Goal: Task Accomplishment & Management: Use online tool/utility

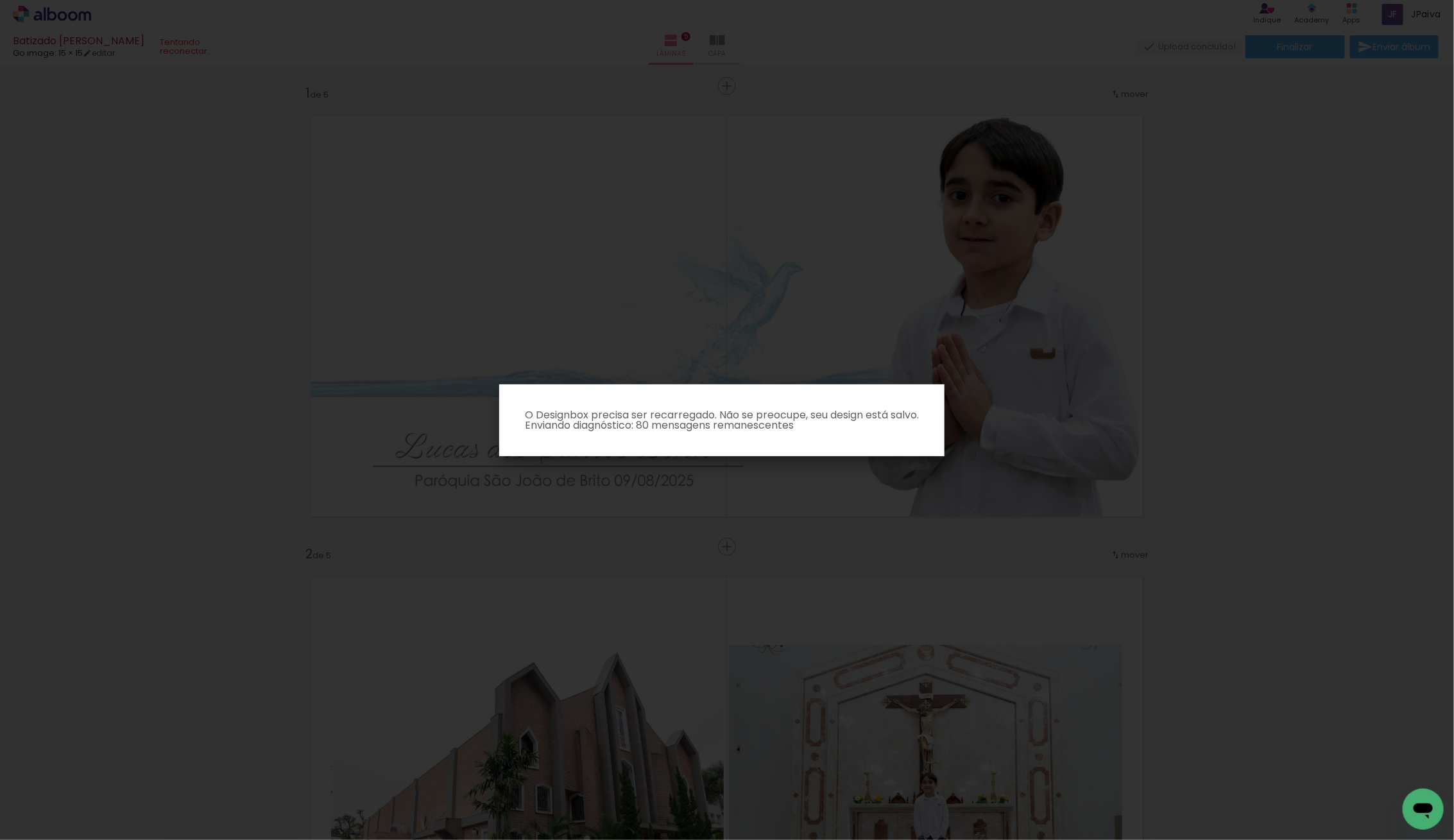
scroll to position [339, 0]
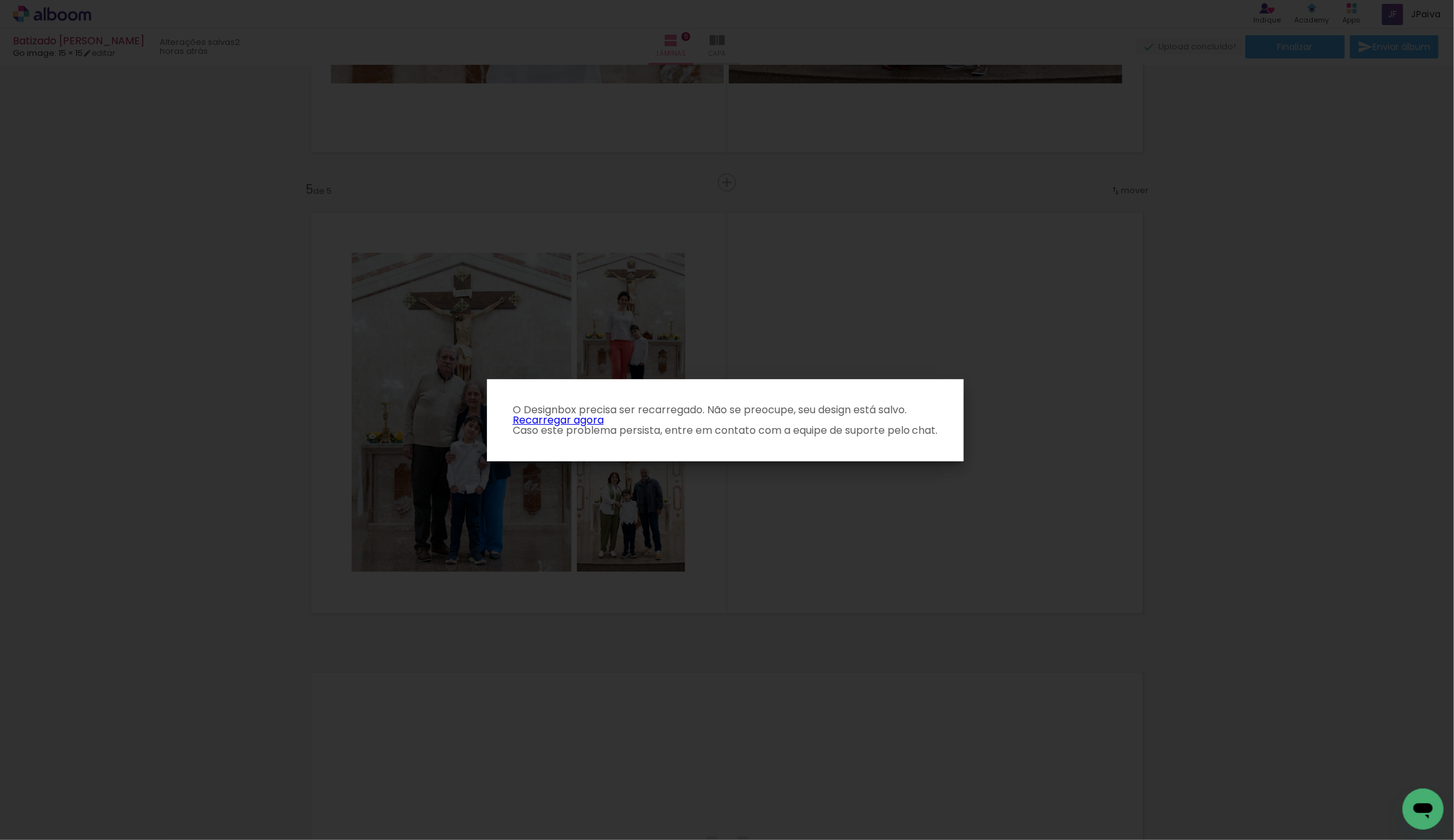
click at [546, 419] on link "Recarregar agora" at bounding box center [558, 419] width 91 height 15
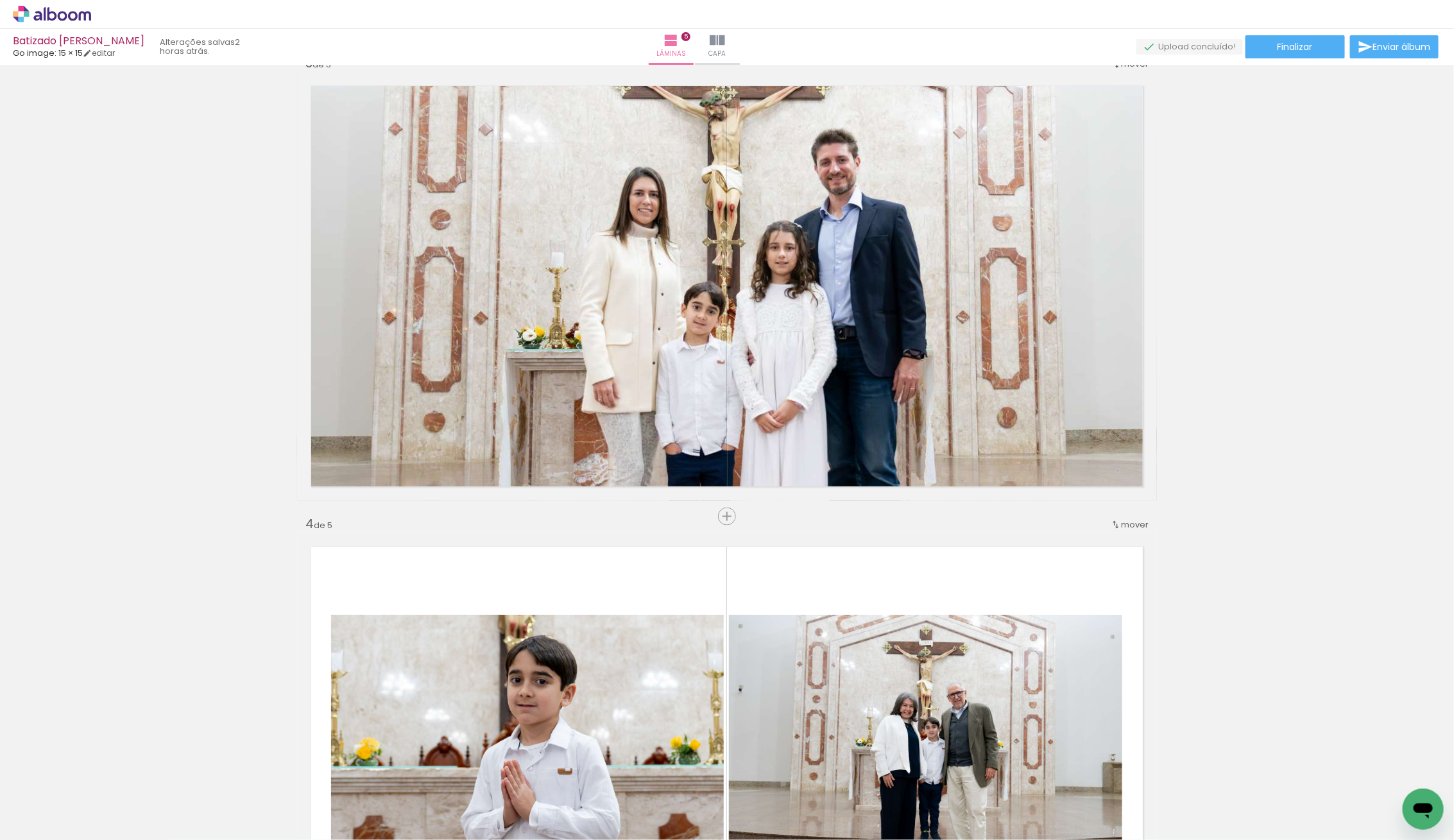
scroll to position [956, 0]
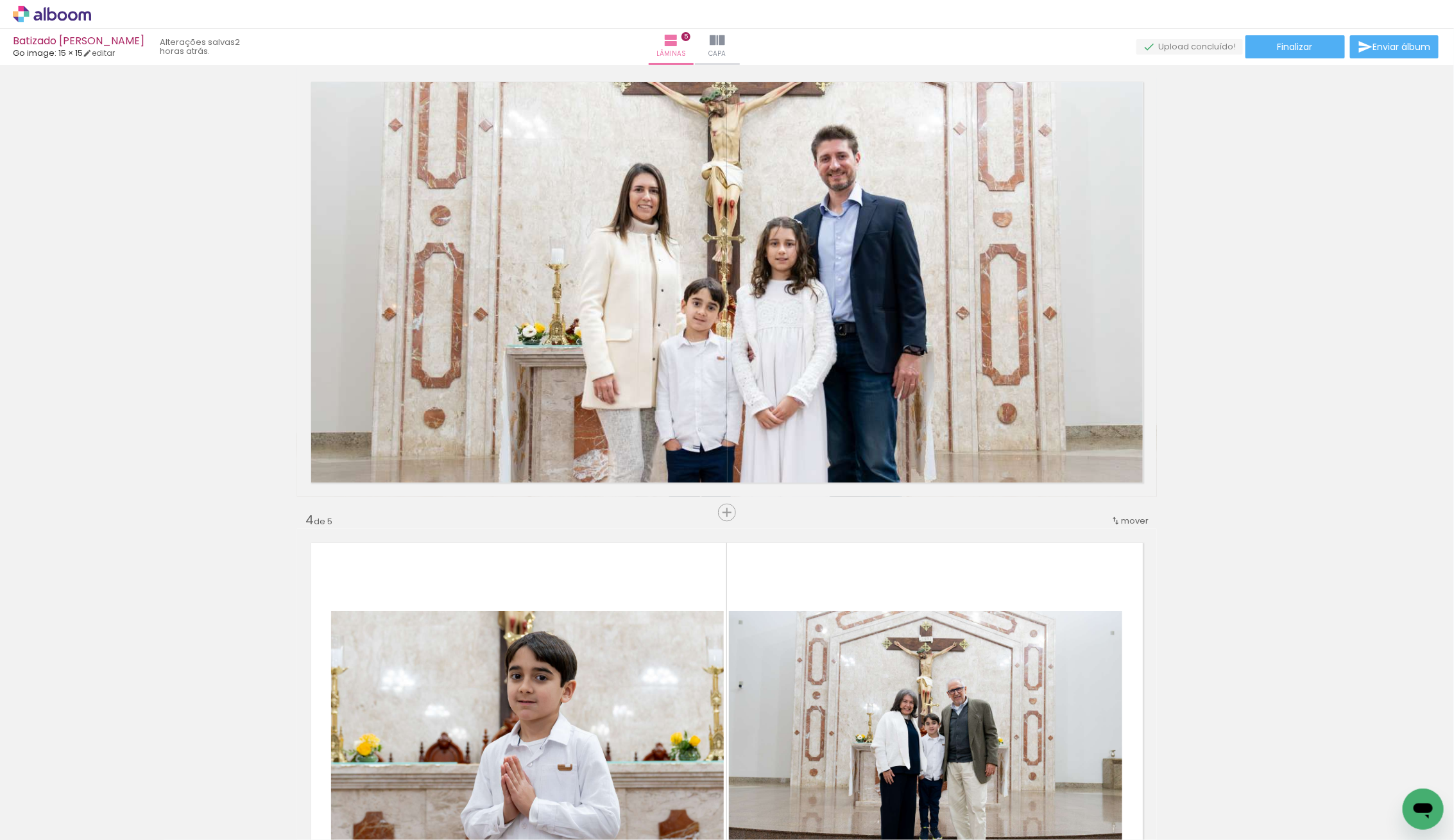
click at [71, 800] on iron-icon at bounding box center [66, 801] width 10 height 10
click at [0, 0] on slot "Não utilizadas" at bounding box center [0, 0] width 0 height 0
type input "Não utilizadas"
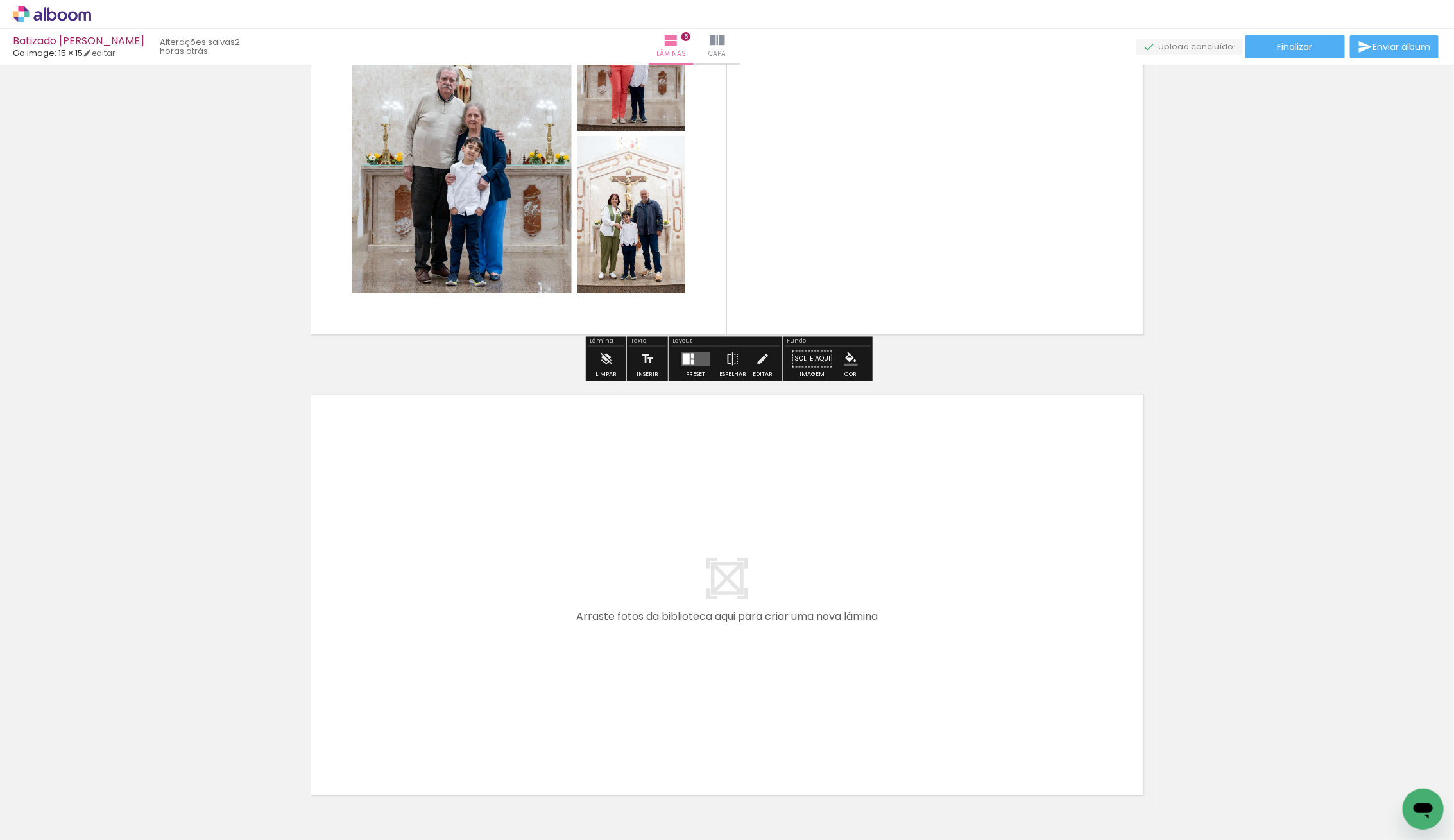
scroll to position [2025, 0]
drag, startPoint x: 145, startPoint y: 799, endPoint x: 797, endPoint y: 543, distance: 700.5
click at [797, 543] on quentale-workspace at bounding box center [727, 420] width 1454 height 840
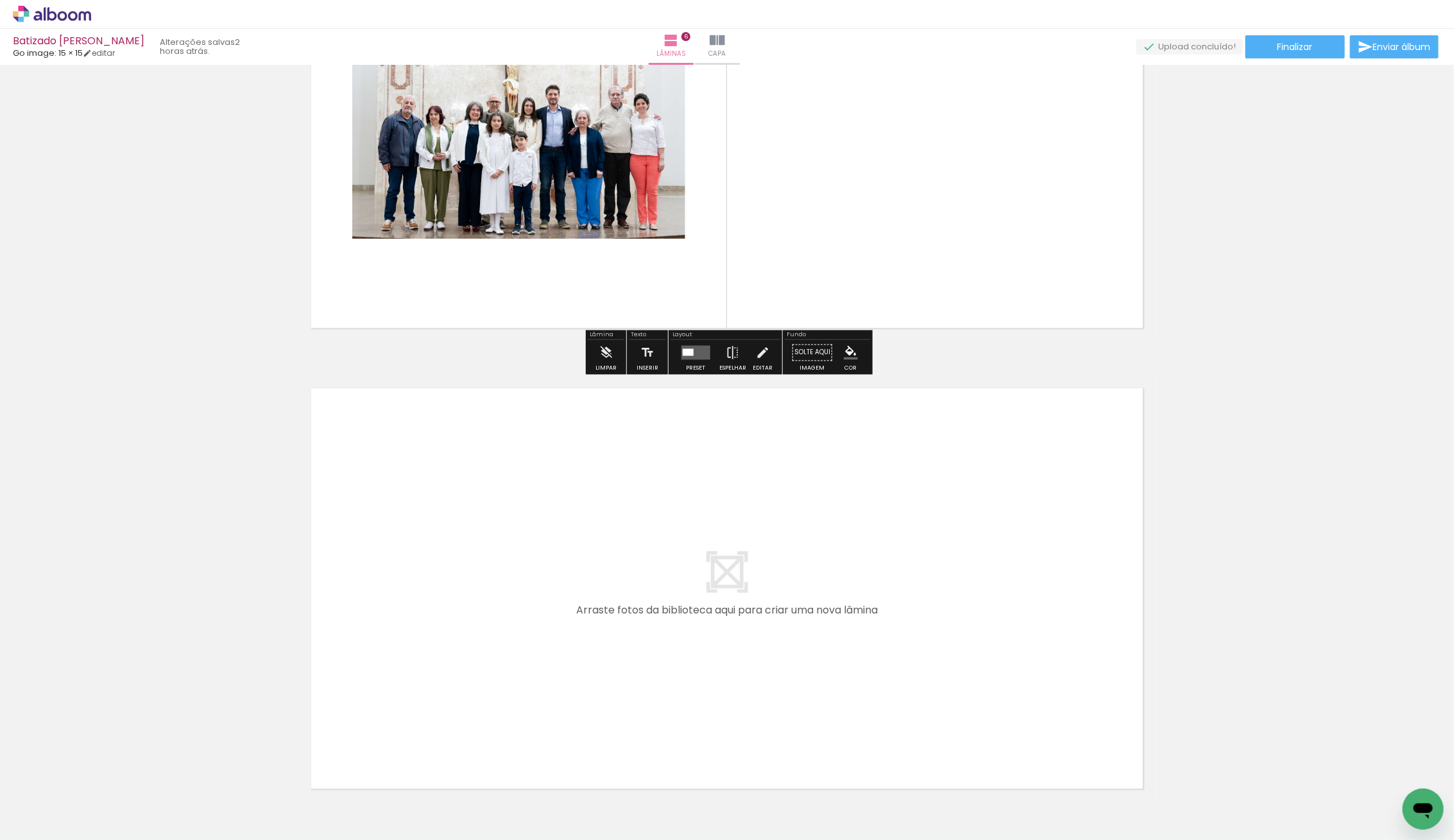
scroll to position [2579, 0]
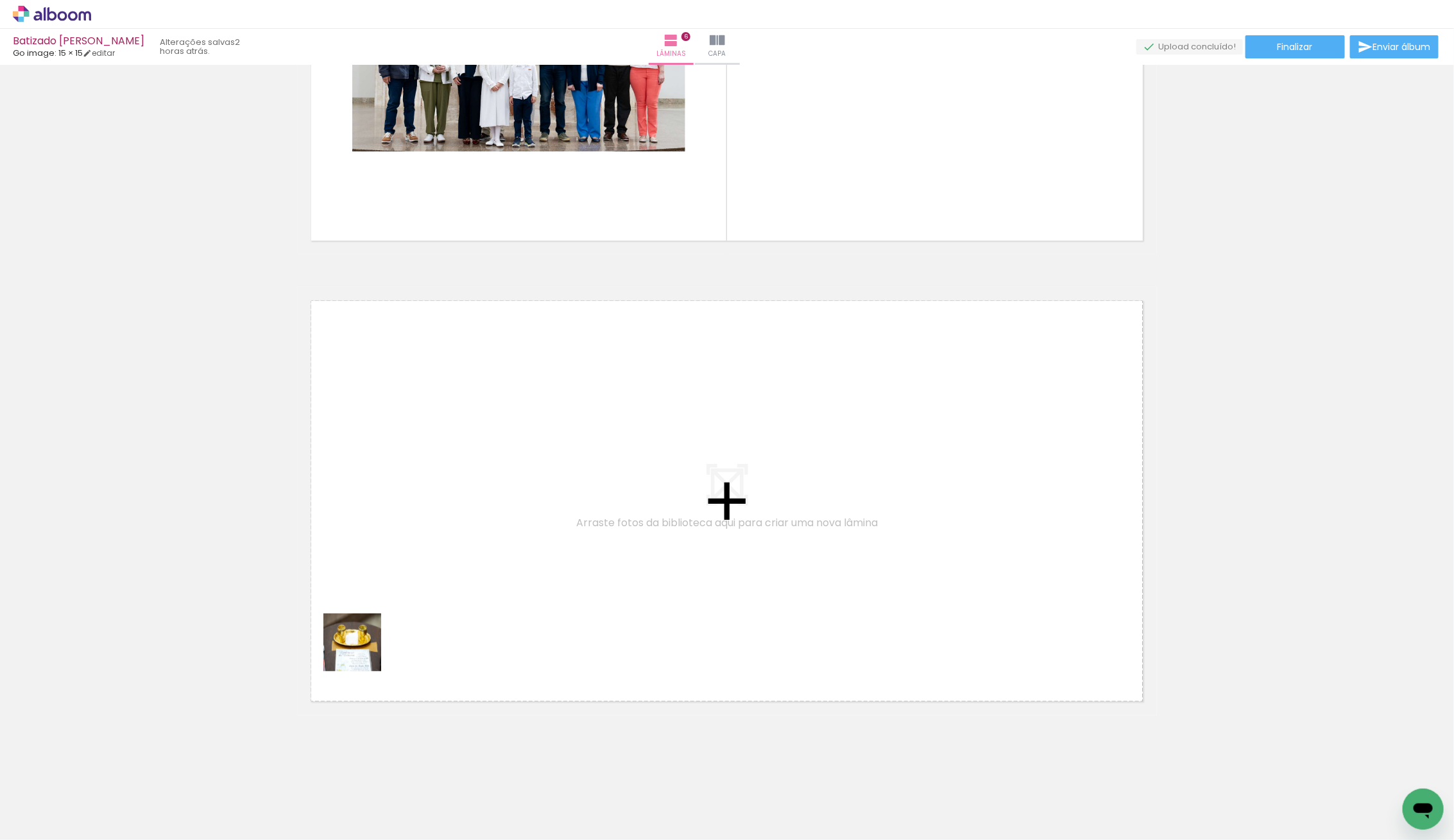
drag, startPoint x: 128, startPoint y: 804, endPoint x: 441, endPoint y: 597, distance: 375.3
click at [441, 597] on quentale-workspace at bounding box center [727, 420] width 1454 height 840
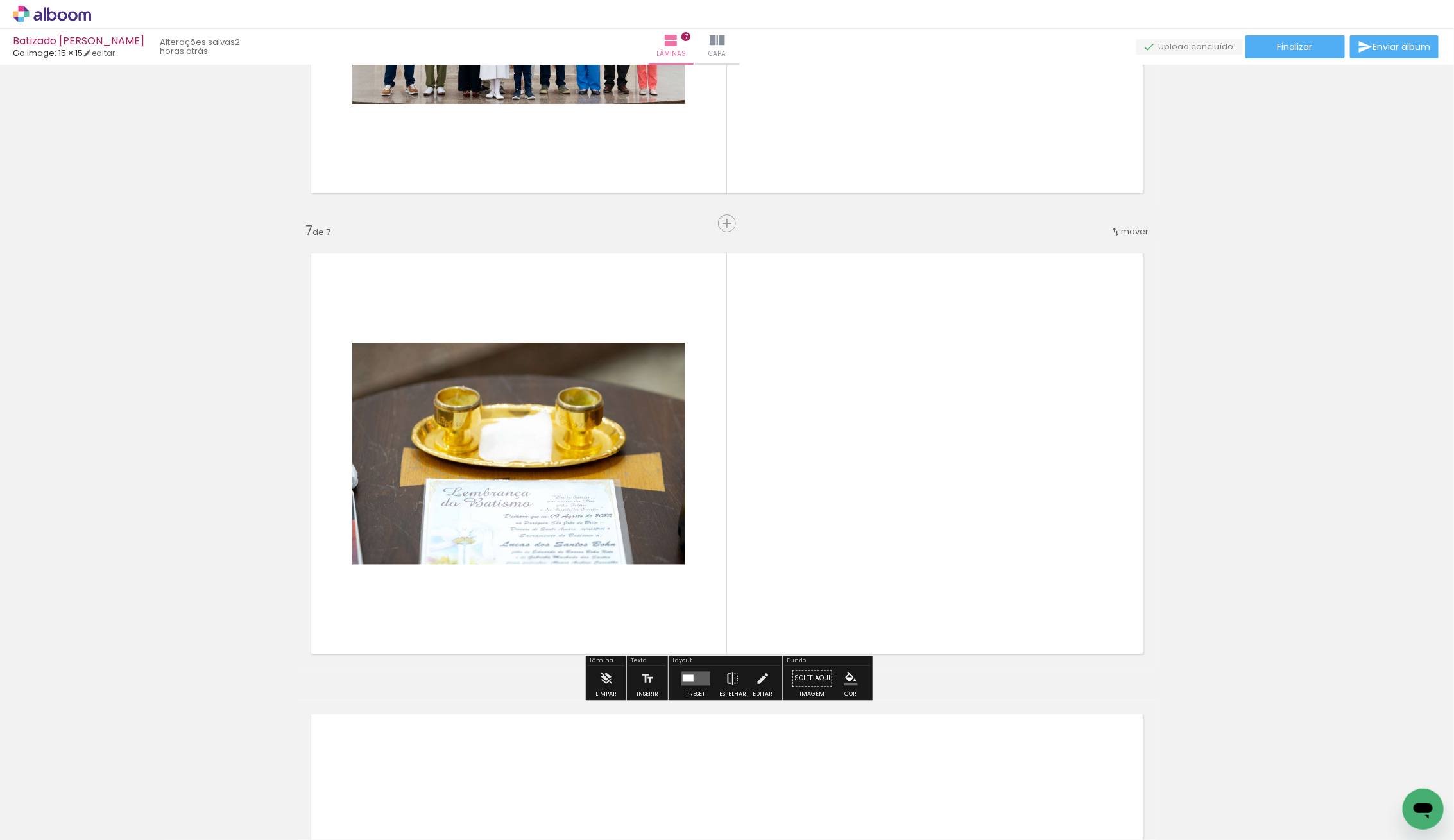
scroll to position [2668, 0]
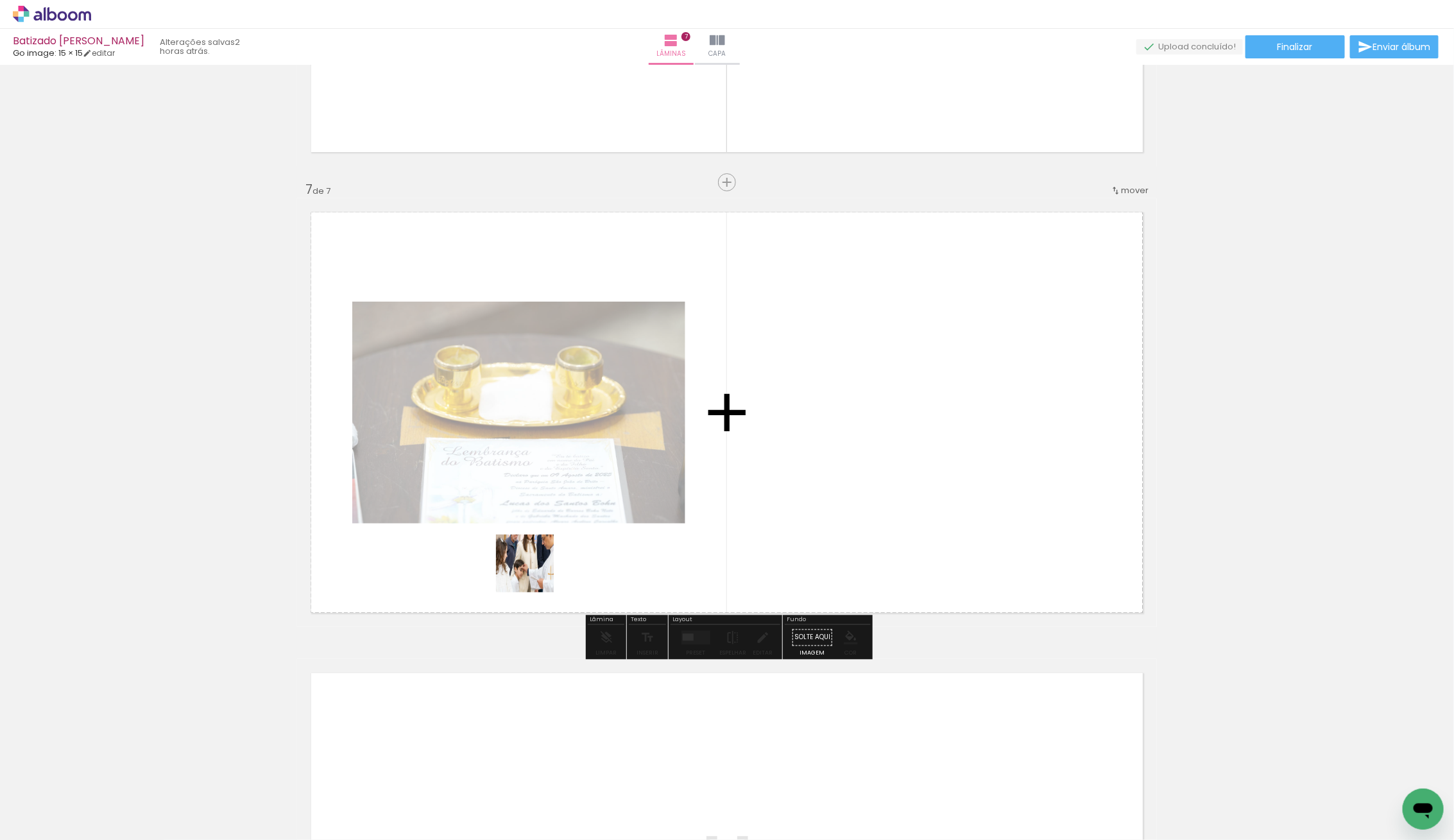
drag, startPoint x: 206, startPoint y: 767, endPoint x: 854, endPoint y: 415, distance: 737.4
click at [854, 415] on quentale-workspace at bounding box center [727, 420] width 1454 height 840
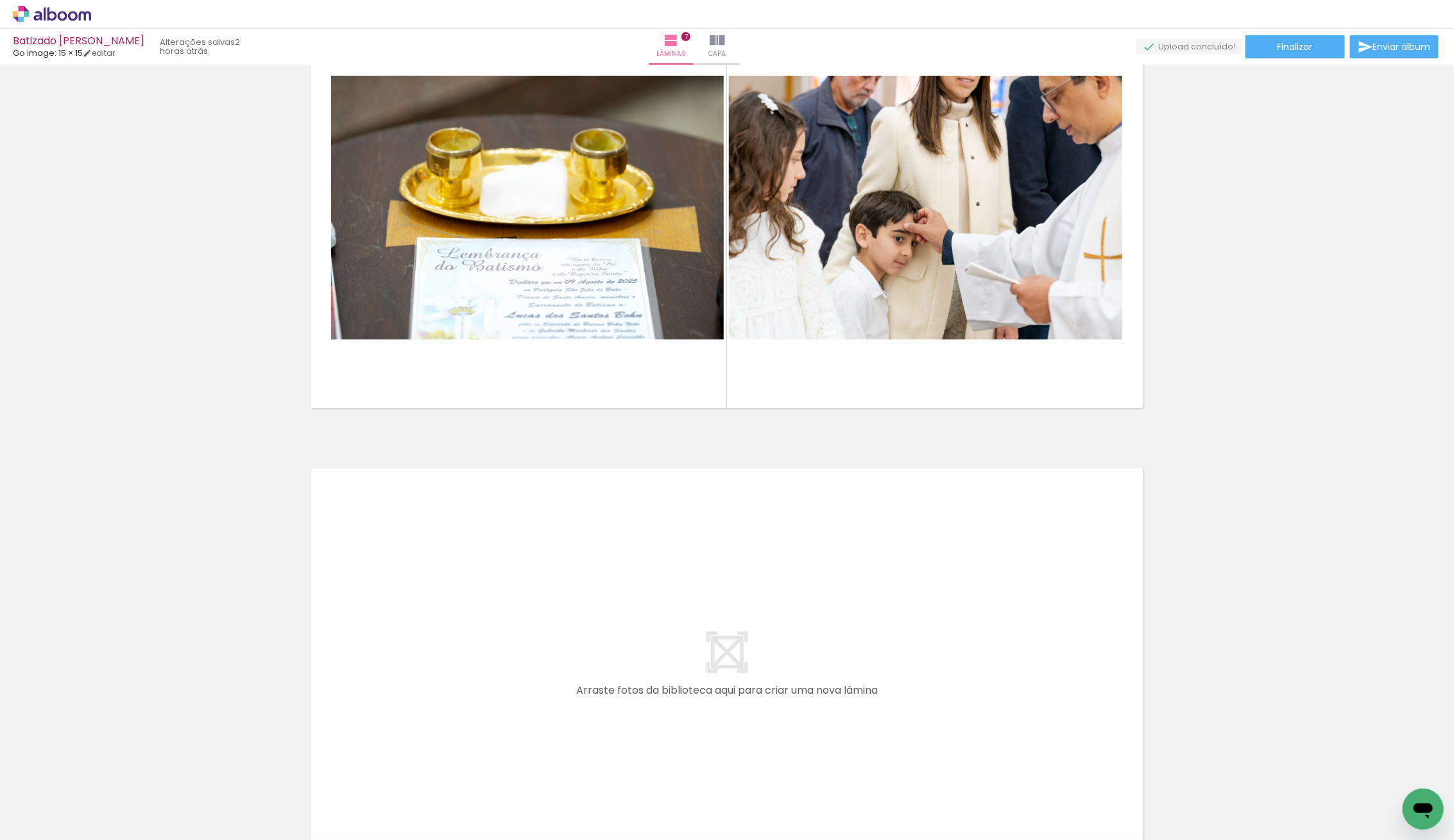
scroll to position [2874, 0]
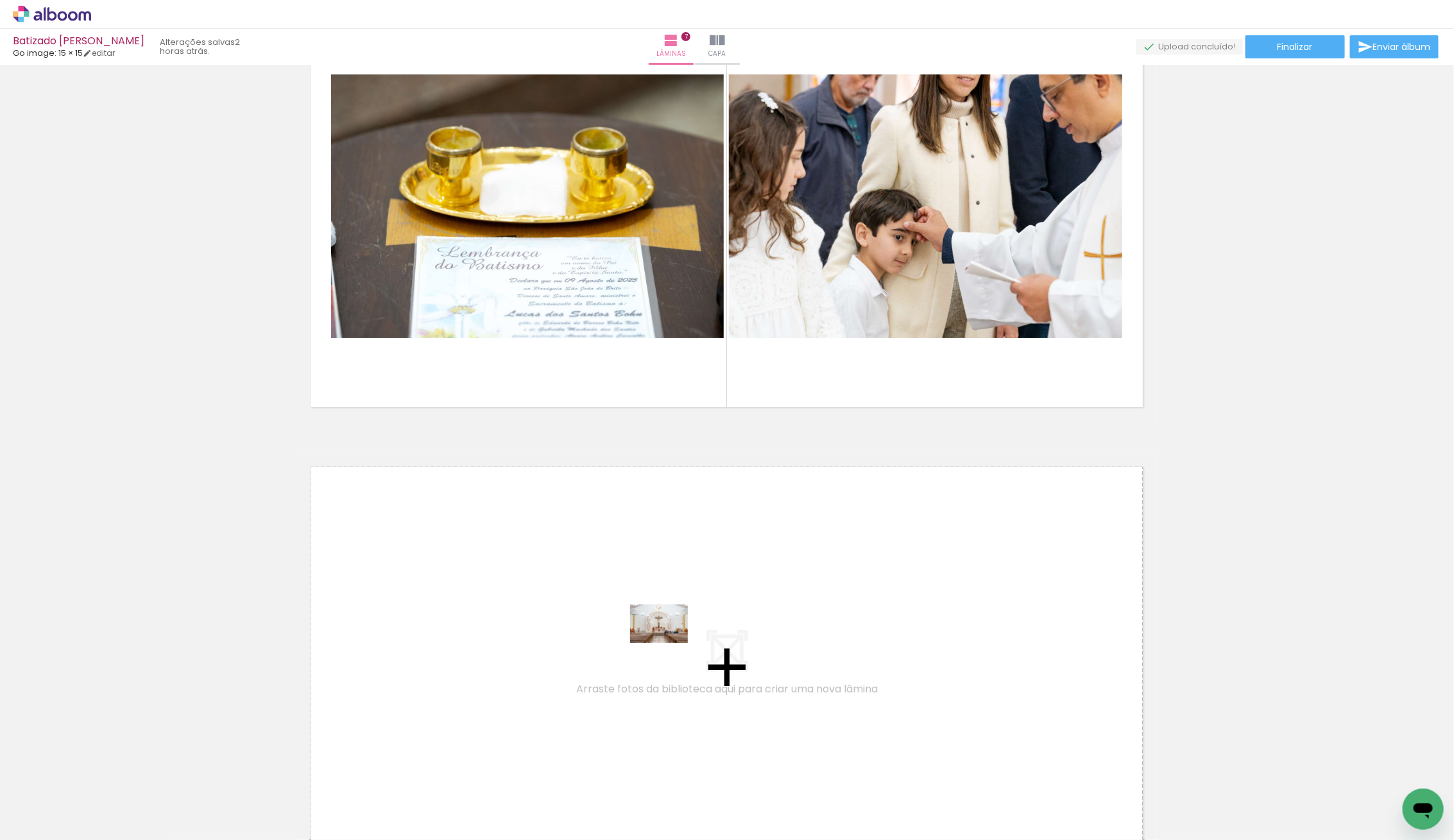
click at [668, 642] on quentale-workspace at bounding box center [727, 420] width 1454 height 840
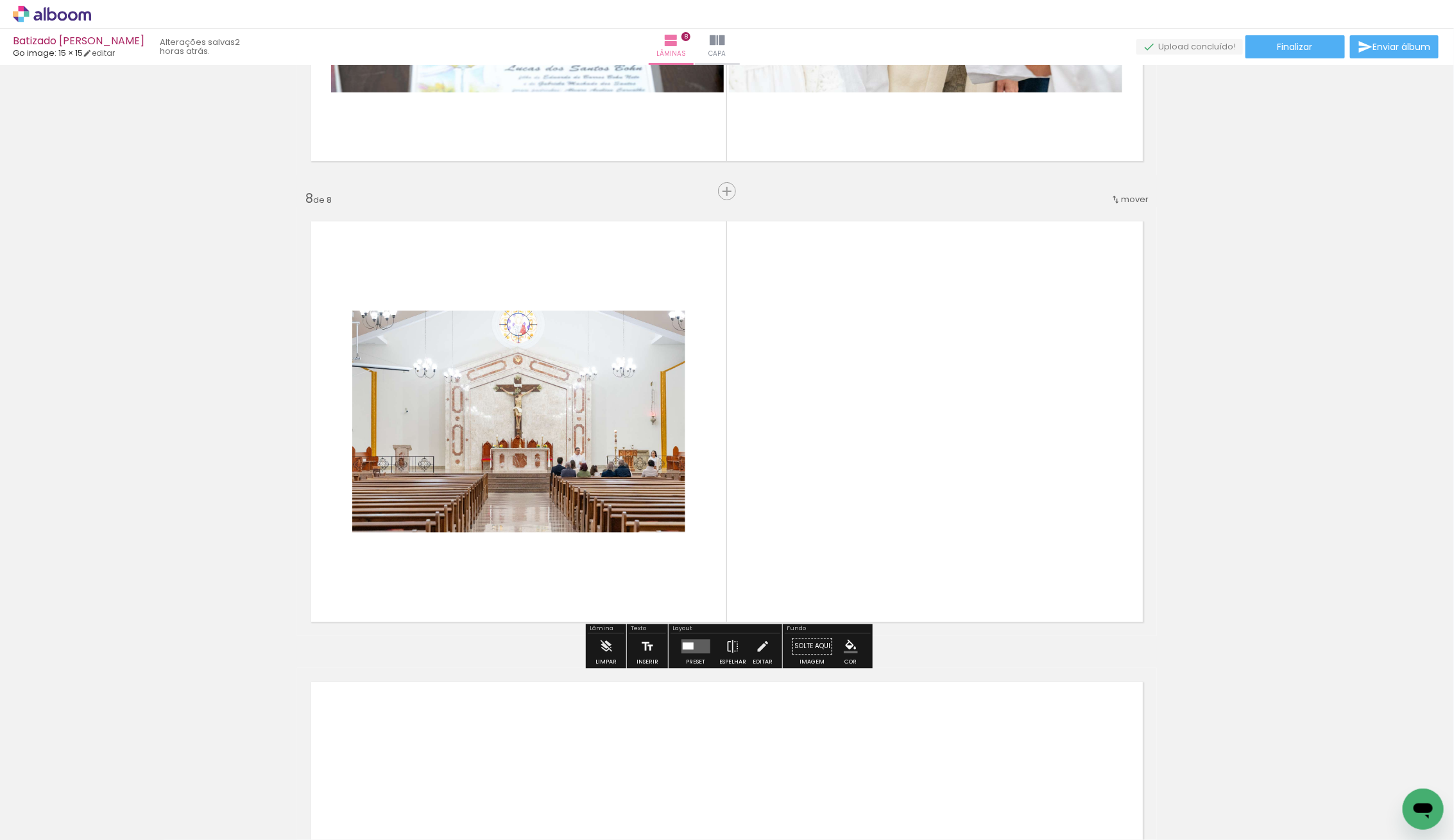
scroll to position [3128, 0]
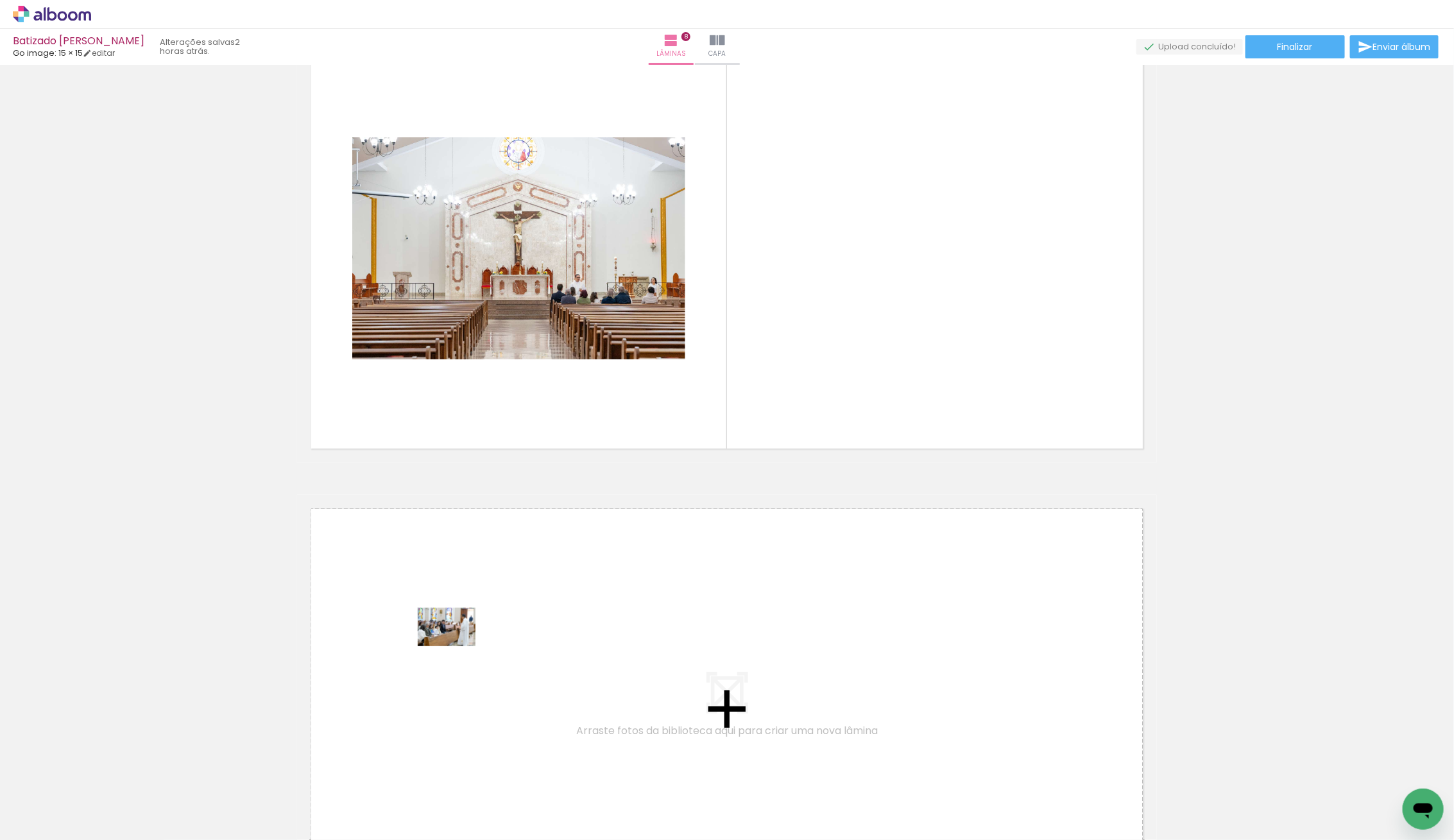
drag, startPoint x: 143, startPoint y: 802, endPoint x: 456, endPoint y: 646, distance: 349.7
click at [456, 646] on quentale-workspace at bounding box center [727, 420] width 1454 height 840
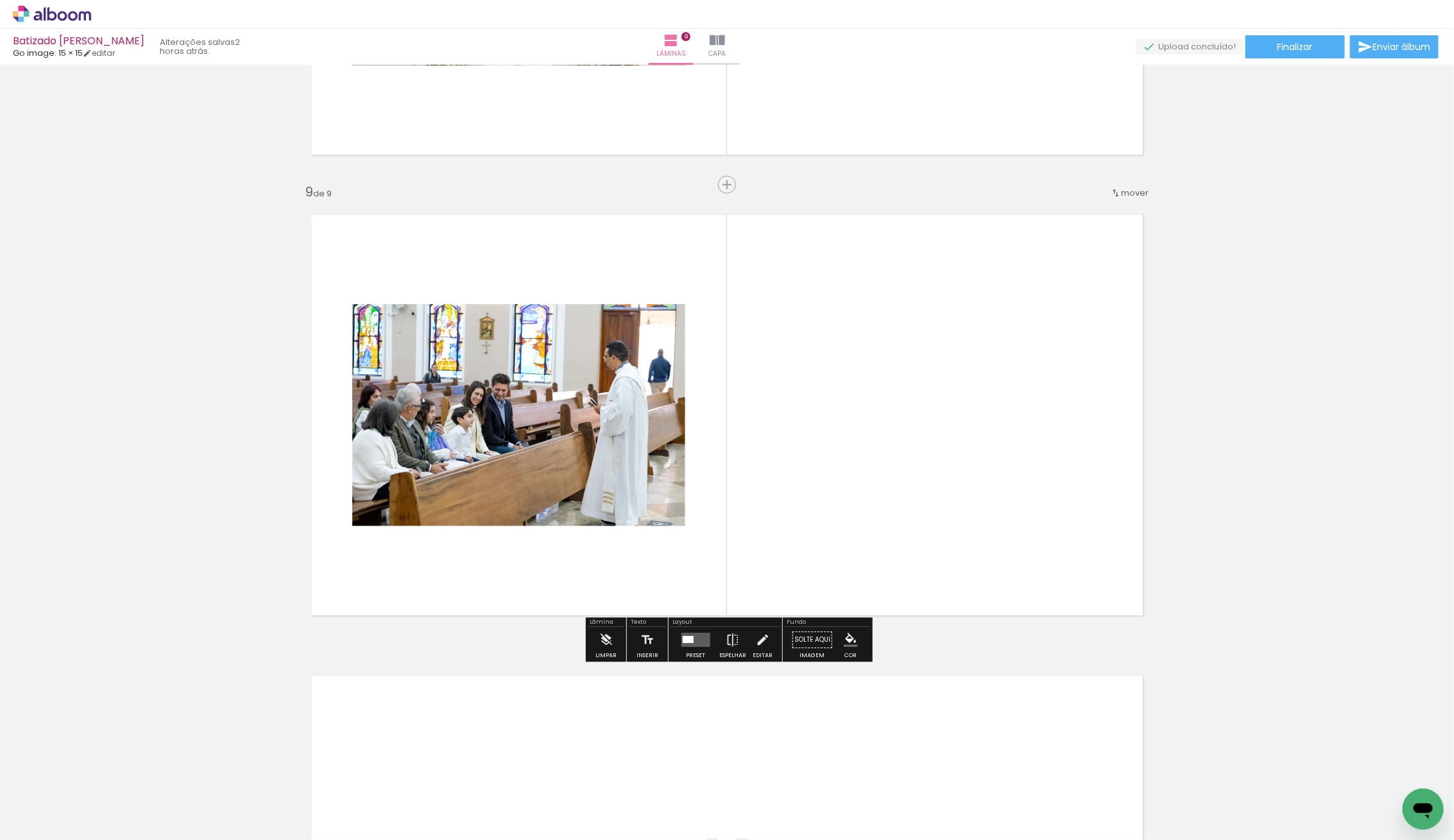
scroll to position [3589, 0]
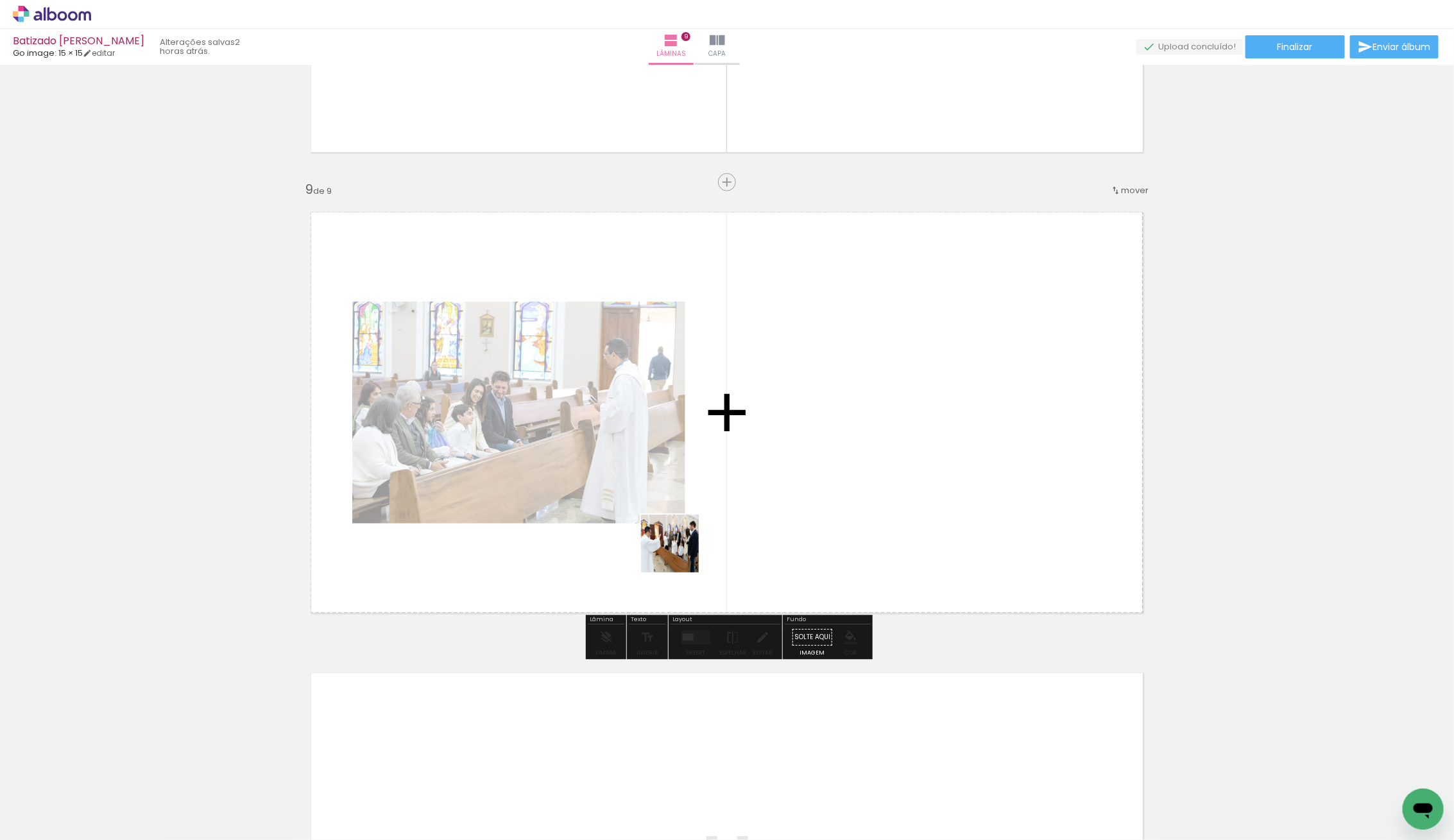
click at [931, 444] on quentale-workspace at bounding box center [727, 420] width 1454 height 840
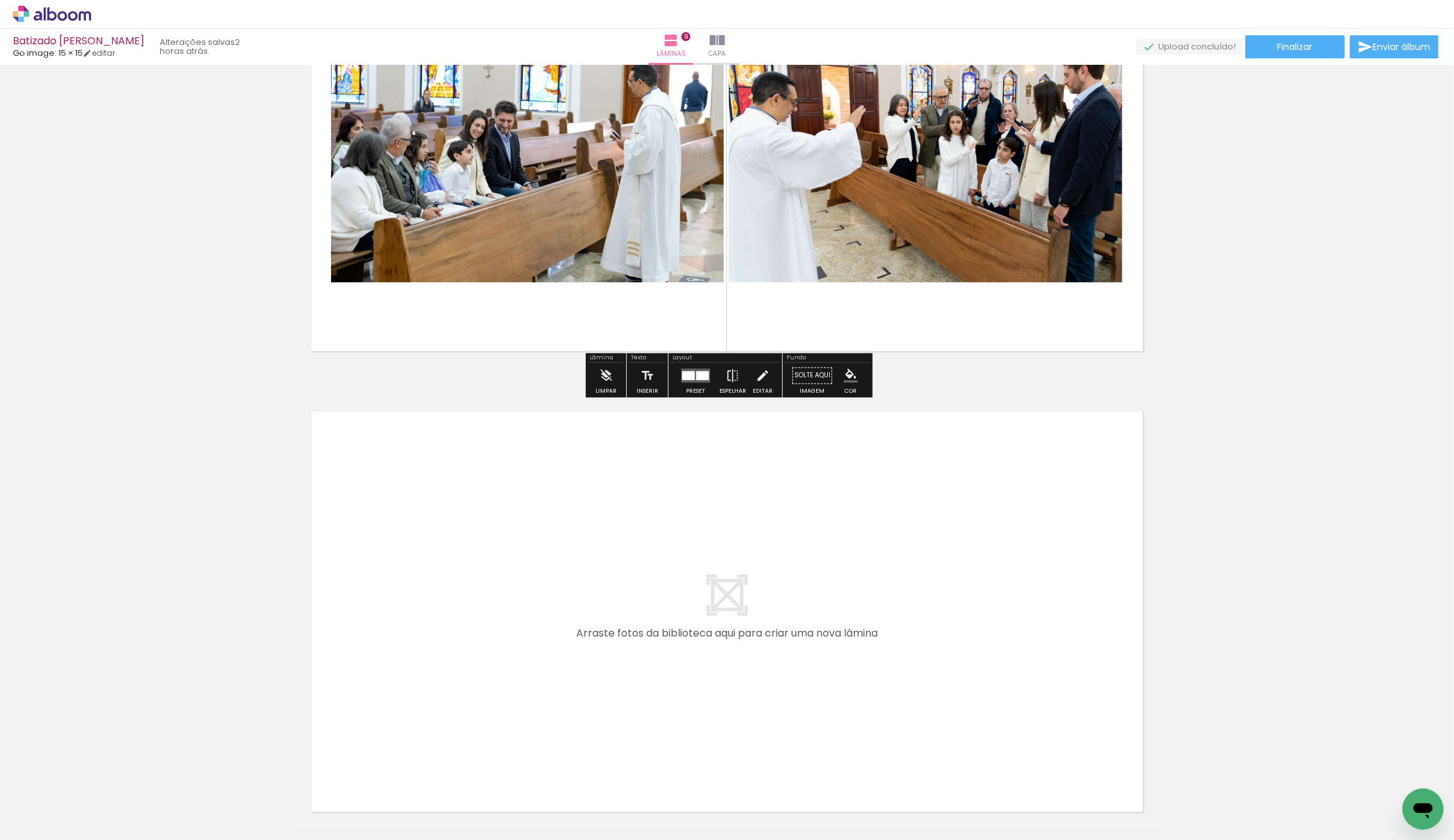
scroll to position [3868, 0]
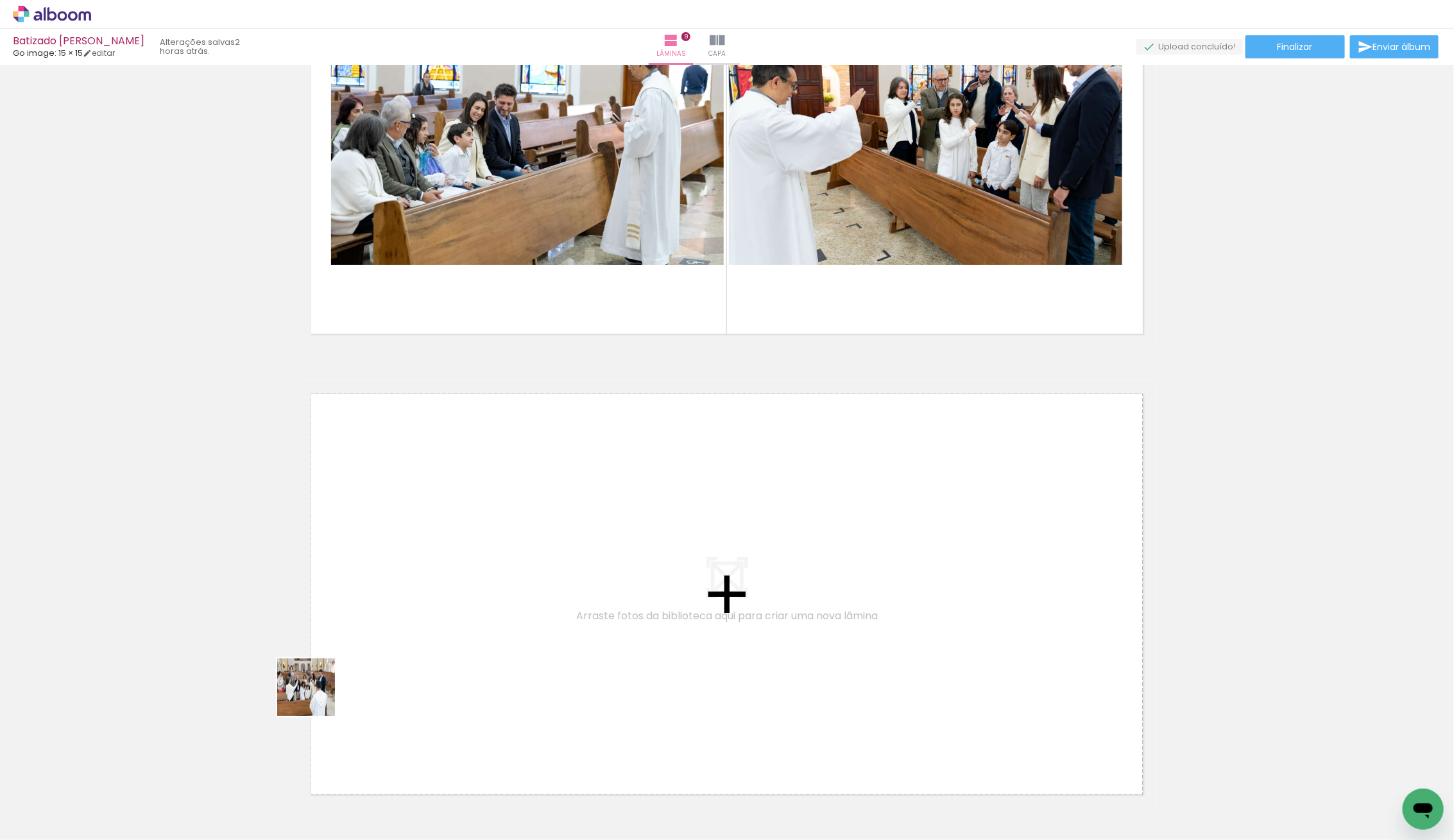
click at [404, 632] on quentale-workspace at bounding box center [727, 420] width 1454 height 840
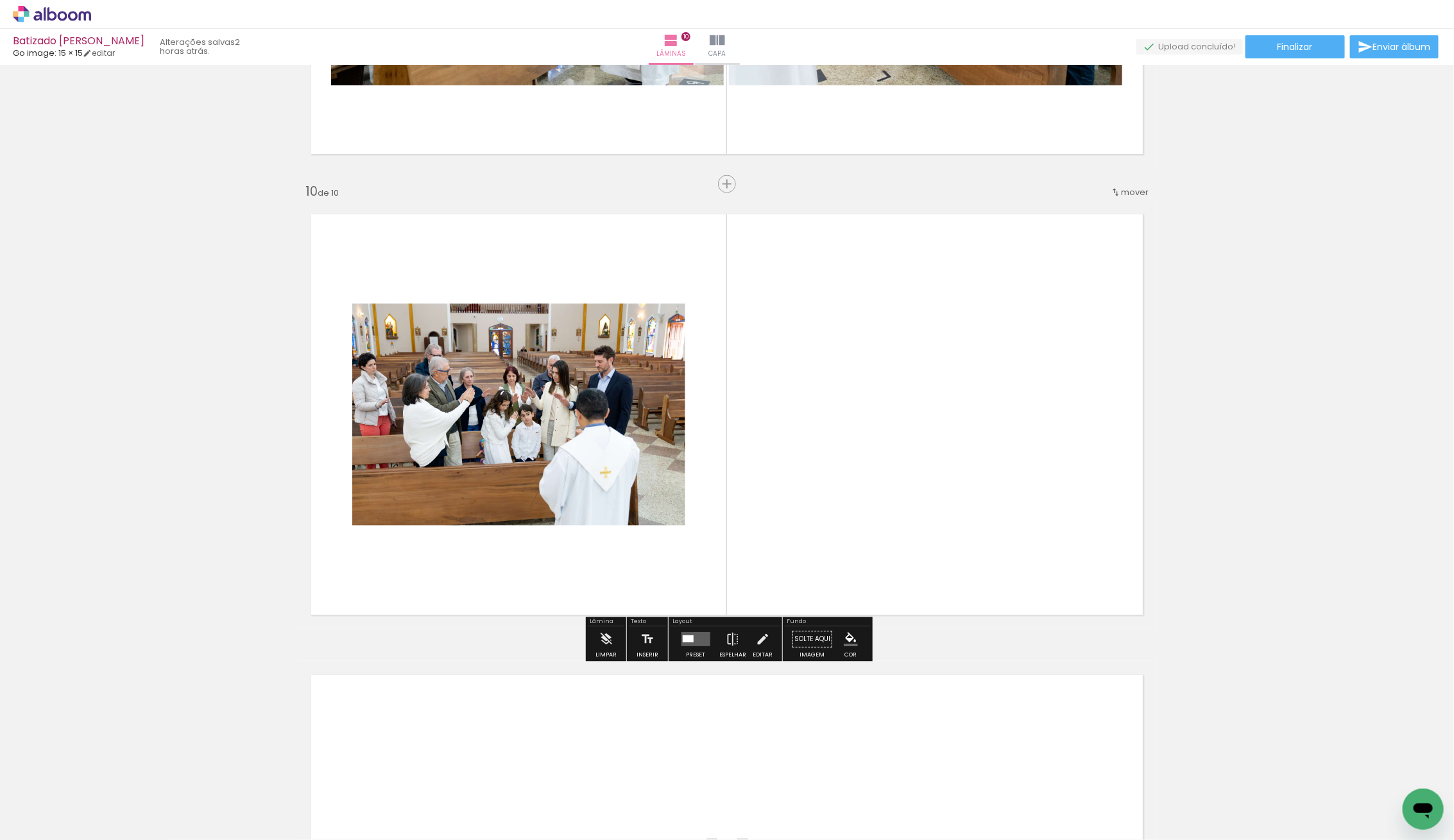
scroll to position [4050, 0]
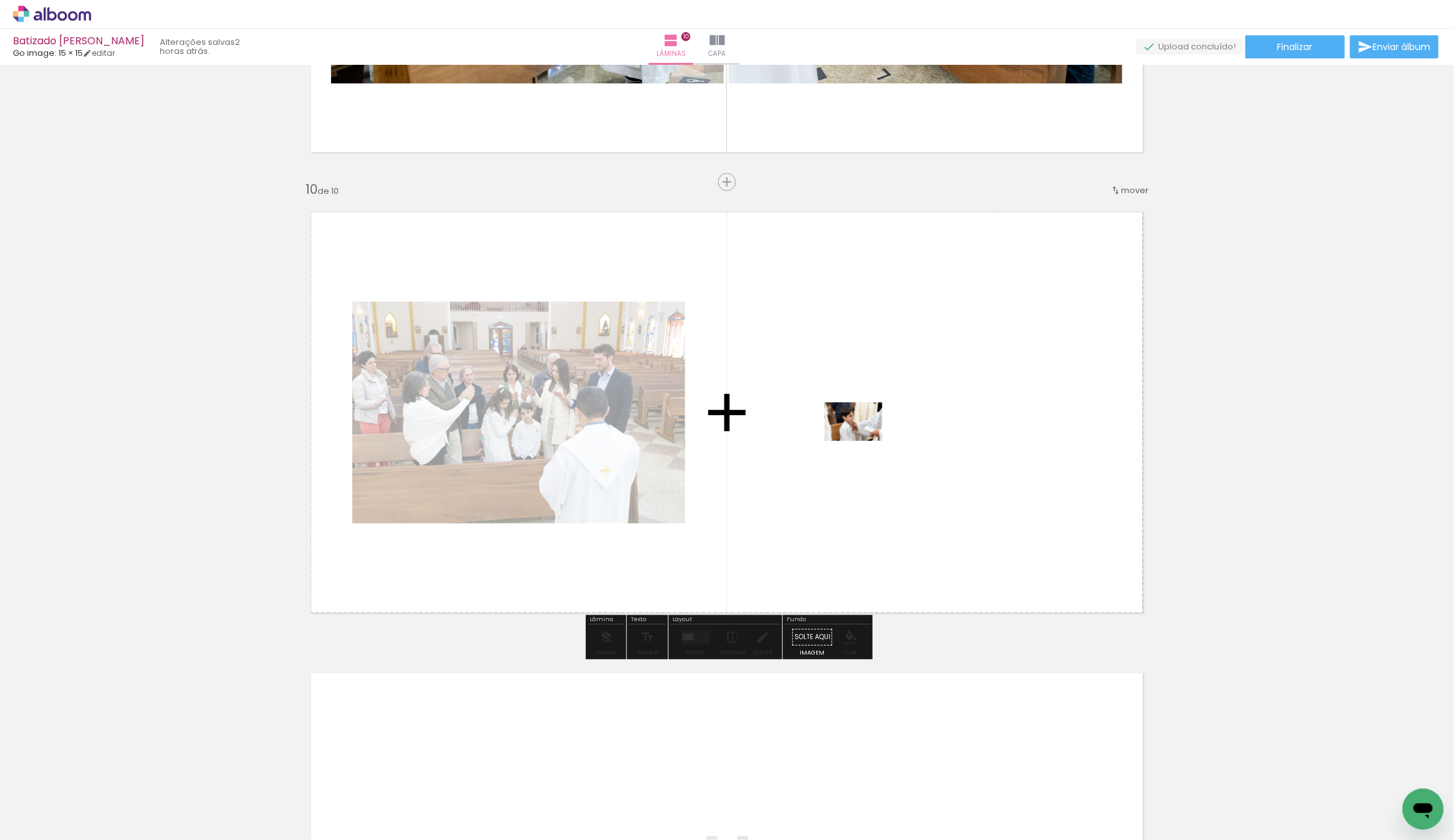
click at [863, 441] on quentale-workspace at bounding box center [727, 420] width 1454 height 840
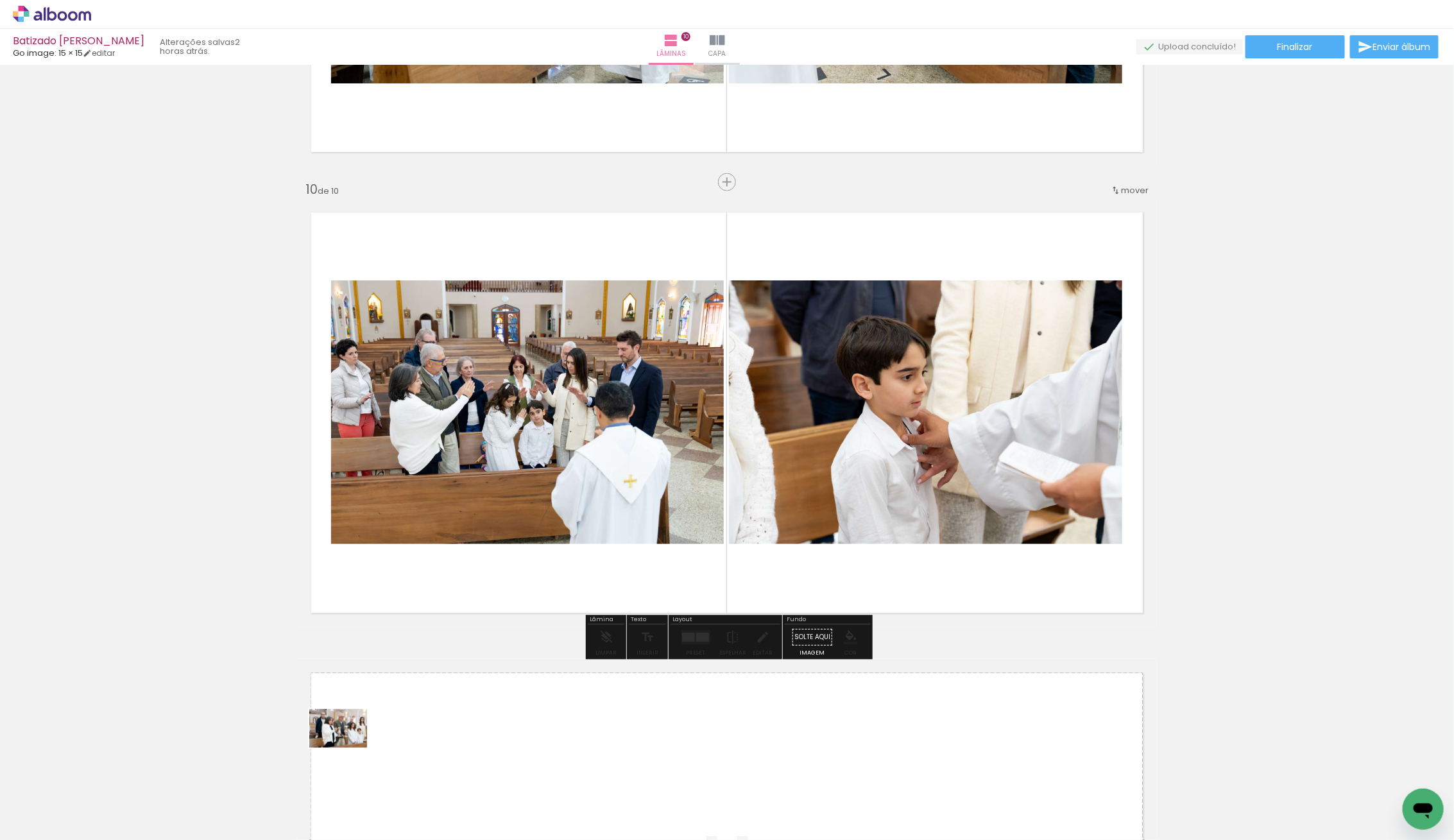
click at [352, 747] on quentale-workspace at bounding box center [727, 420] width 1454 height 840
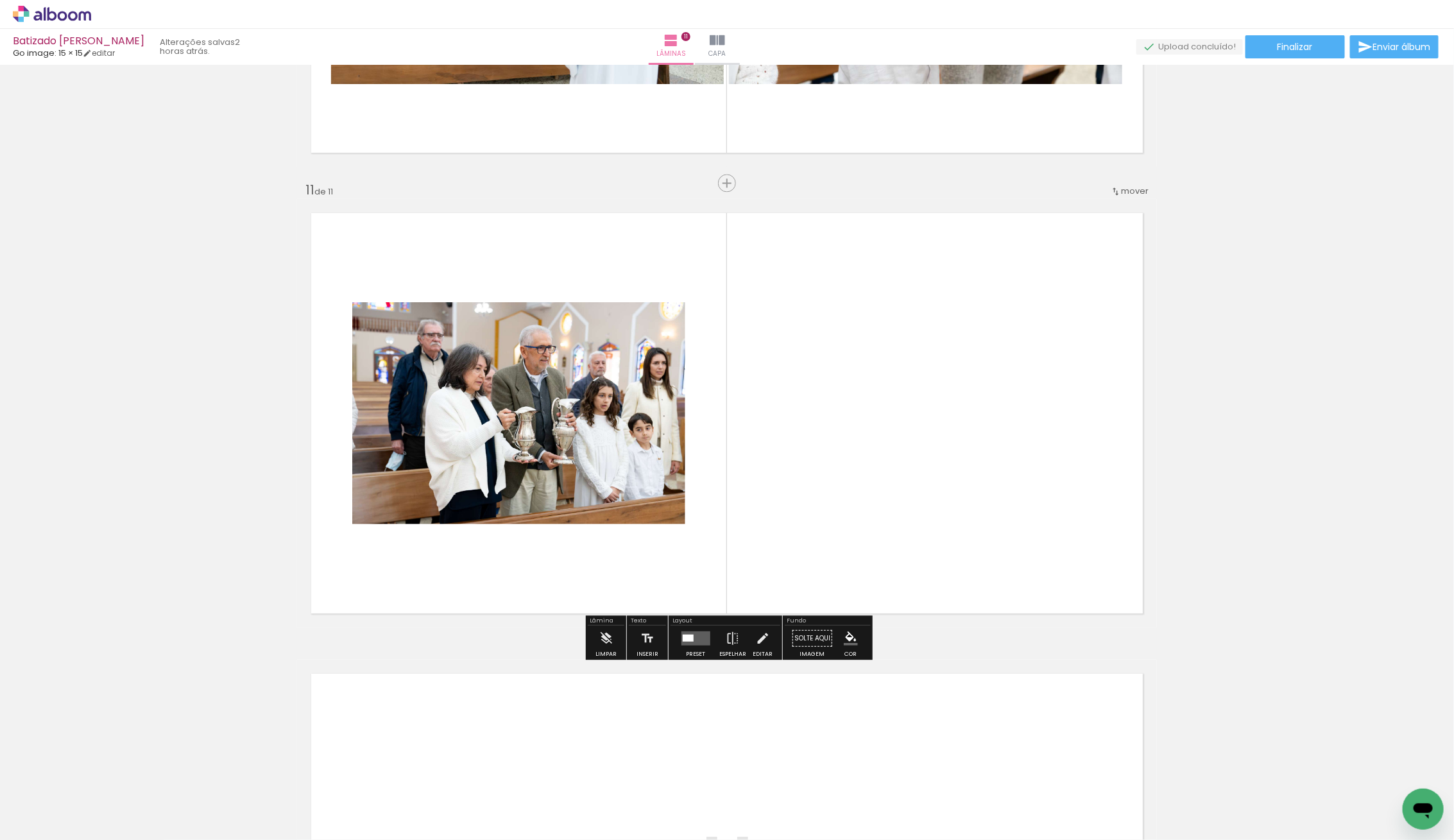
scroll to position [4511, 0]
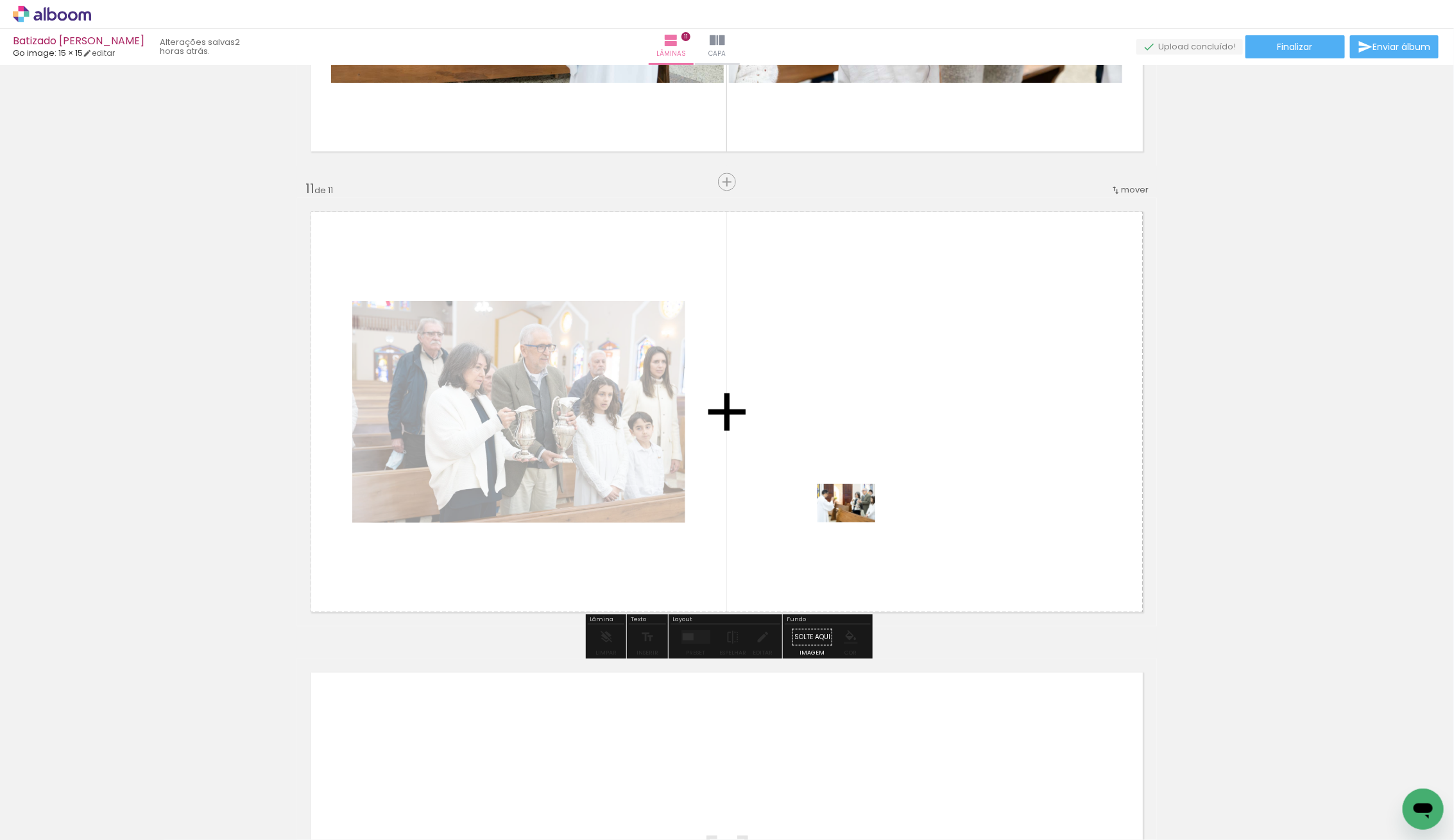
click at [894, 504] on quentale-workspace at bounding box center [727, 420] width 1454 height 840
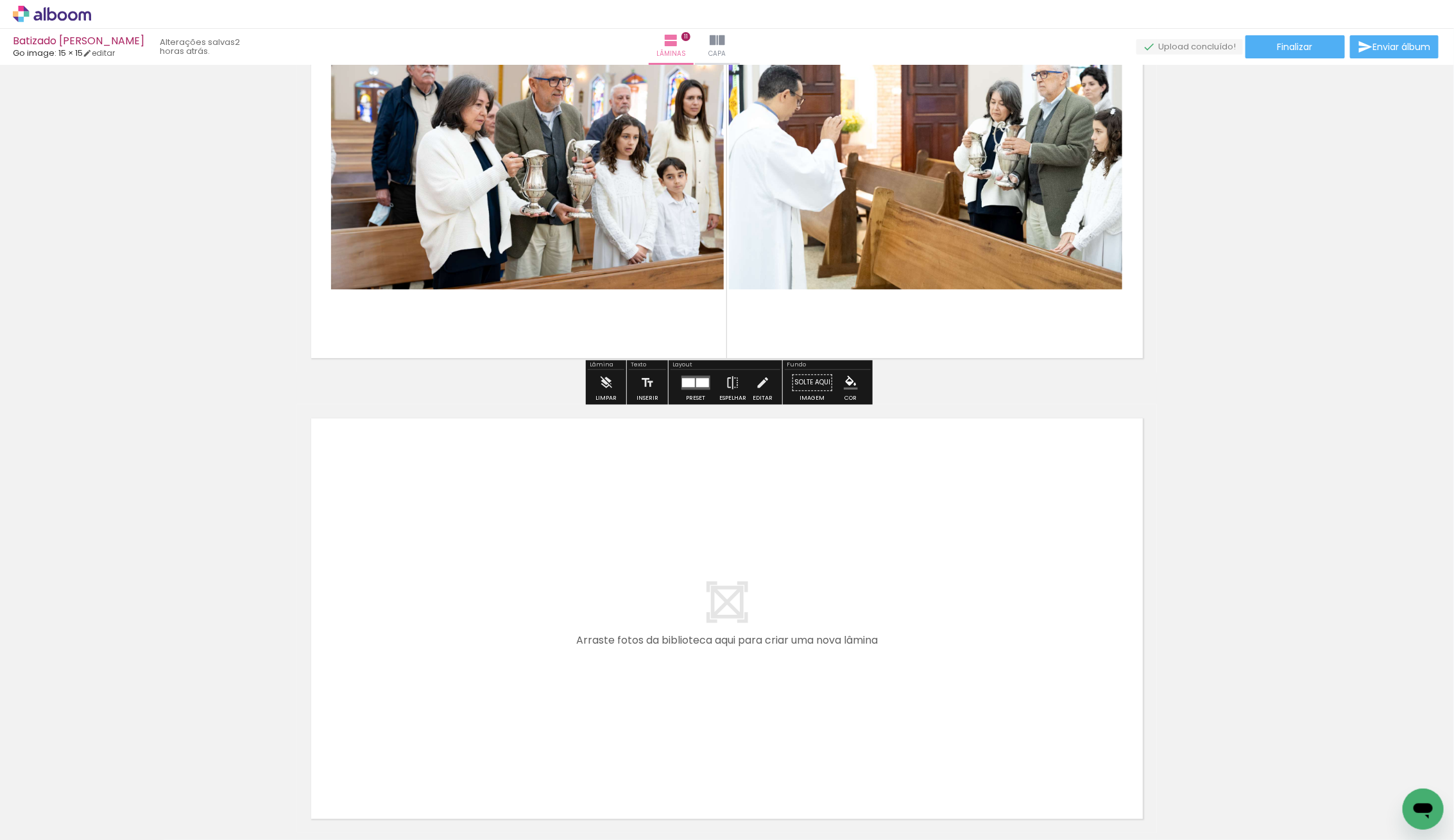
scroll to position [4795, 0]
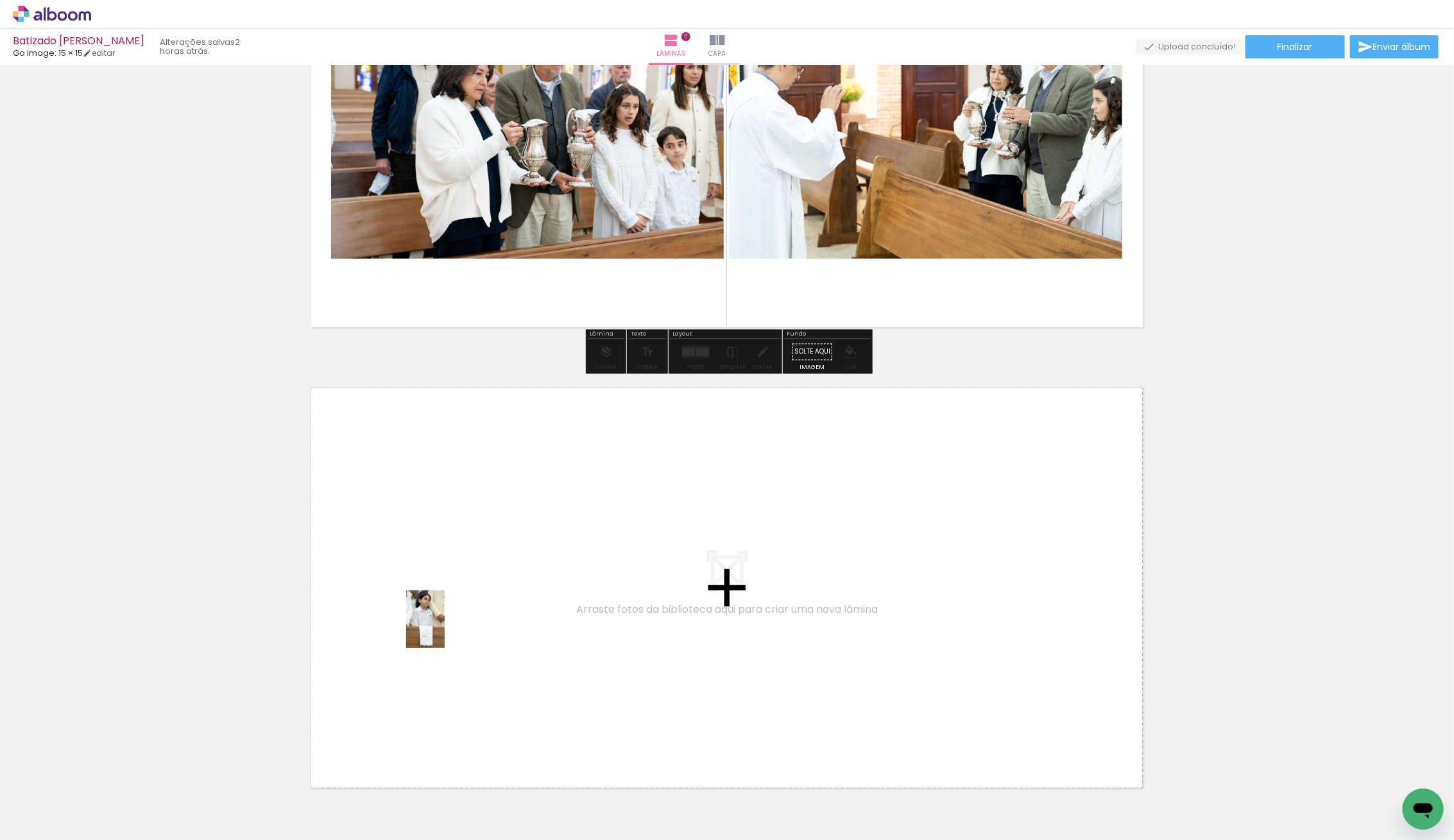
drag, startPoint x: 145, startPoint y: 789, endPoint x: 457, endPoint y: 623, distance: 353.4
click at [457, 623] on quentale-workspace at bounding box center [727, 420] width 1454 height 840
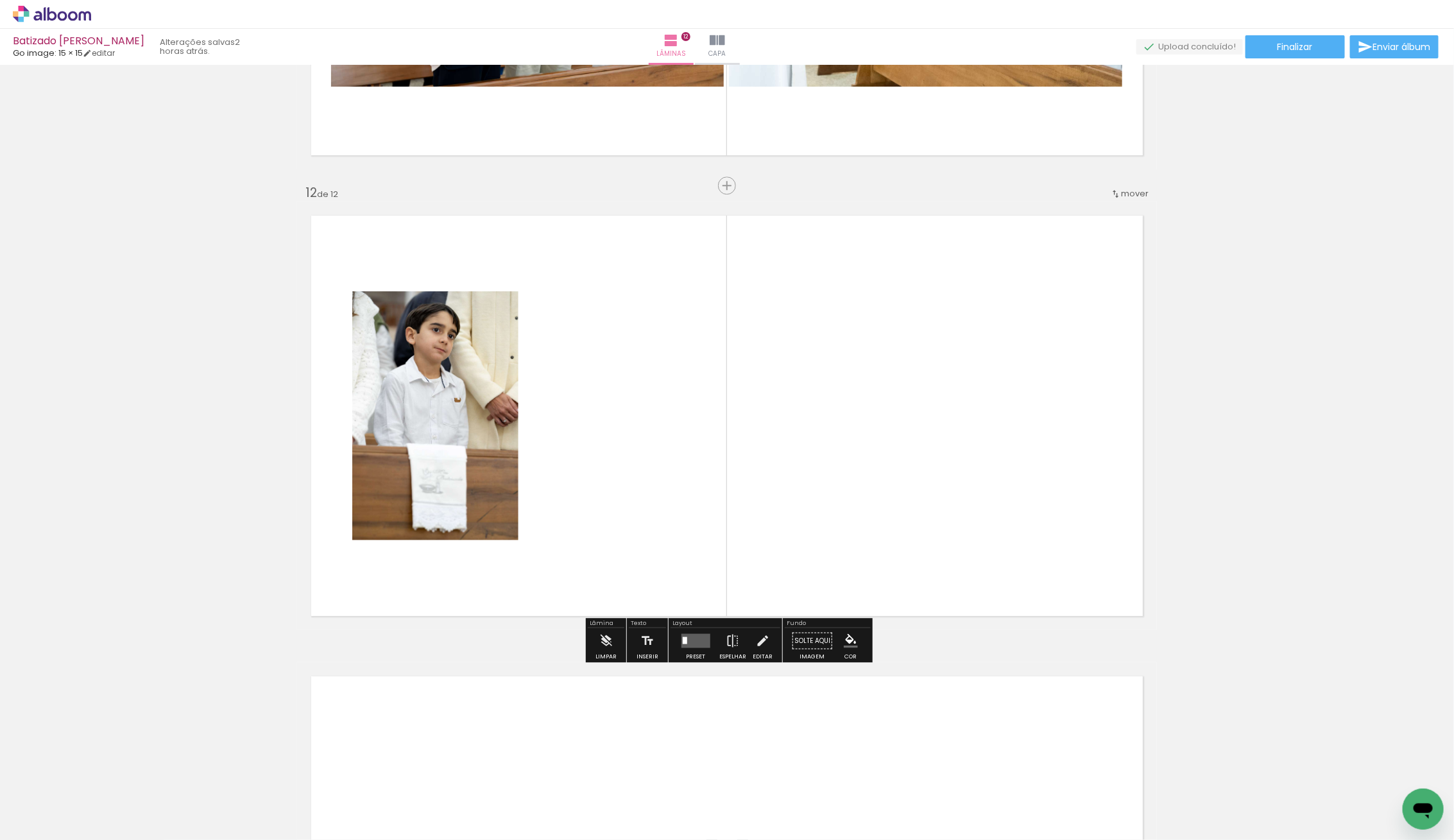
scroll to position [4971, 0]
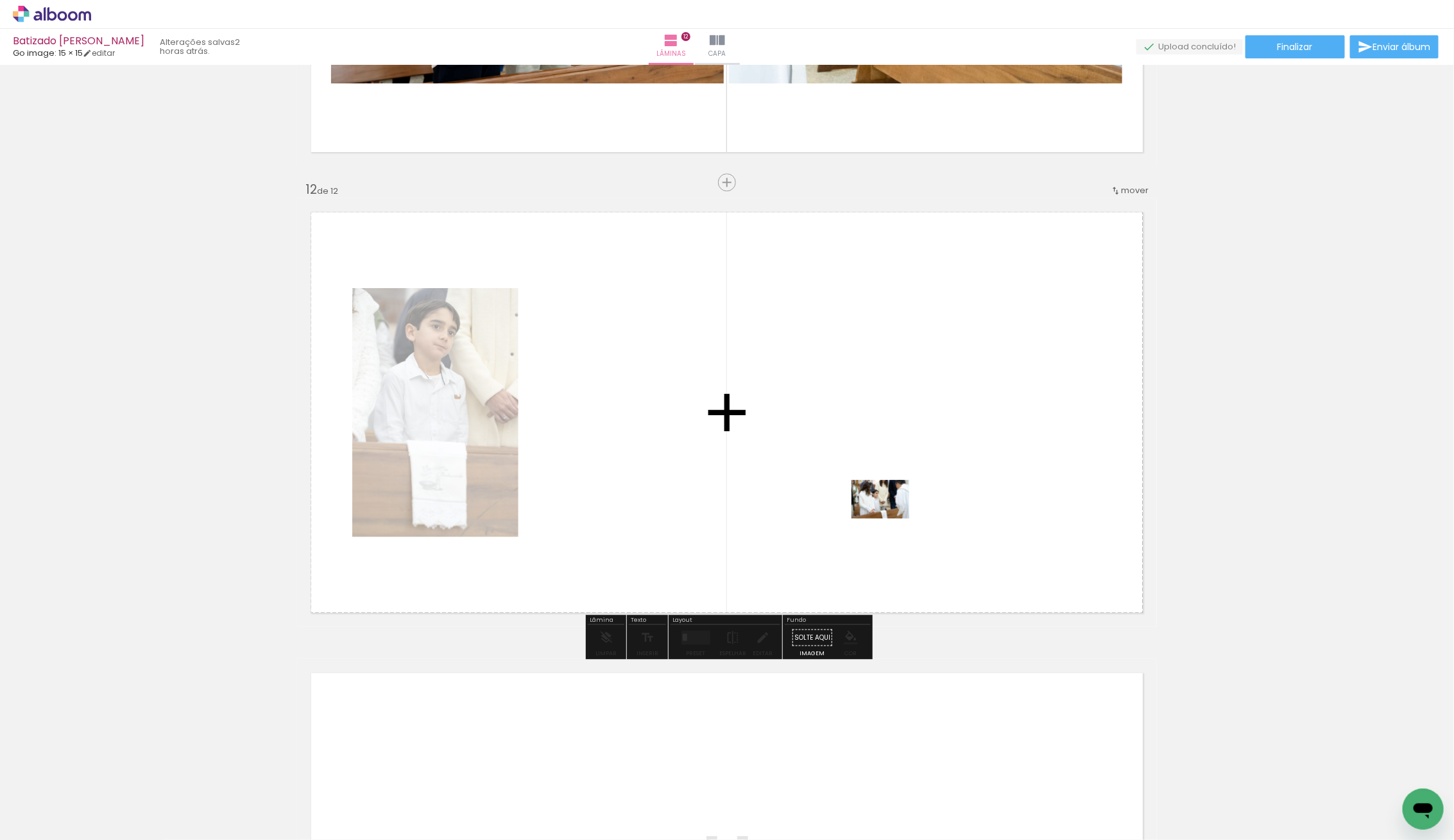
drag, startPoint x: 132, startPoint y: 813, endPoint x: 911, endPoint y: 511, distance: 835.5
click at [911, 511] on quentale-workspace at bounding box center [727, 420] width 1454 height 840
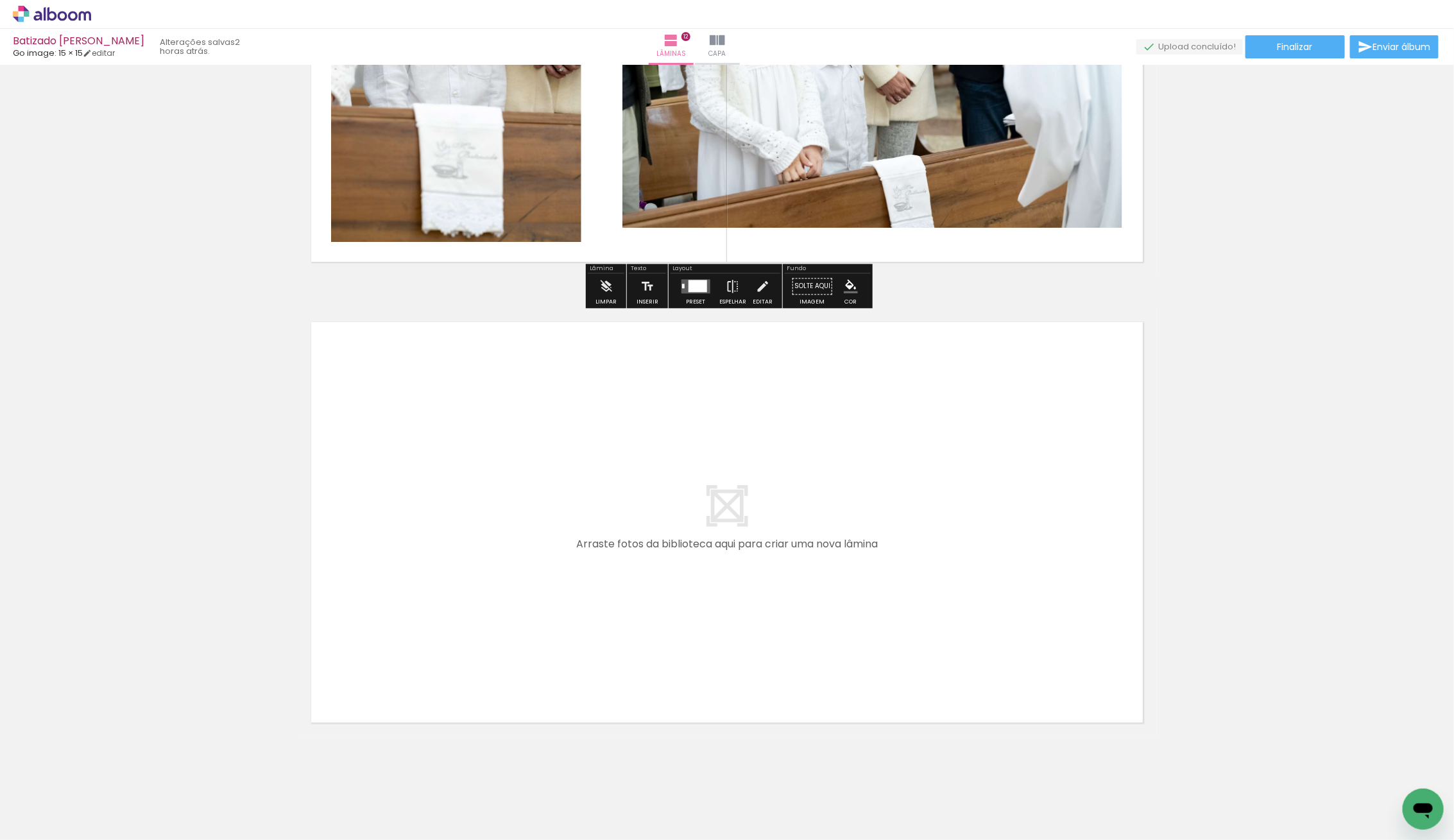
scroll to position [5342, 0]
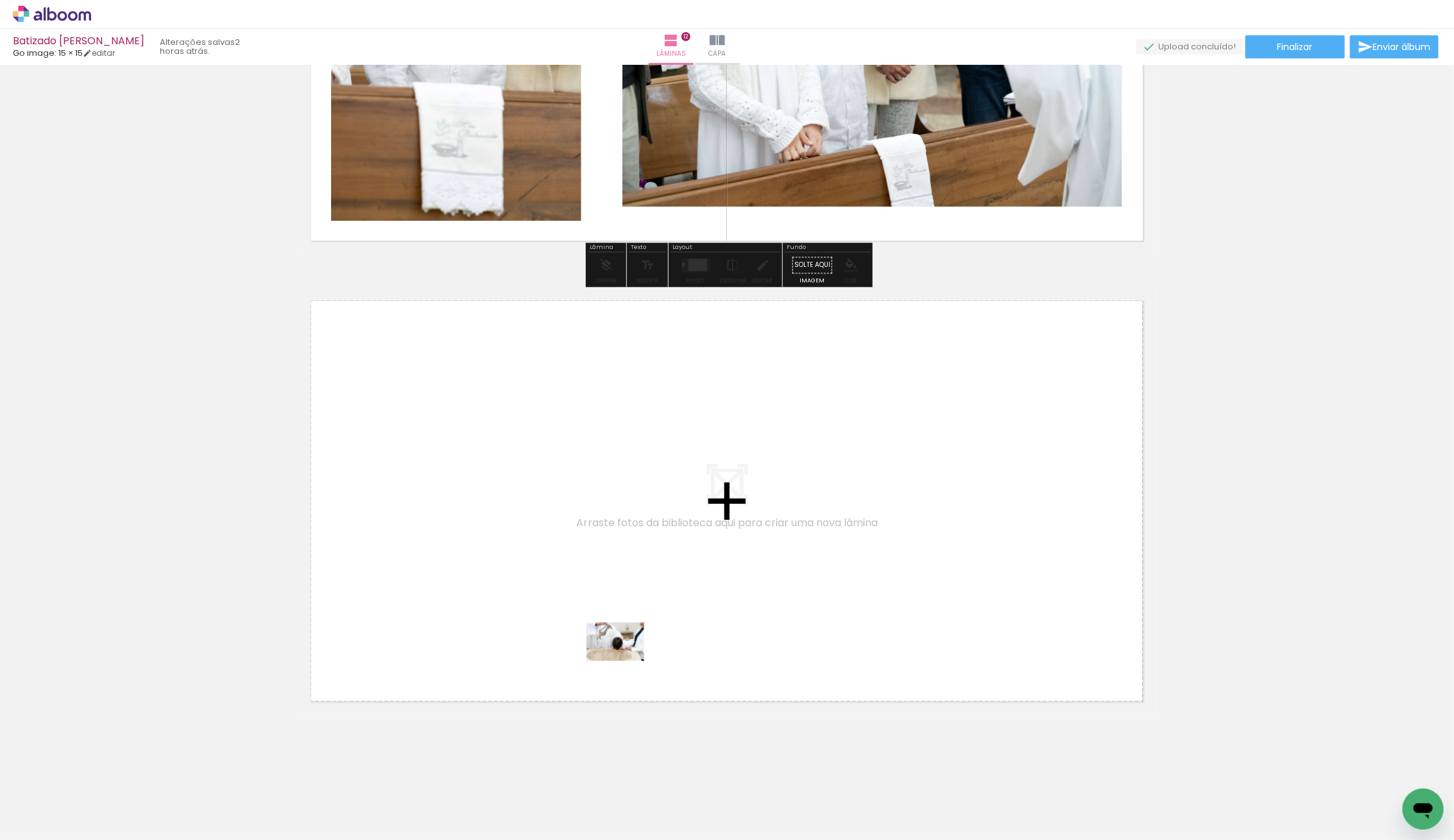
click at [665, 647] on quentale-workspace at bounding box center [727, 420] width 1454 height 840
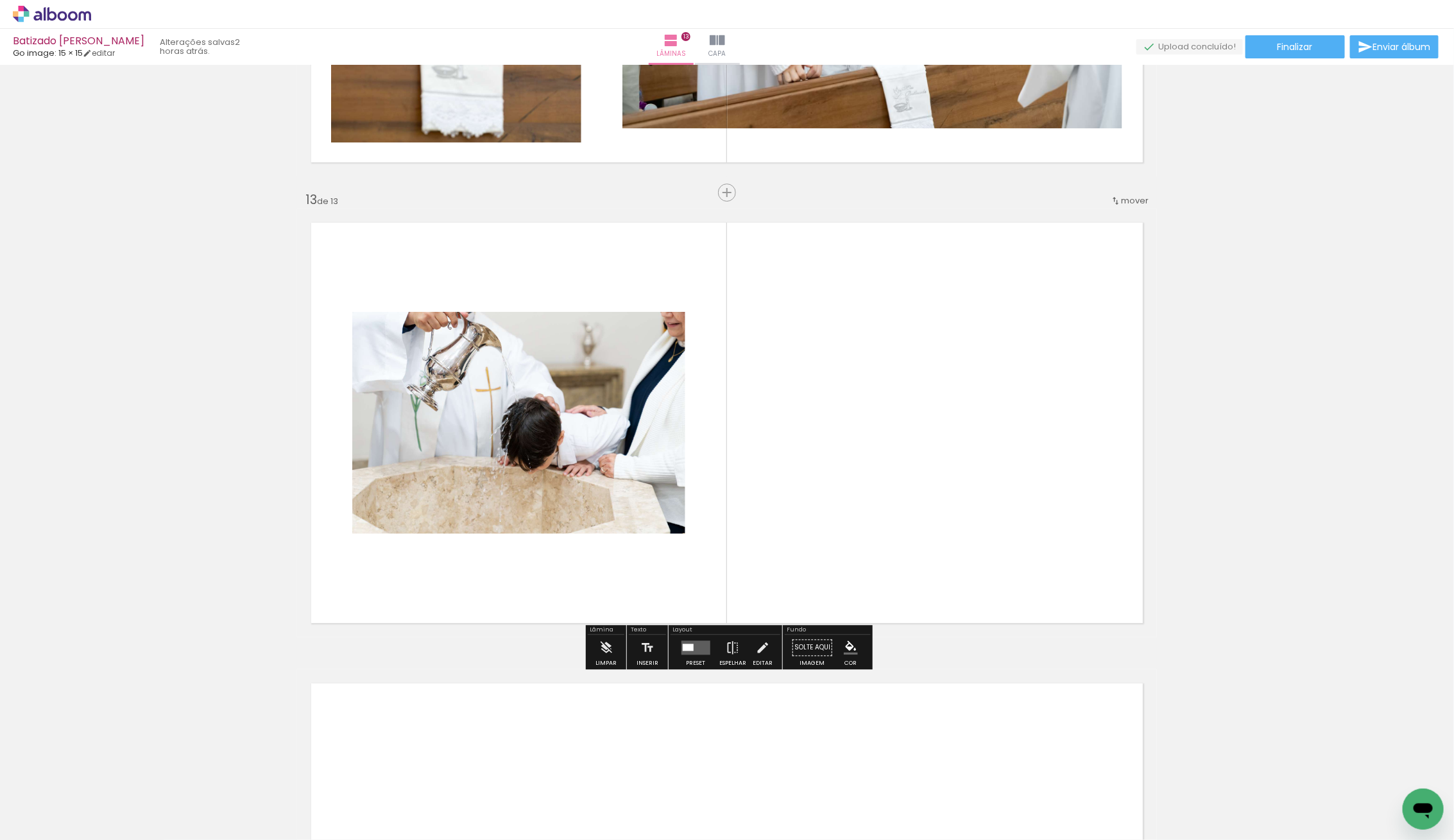
scroll to position [5431, 0]
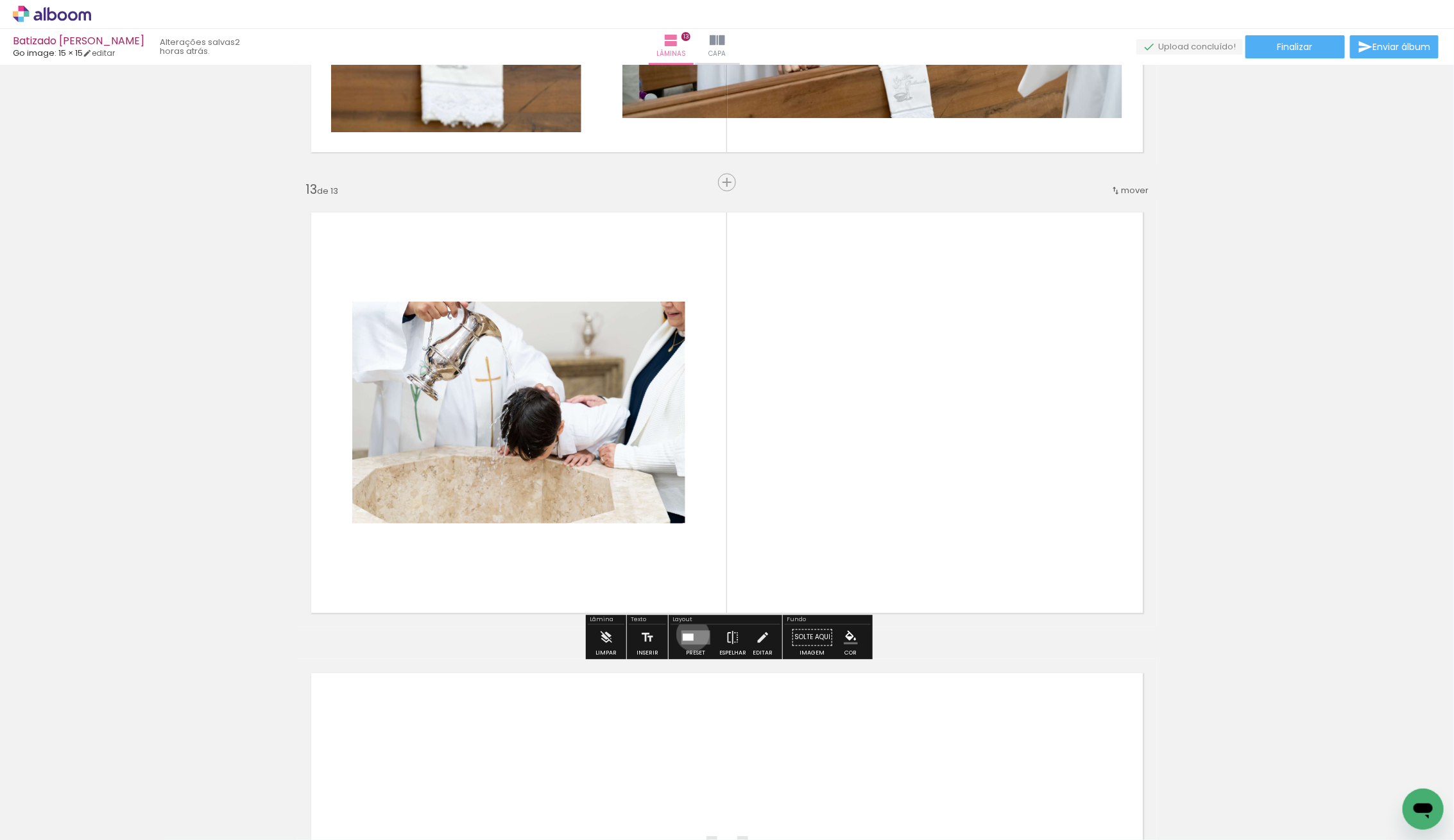
click at [690, 634] on quentale-layouter at bounding box center [695, 637] width 29 height 14
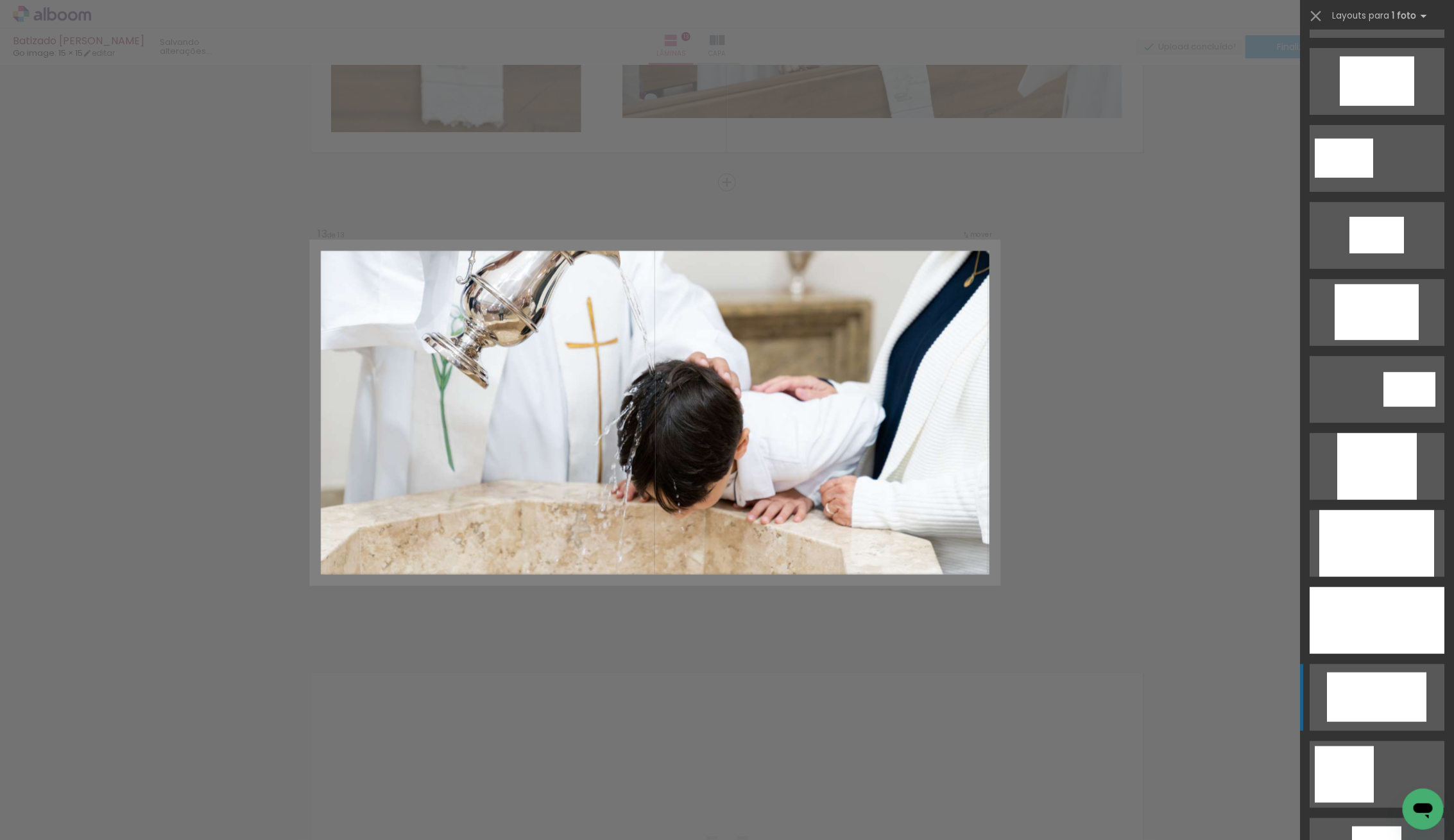
scroll to position [439, 0]
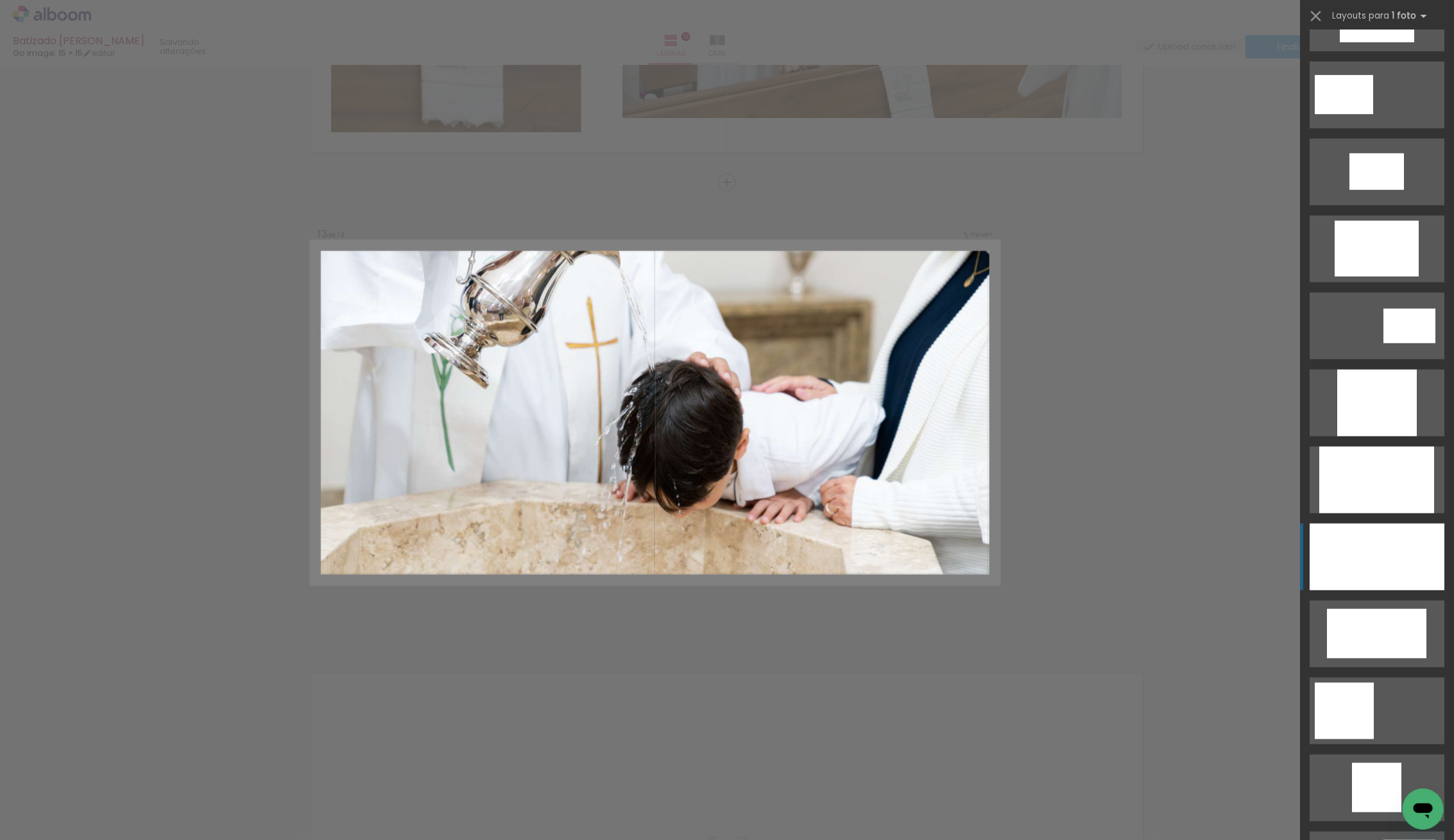
click at [1406, 530] on div at bounding box center [1376, 557] width 135 height 67
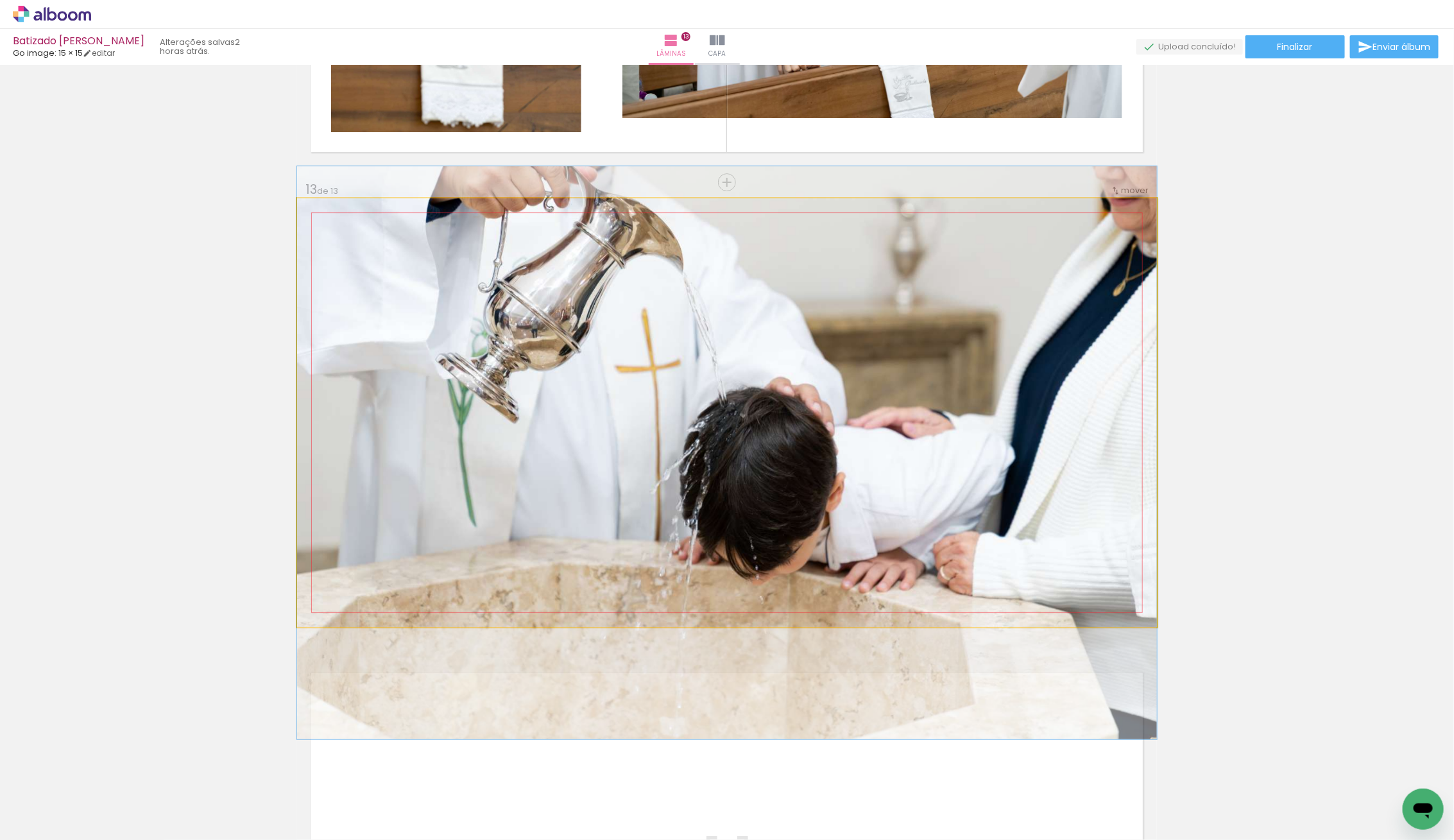
drag, startPoint x: 708, startPoint y: 514, endPoint x: 713, endPoint y: 554, distance: 40.3
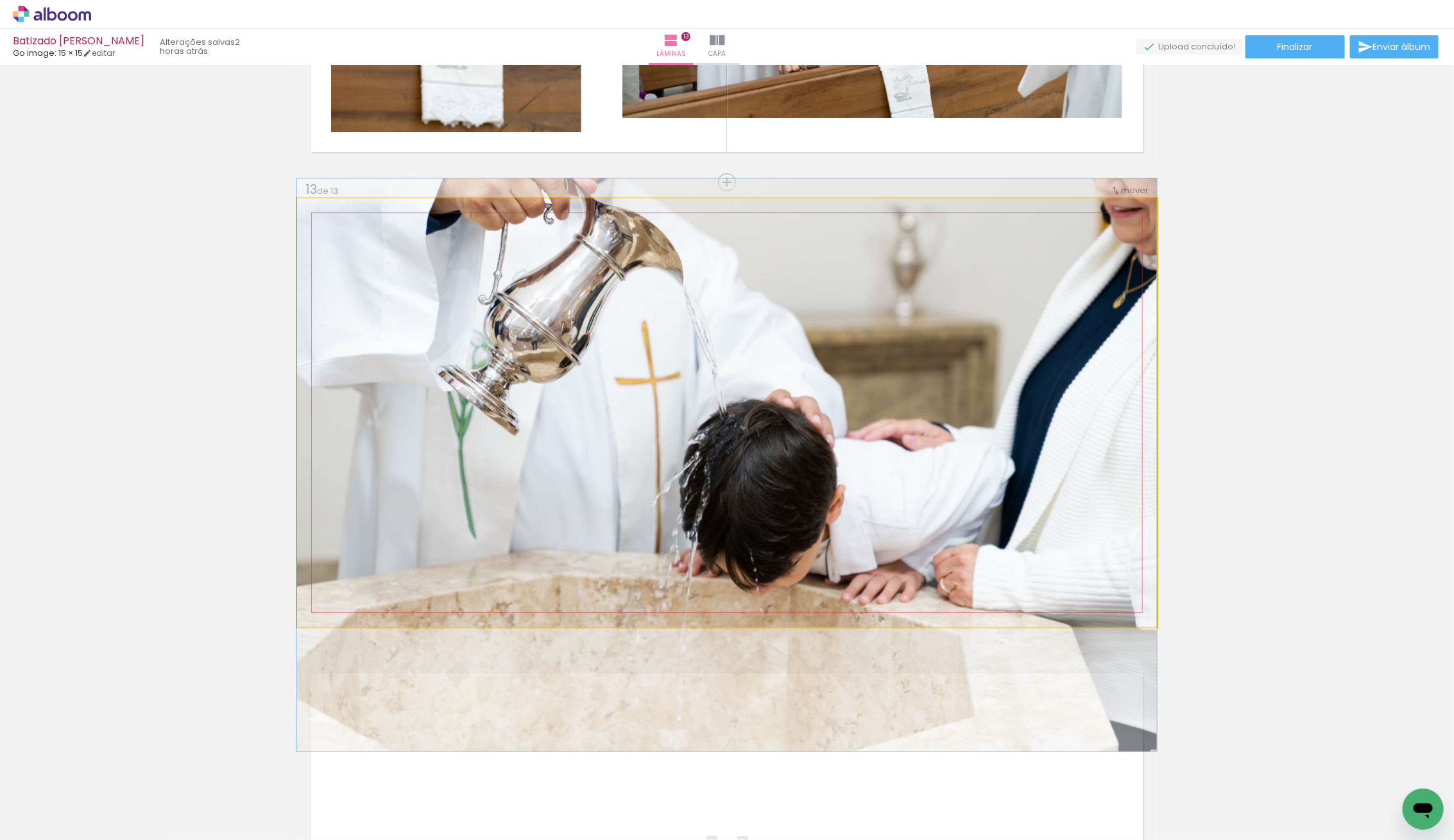
drag, startPoint x: 675, startPoint y: 531, endPoint x: 677, endPoint y: 543, distance: 12.2
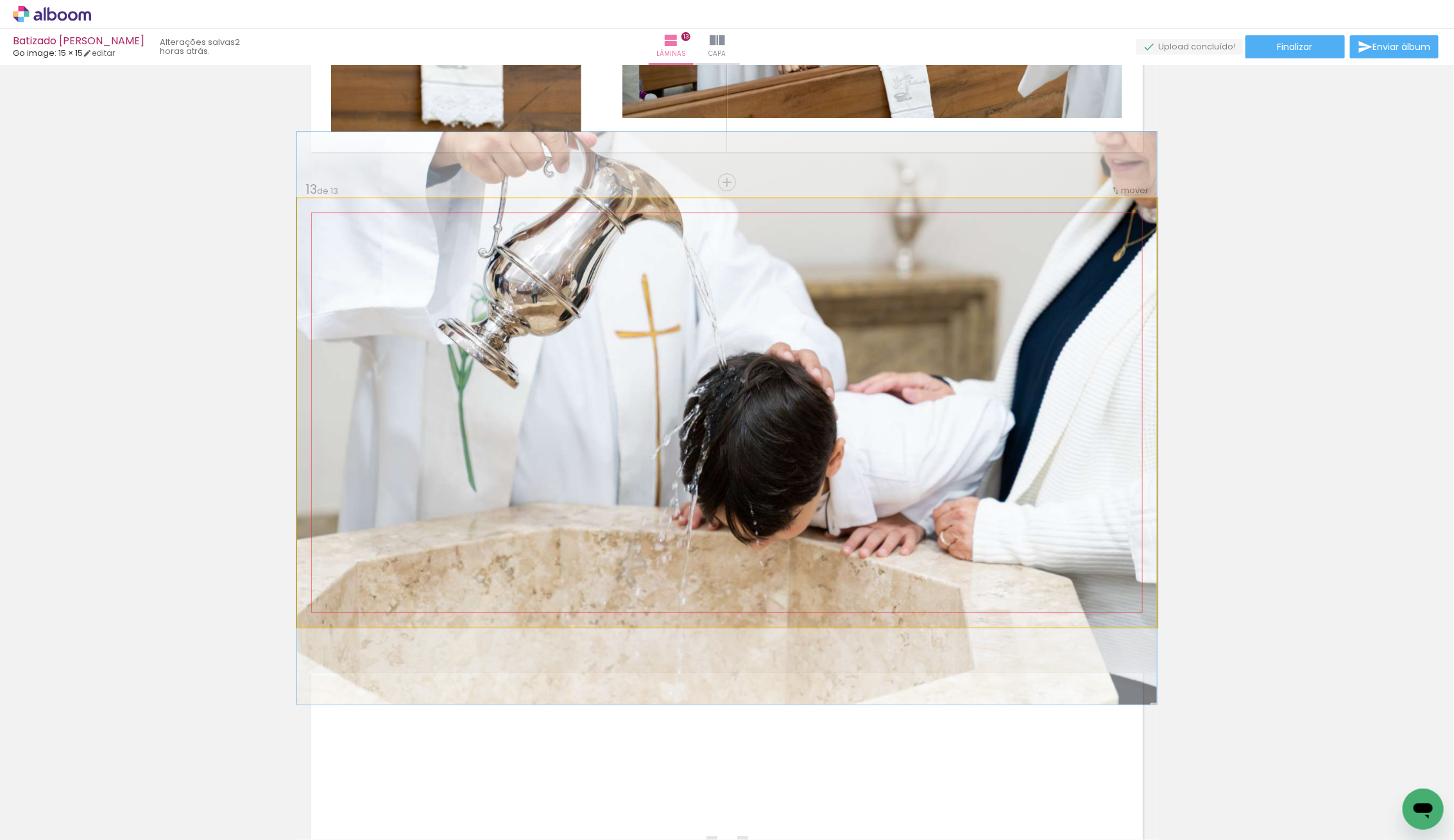
drag, startPoint x: 675, startPoint y: 541, endPoint x: 680, endPoint y: 496, distance: 45.3
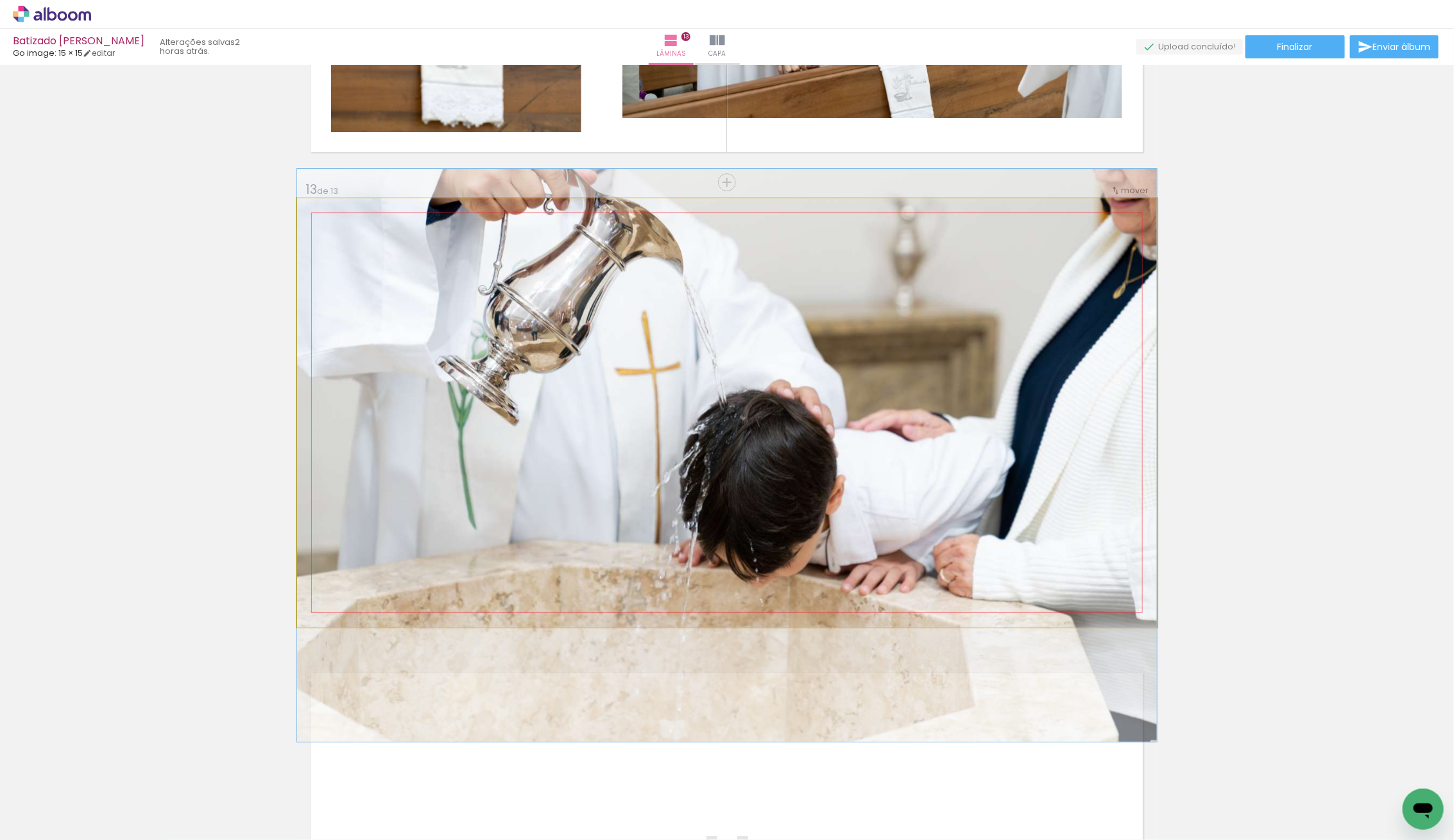
drag, startPoint x: 680, startPoint y: 496, endPoint x: 682, endPoint y: 533, distance: 37.1
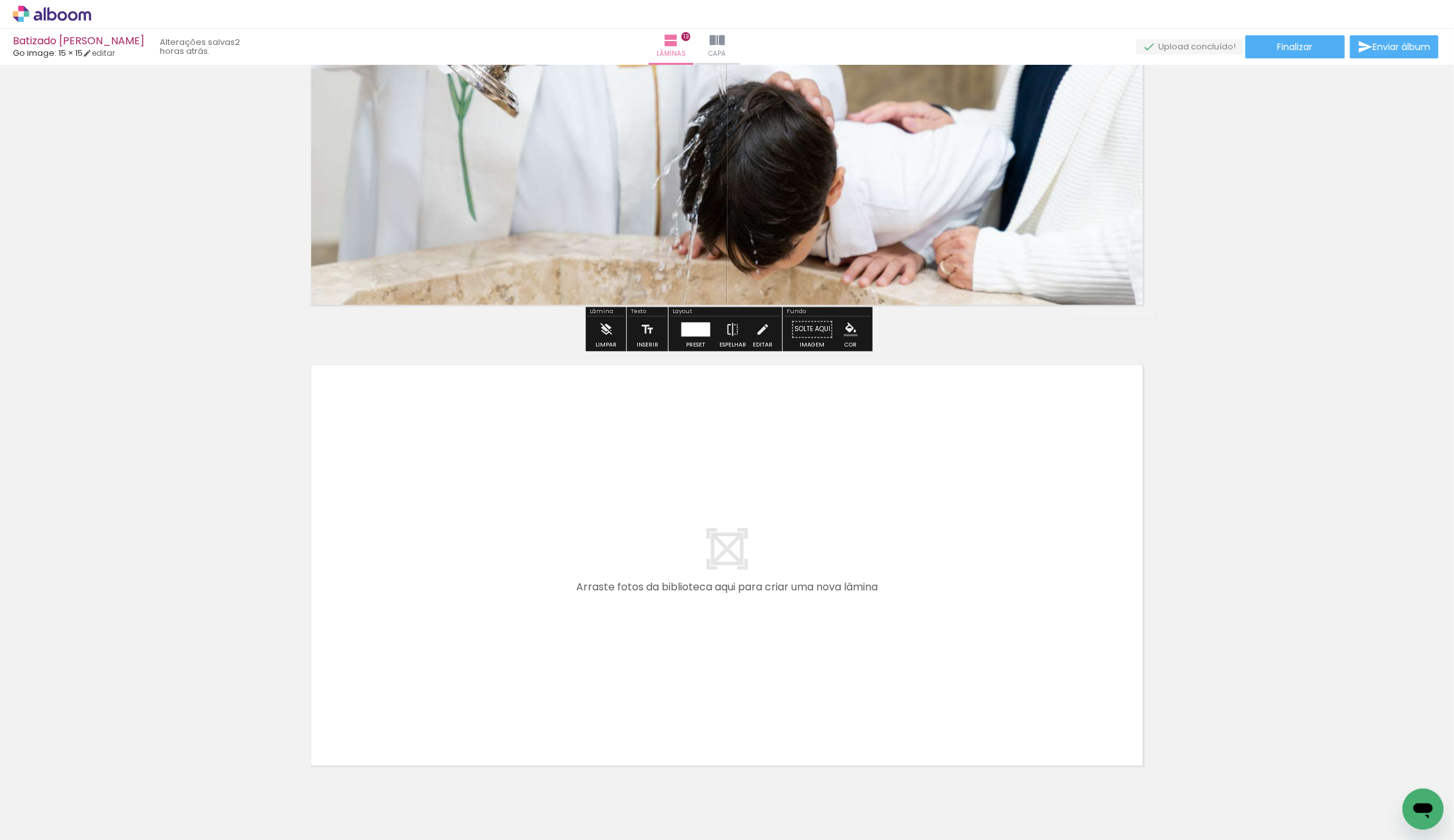
scroll to position [5740, 0]
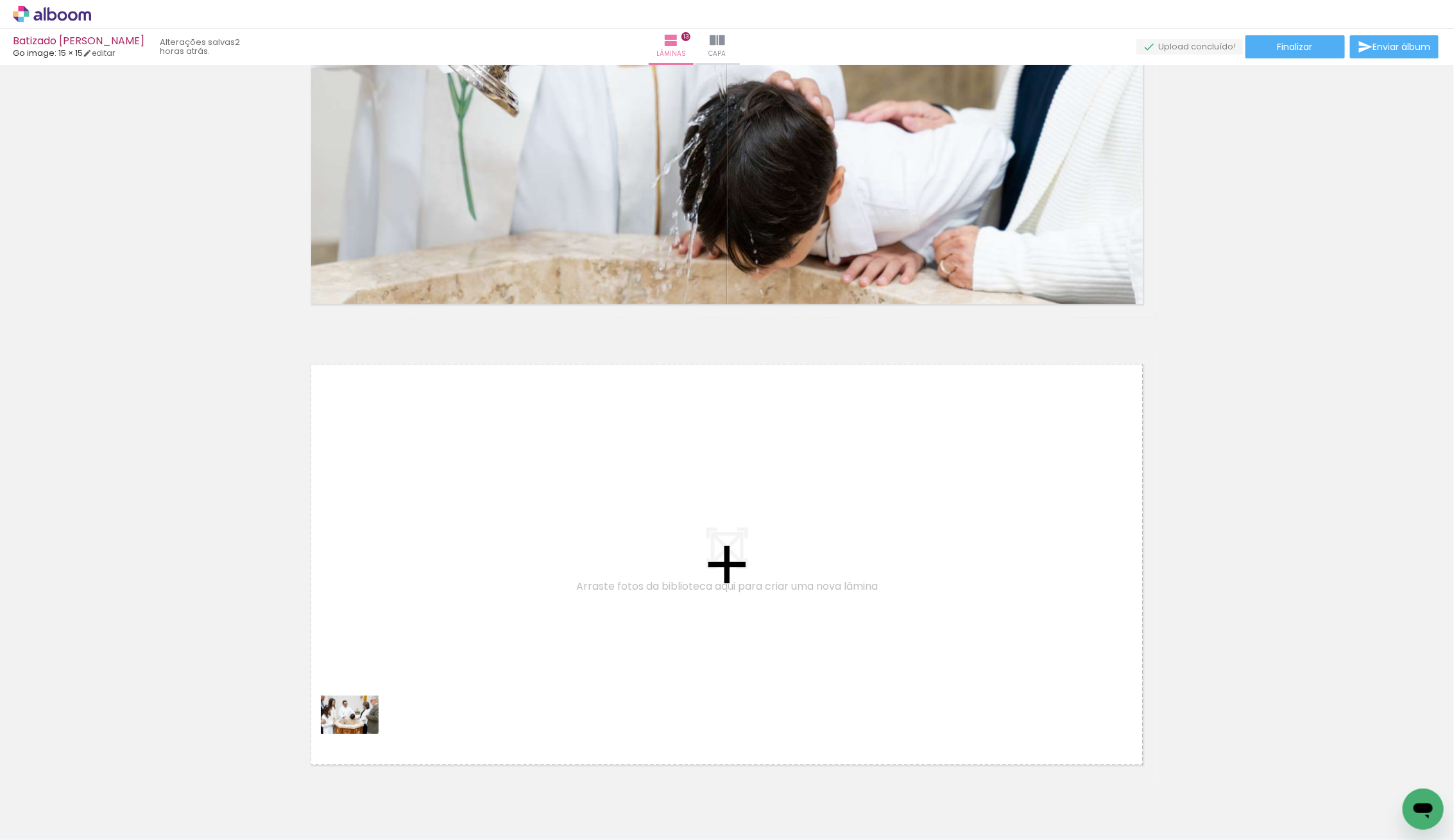
click at [495, 687] on quentale-workspace at bounding box center [727, 420] width 1454 height 840
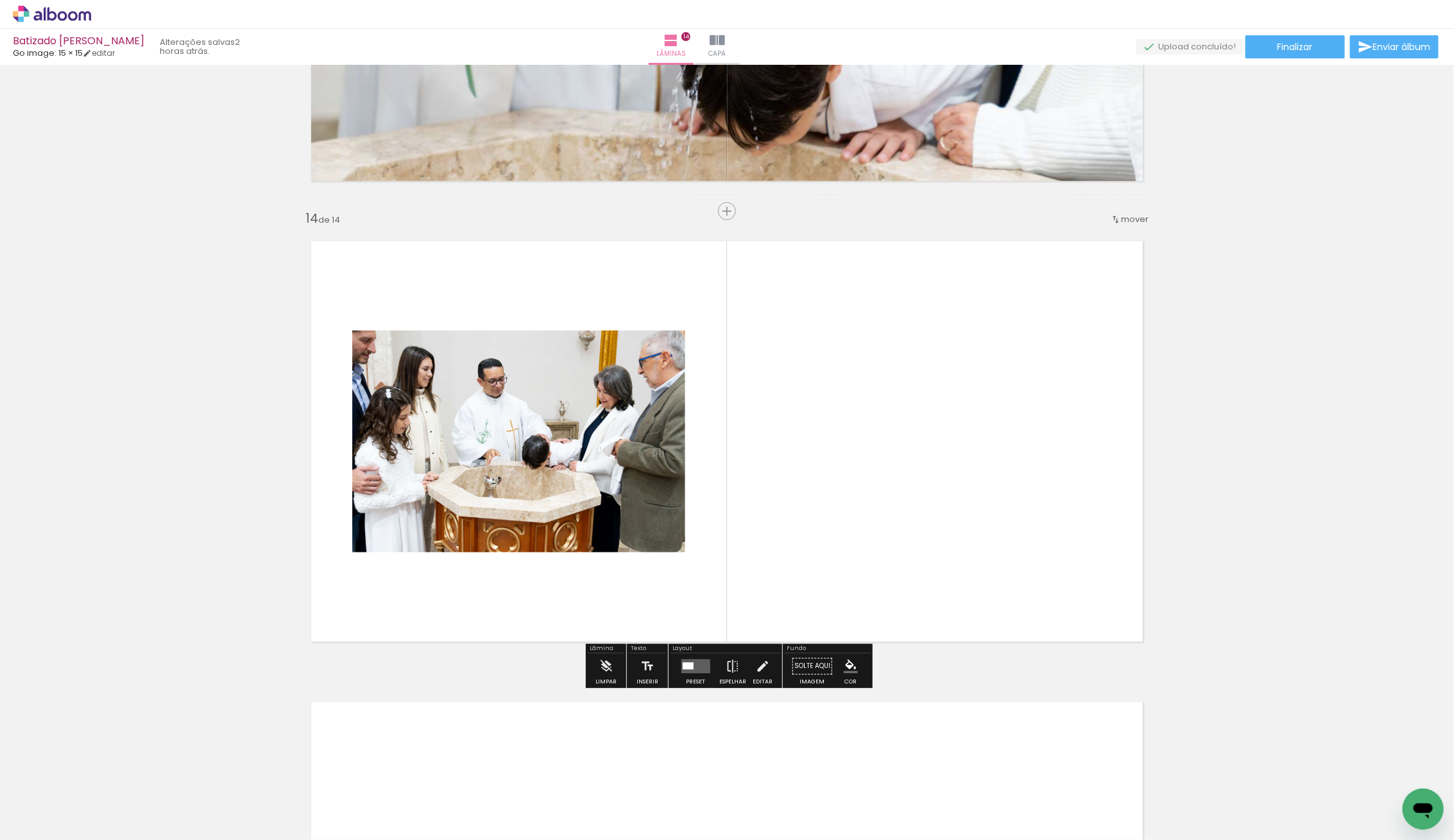
scroll to position [5891, 0]
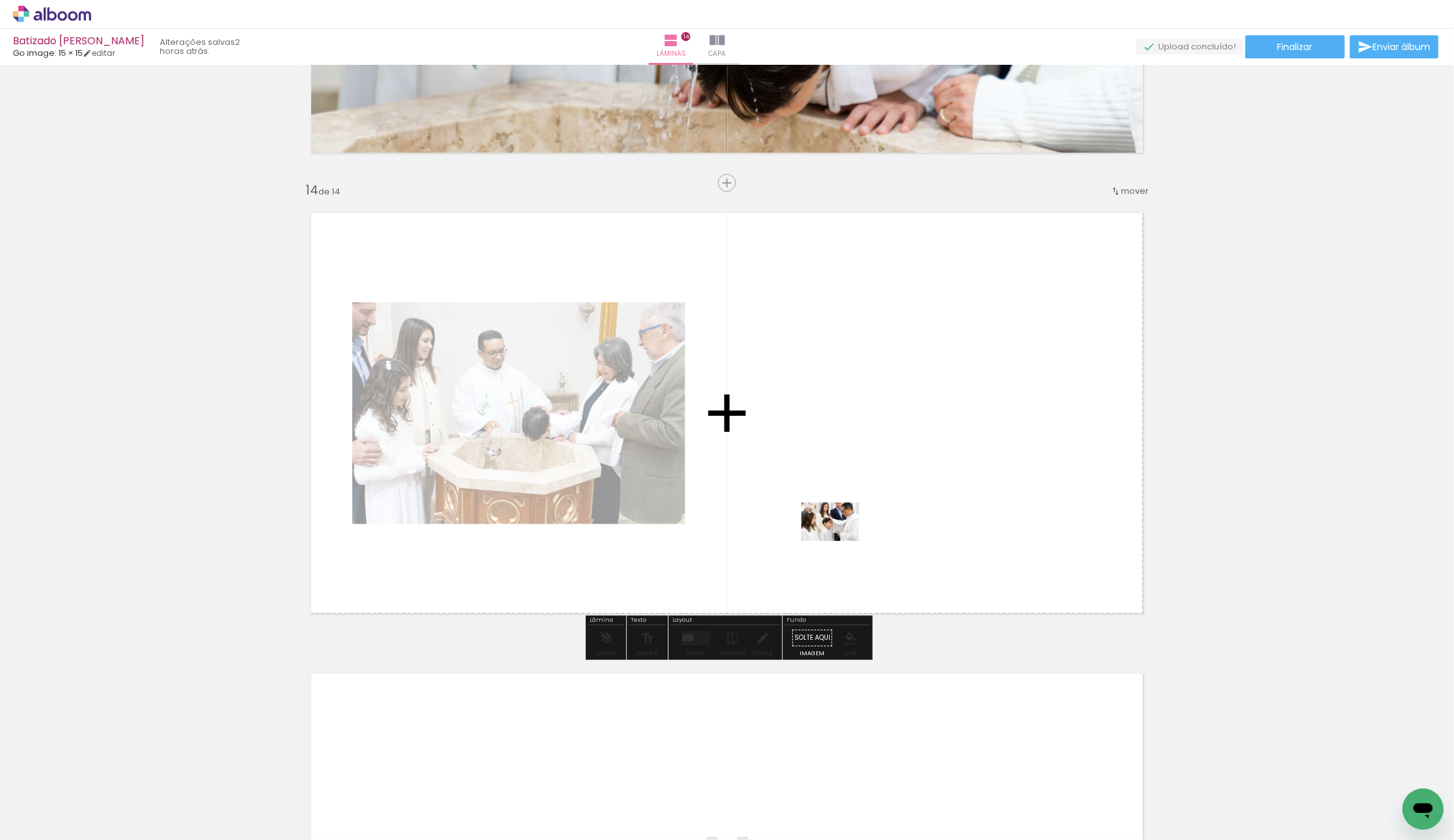
drag, startPoint x: 150, startPoint y: 810, endPoint x: 844, endPoint y: 540, distance: 744.7
click at [844, 540] on quentale-workspace at bounding box center [727, 420] width 1454 height 840
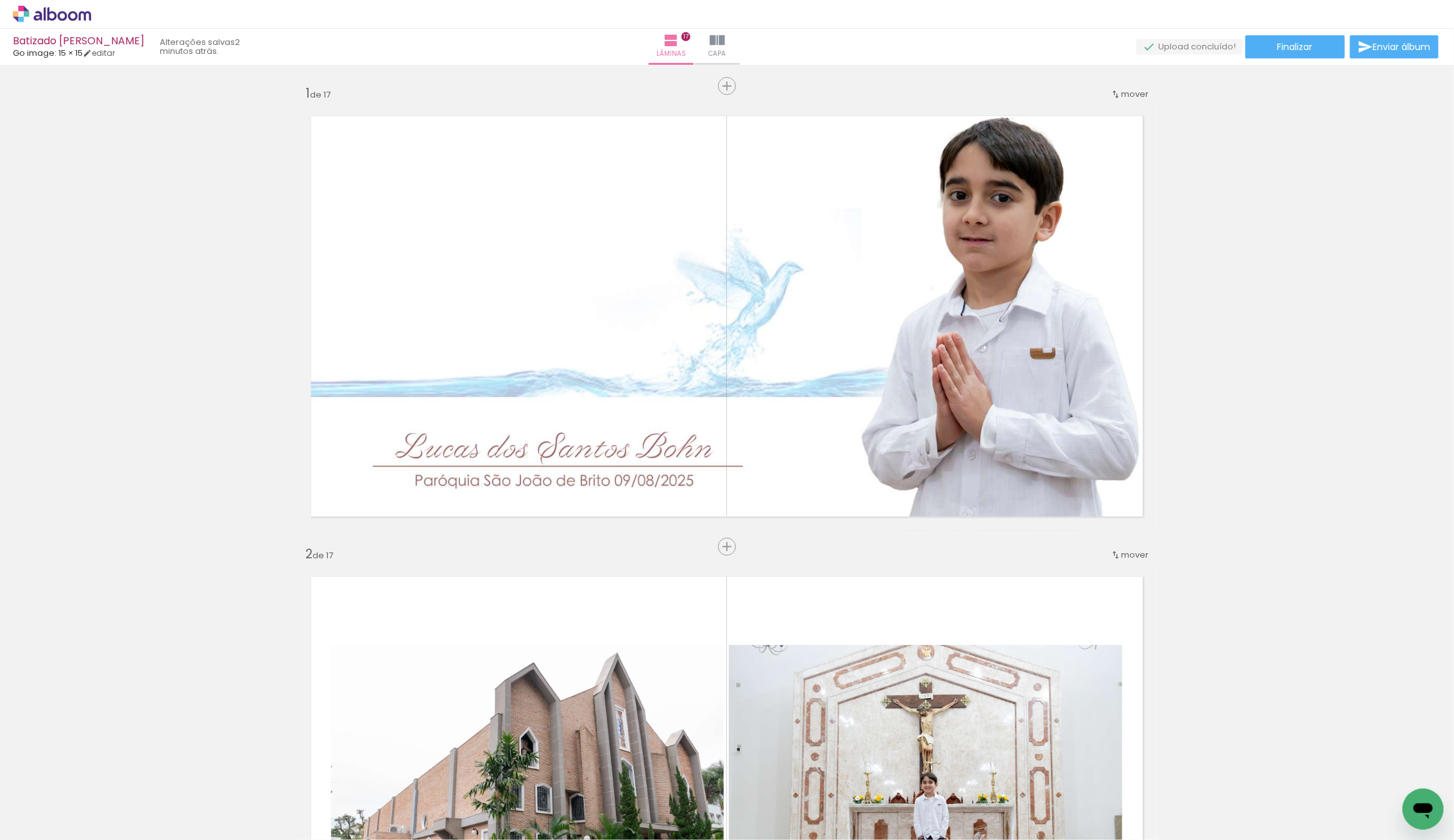
scroll to position [553, 0]
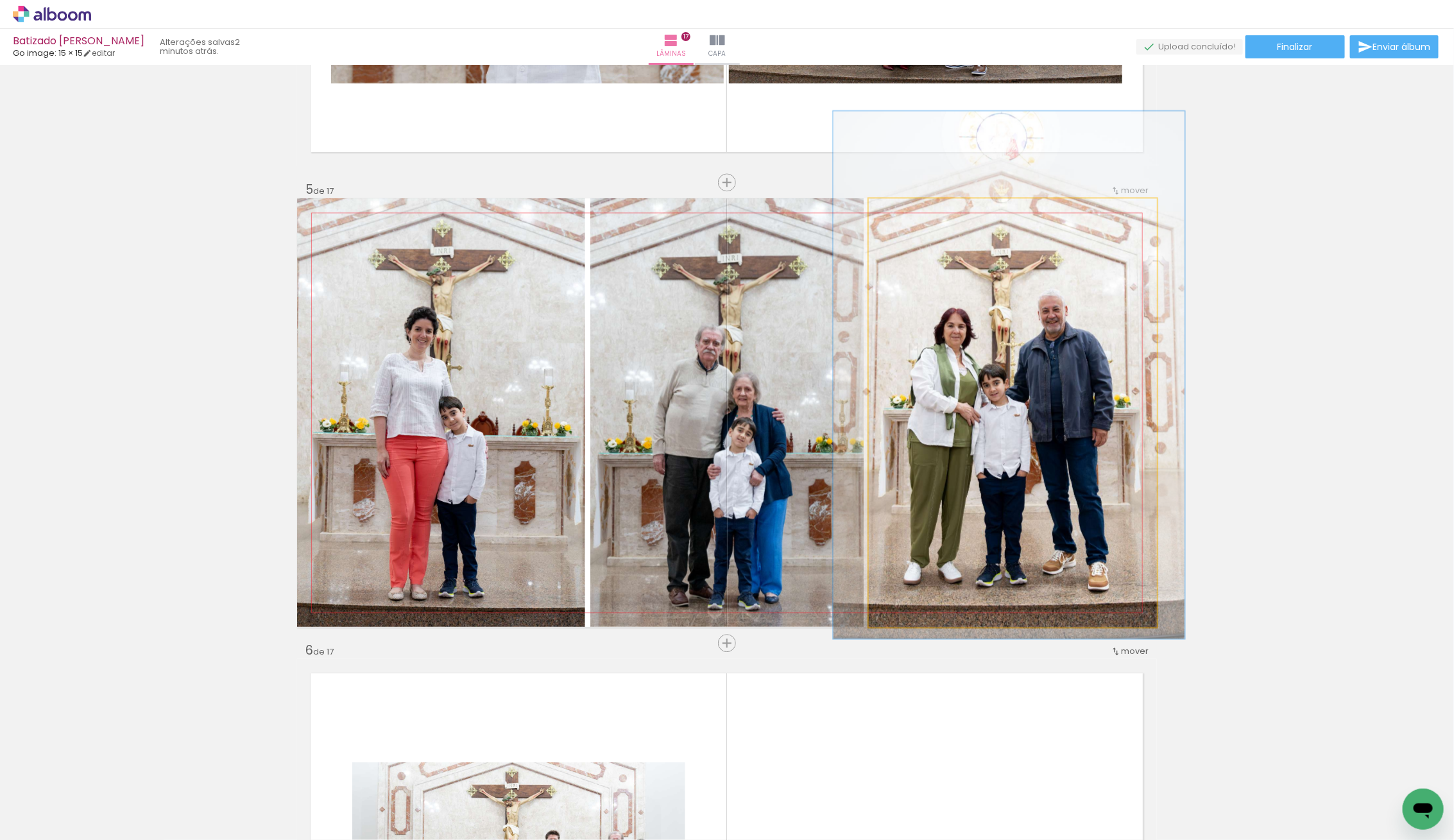
click at [914, 212] on div at bounding box center [909, 211] width 21 height 21
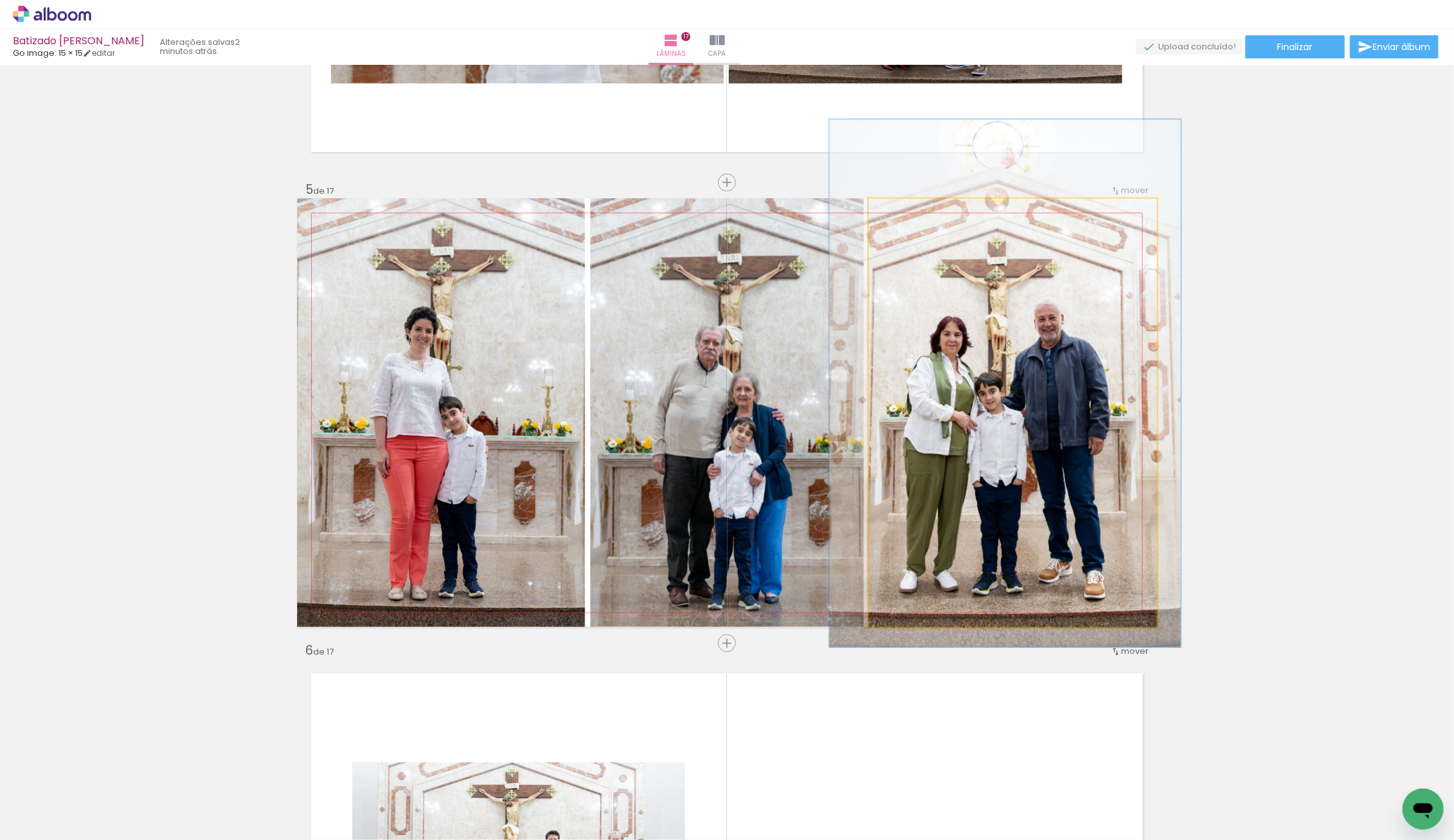
drag, startPoint x: 1011, startPoint y: 346, endPoint x: 1007, endPoint y: 357, distance: 11.7
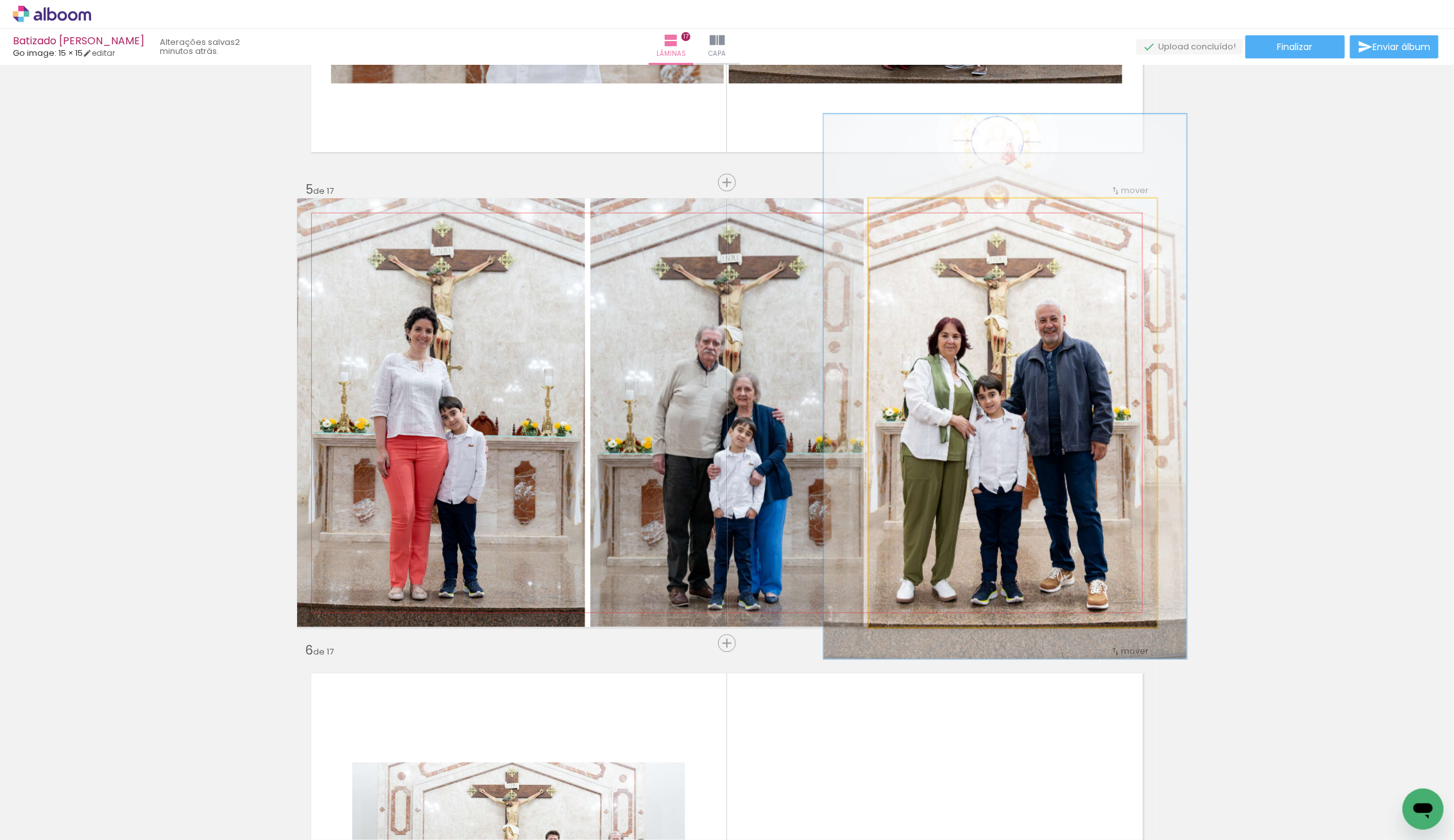
type paper-slider "126"
click at [916, 217] on div at bounding box center [911, 211] width 21 height 21
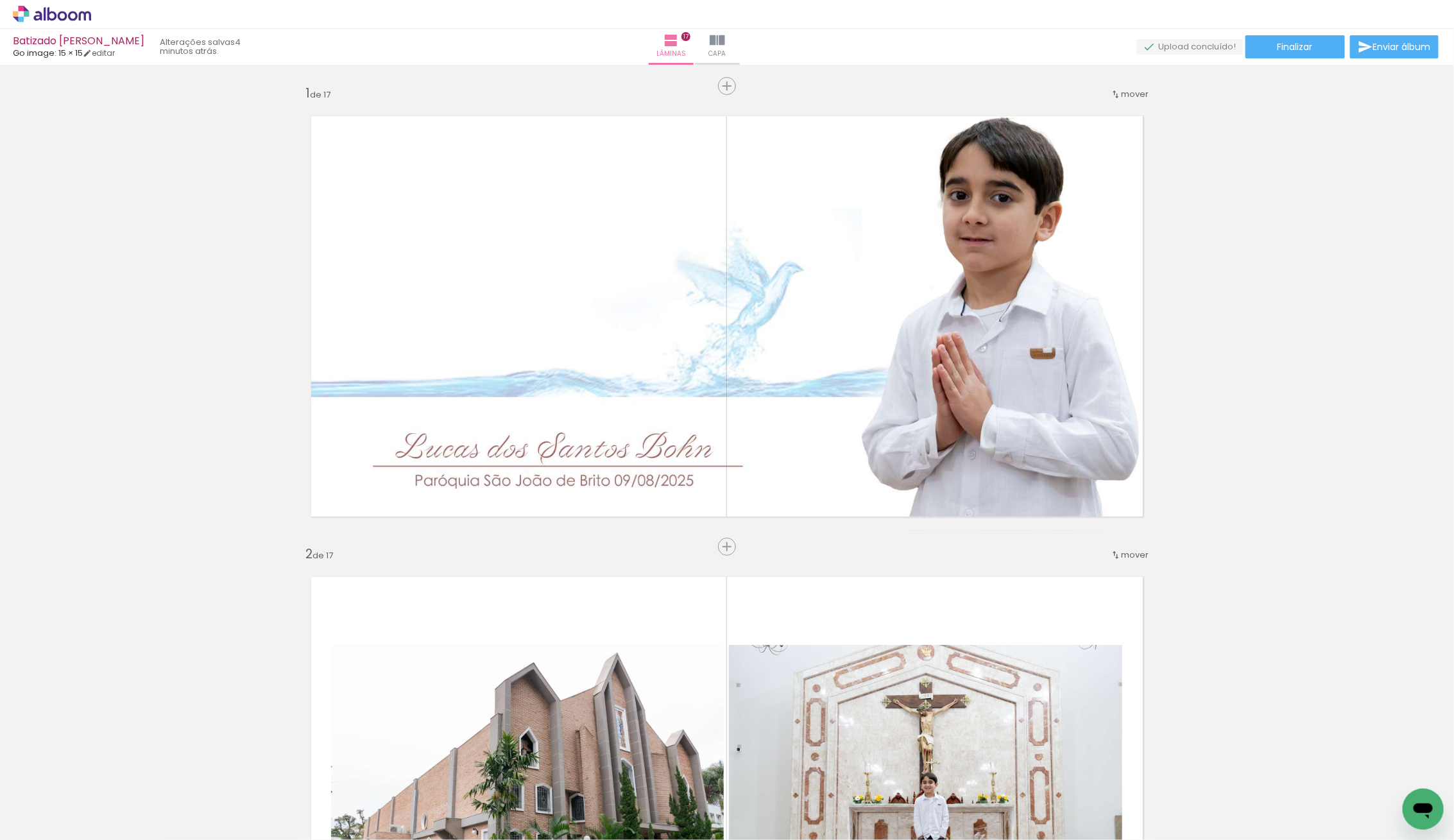
scroll to position [553, 0]
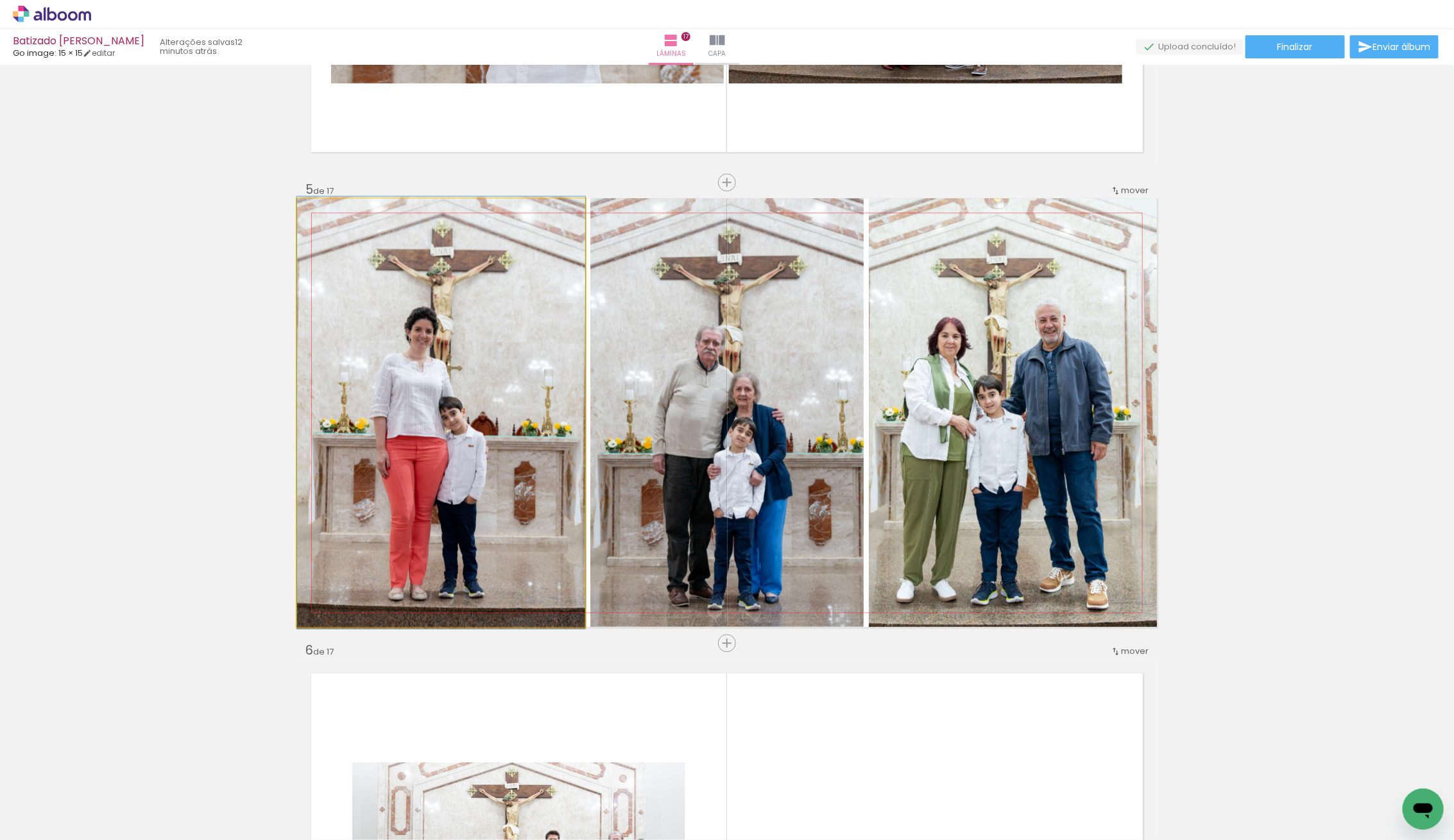
click at [439, 317] on quentale-photo at bounding box center [441, 412] width 288 height 429
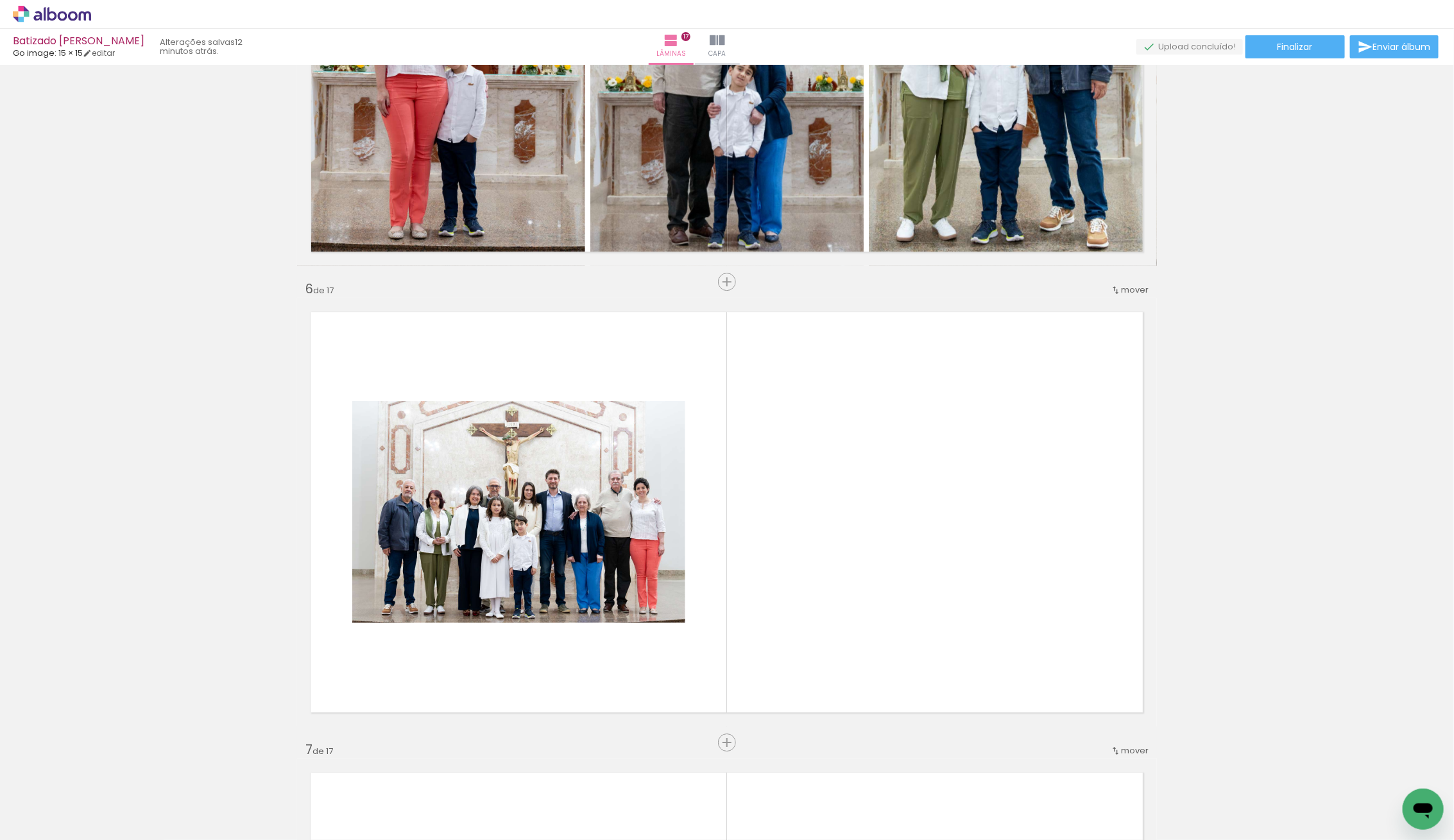
scroll to position [2109, 0]
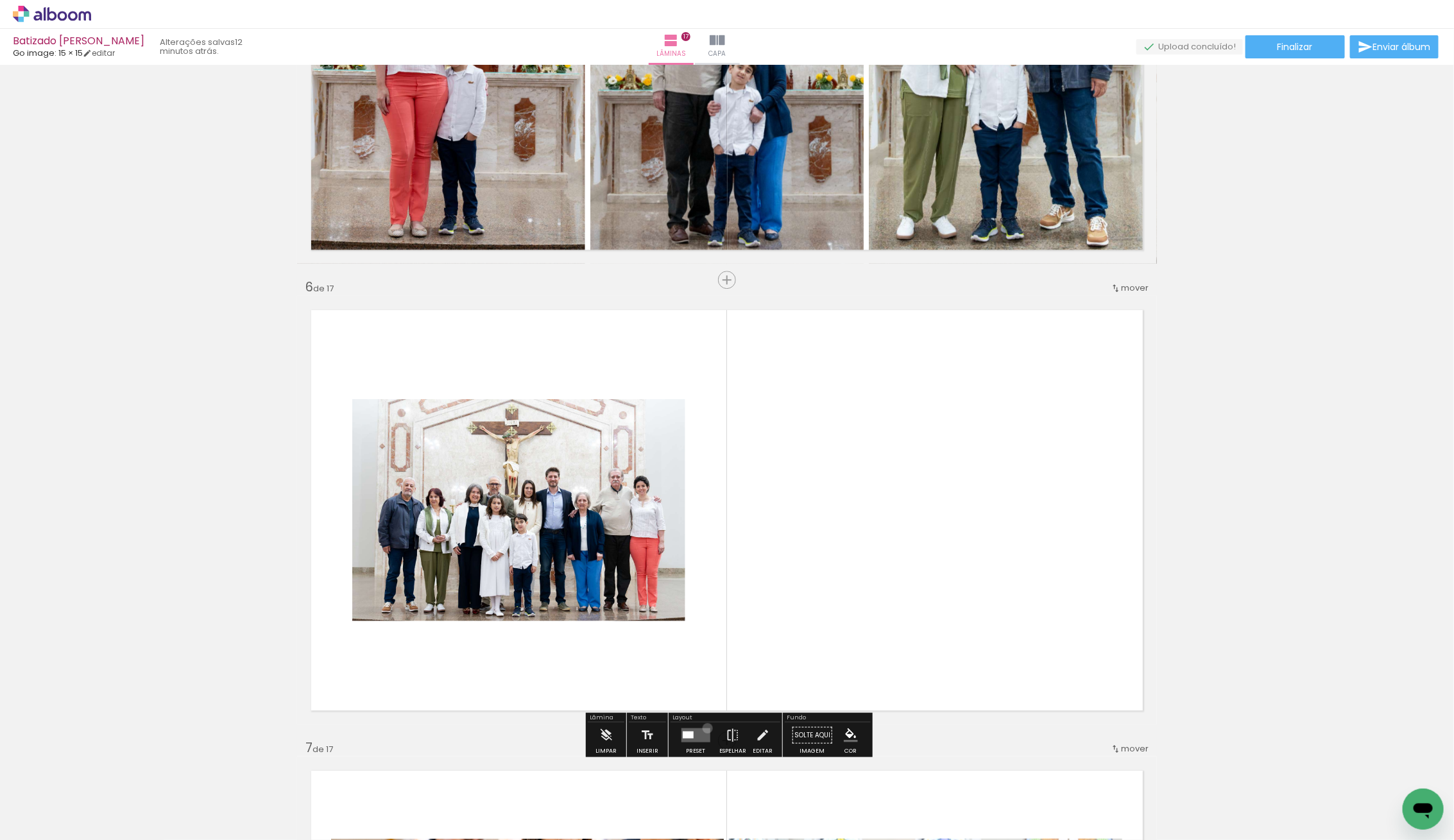
click at [705, 728] on quentale-layouter at bounding box center [695, 735] width 29 height 14
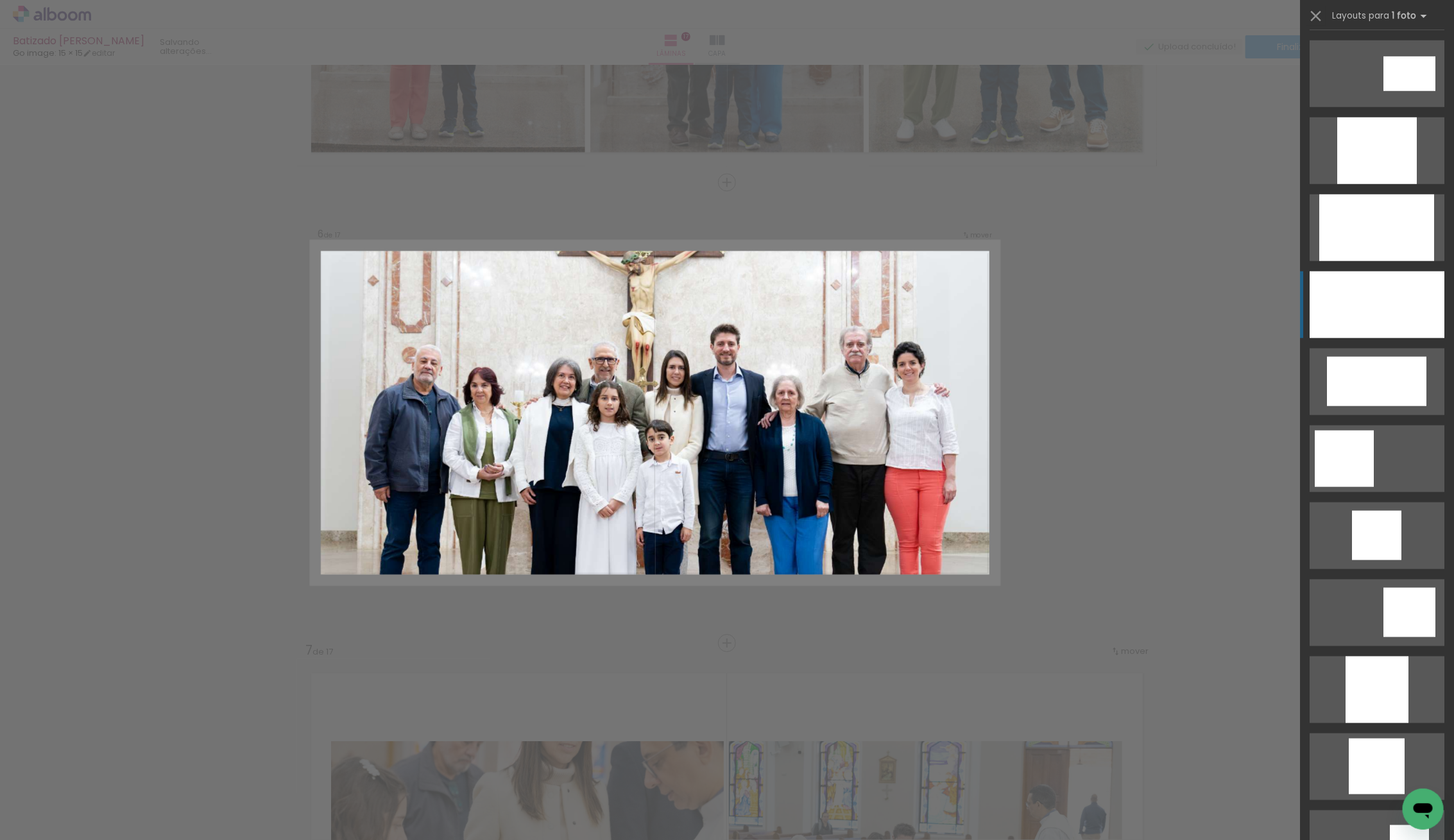
scroll to position [695, 0]
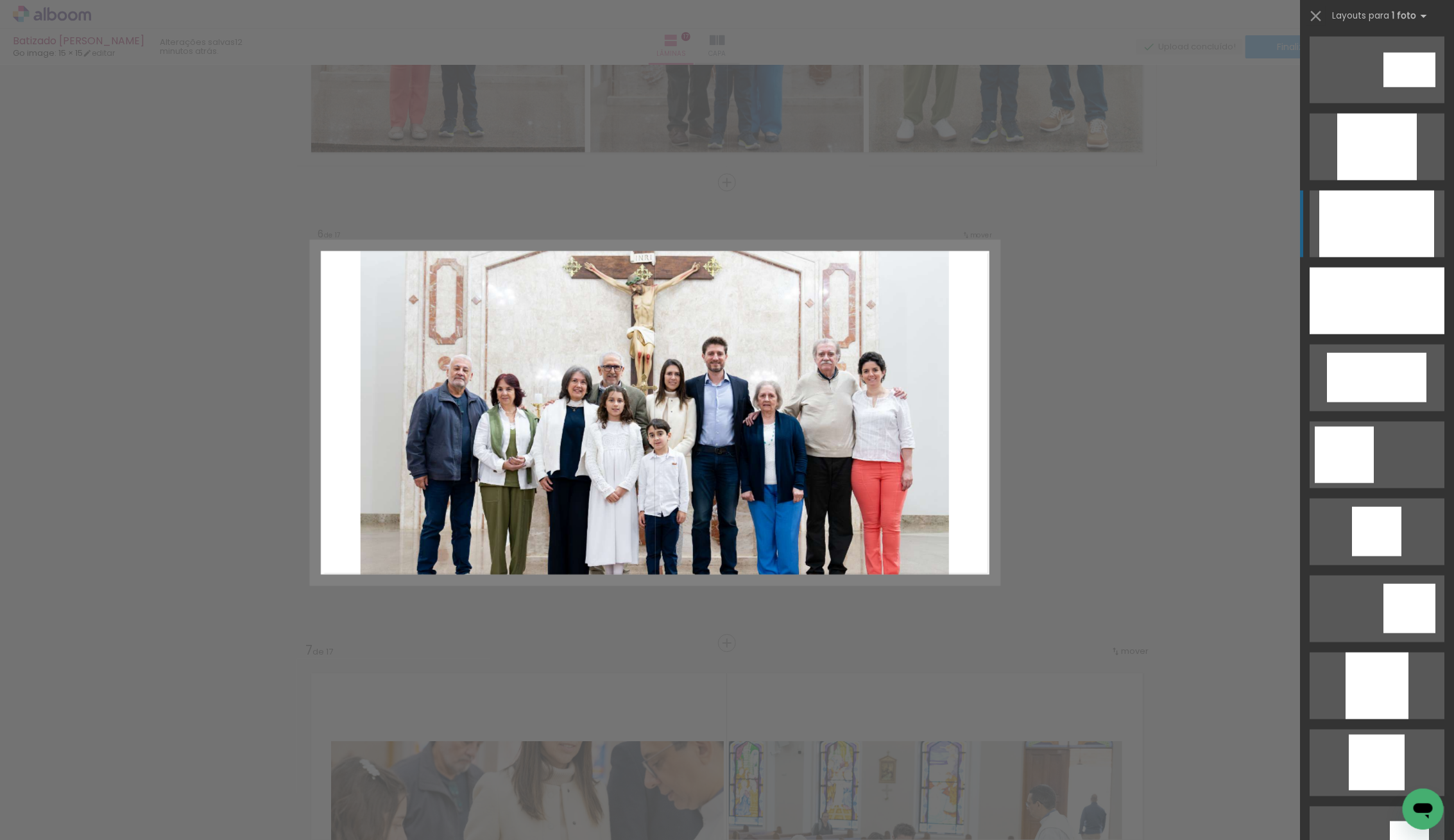
click at [1354, 220] on div at bounding box center [1376, 224] width 115 height 67
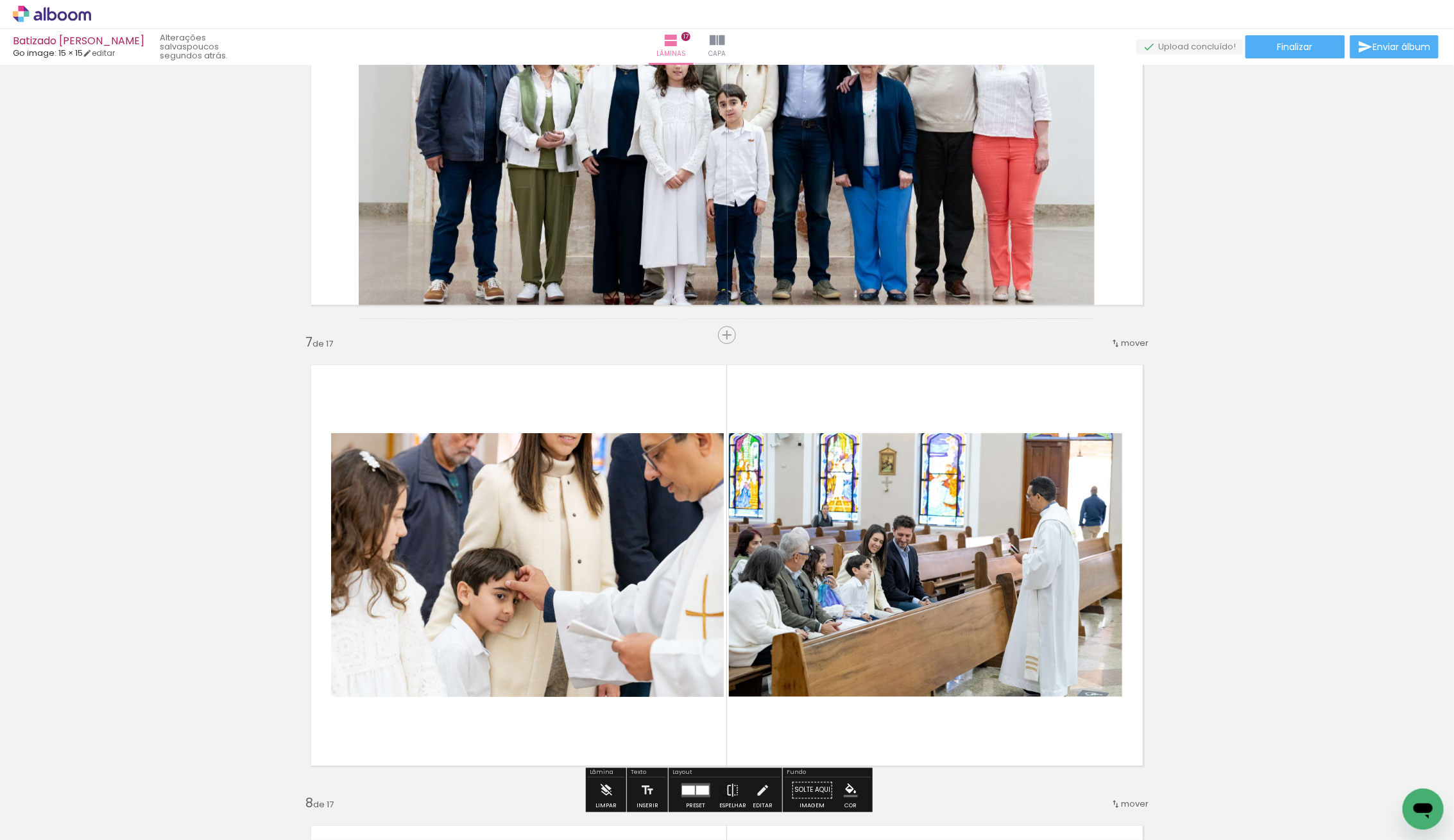
scroll to position [2514, 0]
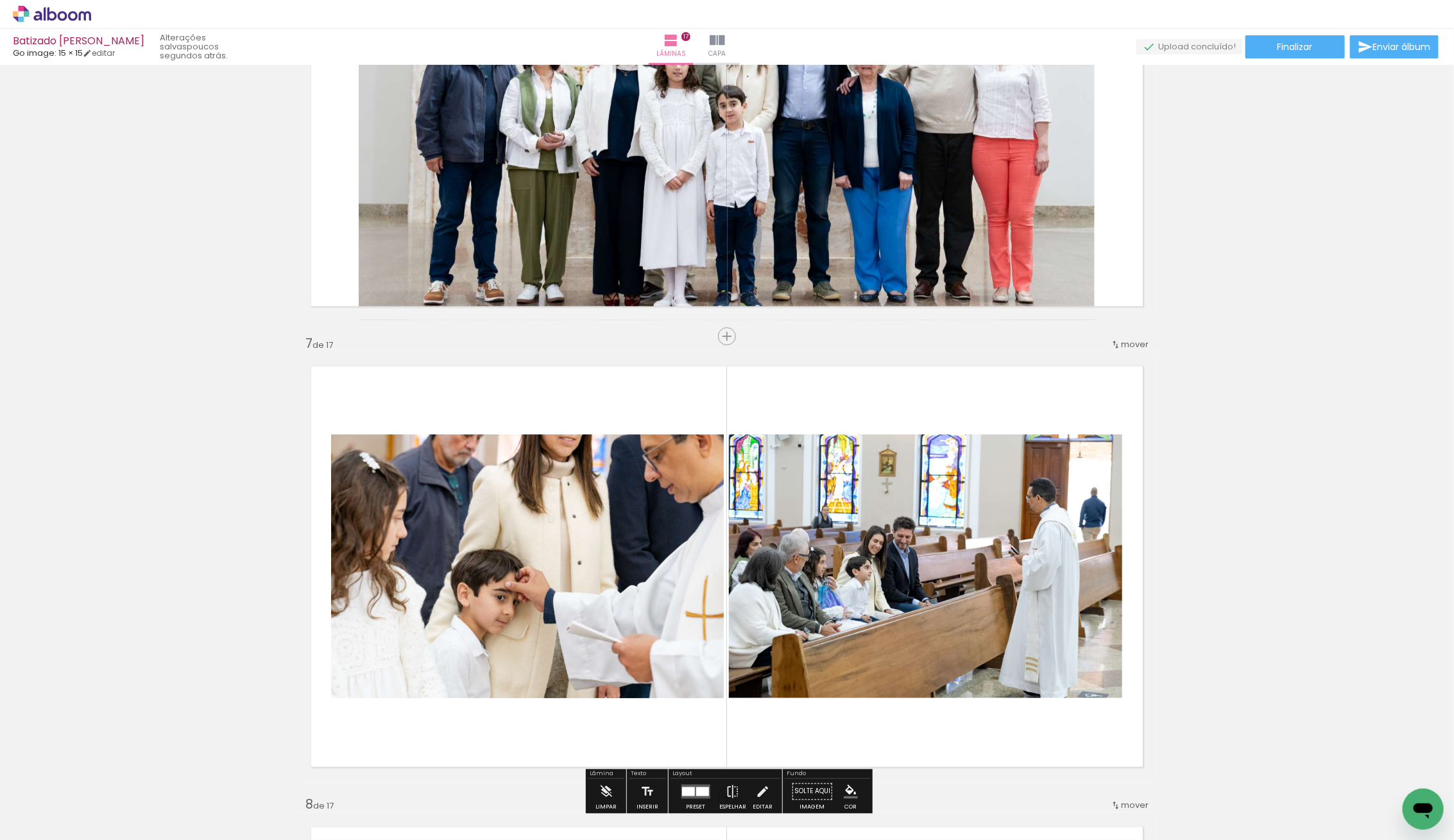
click at [1137, 337] on div "mover" at bounding box center [1129, 344] width 38 height 21
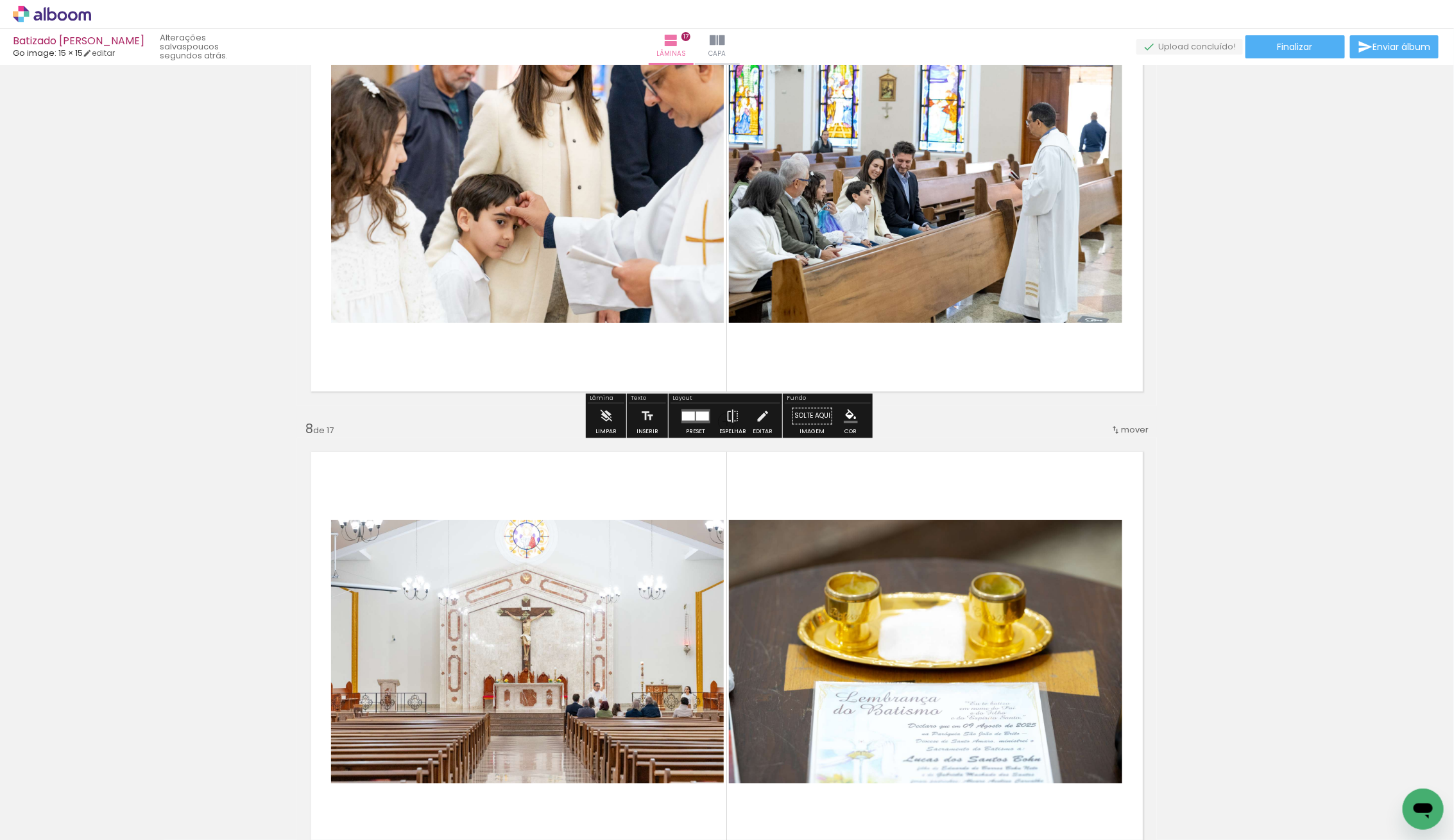
scroll to position [2900, 0]
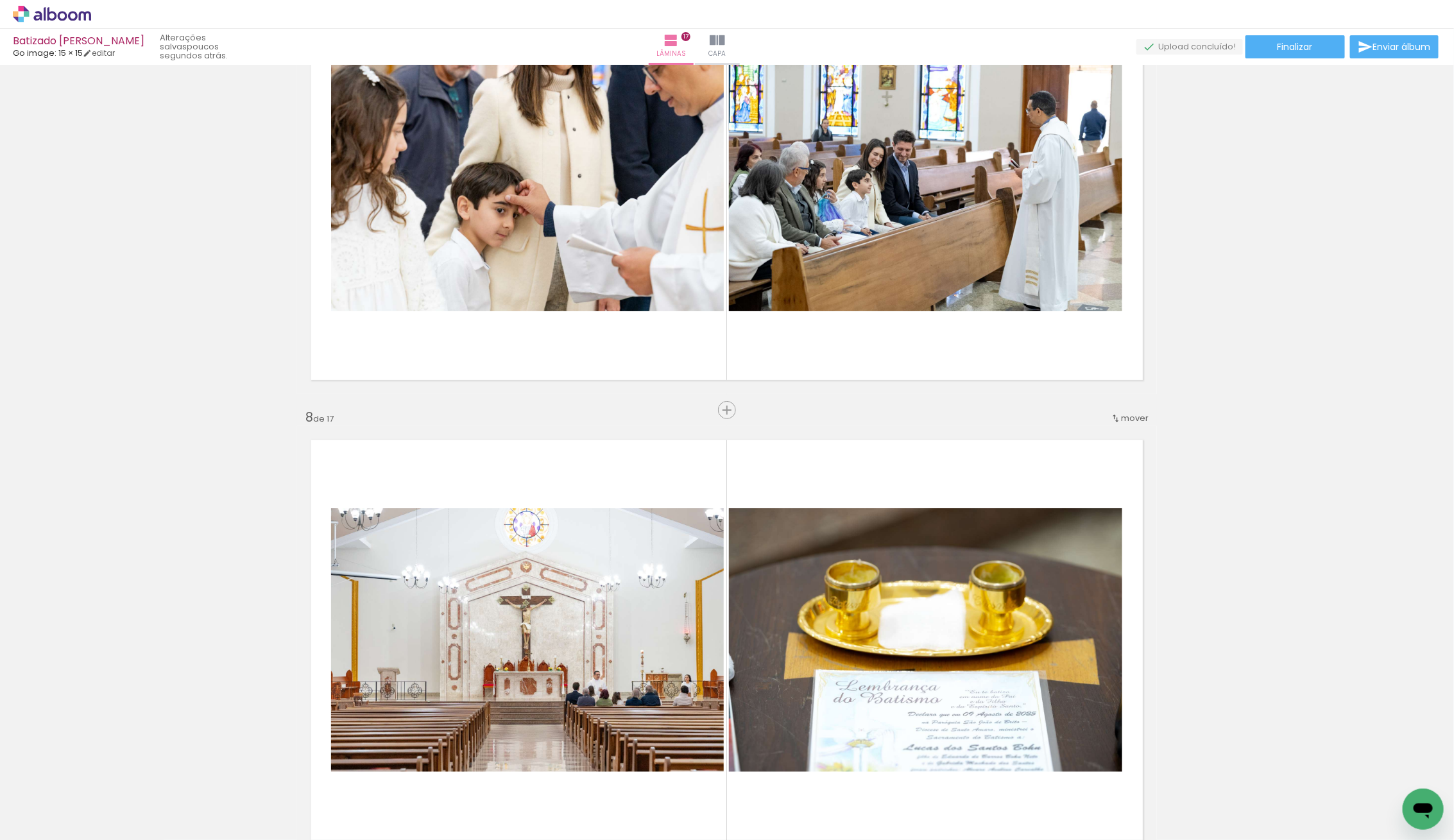
click at [1131, 419] on span "mover" at bounding box center [1135, 418] width 28 height 12
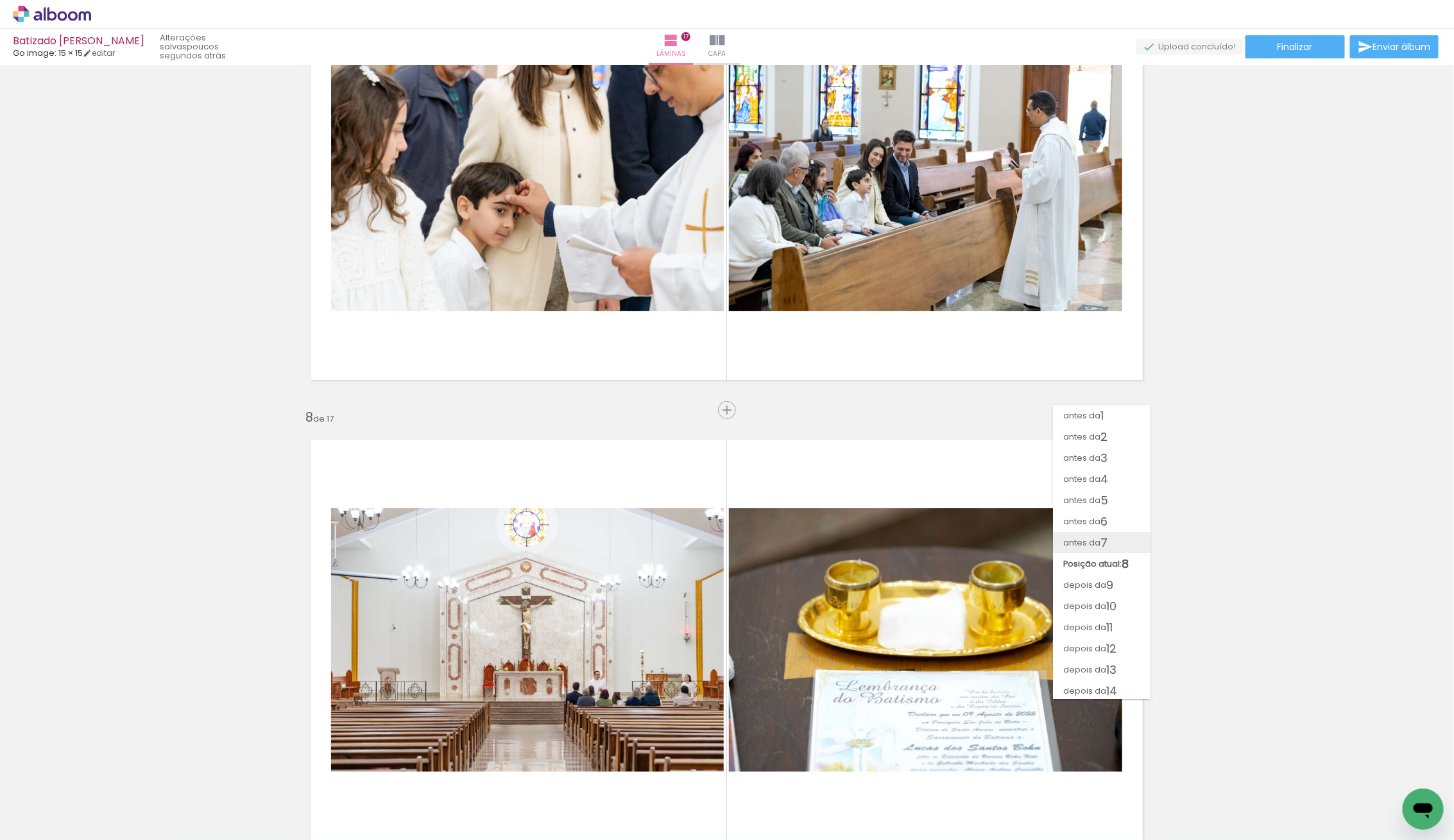
click at [1108, 541] on paper-item "antes da 7" at bounding box center [1101, 543] width 98 height 21
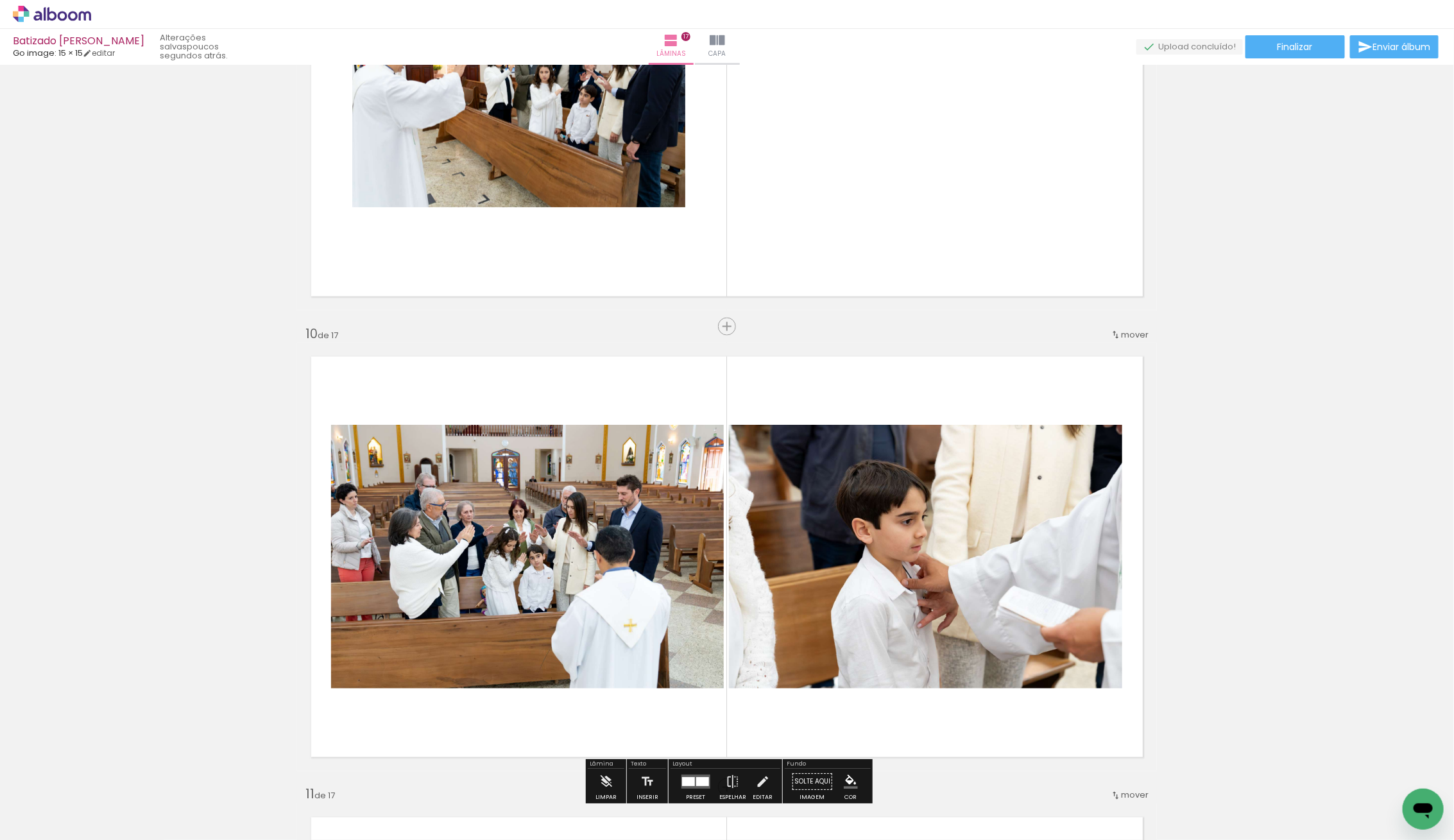
scroll to position [3909, 0]
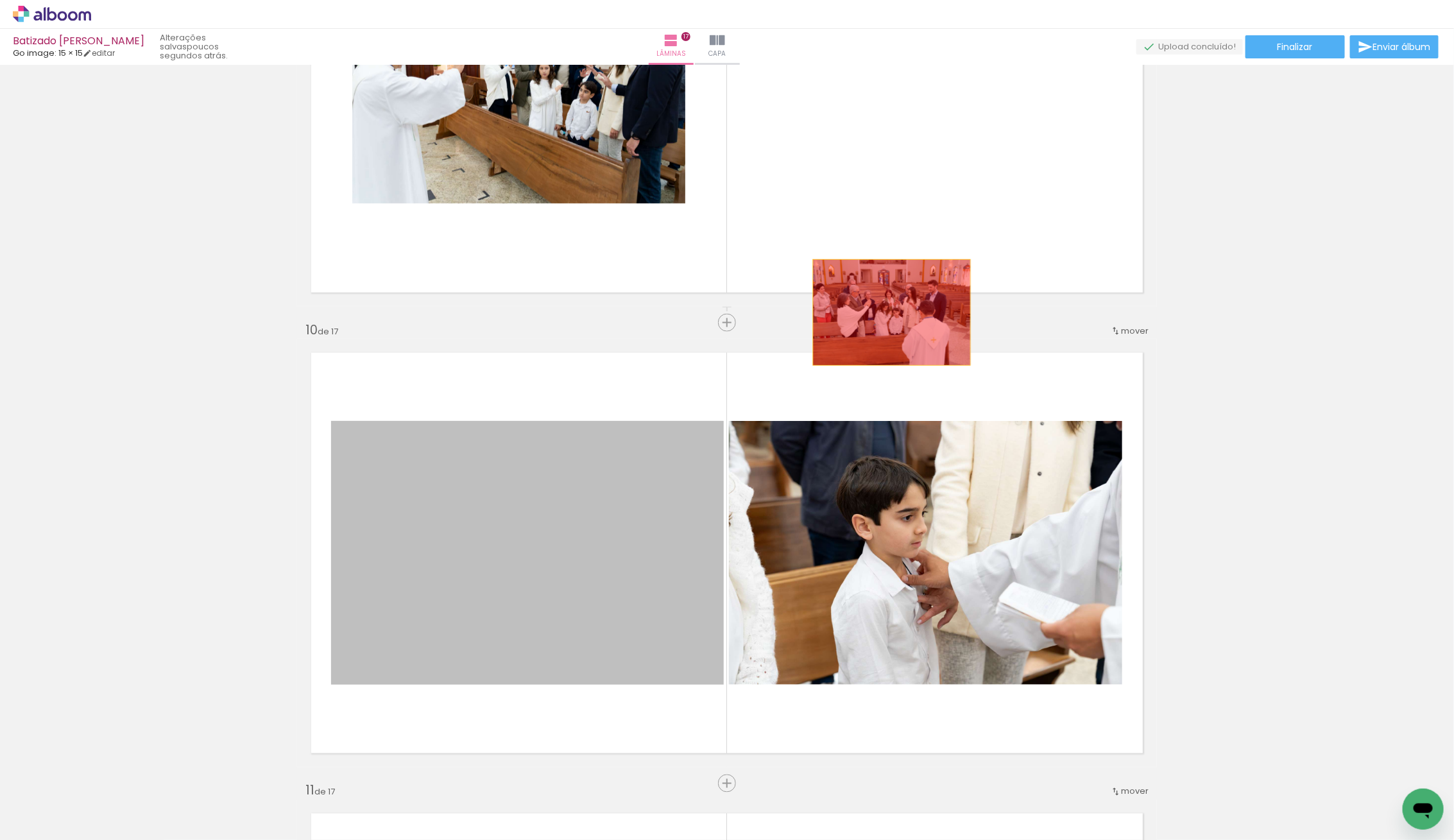
click at [942, 185] on div "Inserir lâmina 1 de 17 Inserir lâmina 2 de 17 Inserir lâmina 3 de 17 Inserir lâ…" at bounding box center [727, 307] width 1454 height 8292
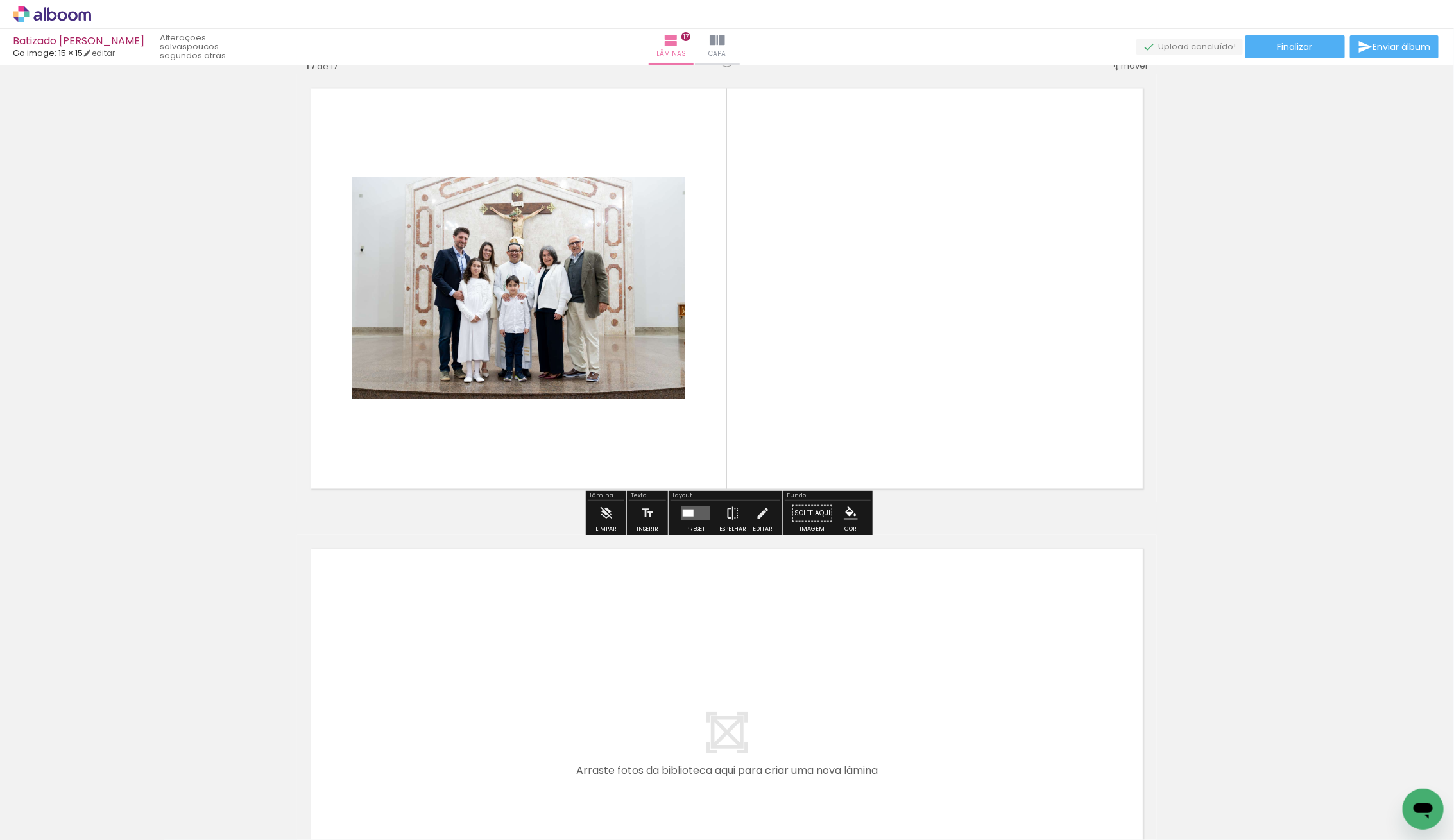
scroll to position [7414, 0]
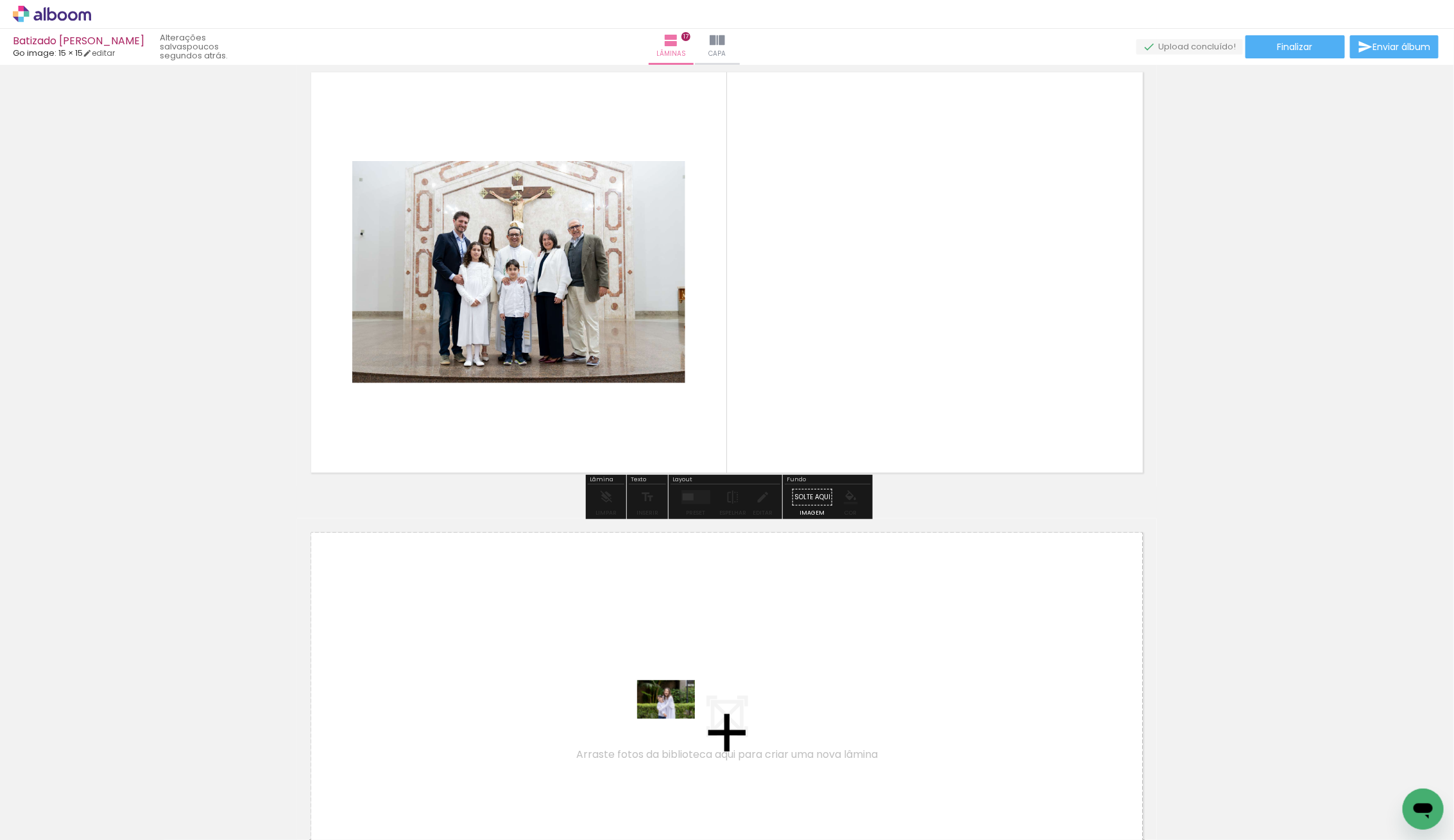
click at [697, 714] on quentale-workspace at bounding box center [727, 420] width 1454 height 840
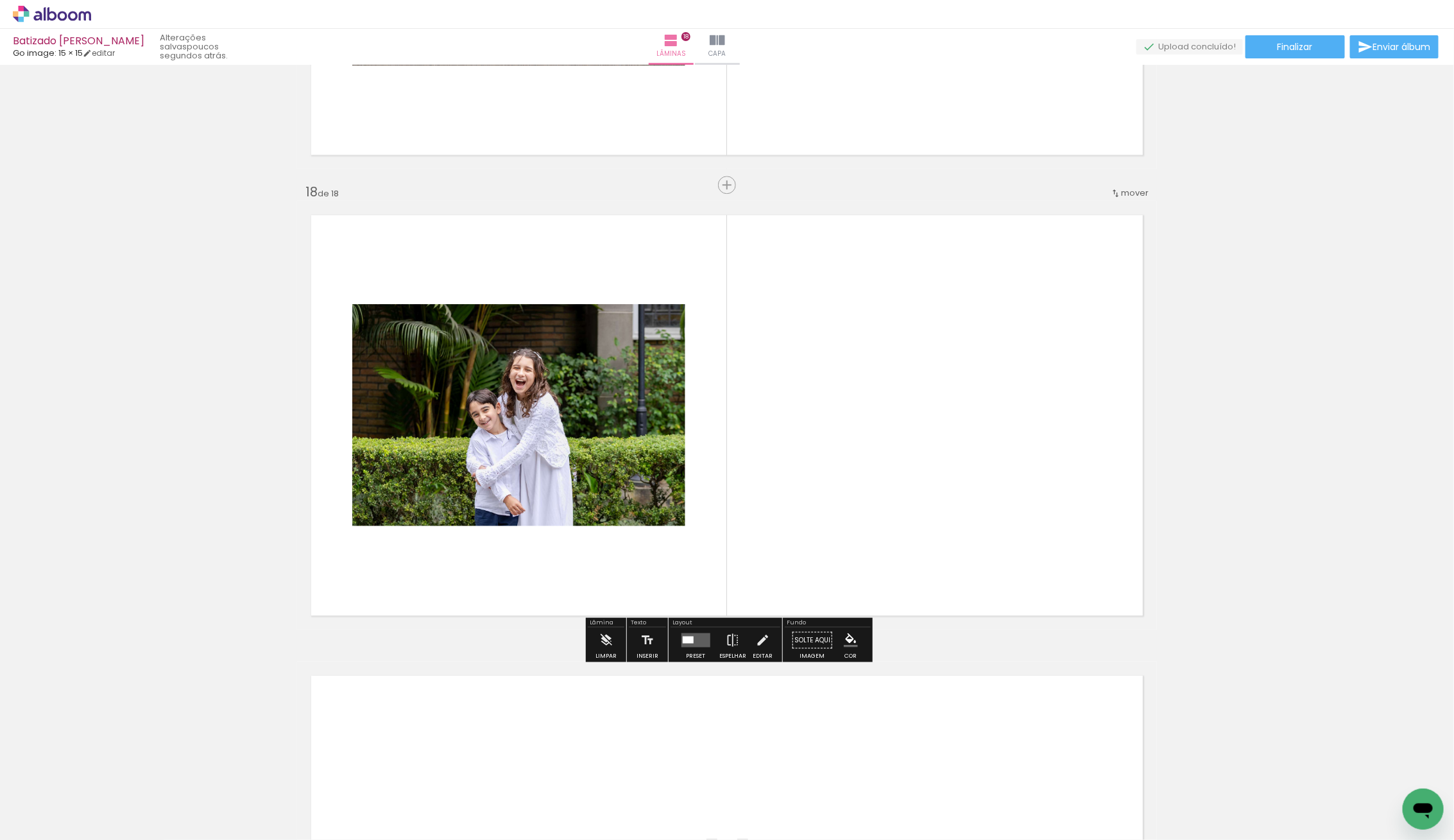
scroll to position [7734, 0]
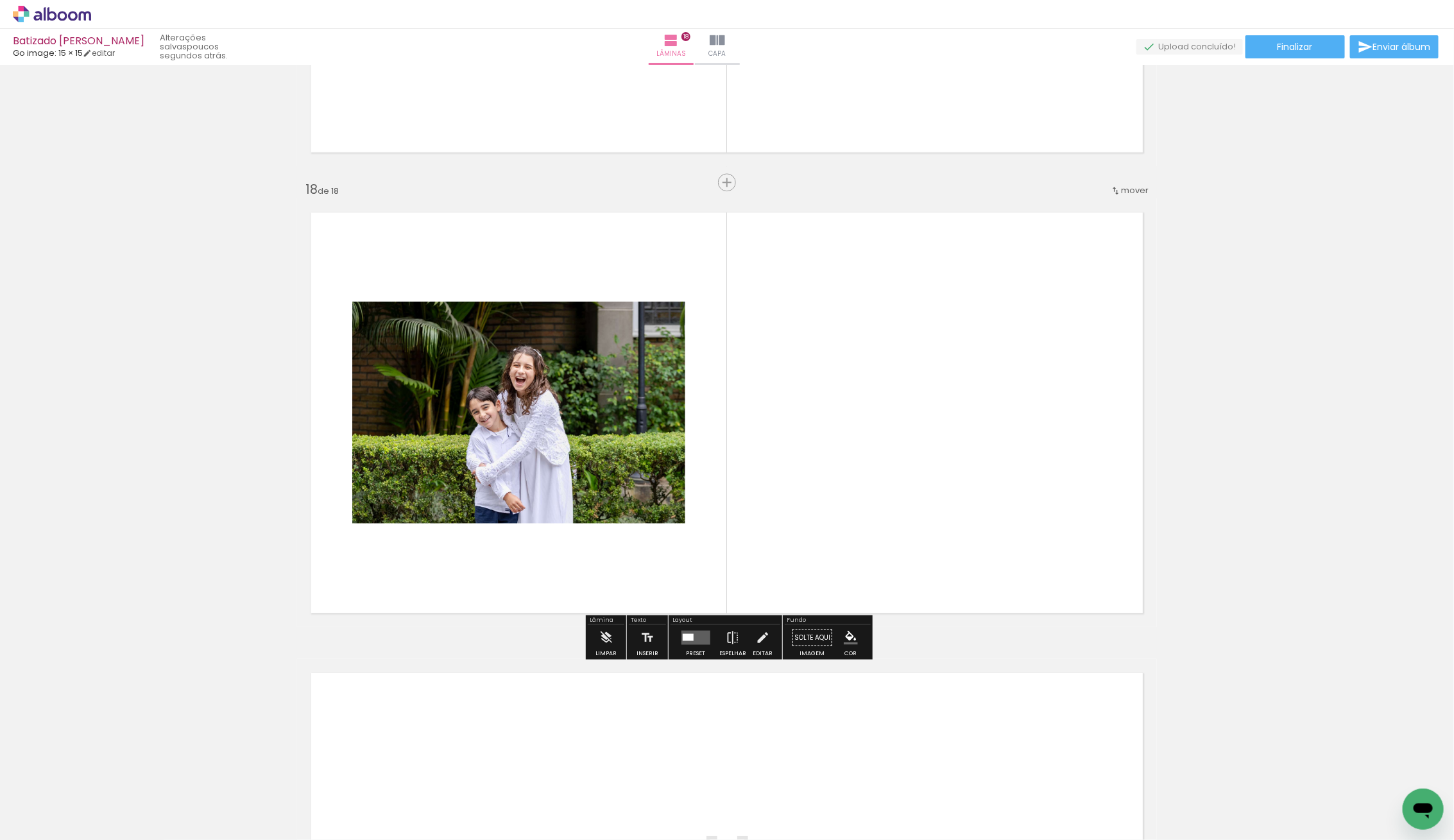
click at [699, 636] on quentale-layouter at bounding box center [695, 637] width 29 height 14
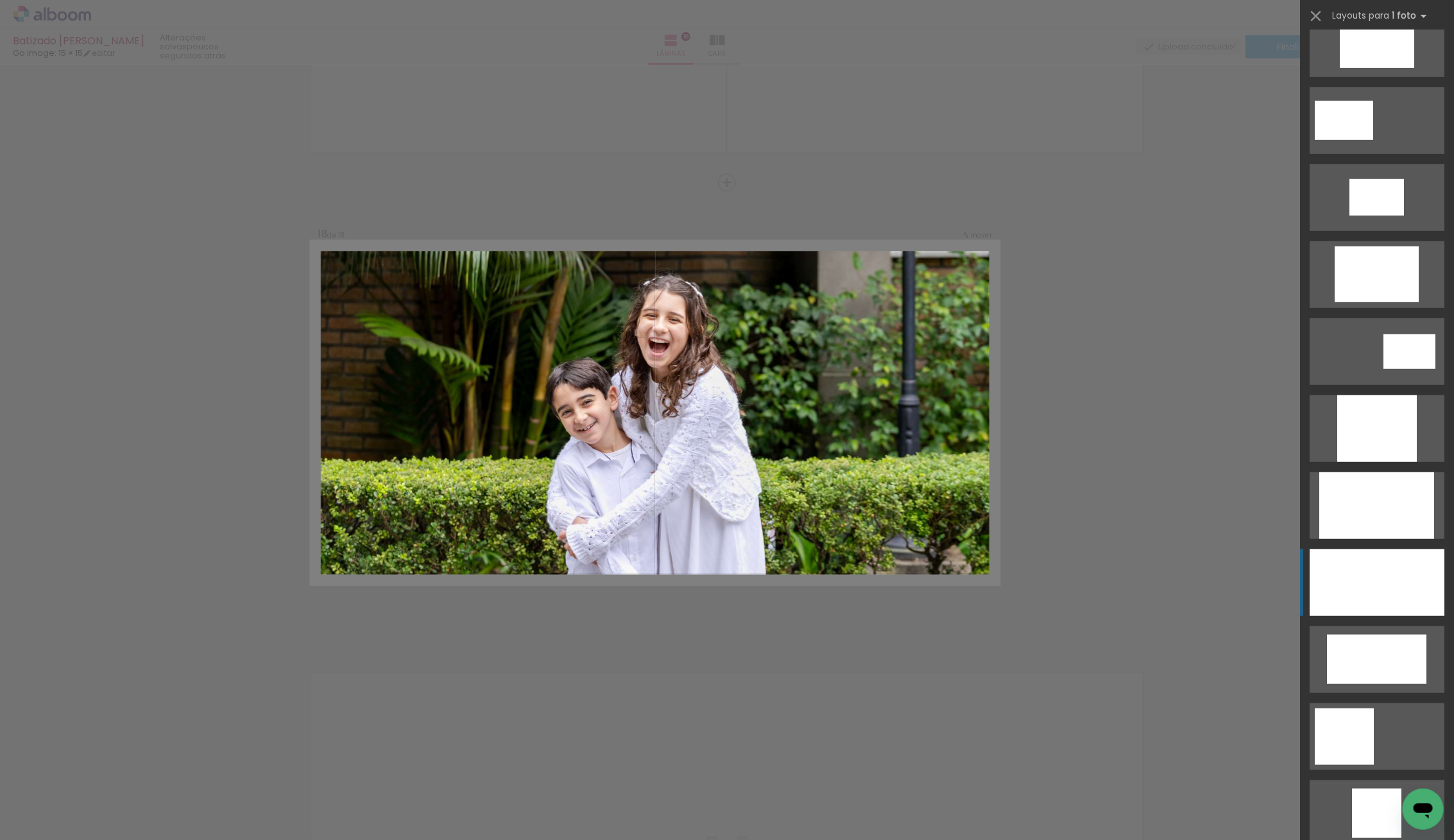
scroll to position [424, 0]
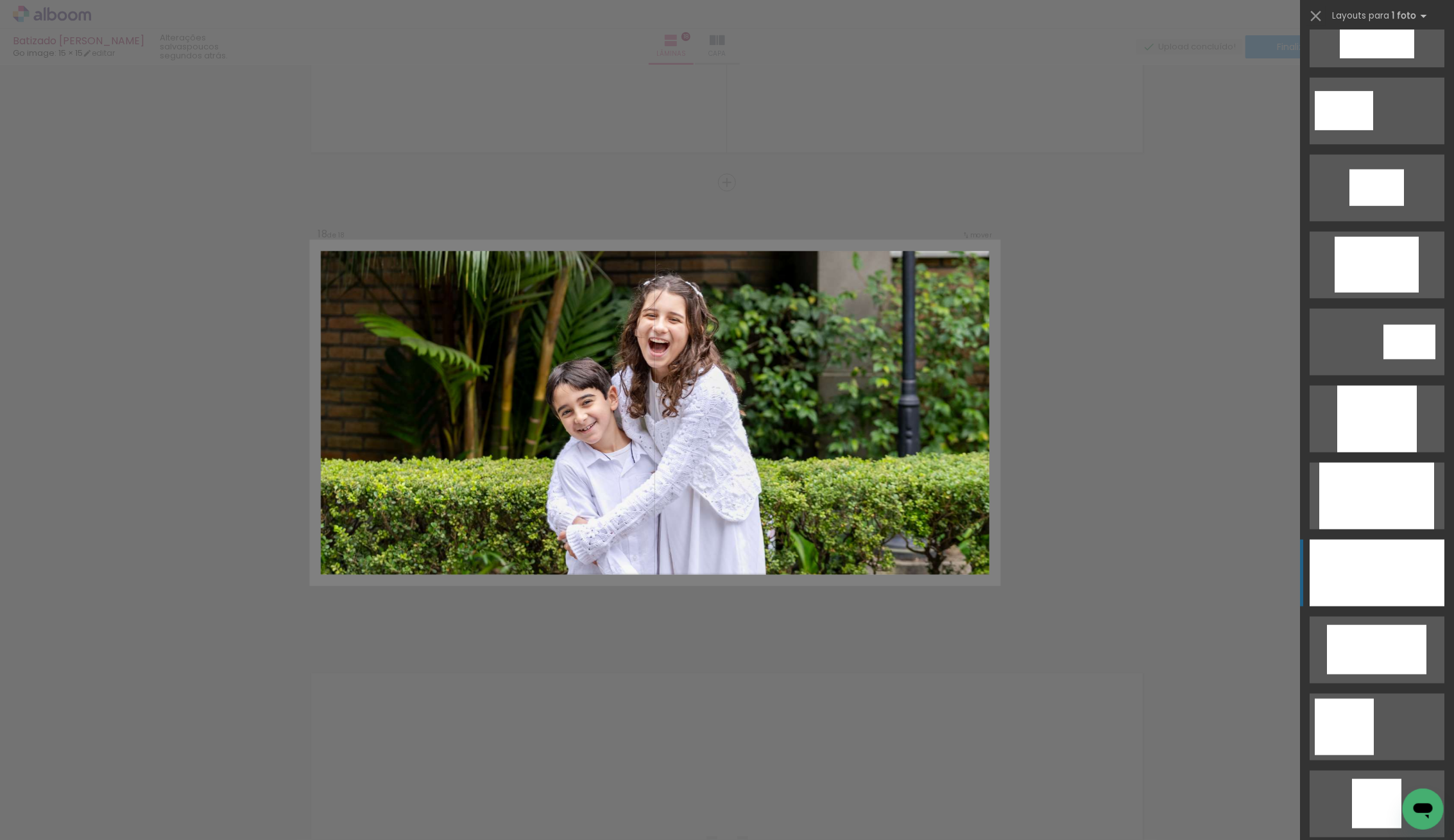
drag, startPoint x: 1383, startPoint y: 576, endPoint x: 1368, endPoint y: 577, distance: 15.0
click at [1383, 575] on div at bounding box center [1376, 573] width 135 height 67
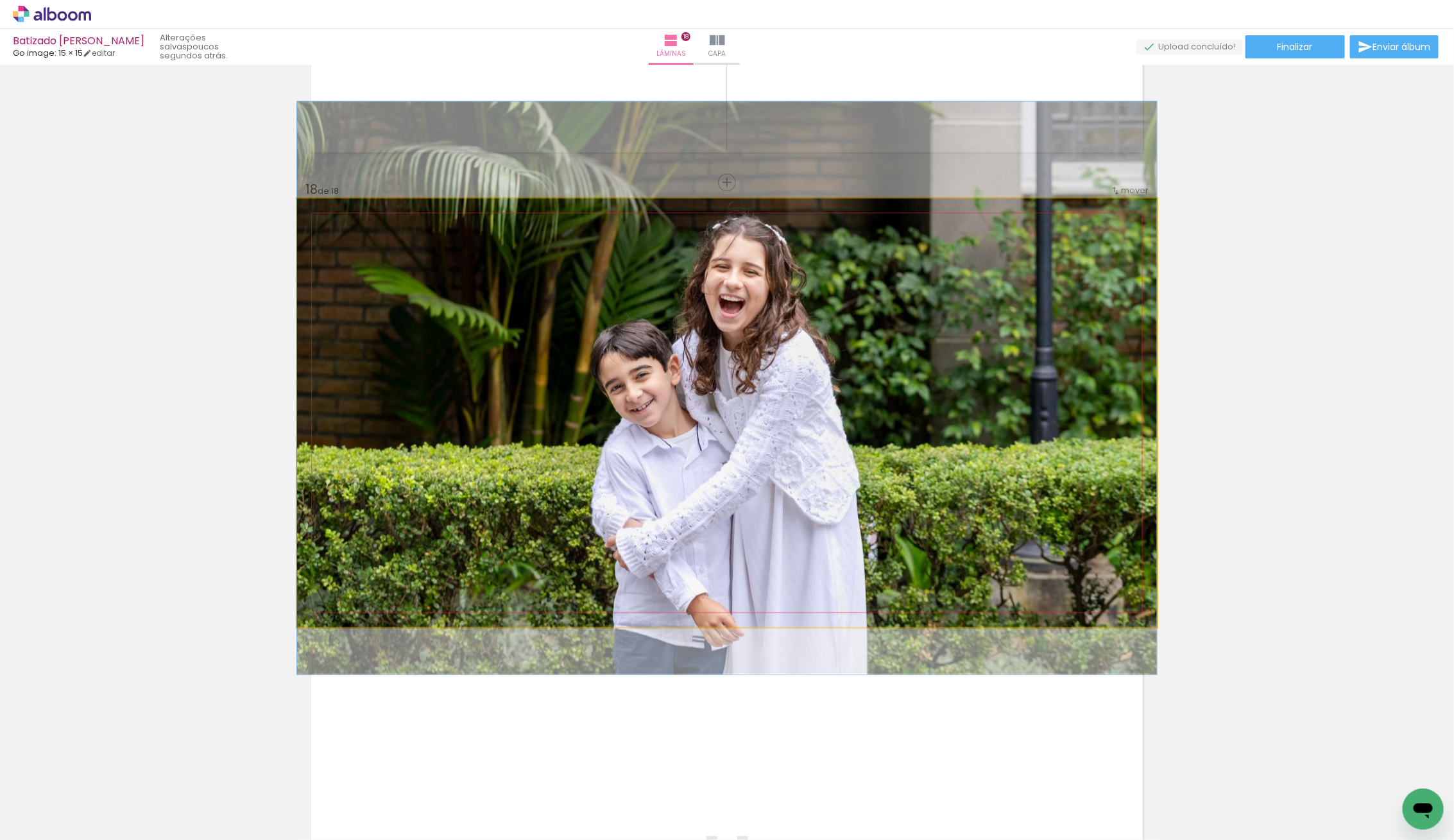
drag, startPoint x: 745, startPoint y: 521, endPoint x: 758, endPoint y: 496, distance: 28.2
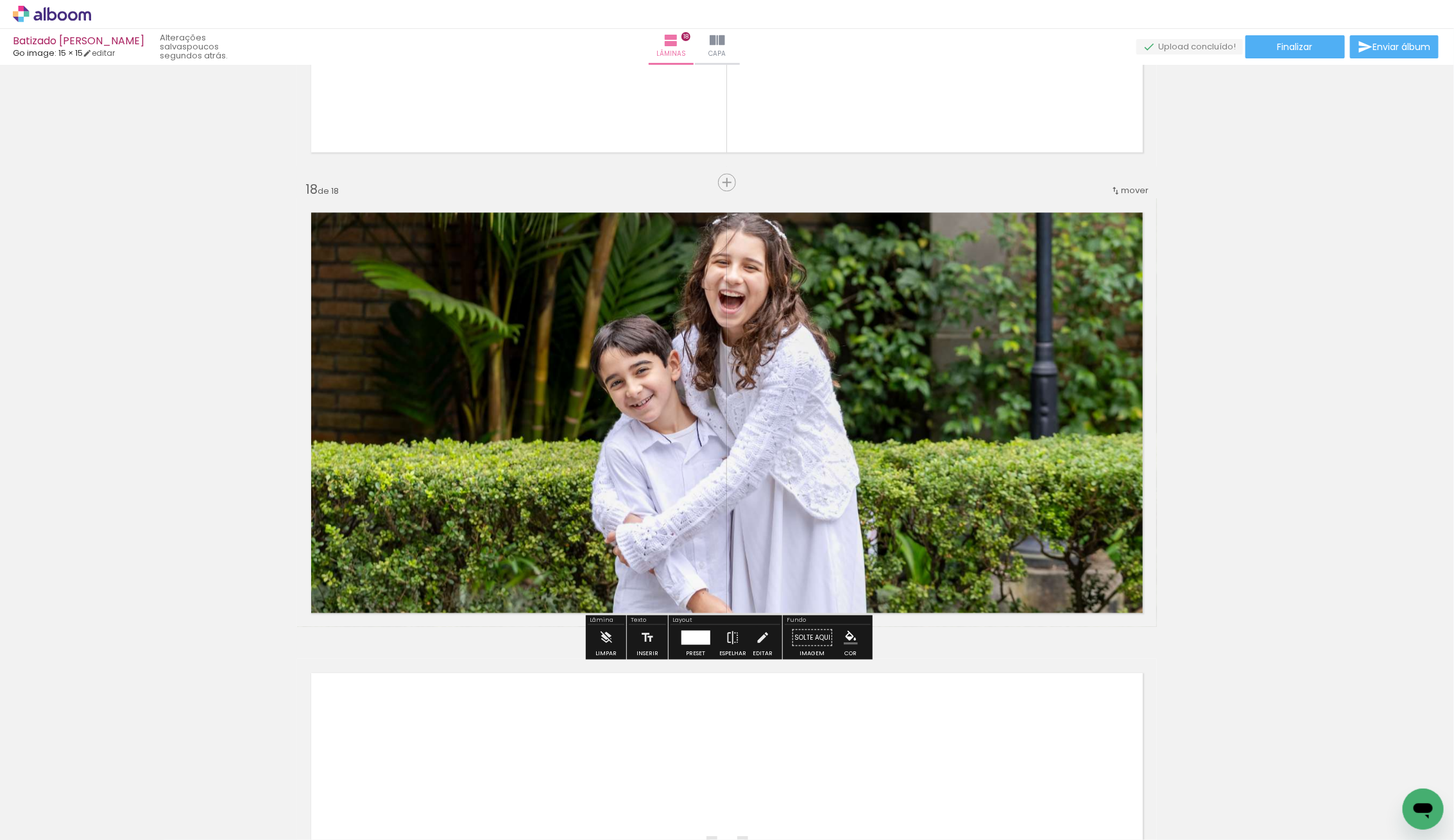
click at [441, 542] on quentale-photo at bounding box center [727, 412] width 860 height 429
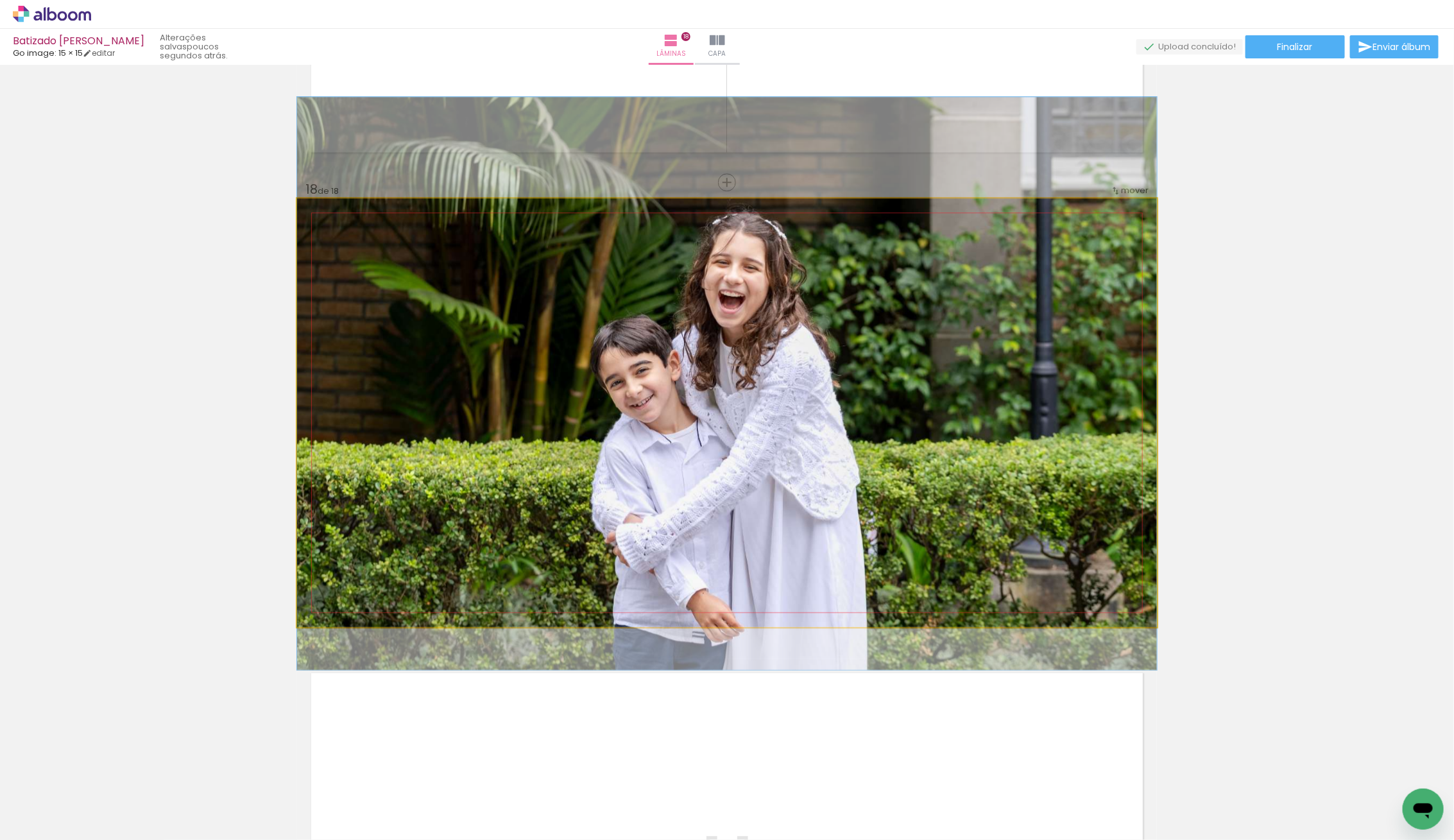
click at [441, 542] on quentale-photo at bounding box center [727, 412] width 860 height 429
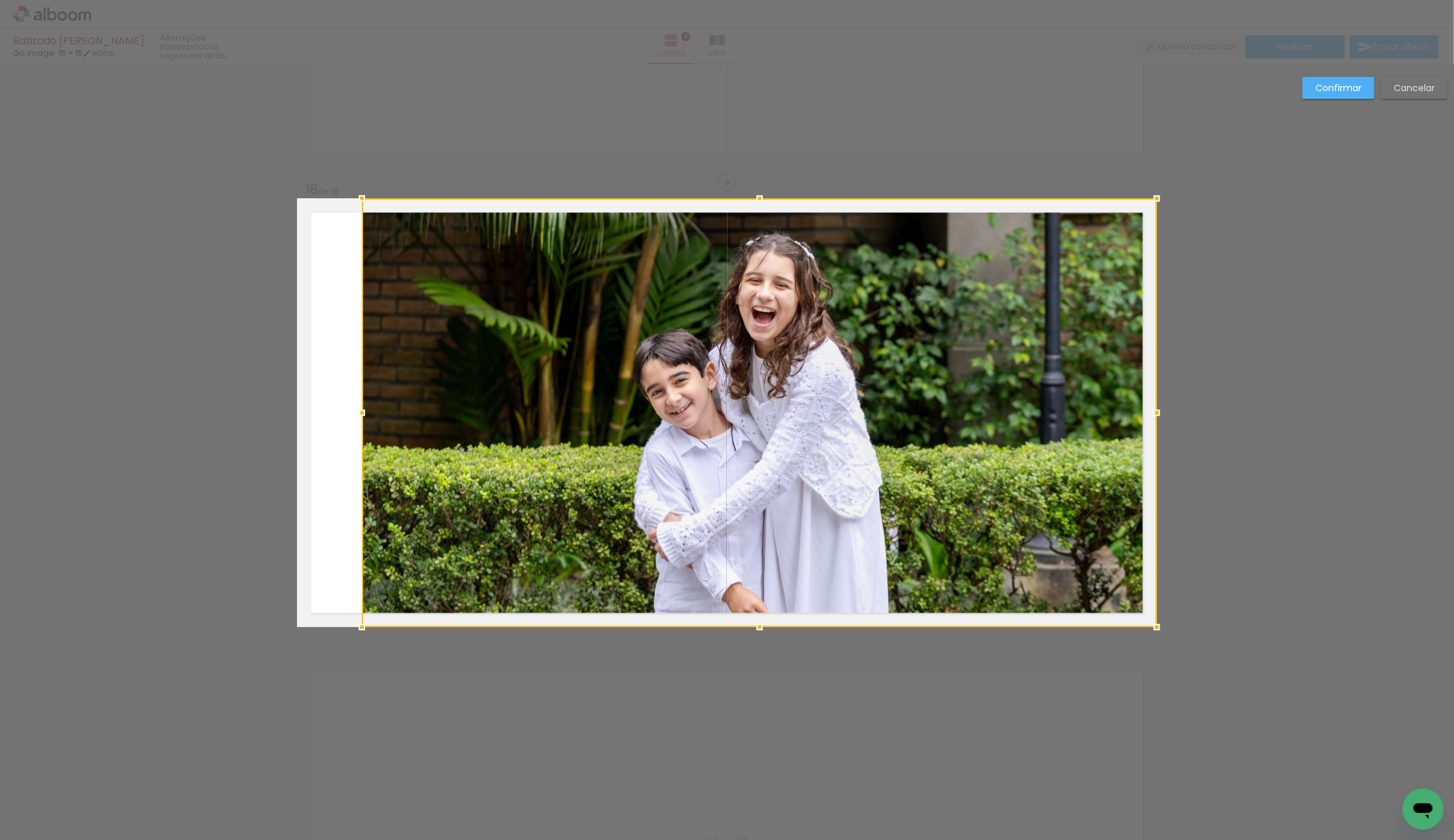
drag, startPoint x: 292, startPoint y: 411, endPoint x: 362, endPoint y: 418, distance: 70.3
click at [357, 415] on div at bounding box center [362, 412] width 26 height 26
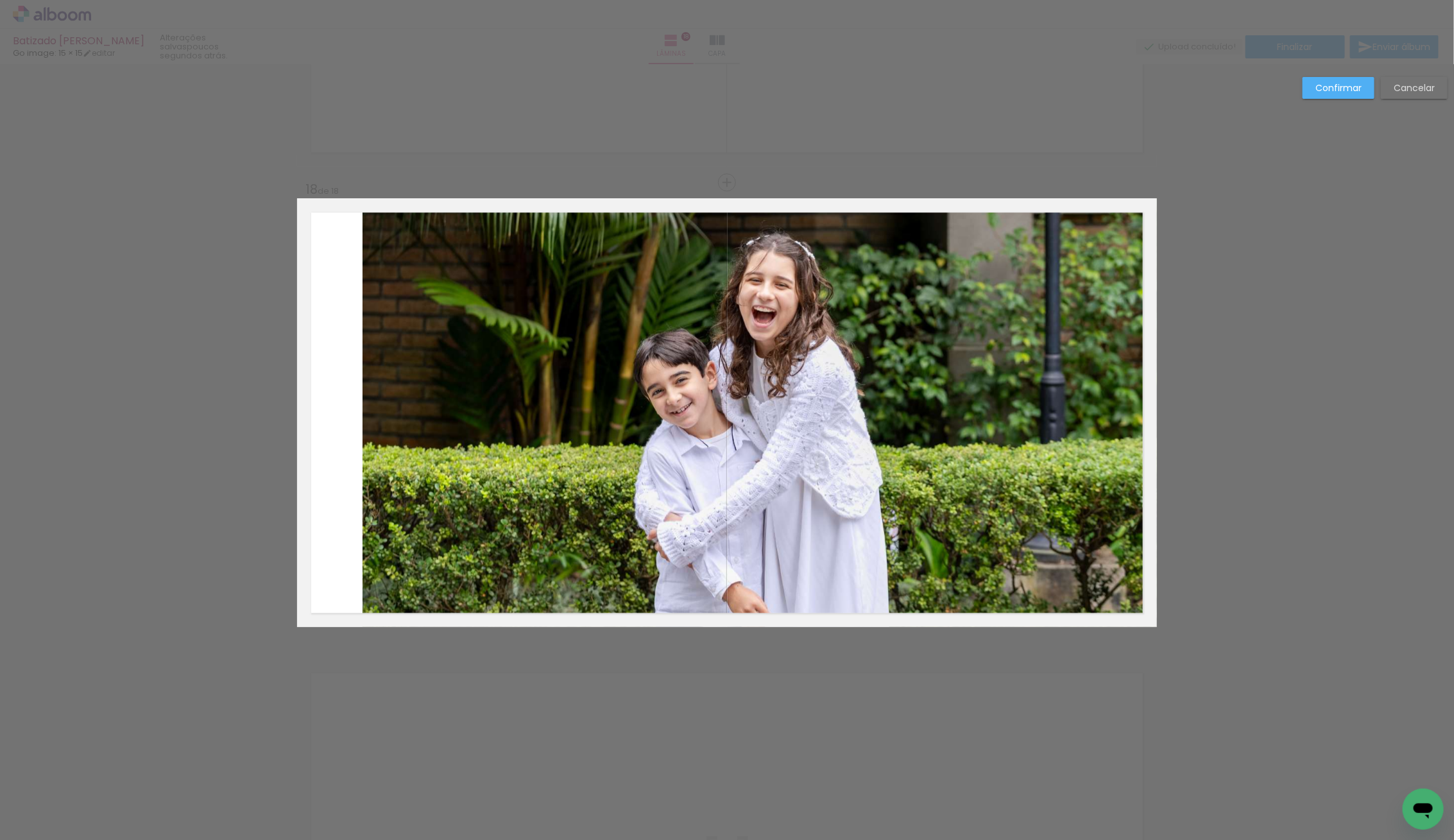
click at [1136, 422] on quentale-photo at bounding box center [759, 412] width 794 height 429
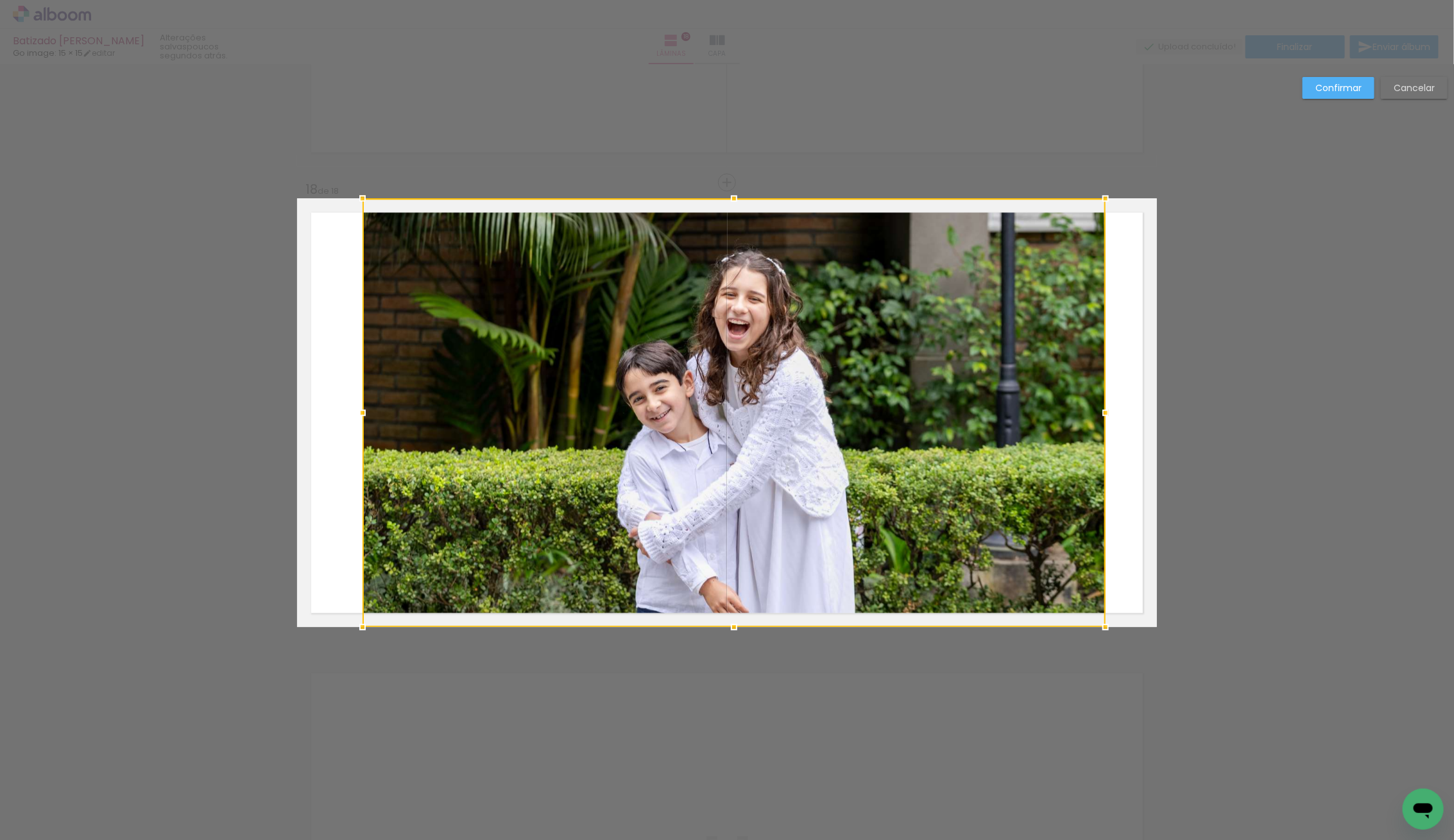
drag, startPoint x: 1152, startPoint y: 410, endPoint x: 1100, endPoint y: 413, distance: 52.1
click at [1100, 413] on div at bounding box center [1105, 412] width 26 height 26
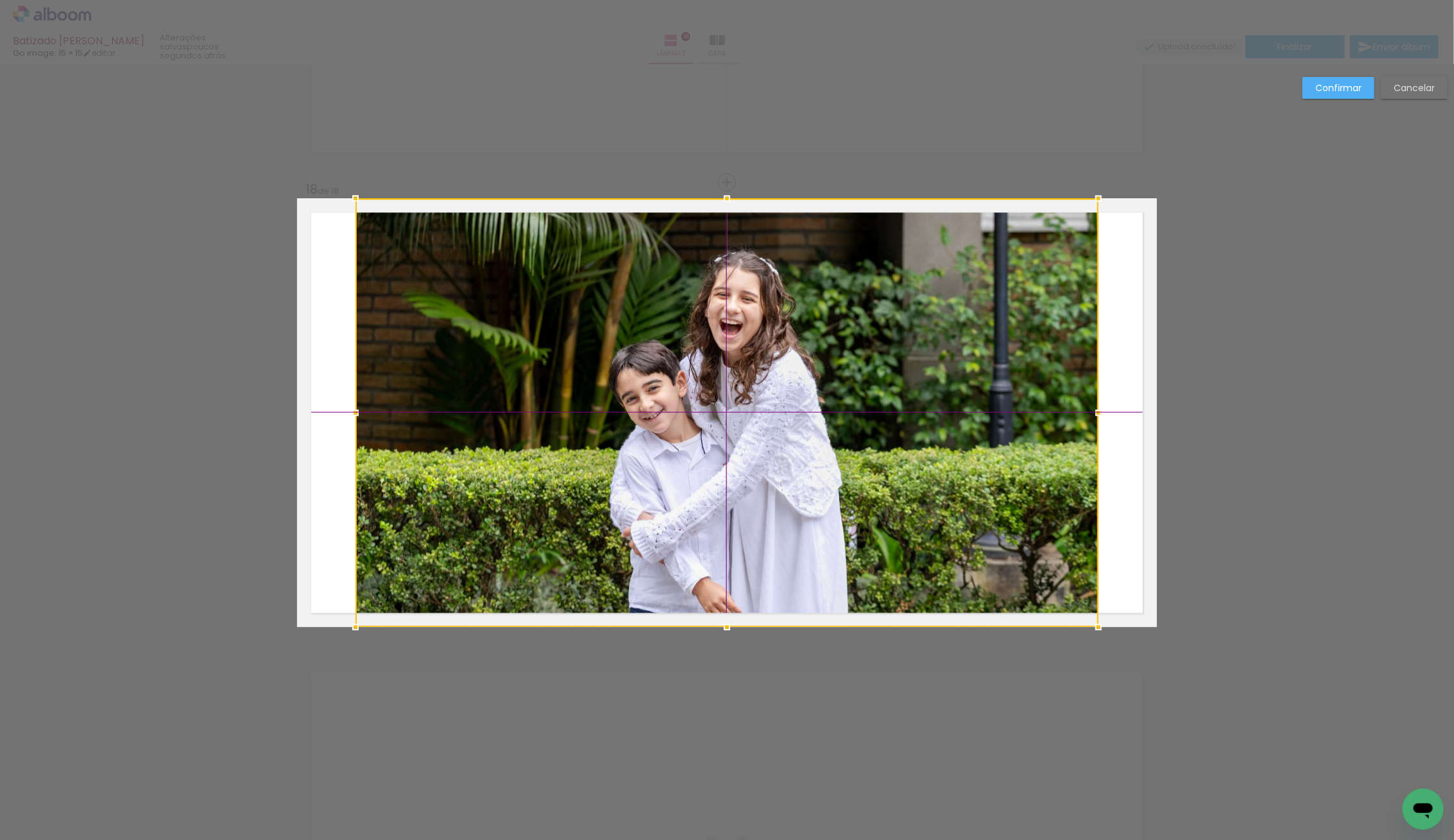
drag, startPoint x: 877, startPoint y: 461, endPoint x: 892, endPoint y: 451, distance: 18.0
click at [892, 451] on div at bounding box center [727, 412] width 743 height 429
click at [0, 0] on slot "Confirmar" at bounding box center [0, 0] width 0 height 0
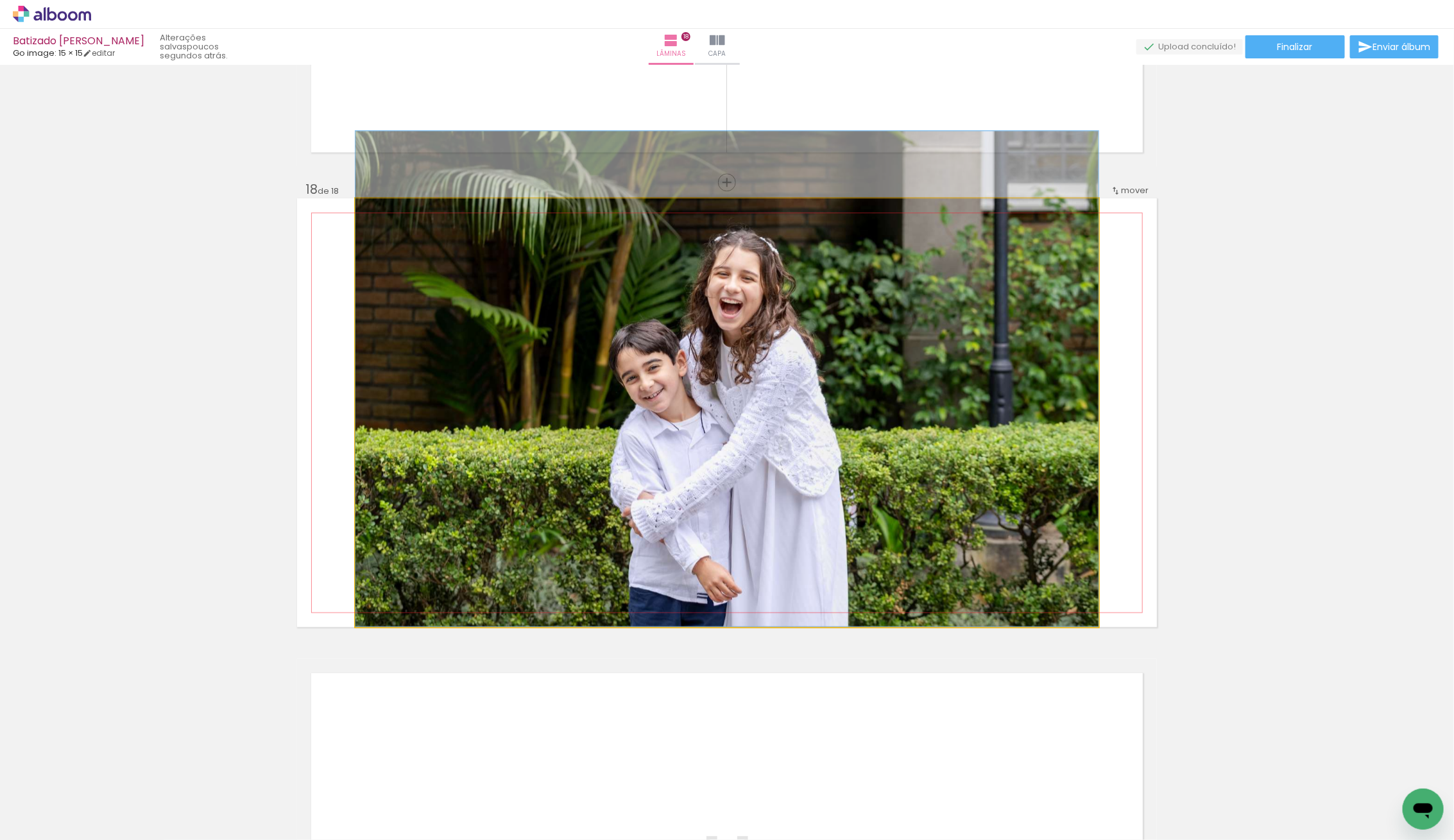
drag, startPoint x: 881, startPoint y: 347, endPoint x: 909, endPoint y: 316, distance: 41.8
click at [909, 316] on div at bounding box center [727, 379] width 743 height 496
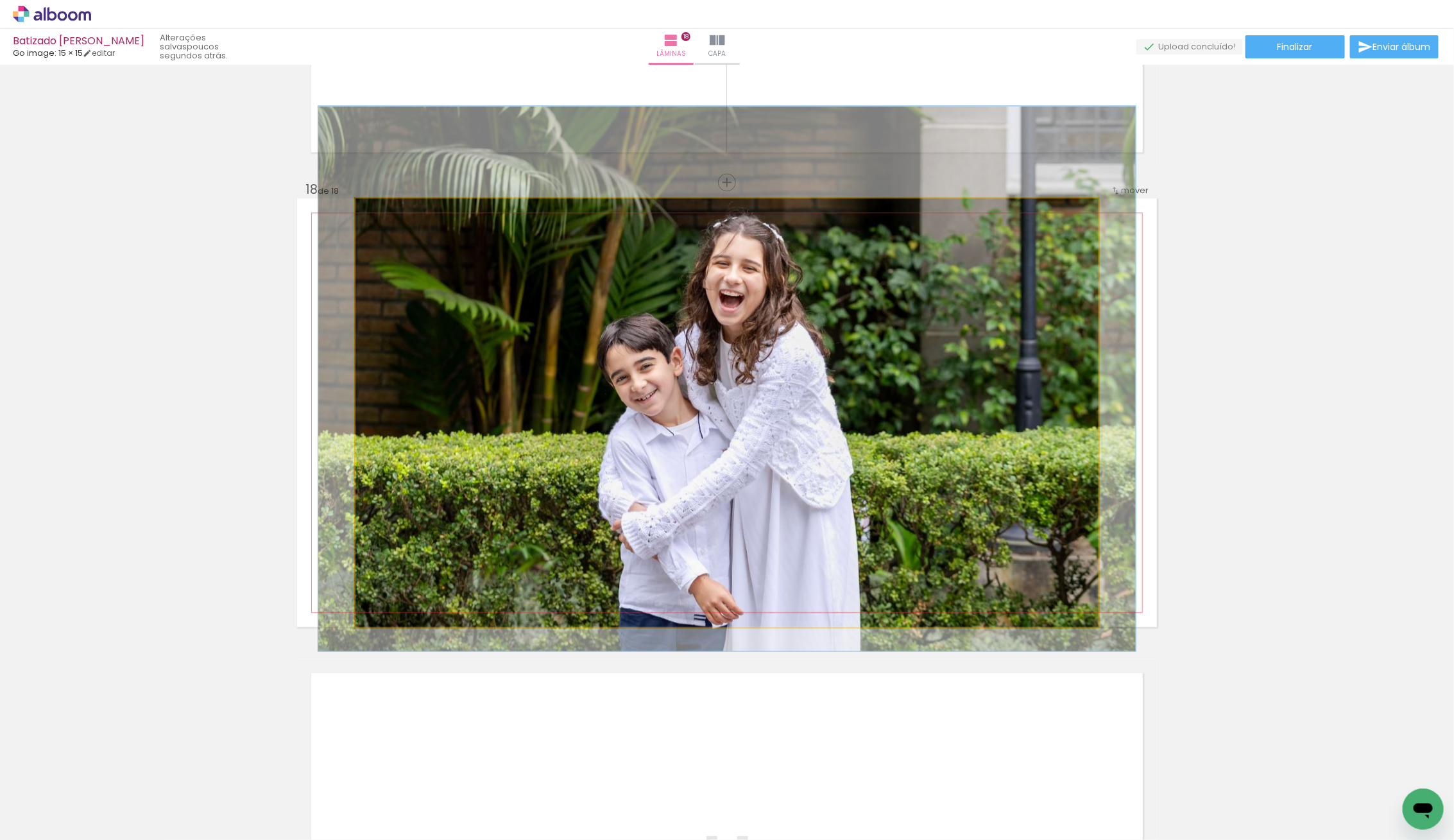
type paper-slider "110"
click at [394, 213] on div at bounding box center [390, 211] width 21 height 21
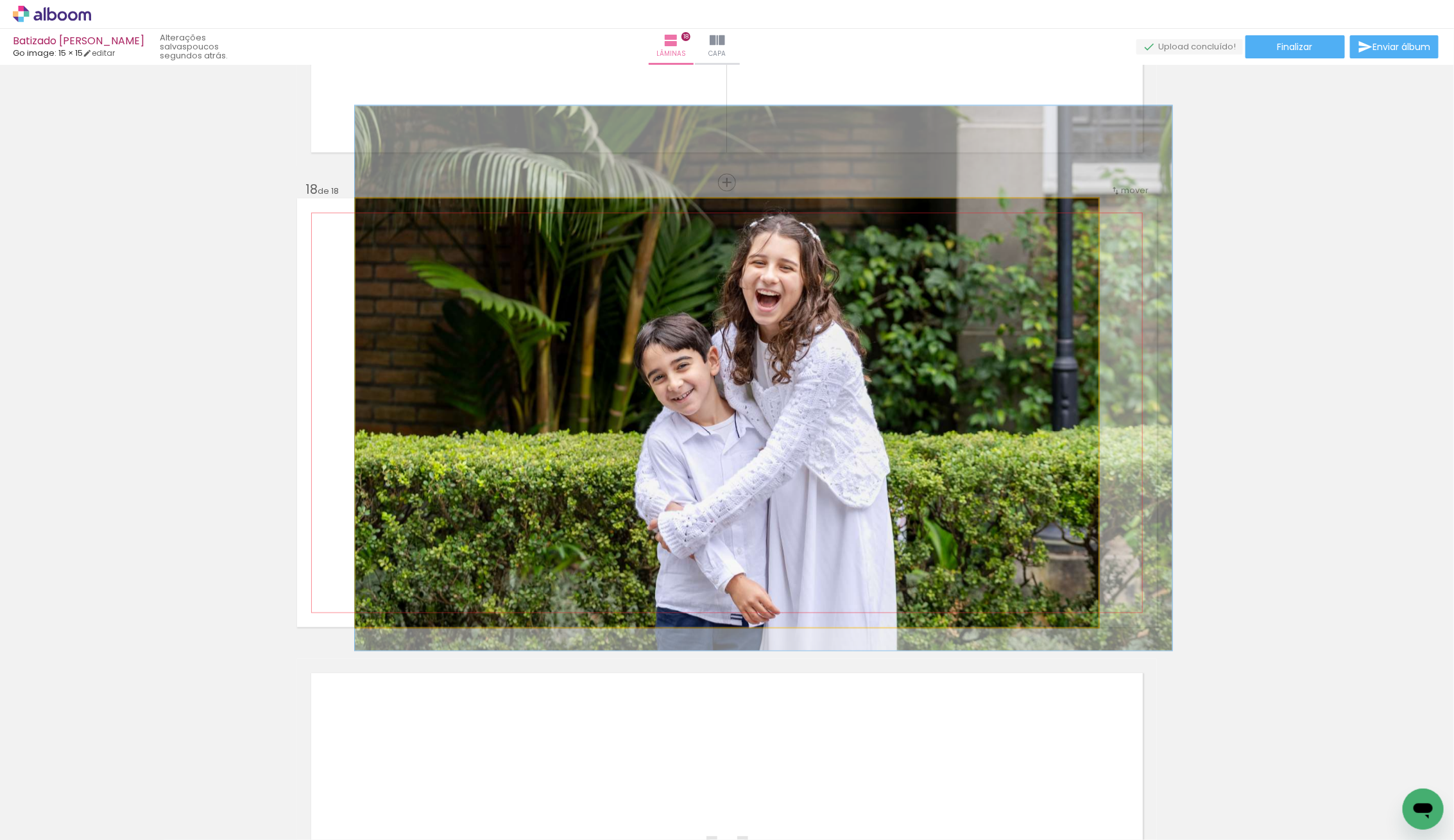
drag, startPoint x: 503, startPoint y: 387, endPoint x: 541, endPoint y: 386, distance: 38.0
click at [539, 386] on div at bounding box center [764, 378] width 817 height 545
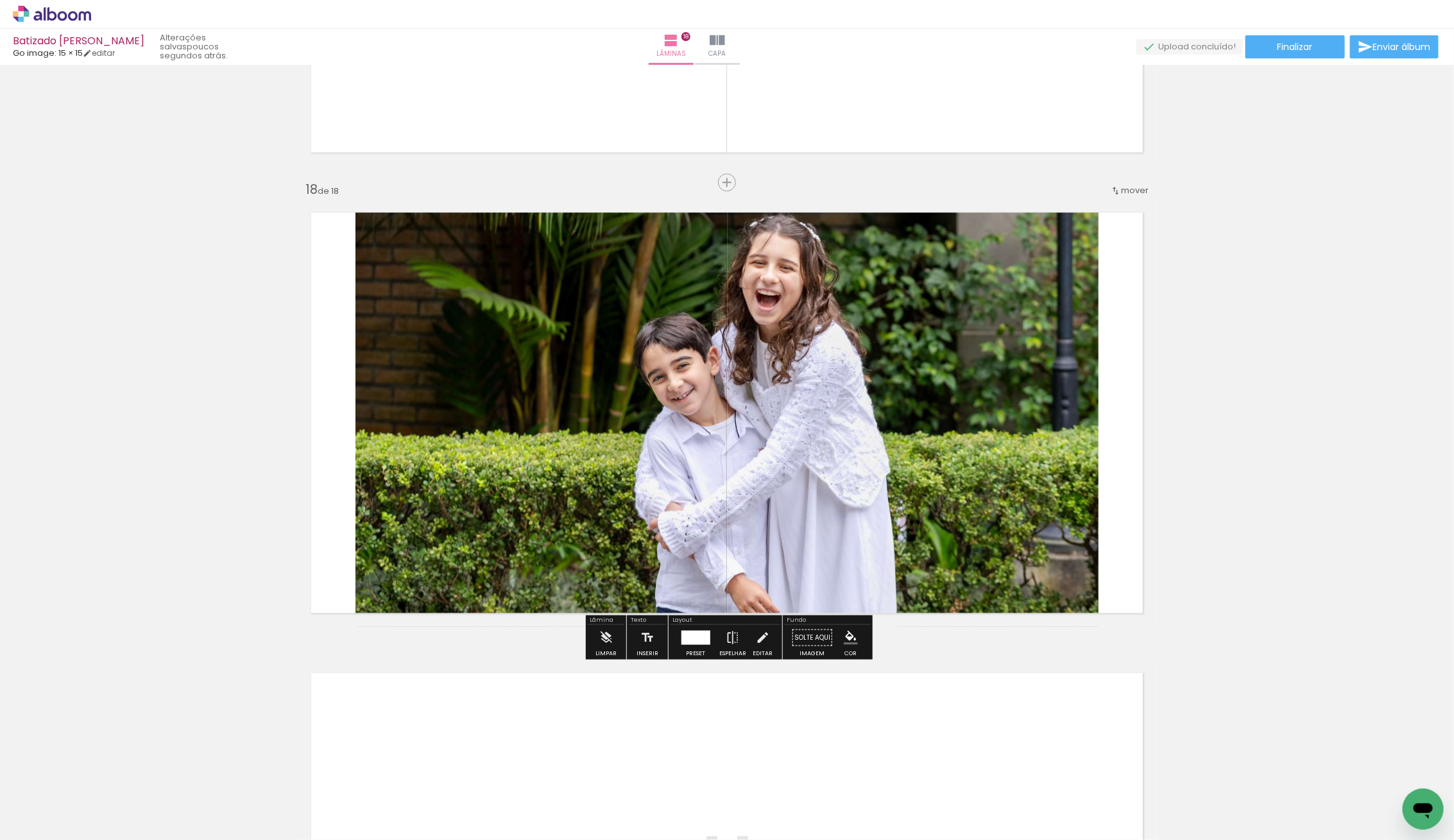
click at [959, 359] on quentale-photo at bounding box center [727, 412] width 743 height 429
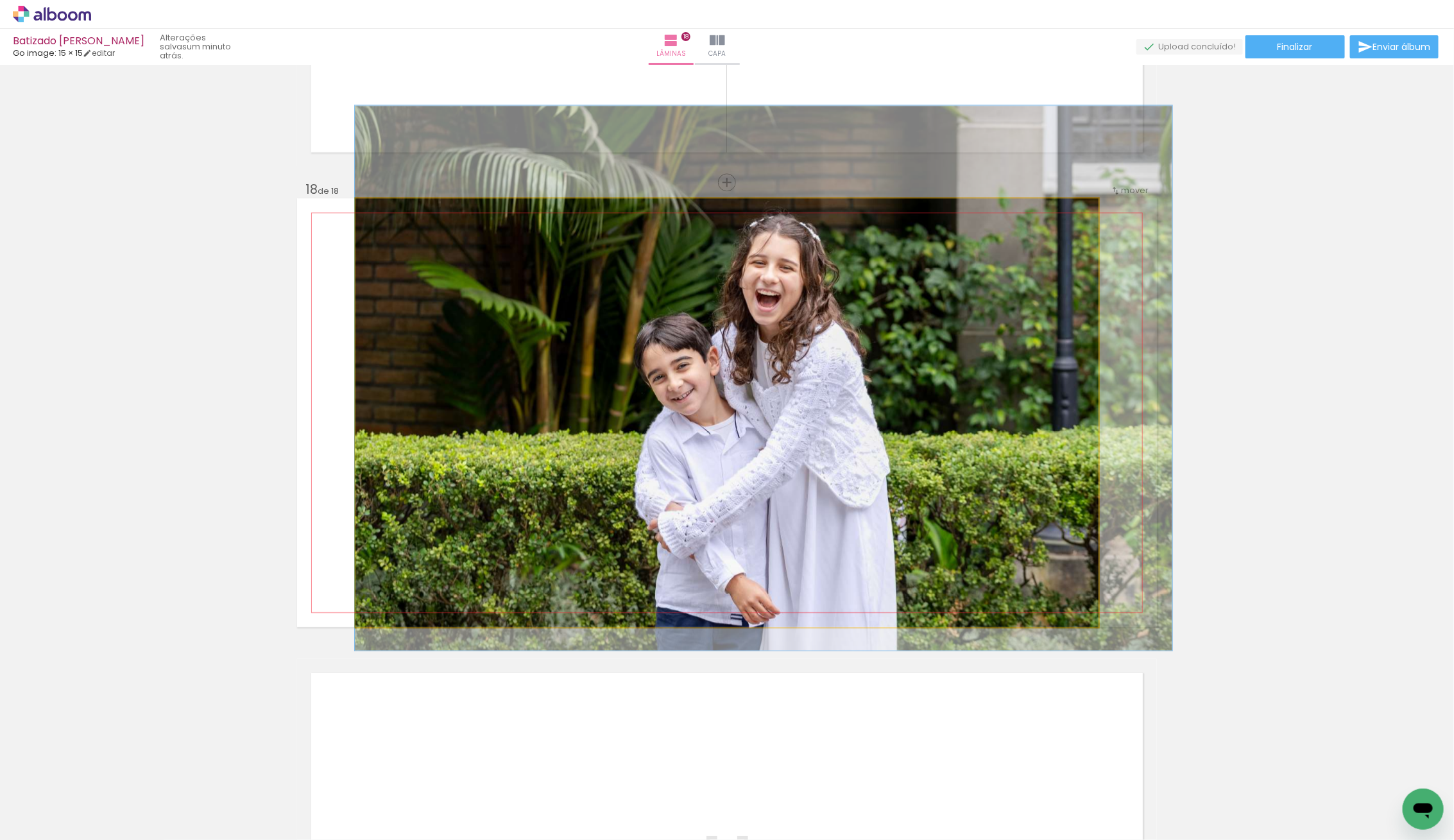
click at [968, 406] on div at bounding box center [764, 378] width 817 height 545
click at [968, 406] on quentale-photo at bounding box center [727, 412] width 743 height 429
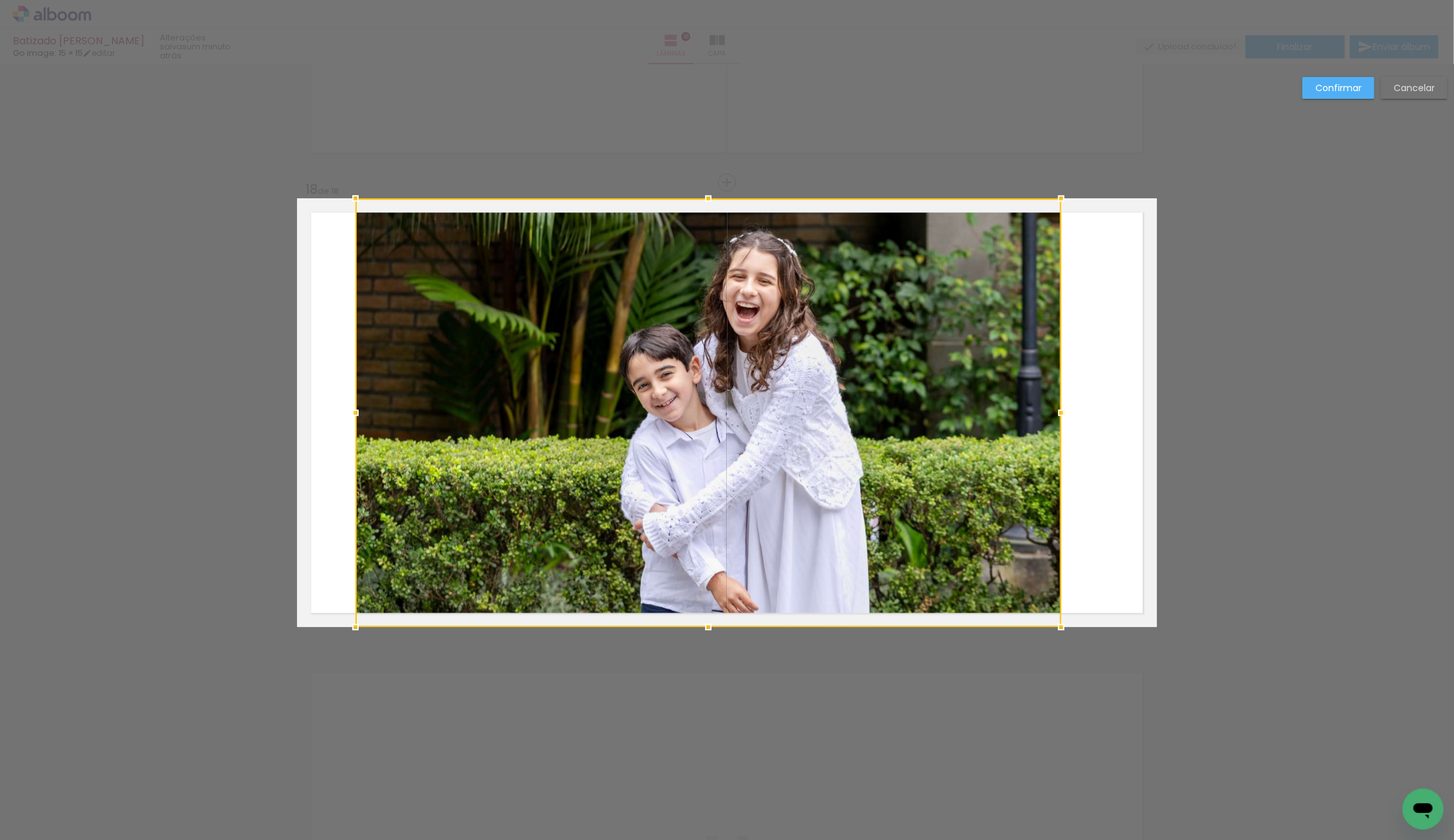
drag, startPoint x: 1100, startPoint y: 412, endPoint x: 1040, endPoint y: 414, distance: 60.0
click at [1040, 414] on div at bounding box center [708, 412] width 706 height 429
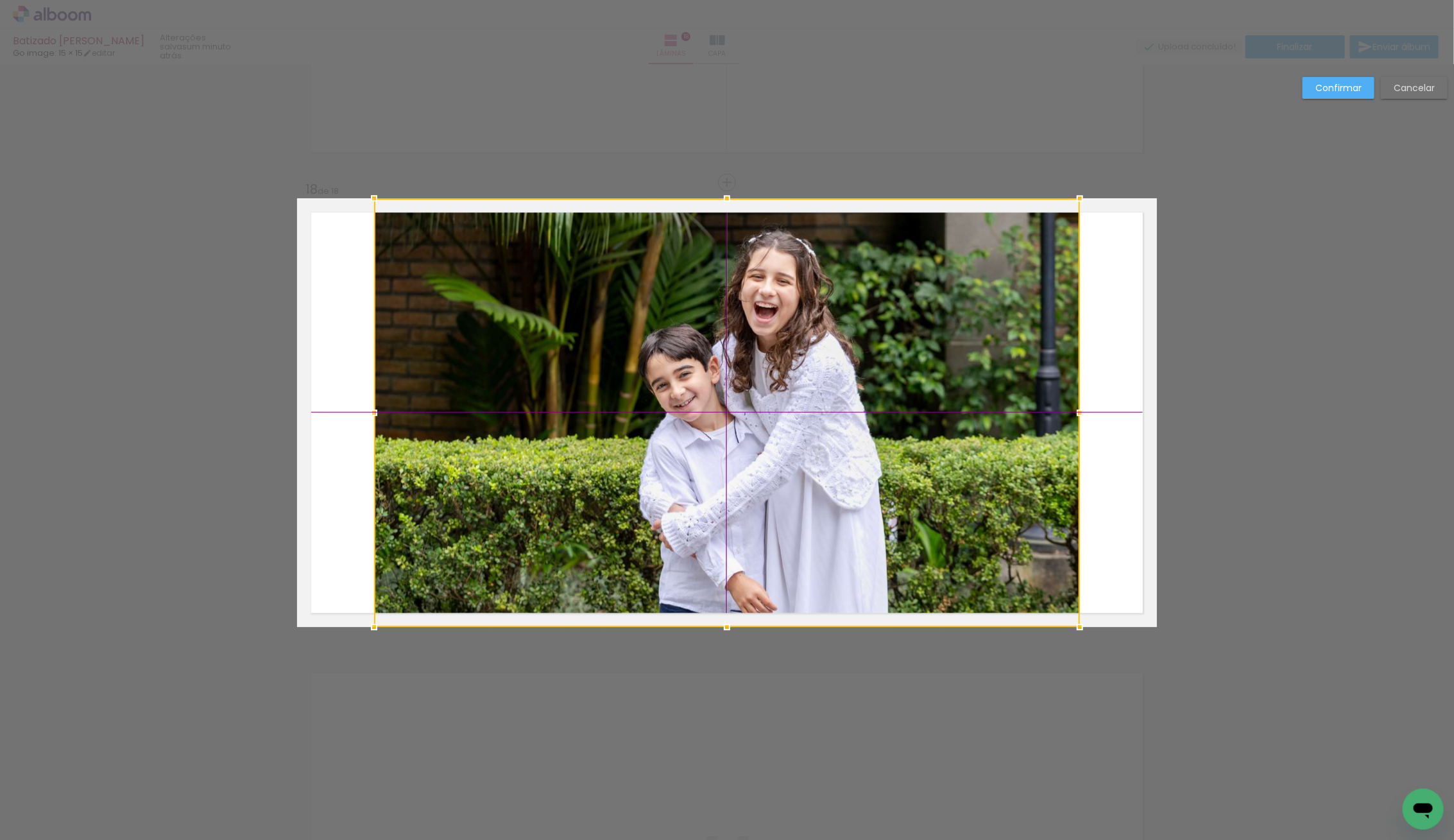
drag, startPoint x: 788, startPoint y: 364, endPoint x: 804, endPoint y: 363, distance: 16.0
click at [804, 363] on div at bounding box center [727, 412] width 706 height 429
click at [0, 0] on slot "Confirmar" at bounding box center [0, 0] width 0 height 0
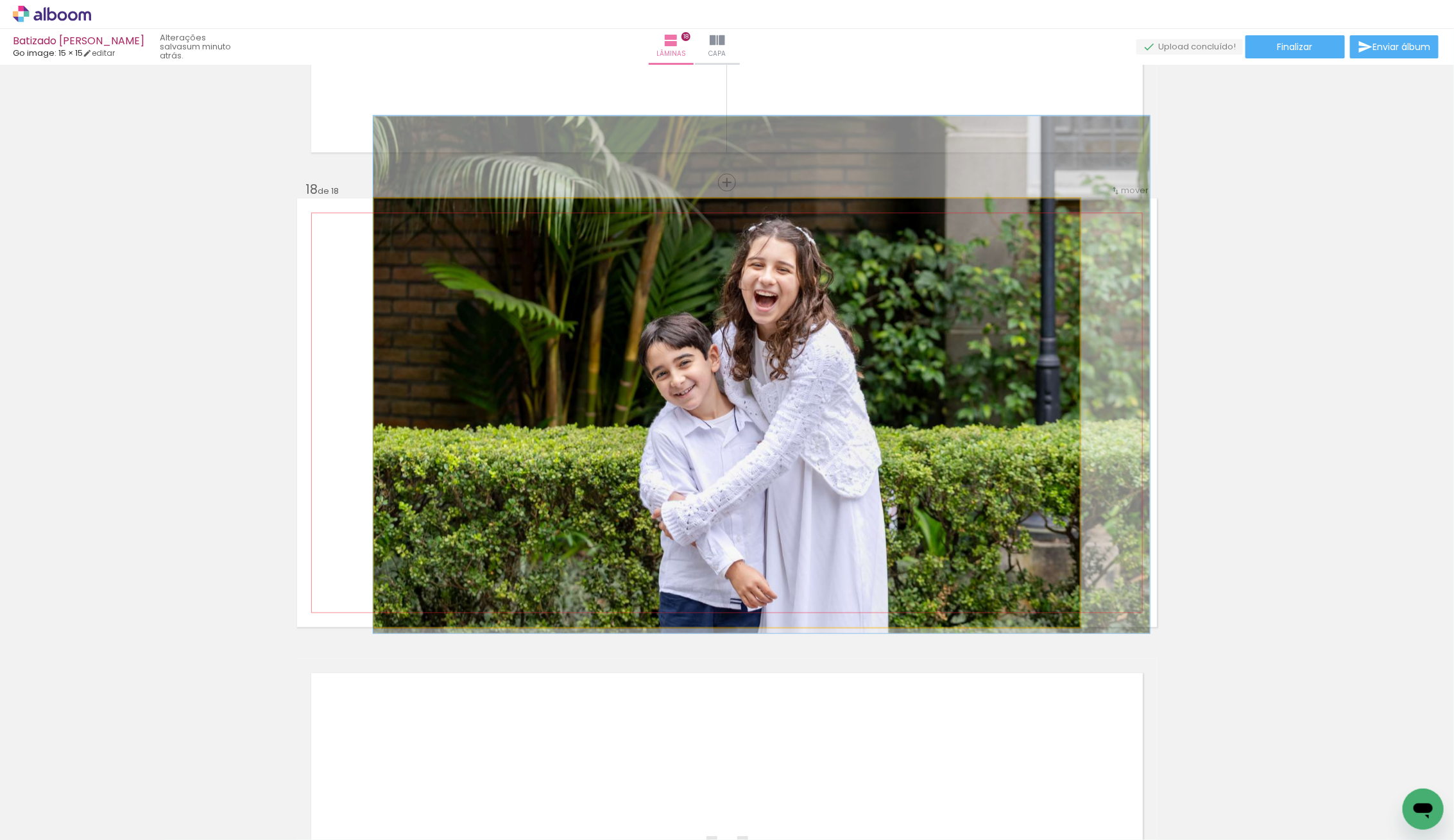
drag, startPoint x: 725, startPoint y: 410, endPoint x: 725, endPoint y: 399, distance: 11.0
click at [434, 456] on quentale-photo at bounding box center [727, 412] width 706 height 429
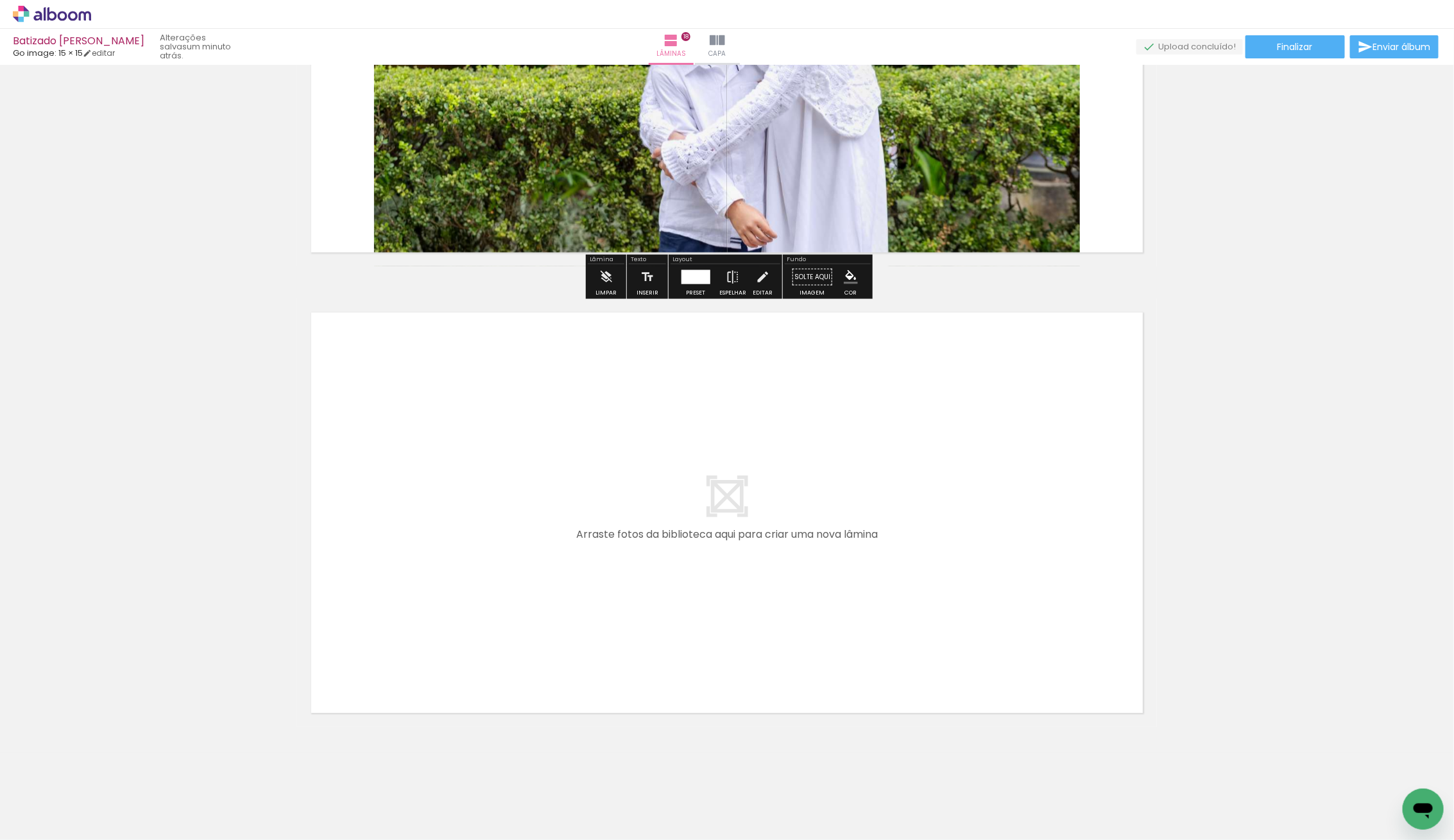
scroll to position [8106, 0]
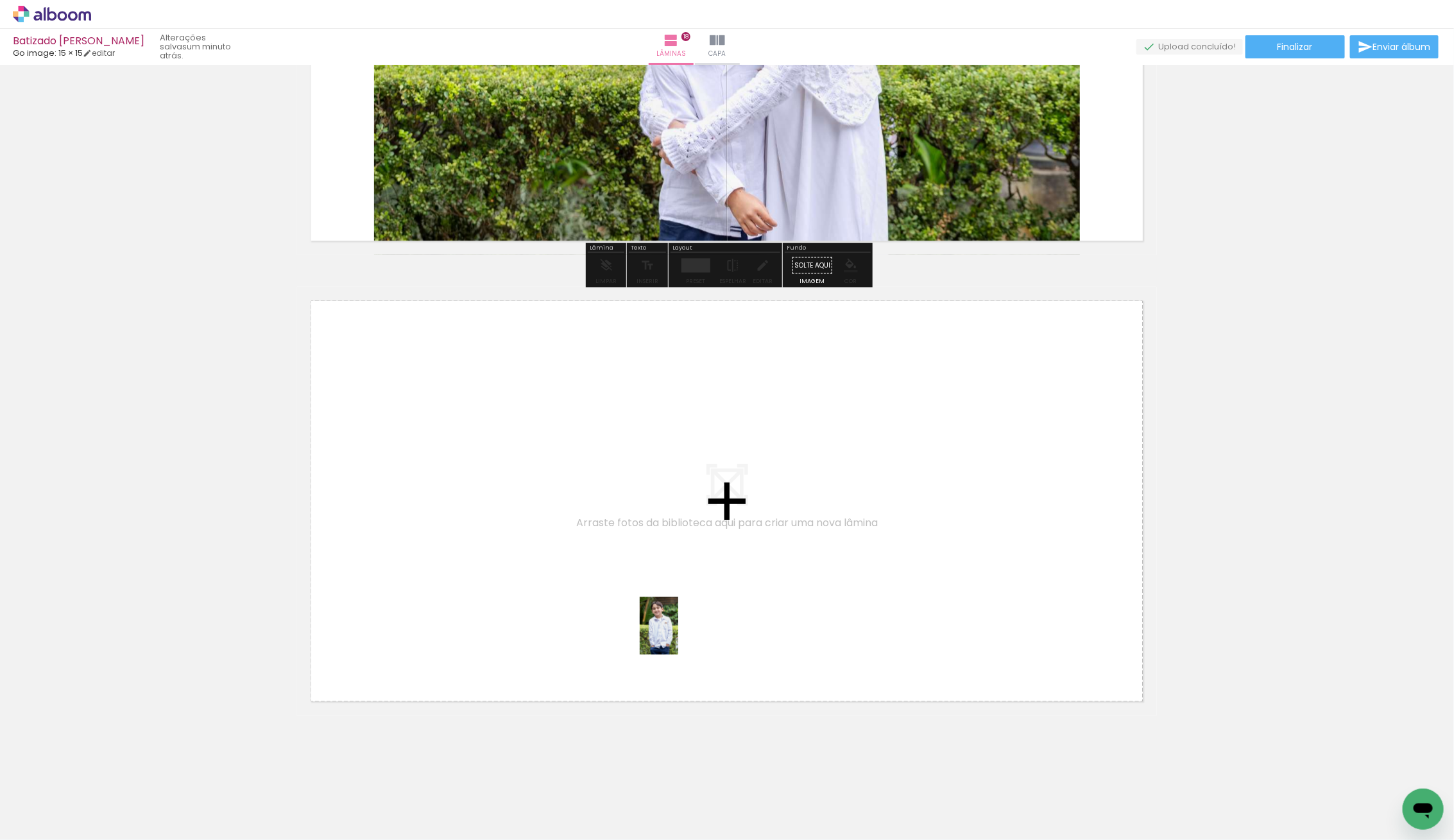
click at [737, 565] on quentale-workspace at bounding box center [727, 420] width 1454 height 840
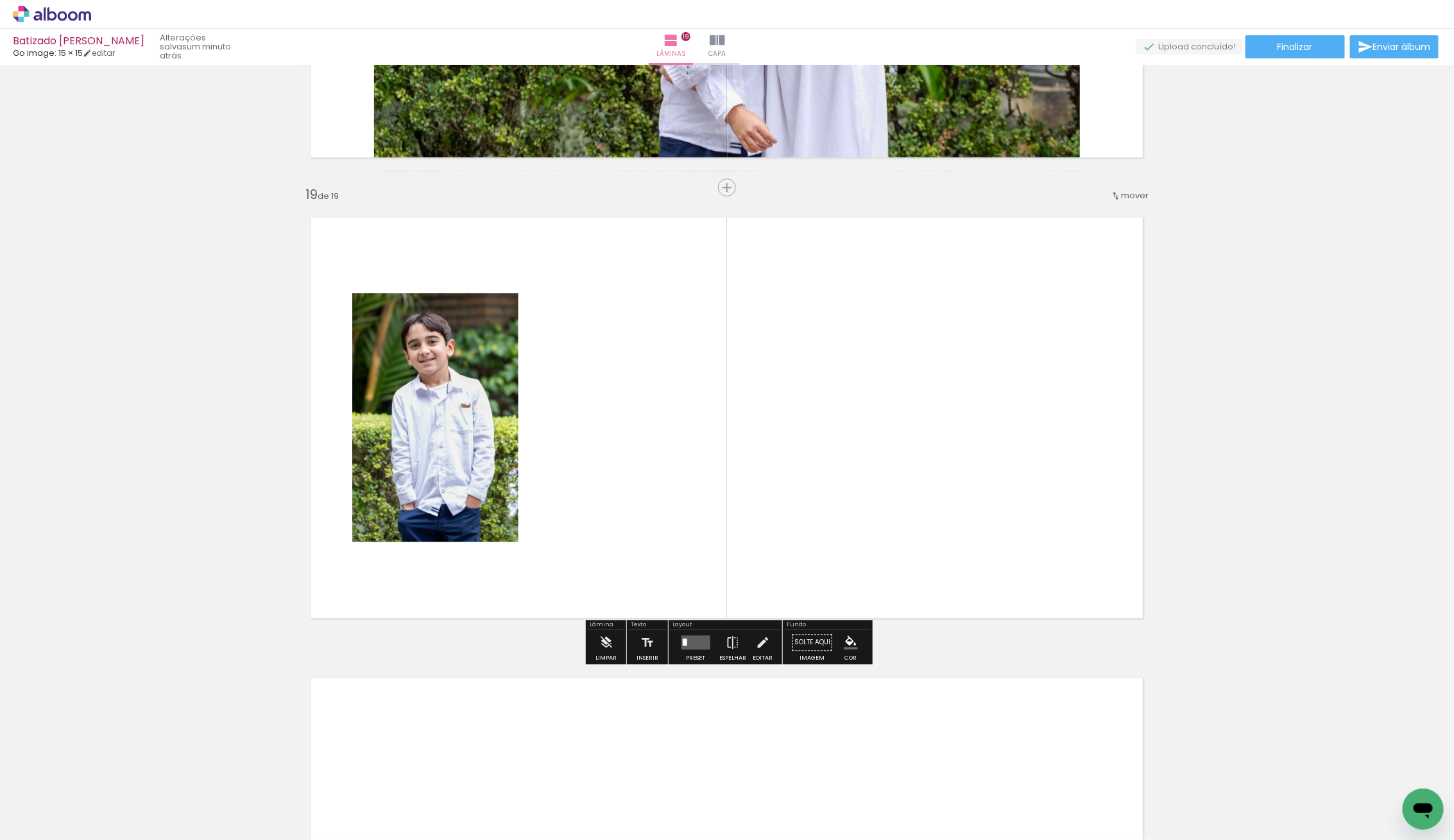
scroll to position [8195, 0]
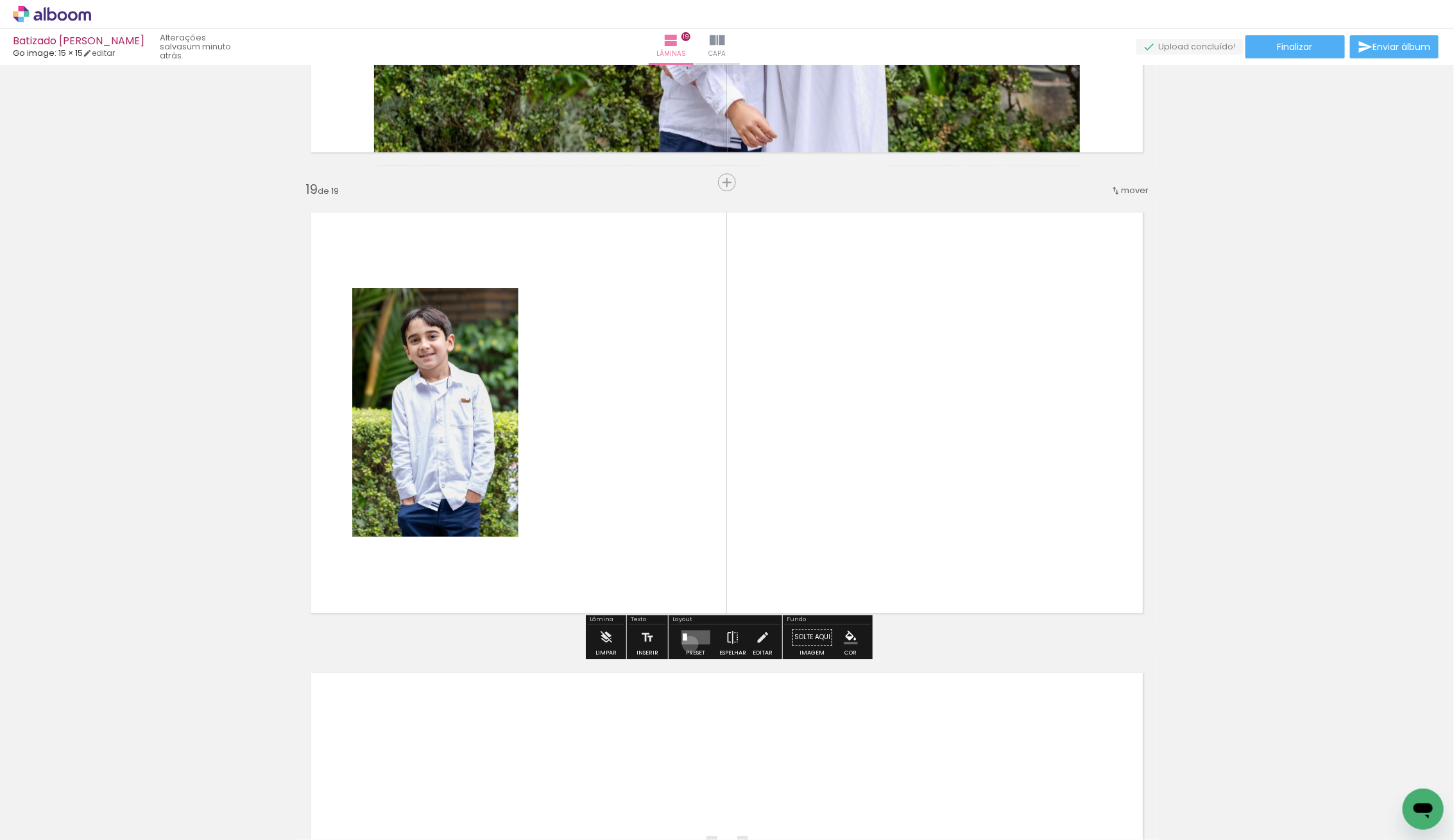
click at [687, 643] on quentale-layouter at bounding box center [695, 637] width 29 height 14
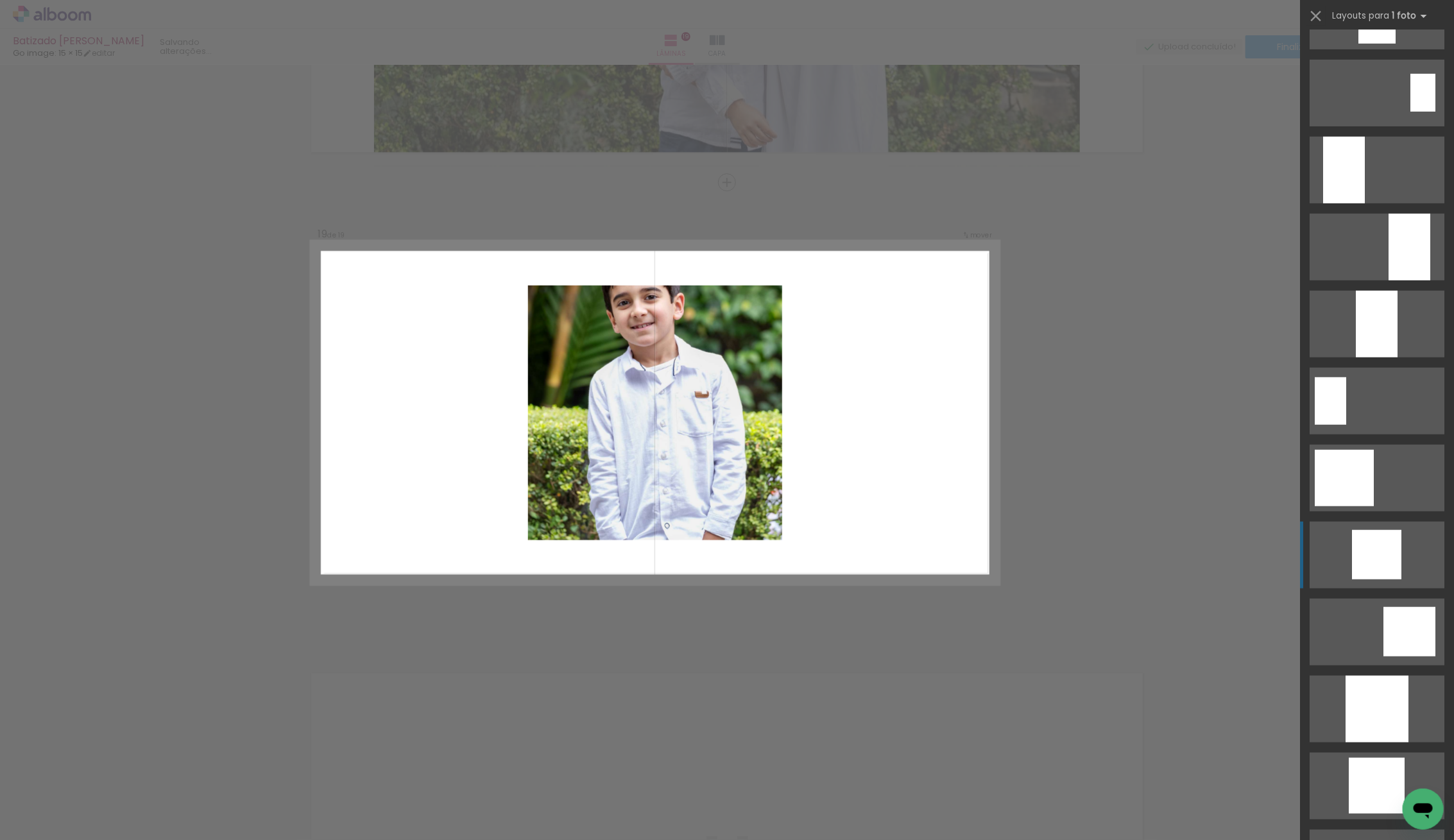
scroll to position [444, 0]
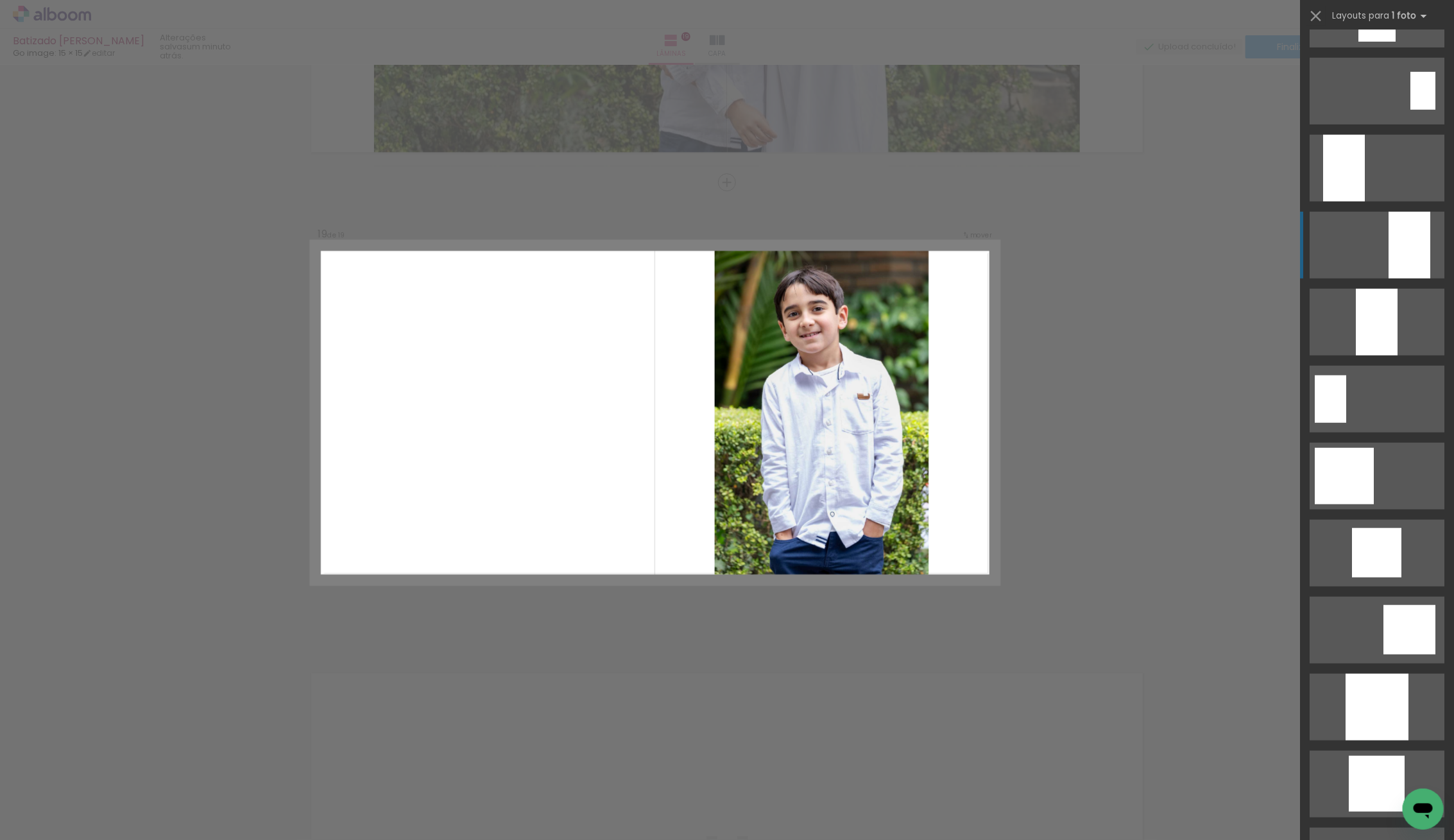
click at [1408, 239] on div at bounding box center [1409, 245] width 41 height 67
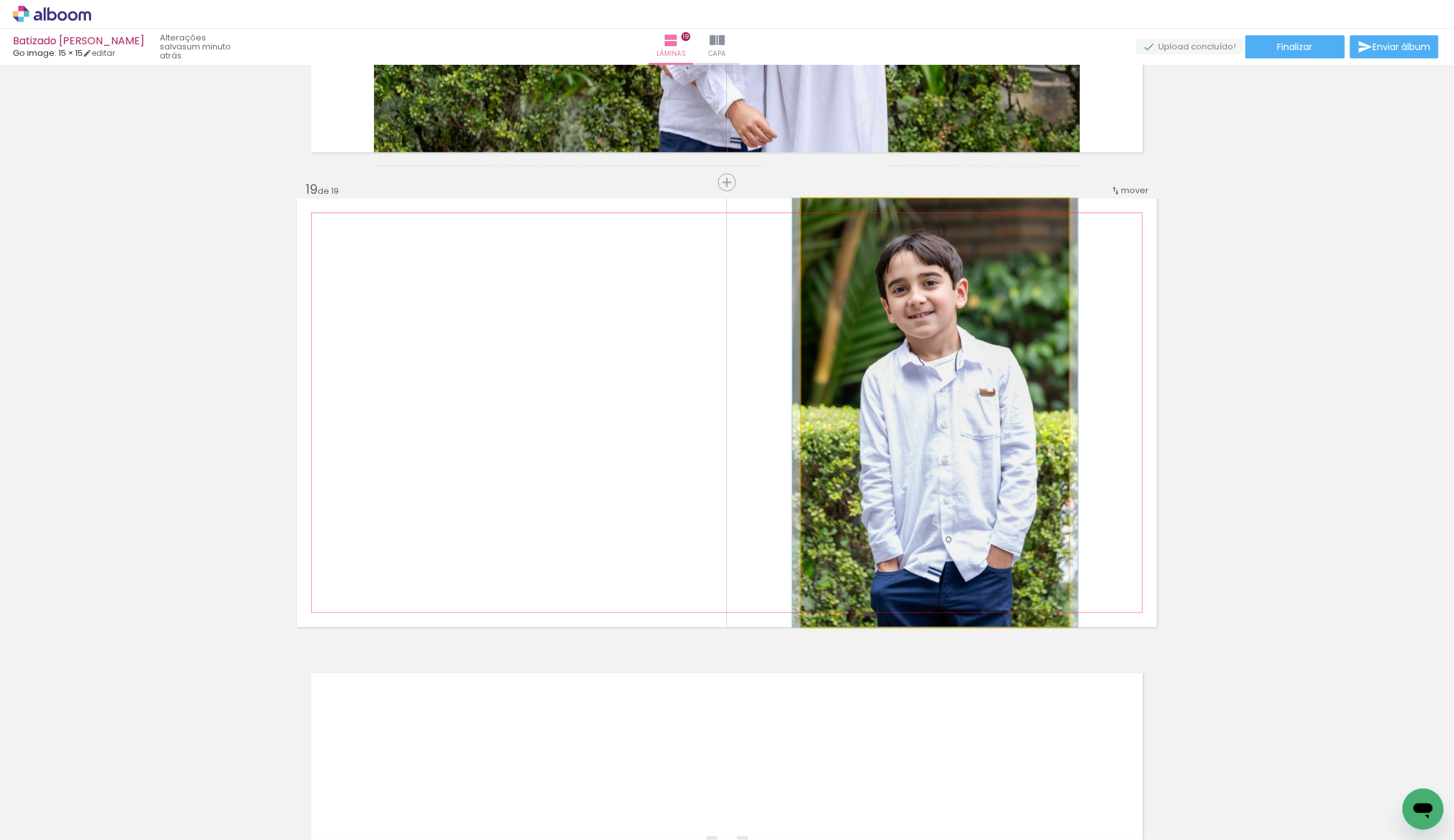
click at [953, 333] on div at bounding box center [935, 412] width 285 height 429
click at [953, 333] on quentale-photo at bounding box center [935, 412] width 267 height 429
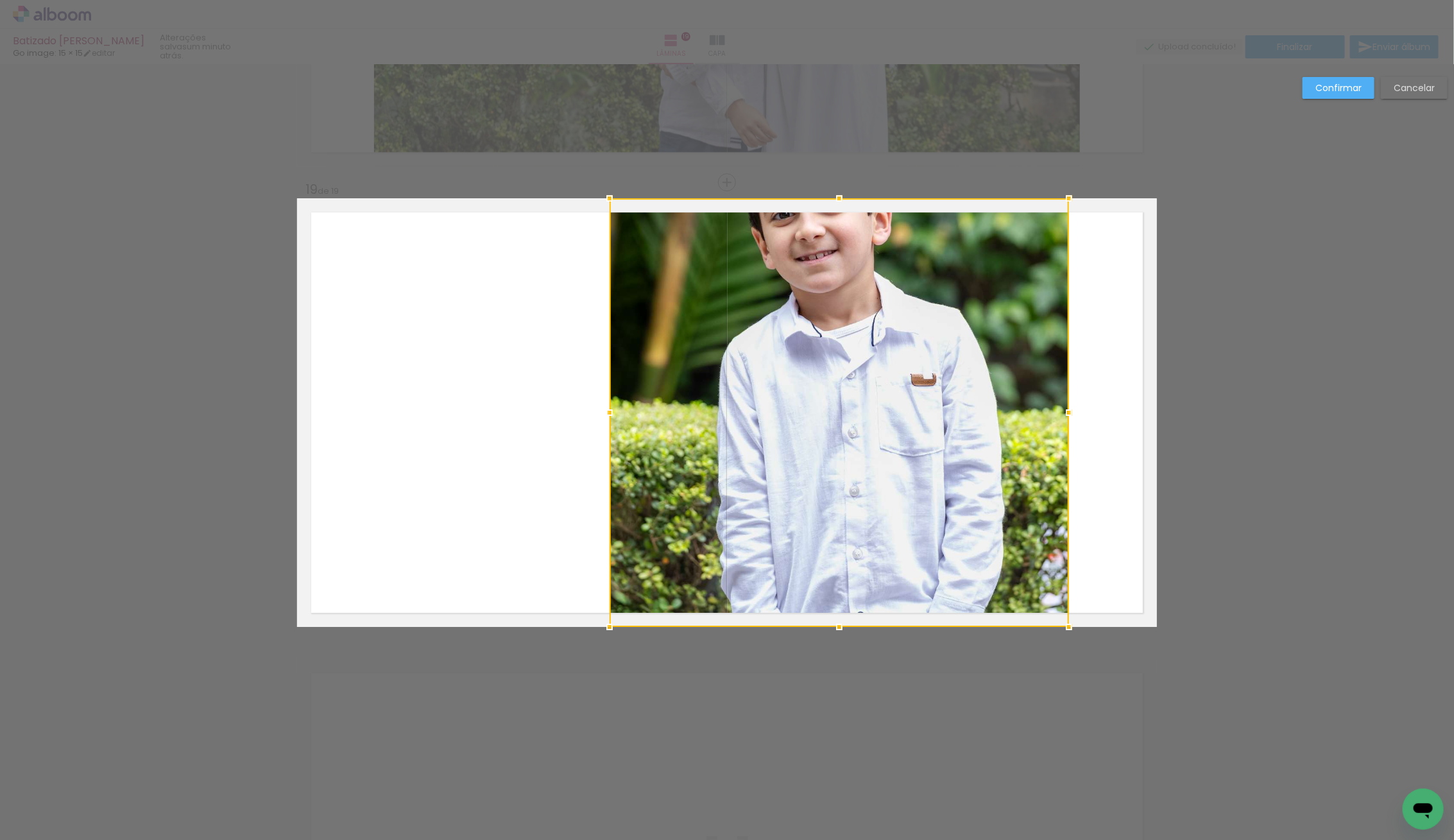
drag, startPoint x: 799, startPoint y: 410, endPoint x: 610, endPoint y: 396, distance: 189.5
click at [610, 396] on div at bounding box center [839, 412] width 459 height 429
drag, startPoint x: 866, startPoint y: 388, endPoint x: 864, endPoint y: 421, distance: 33.1
click at [865, 424] on div at bounding box center [839, 412] width 460 height 429
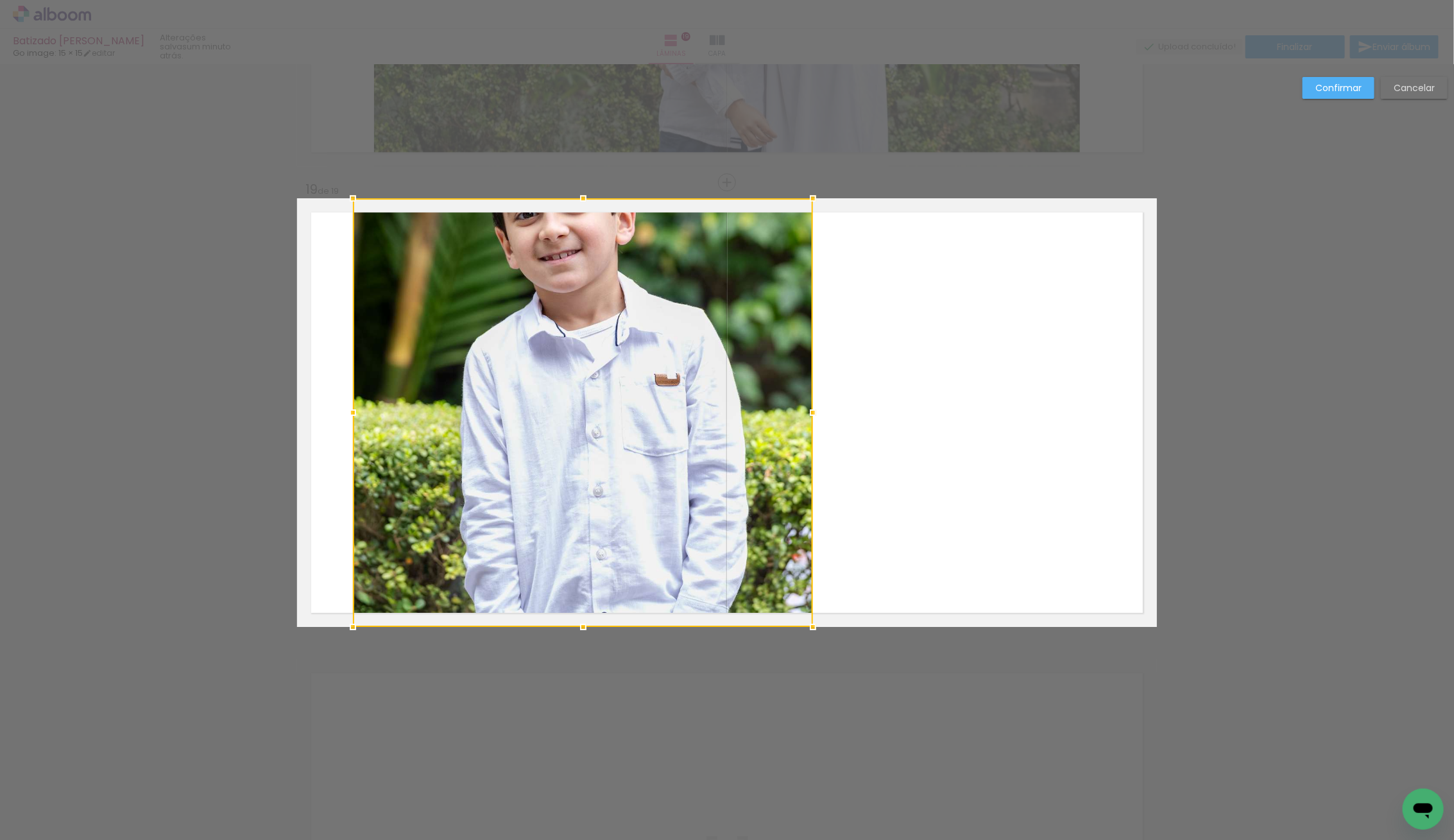
drag, startPoint x: 847, startPoint y: 409, endPoint x: 603, endPoint y: 425, distance: 244.5
click at [603, 425] on div at bounding box center [583, 412] width 460 height 429
drag, startPoint x: 1330, startPoint y: 86, endPoint x: 1269, endPoint y: 108, distance: 64.8
click at [0, 0] on slot "Confirmar" at bounding box center [0, 0] width 0 height 0
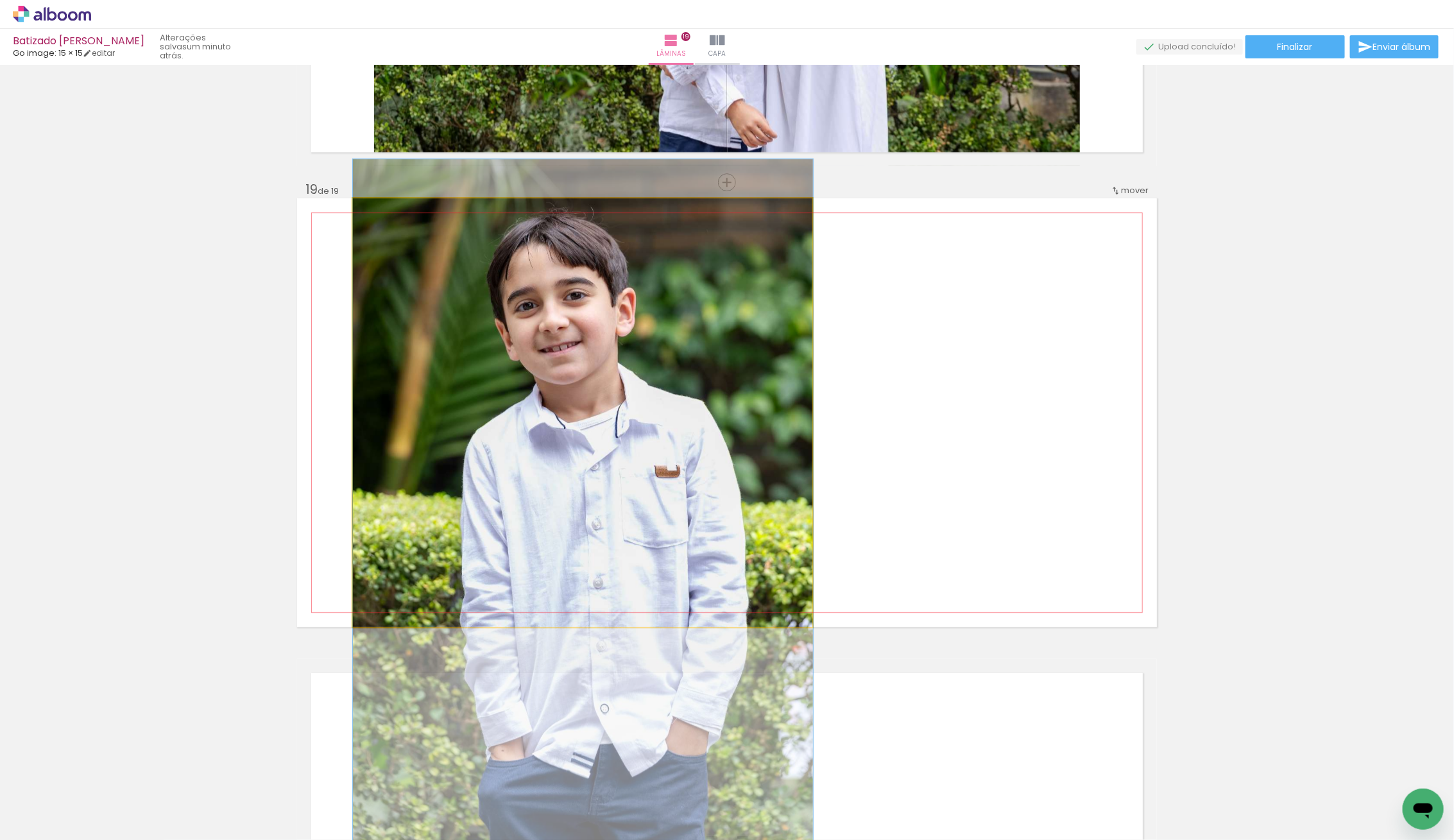
drag, startPoint x: 643, startPoint y: 329, endPoint x: 645, endPoint y: 419, distance: 90.0
click at [644, 419] on div at bounding box center [583, 504] width 460 height 690
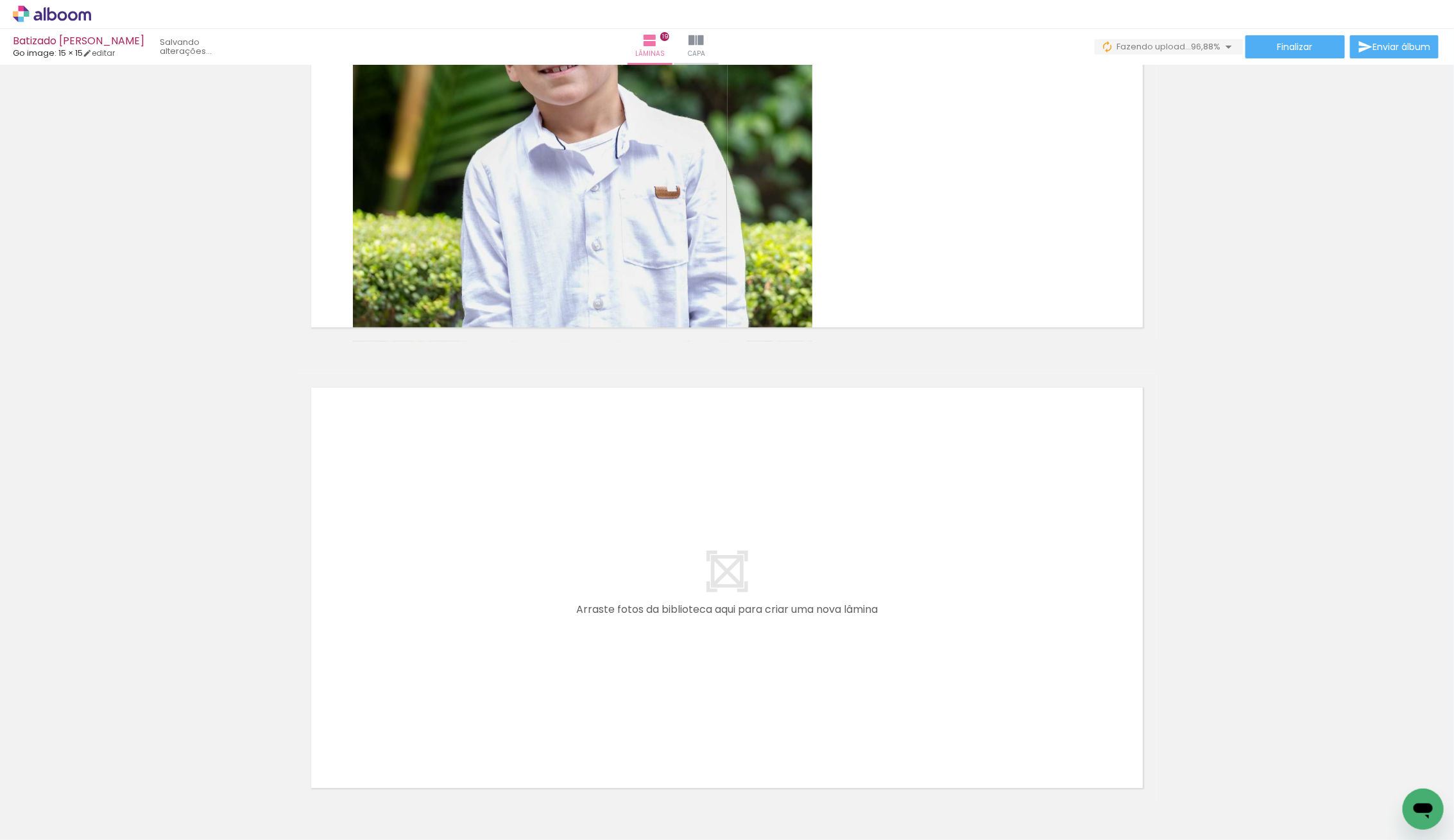
scroll to position [8567, 0]
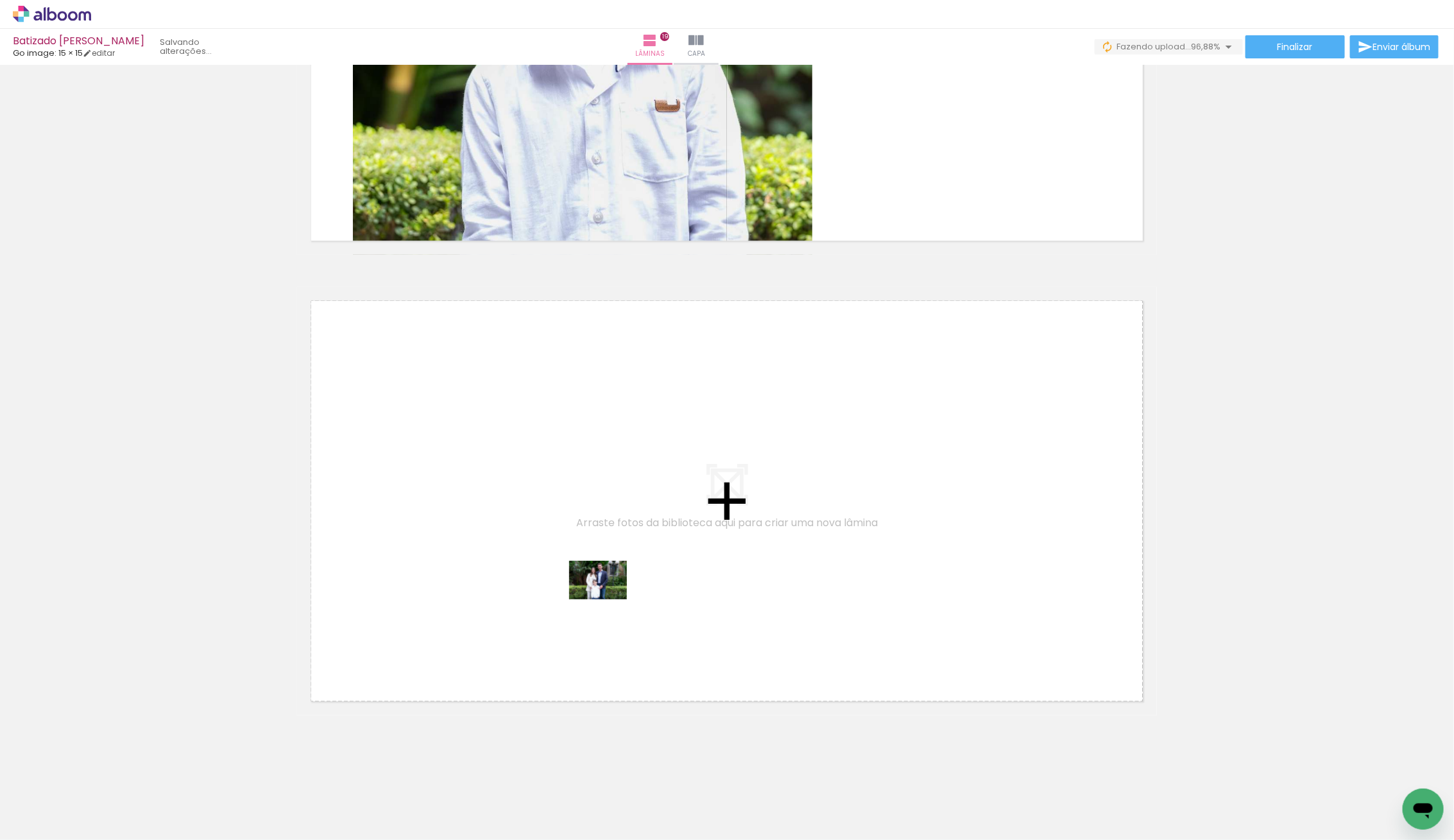
click at [645, 588] on quentale-workspace at bounding box center [727, 420] width 1454 height 840
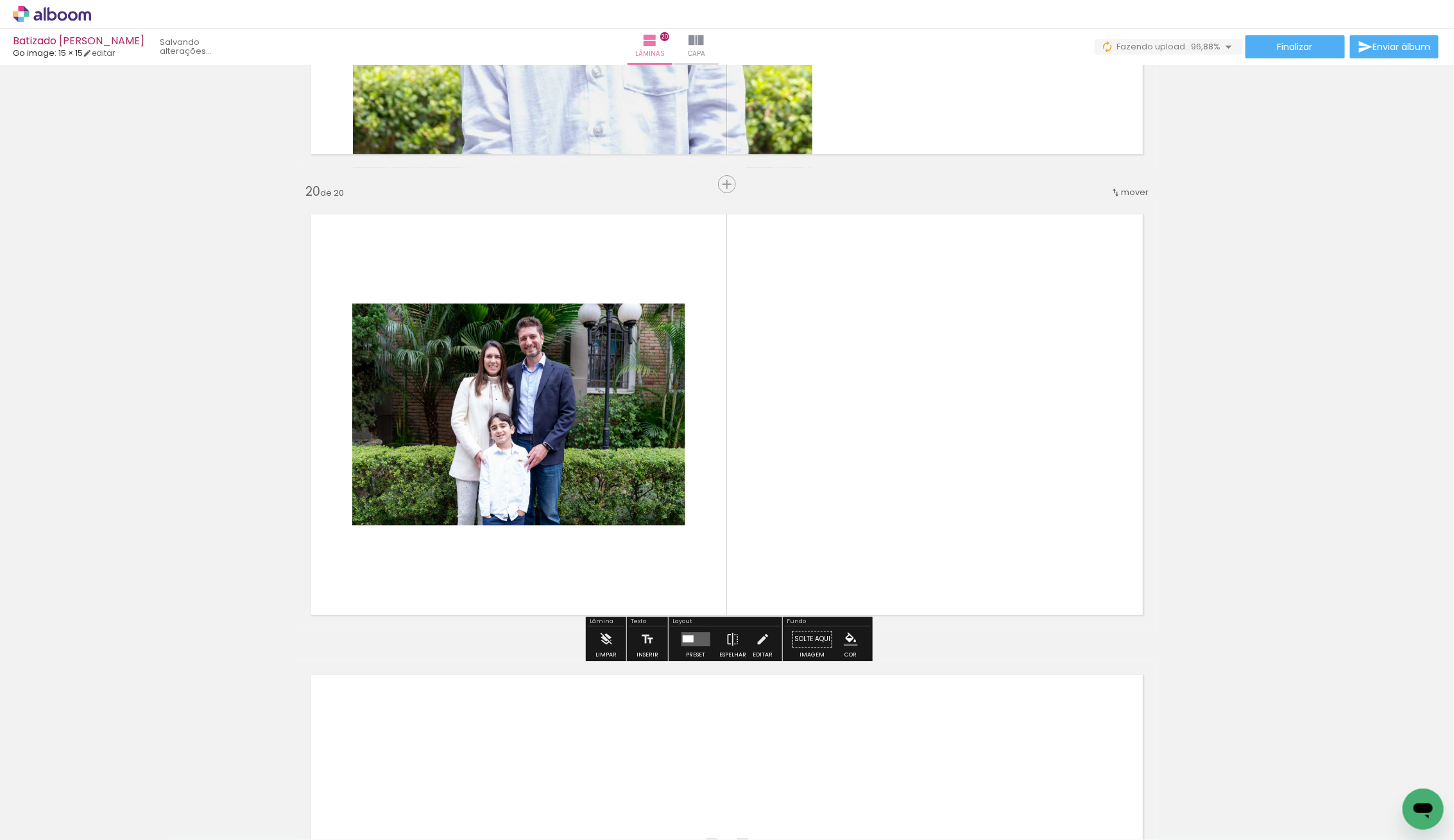
scroll to position [8655, 0]
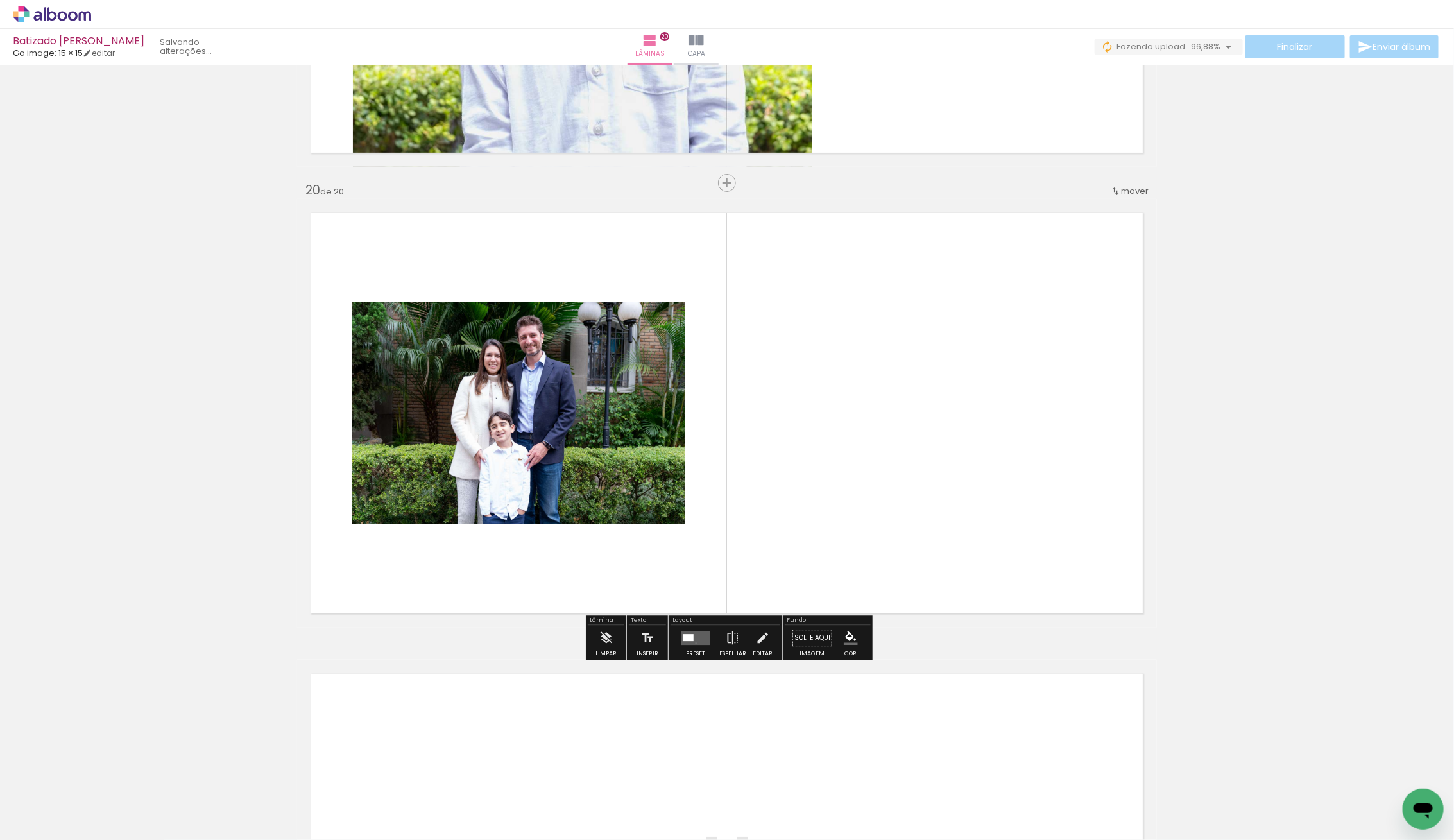
click at [693, 642] on quentale-layouter at bounding box center [695, 637] width 29 height 14
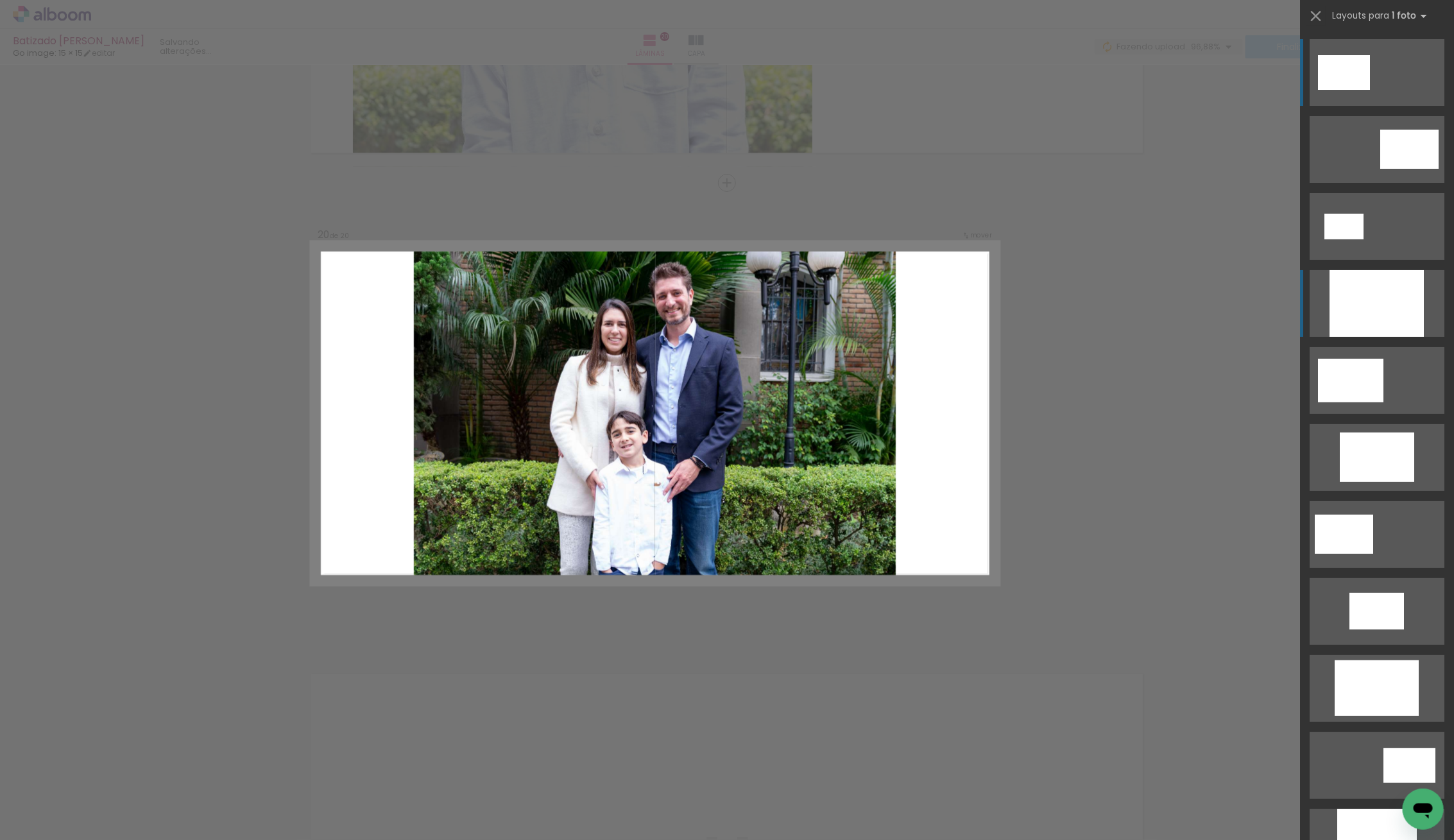
click at [1407, 301] on div at bounding box center [1376, 304] width 94 height 67
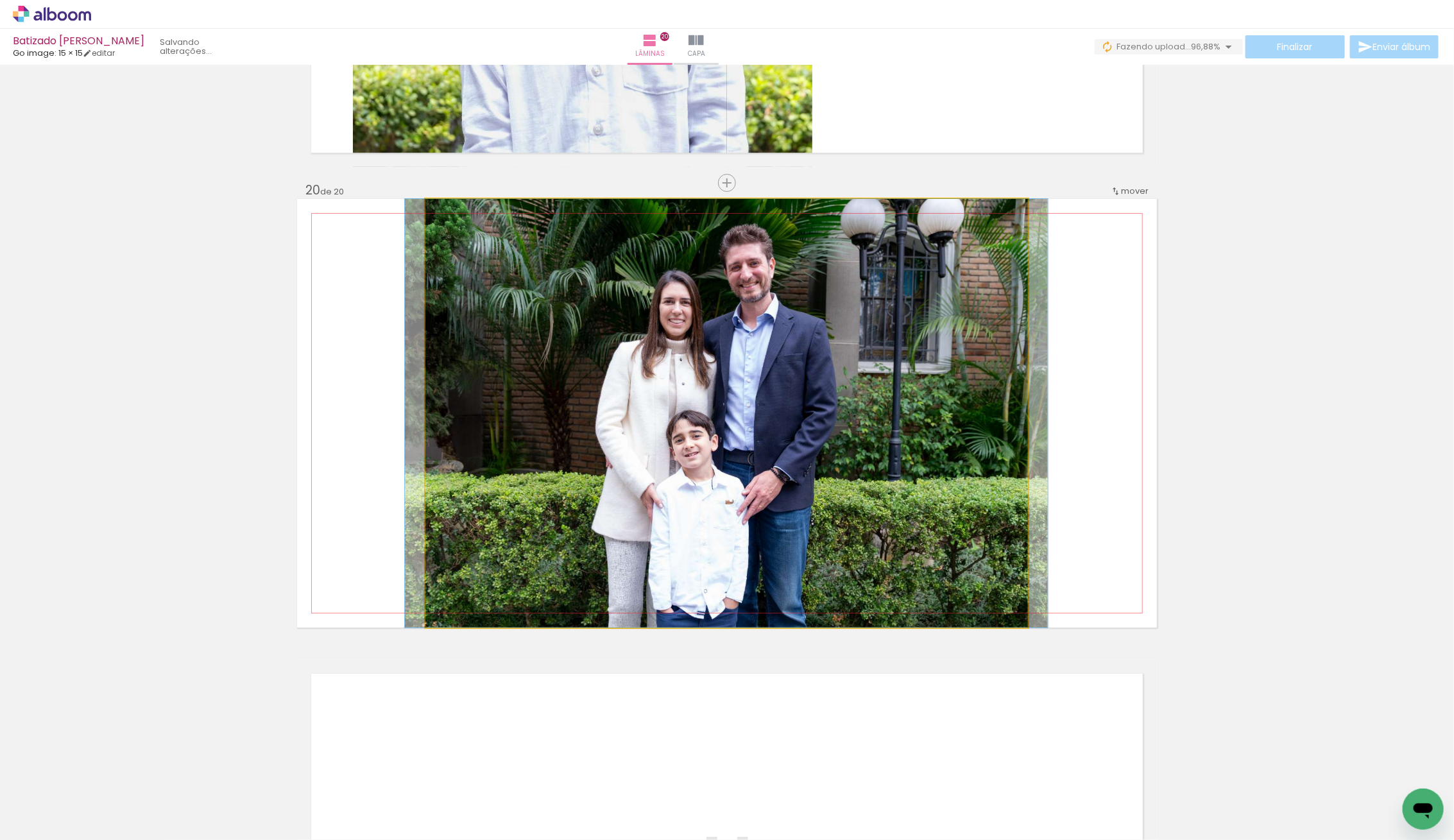
click at [876, 406] on div at bounding box center [726, 413] width 642 height 429
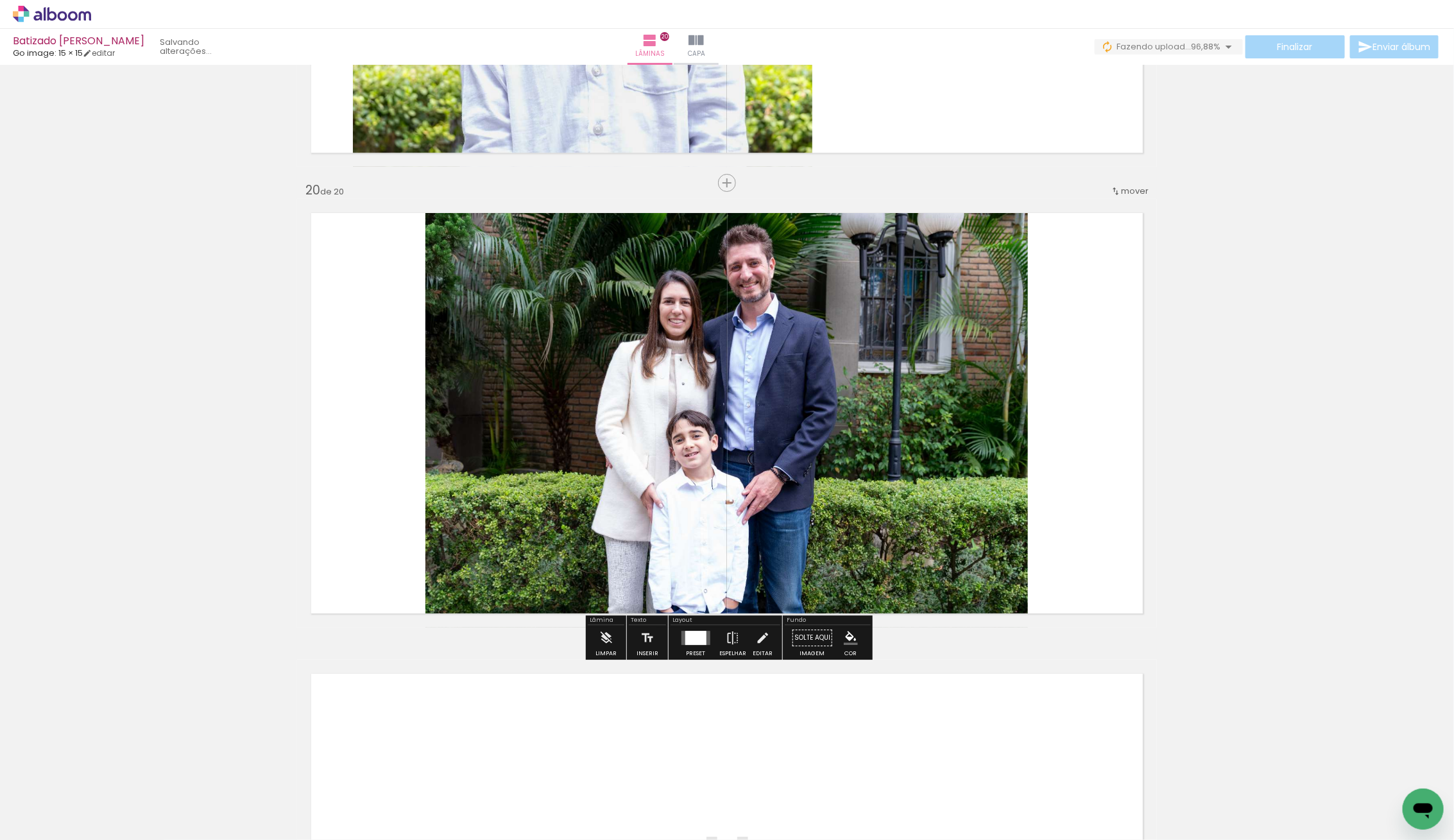
click at [789, 413] on quentale-photo at bounding box center [726, 413] width 603 height 429
click at [791, 413] on quentale-photo at bounding box center [726, 413] width 603 height 429
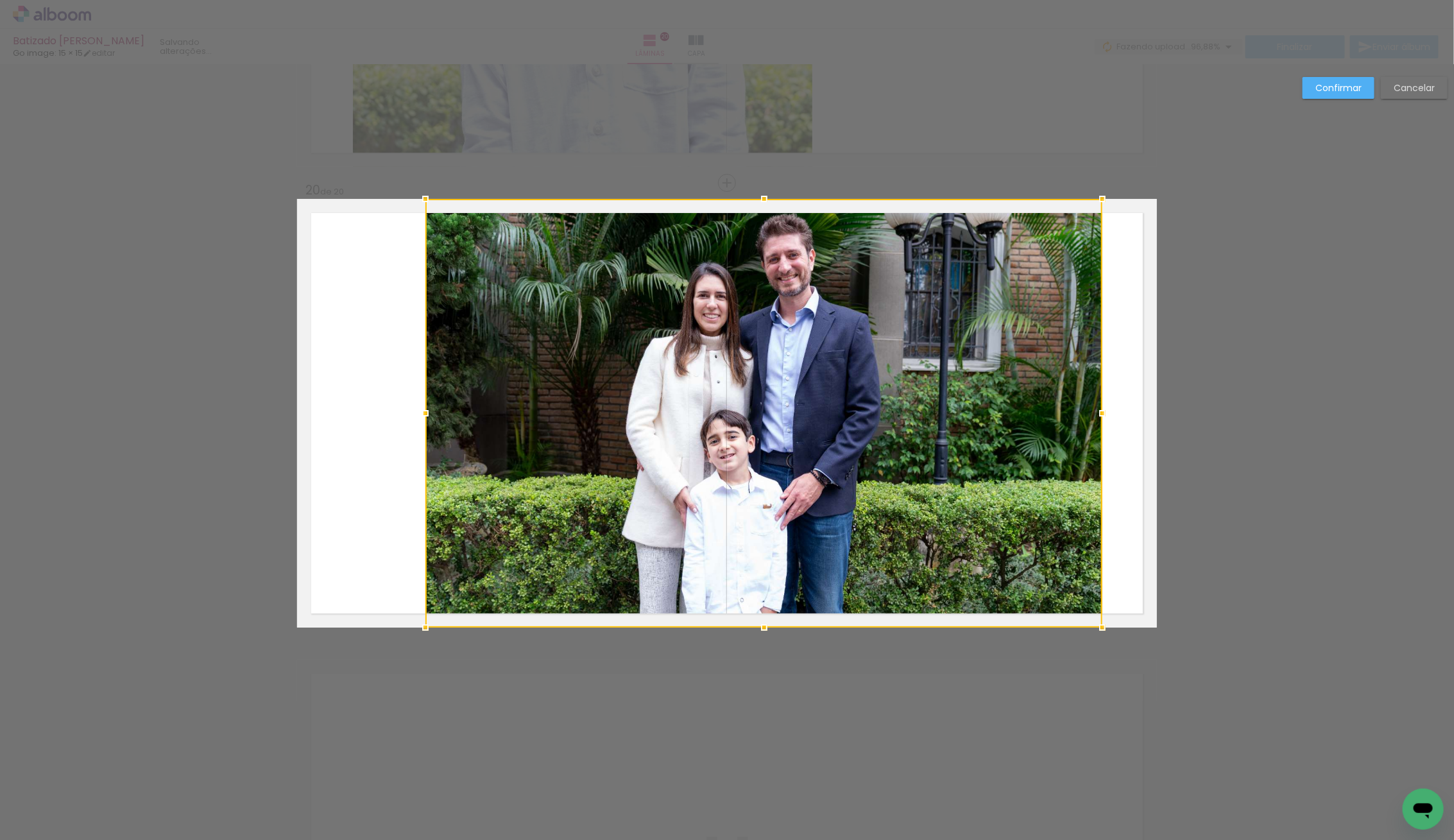
drag, startPoint x: 1033, startPoint y: 409, endPoint x: 1096, endPoint y: 412, distance: 63.1
click at [1102, 411] on div at bounding box center [1102, 413] width 26 height 26
click at [937, 422] on div at bounding box center [764, 413] width 677 height 429
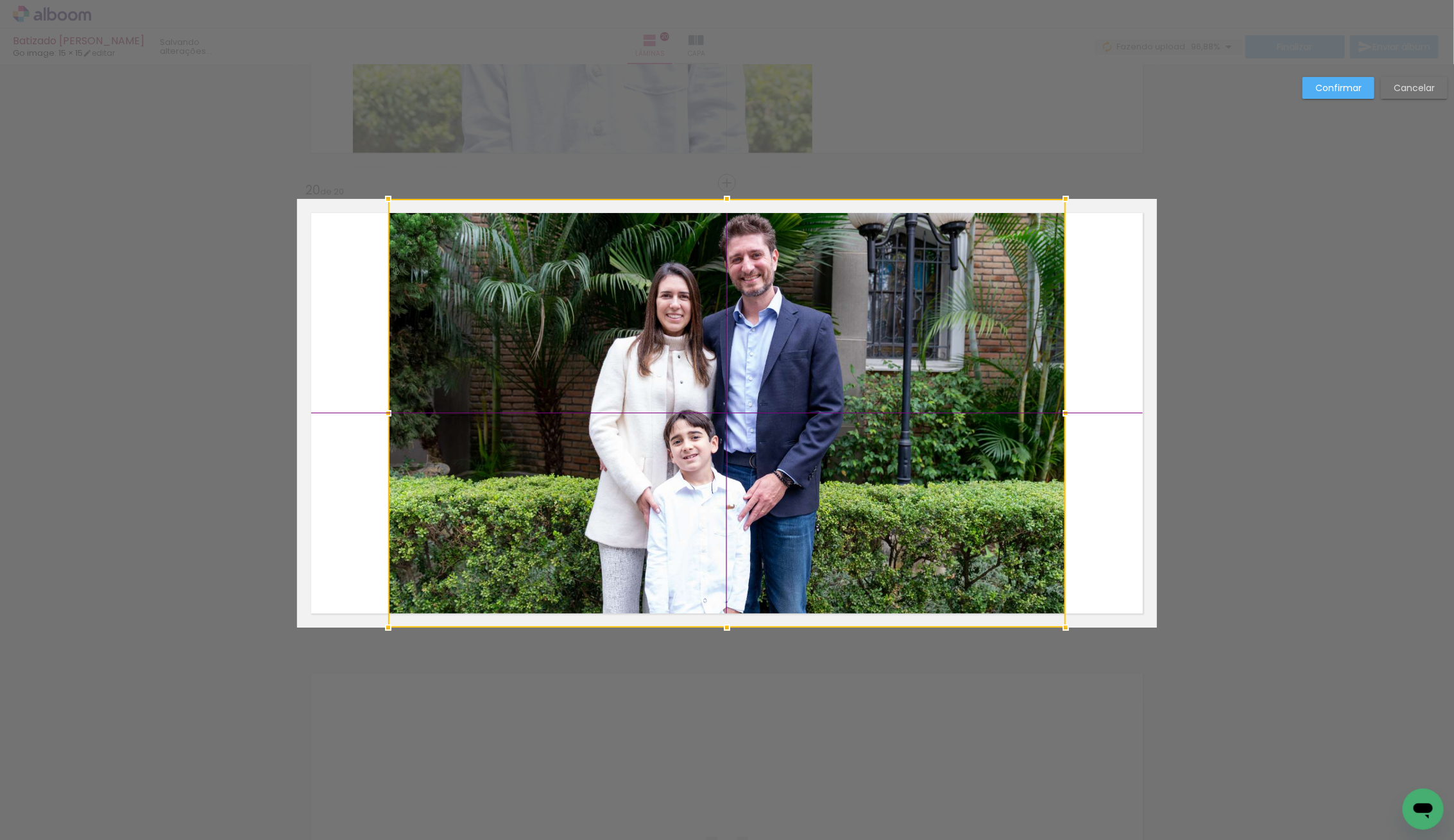
drag, startPoint x: 932, startPoint y: 421, endPoint x: 902, endPoint y: 423, distance: 30.1
click at [902, 423] on div at bounding box center [727, 413] width 677 height 429
click at [0, 0] on slot "Confirmar" at bounding box center [0, 0] width 0 height 0
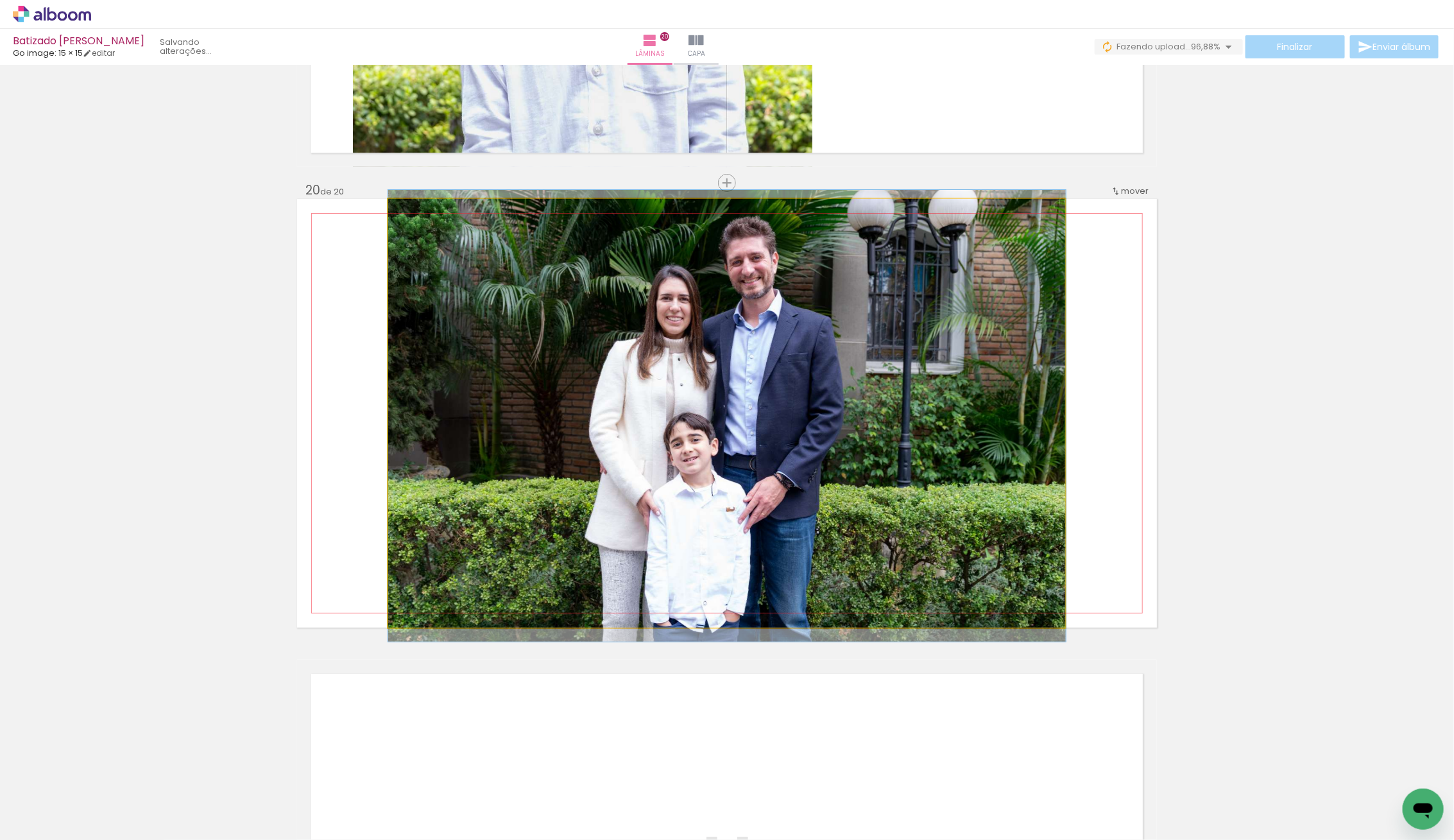
drag, startPoint x: 739, startPoint y: 301, endPoint x: 768, endPoint y: 303, distance: 29.1
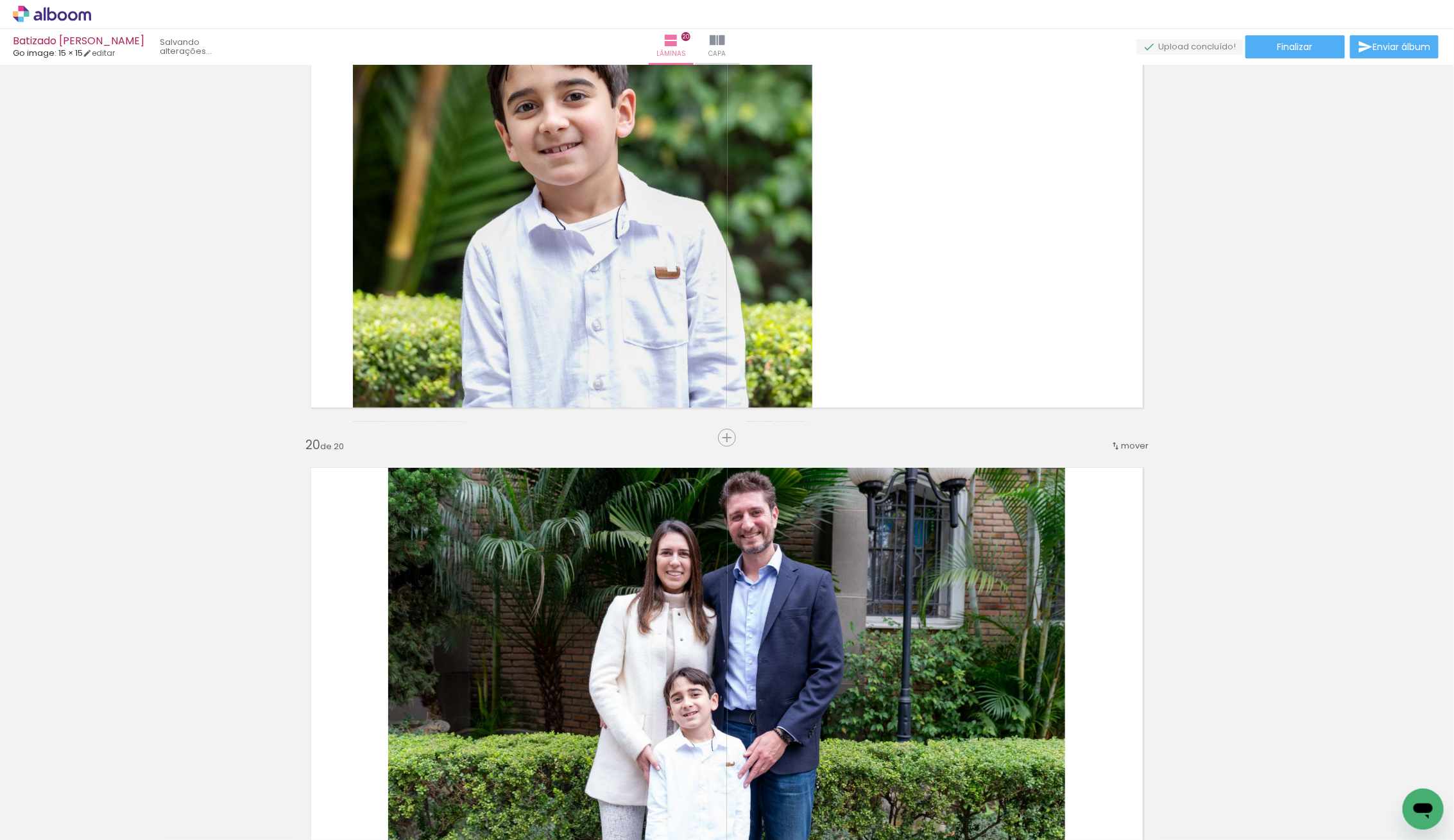
scroll to position [8398, 0]
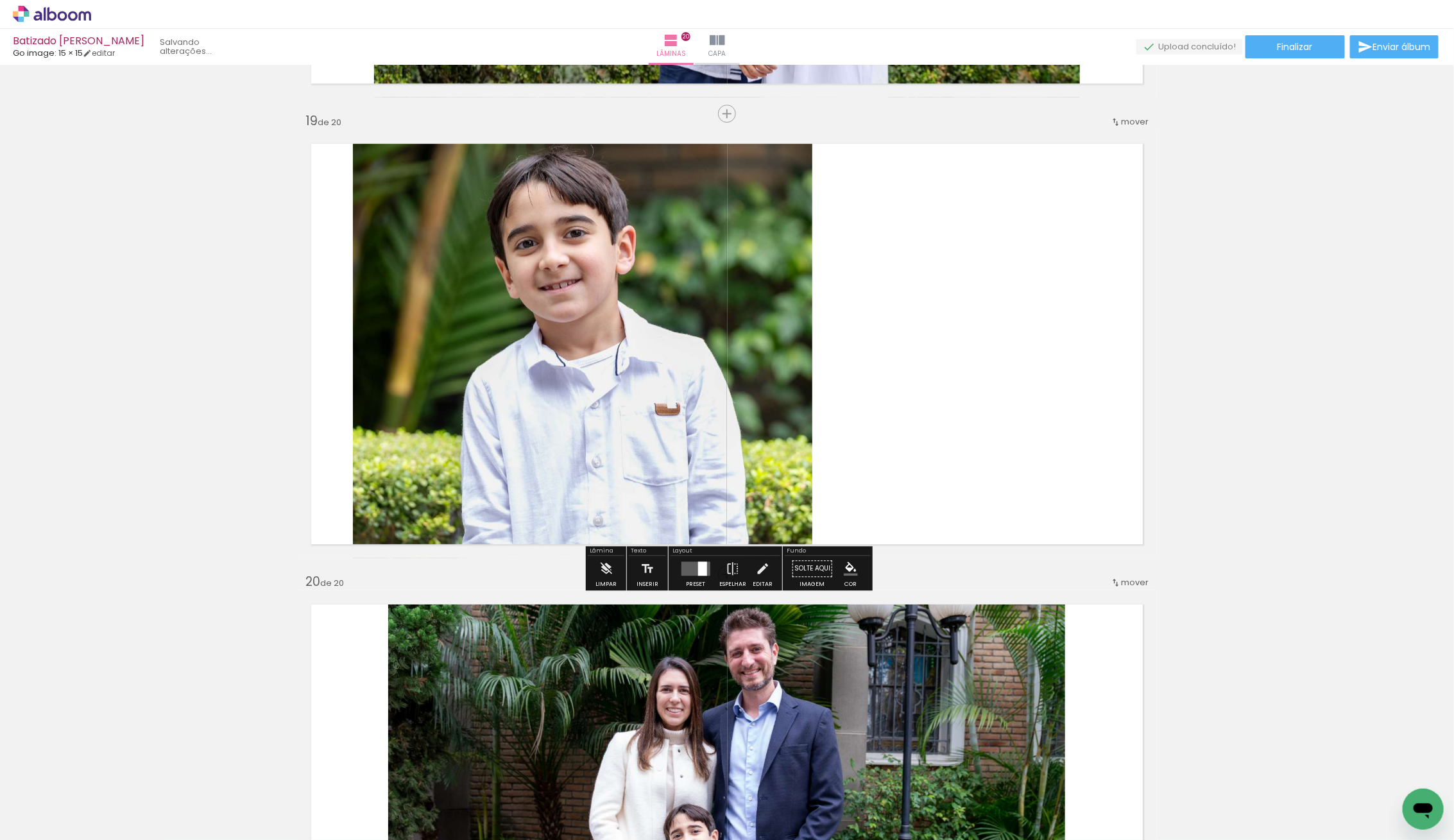
scroll to position [8257, 0]
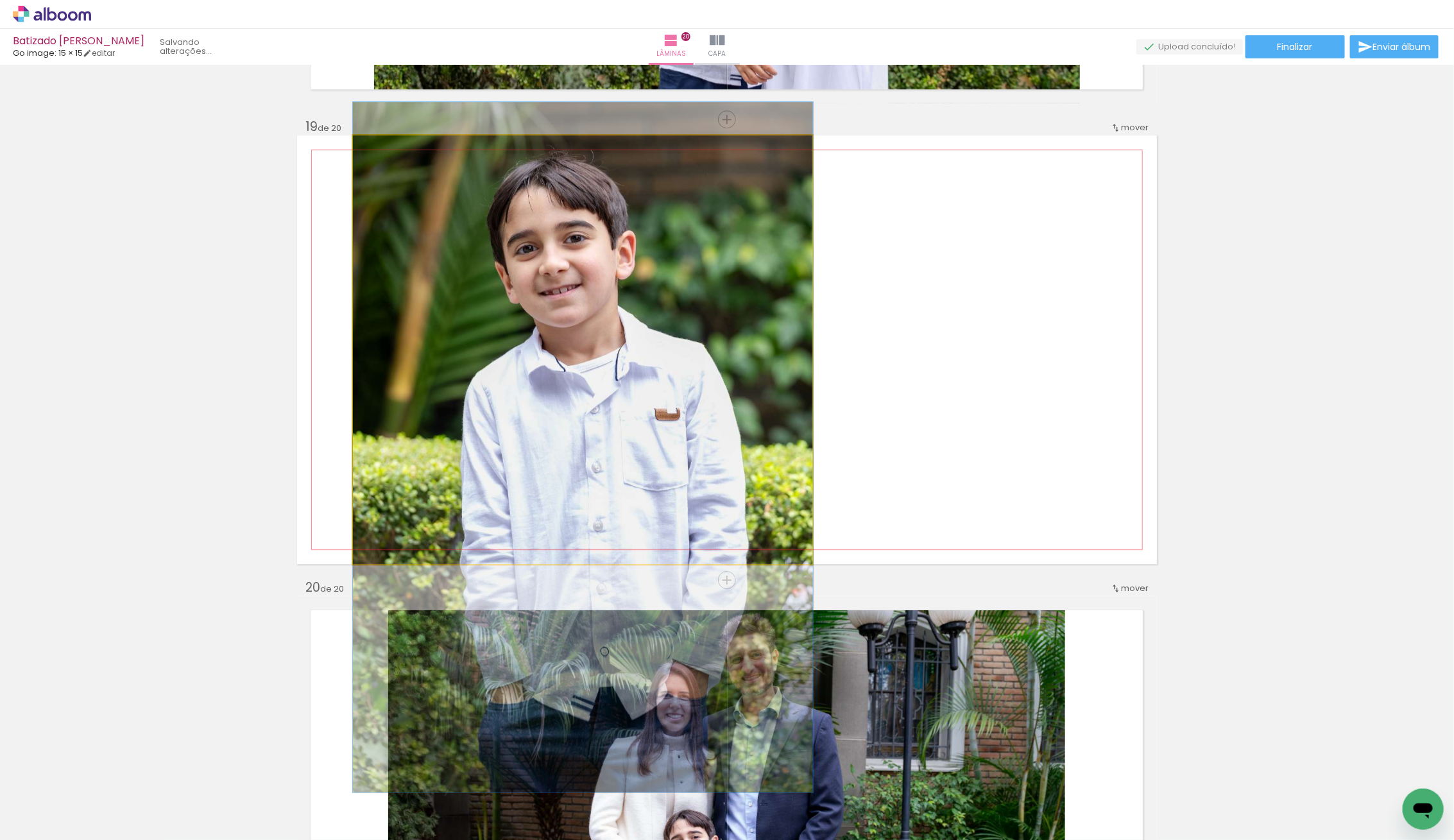
drag, startPoint x: 659, startPoint y: 396, endPoint x: 672, endPoint y: 396, distance: 13.0
click at [672, 396] on div at bounding box center [583, 447] width 460 height 690
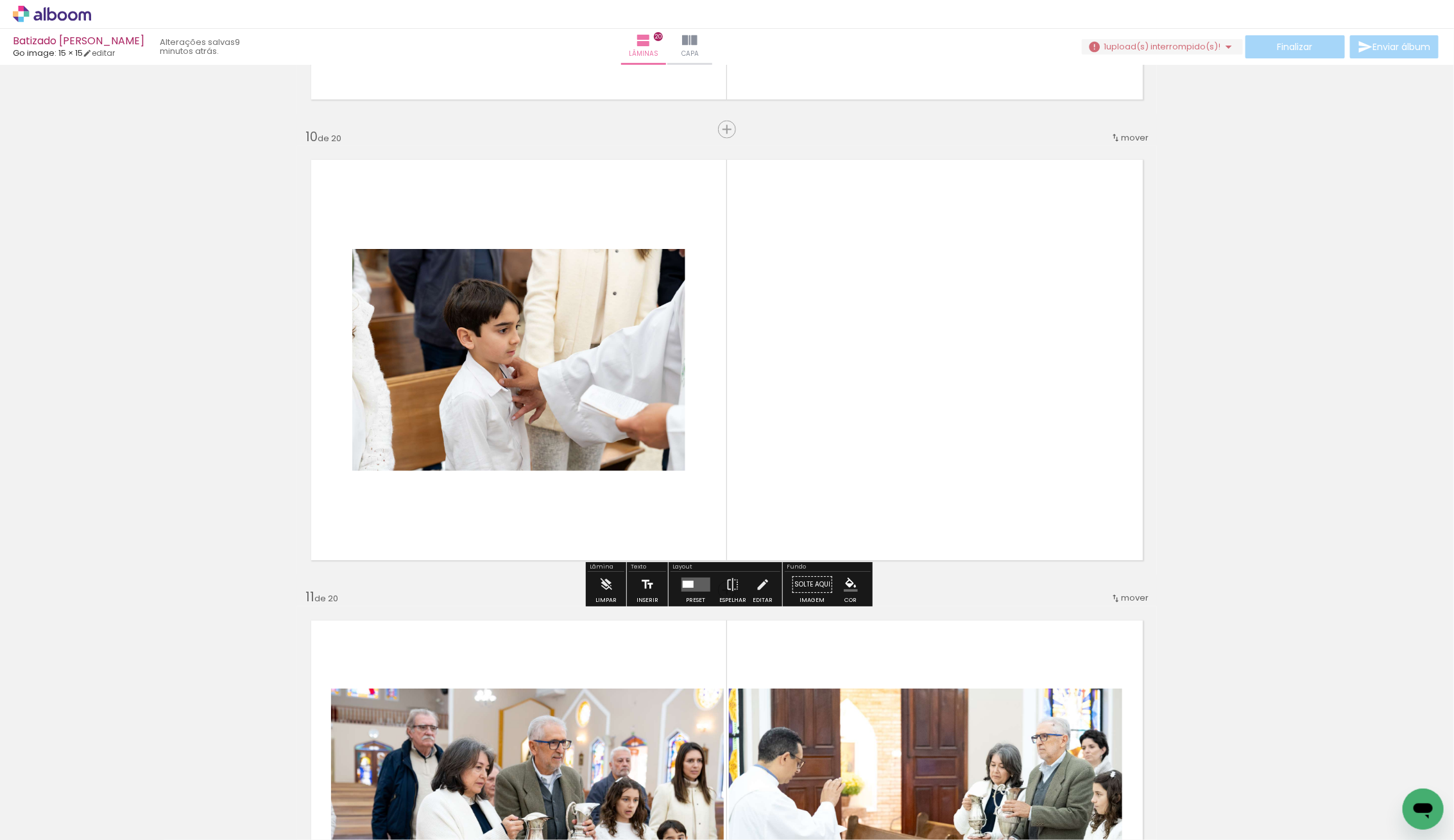
scroll to position [4095, 0]
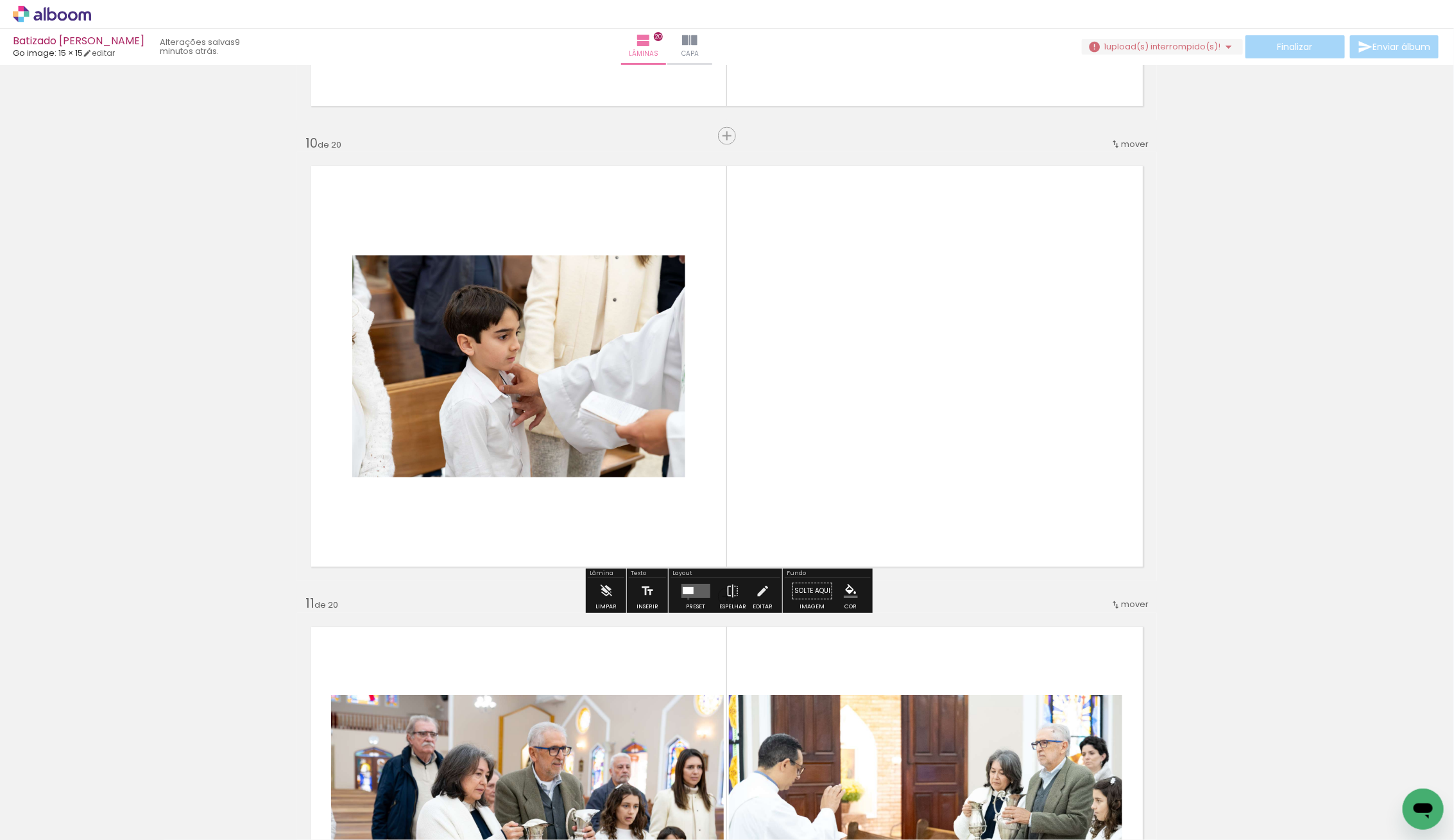
drag, startPoint x: 685, startPoint y: 598, endPoint x: 691, endPoint y: 594, distance: 7.2
click at [685, 598] on div at bounding box center [695, 591] width 35 height 26
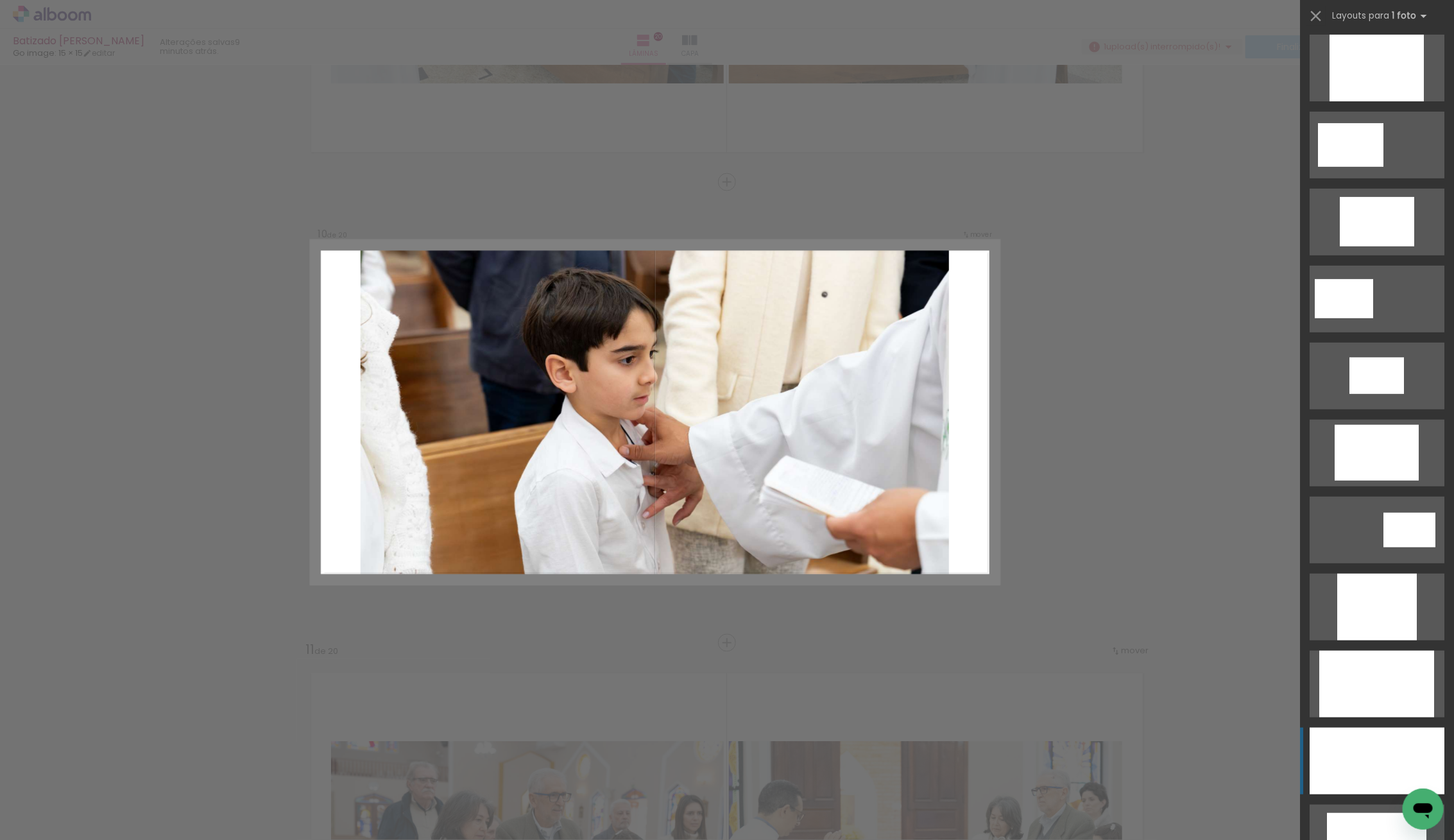
scroll to position [237, 0]
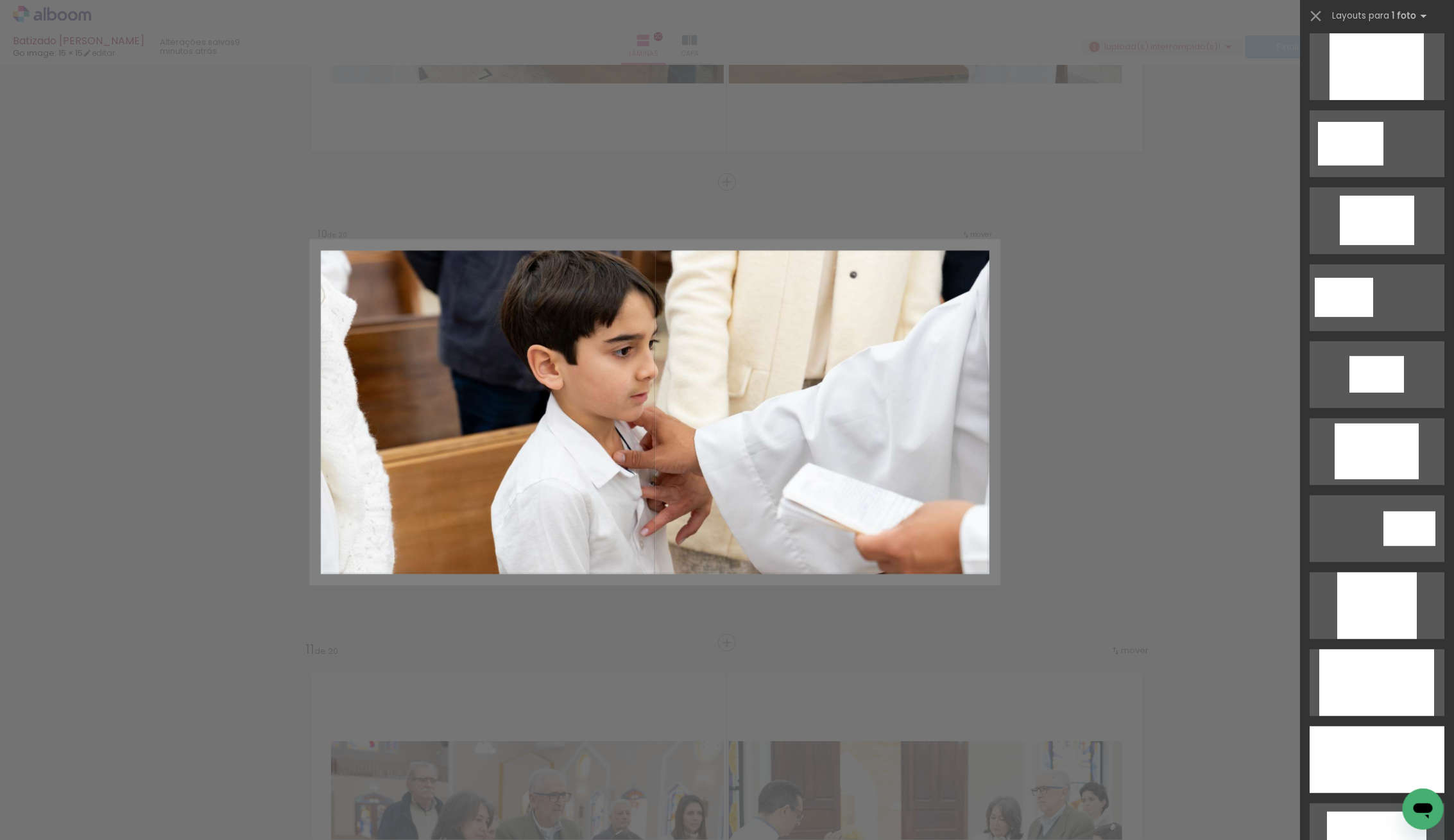
drag, startPoint x: 1383, startPoint y: 742, endPoint x: 1348, endPoint y: 724, distance: 39.4
click at [1381, 739] on div at bounding box center [1376, 759] width 135 height 67
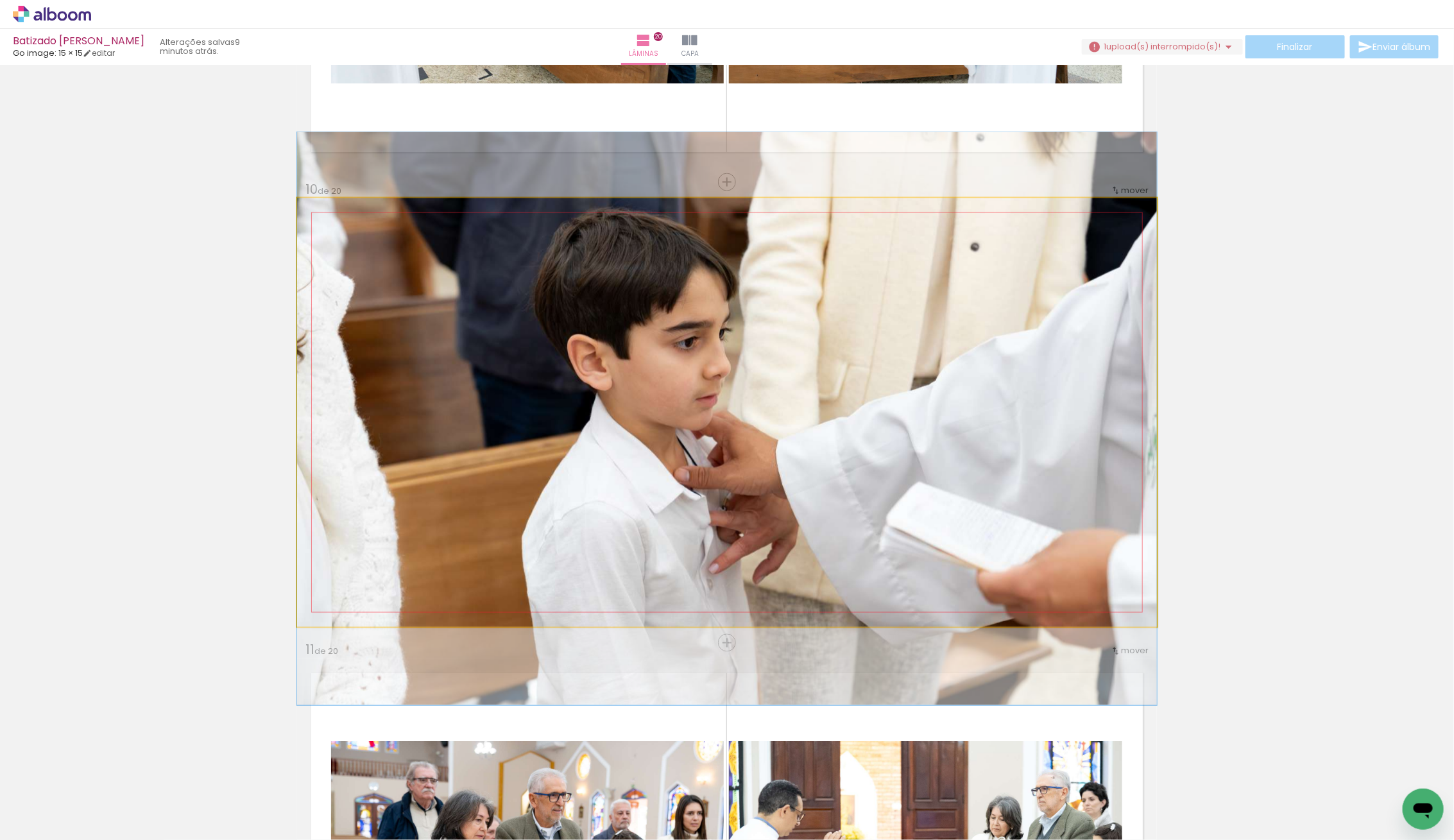
drag, startPoint x: 976, startPoint y: 547, endPoint x: 958, endPoint y: 553, distance: 19.0
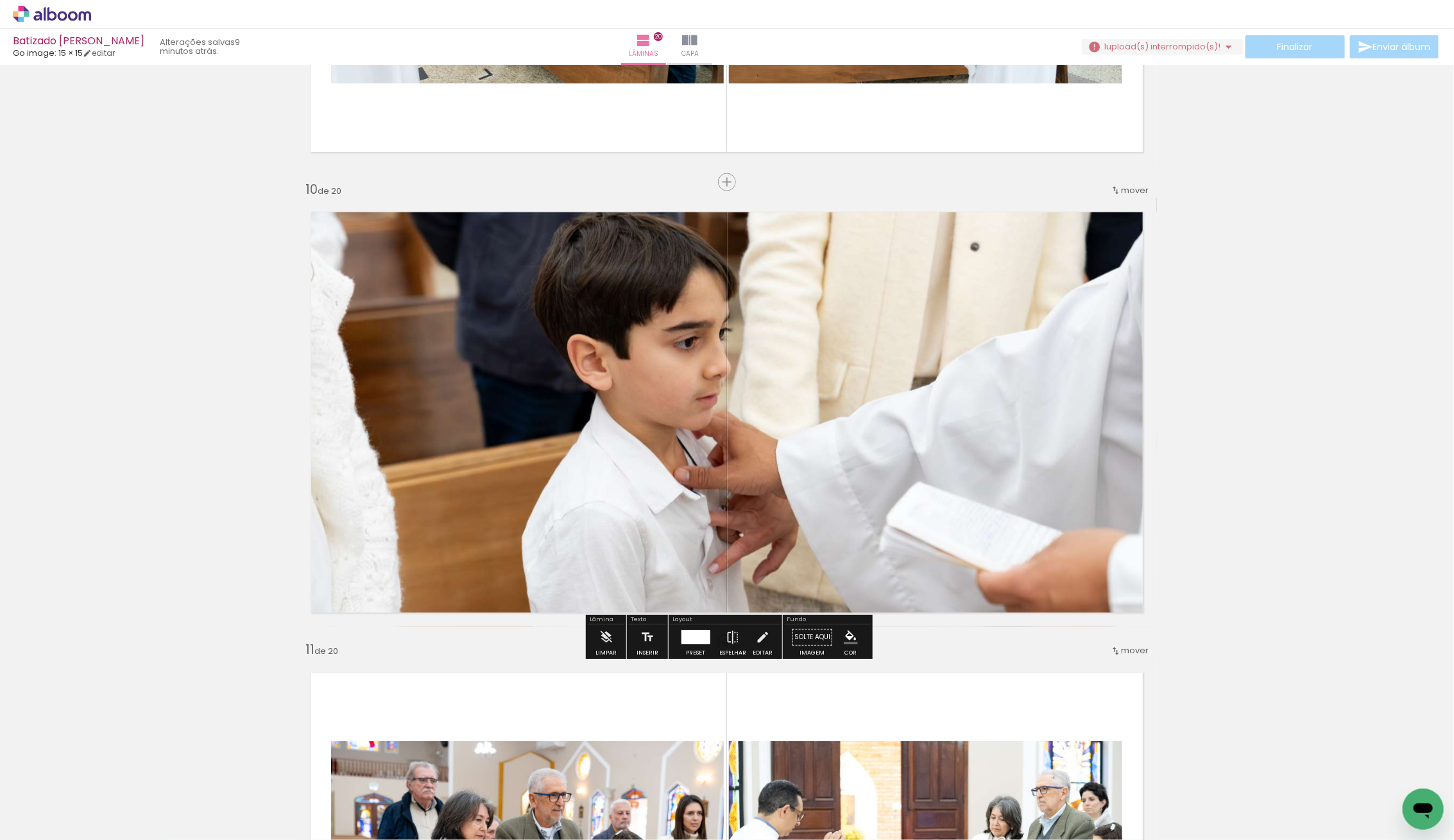
scroll to position [4056, 0]
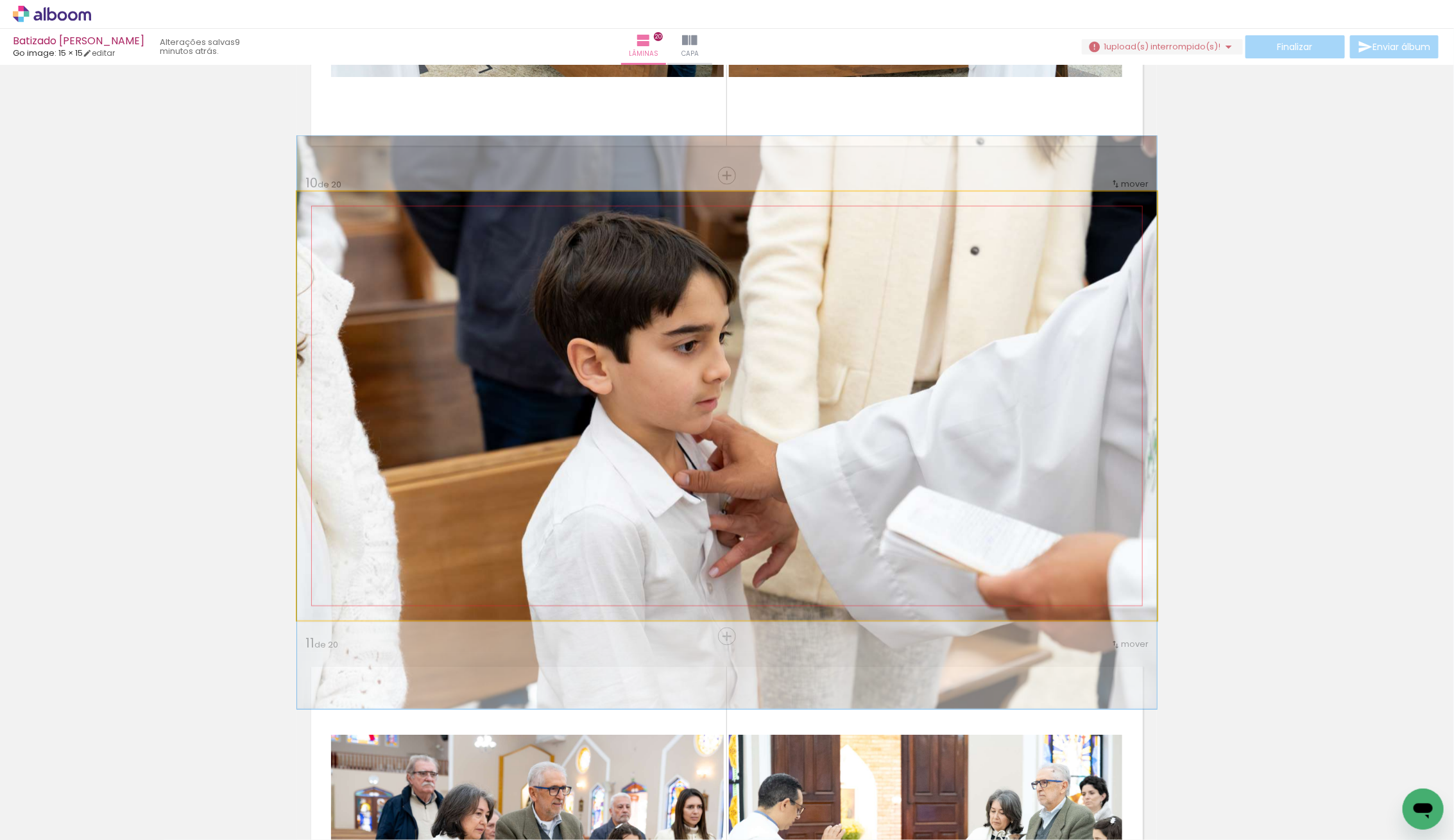
drag, startPoint x: 928, startPoint y: 538, endPoint x: 929, endPoint y: 547, distance: 9.1
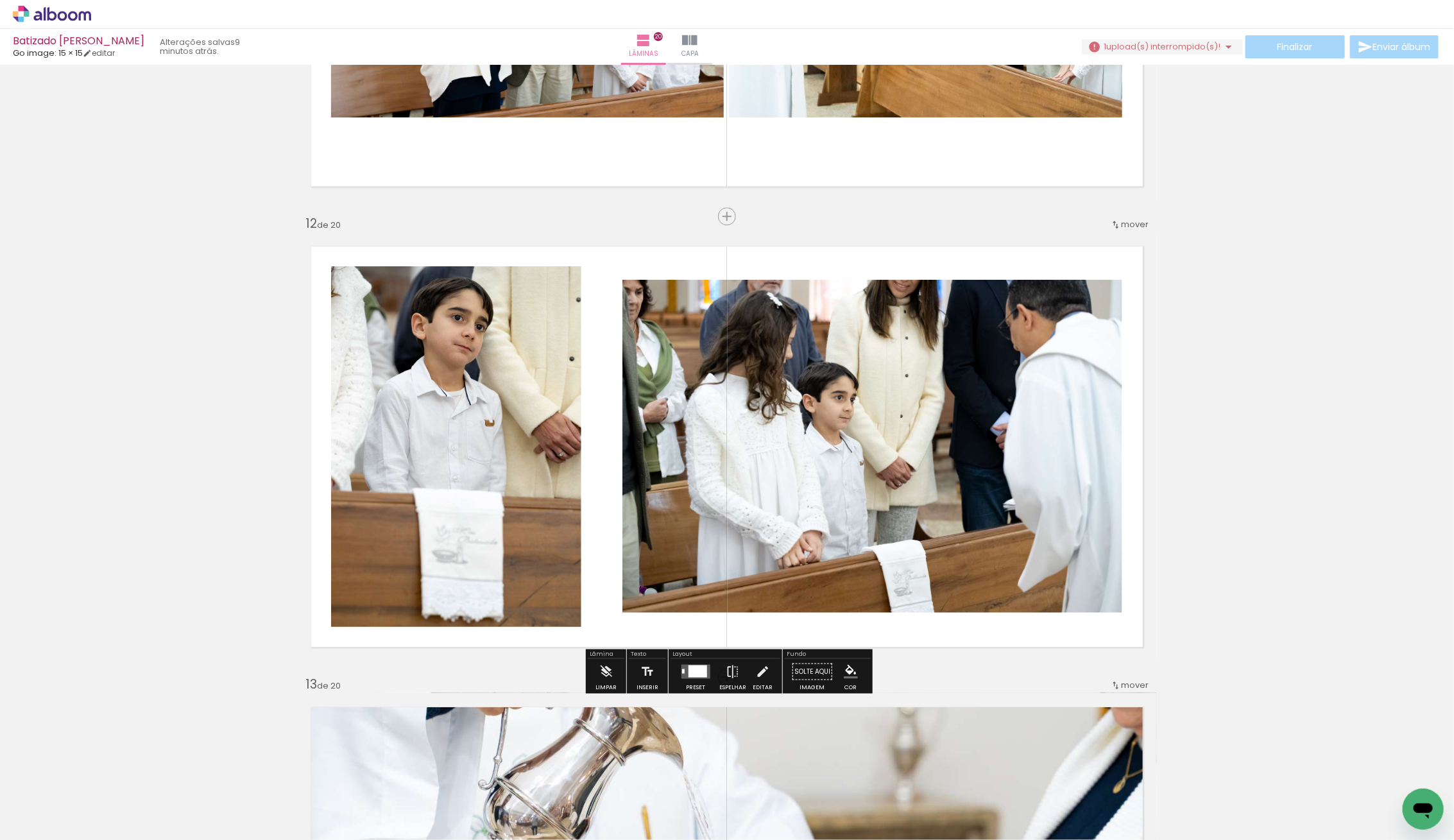
scroll to position [4935, 0]
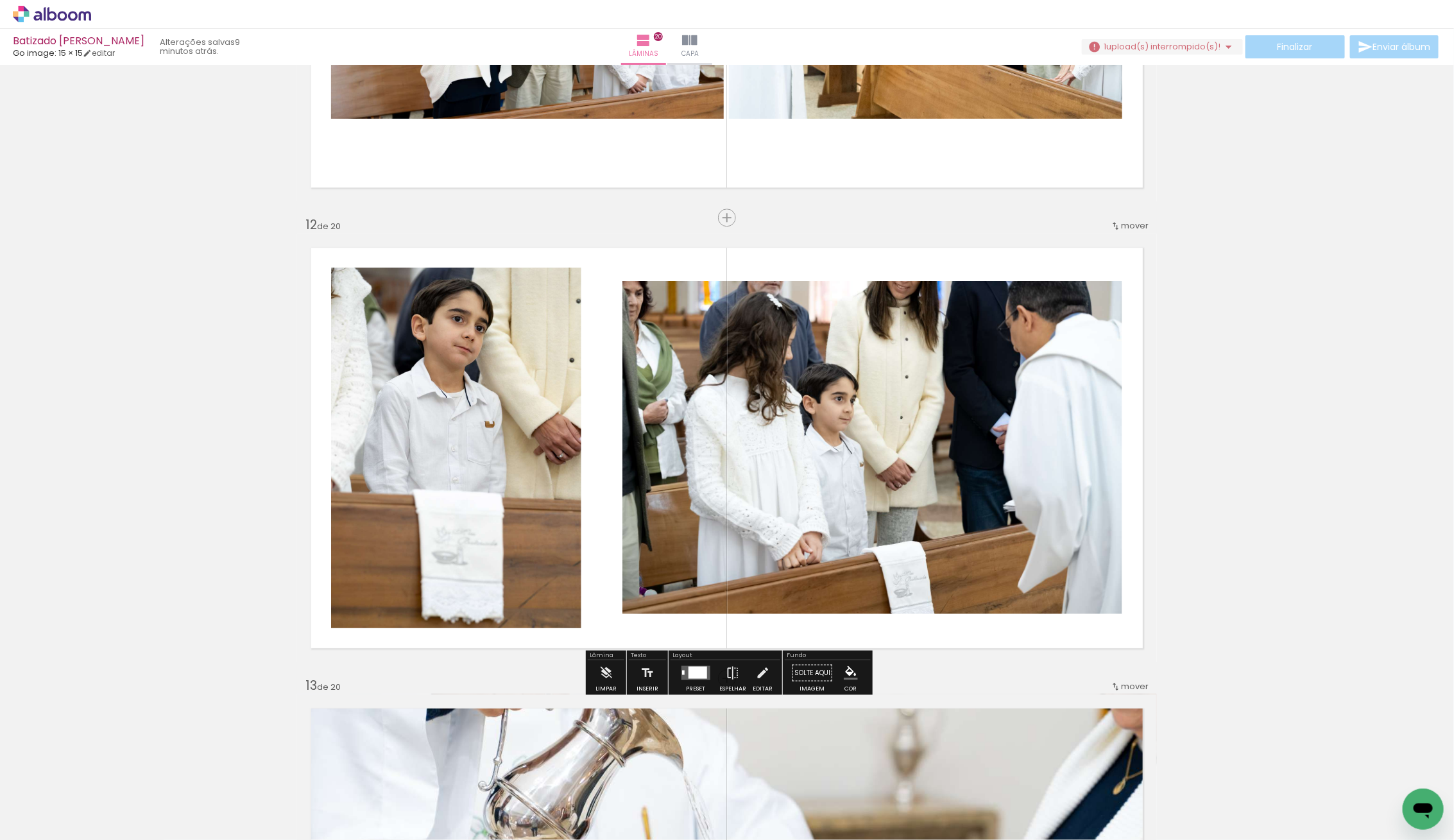
click at [700, 672] on div at bounding box center [697, 672] width 19 height 12
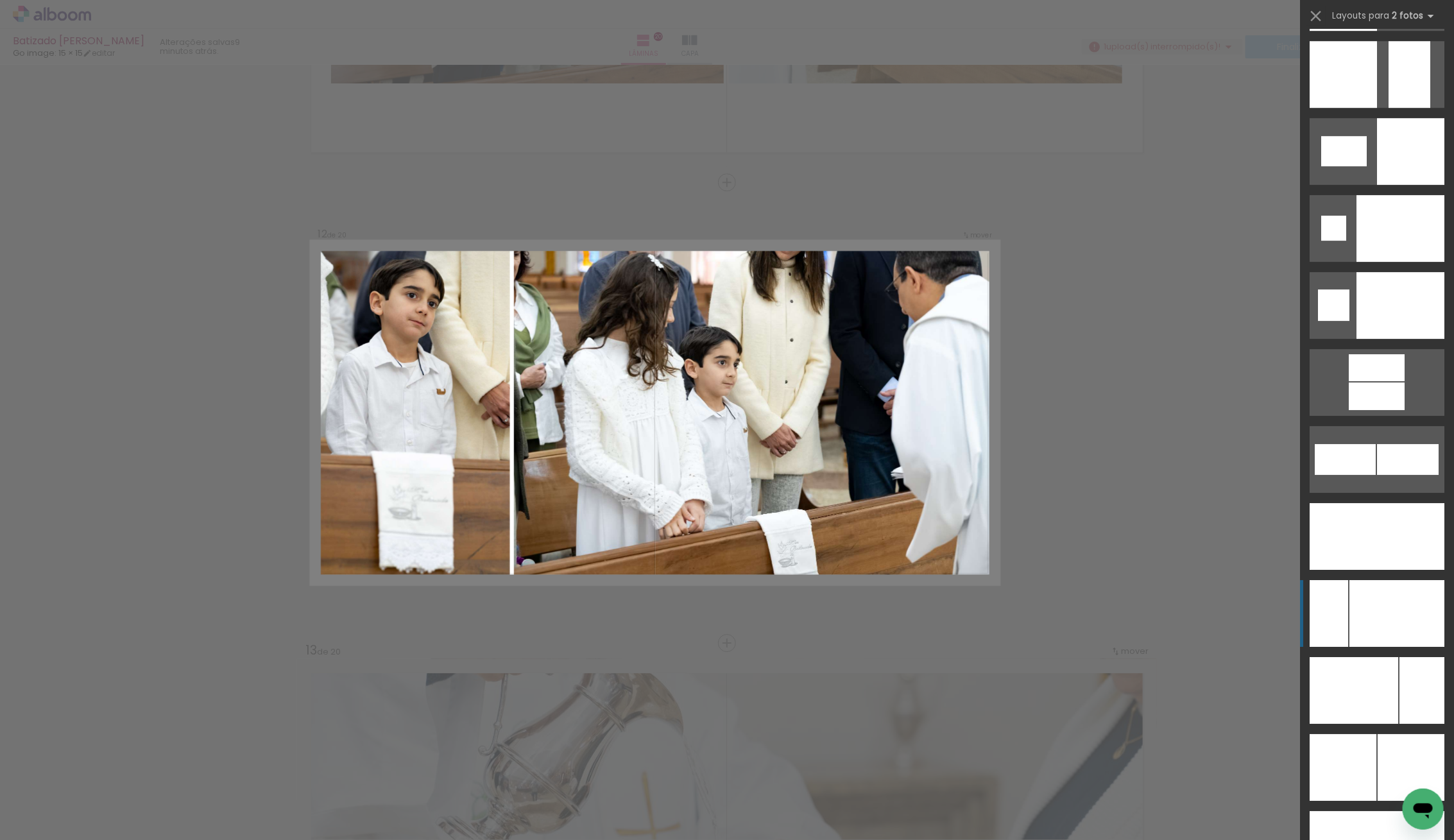
scroll to position [5310, 0]
click at [1371, 616] on div at bounding box center [1396, 613] width 95 height 67
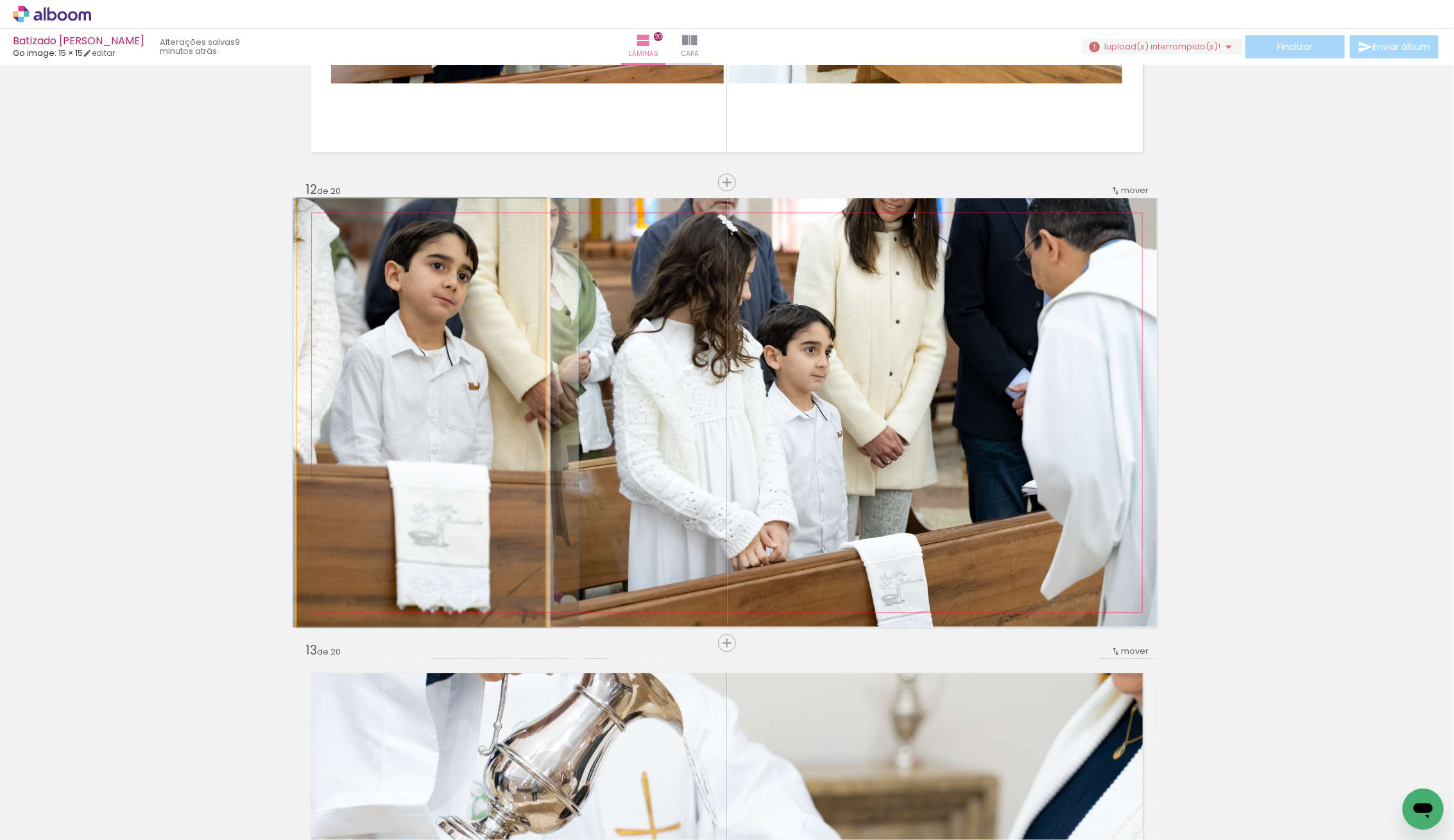
drag, startPoint x: 471, startPoint y: 441, endPoint x: 486, endPoint y: 463, distance: 26.6
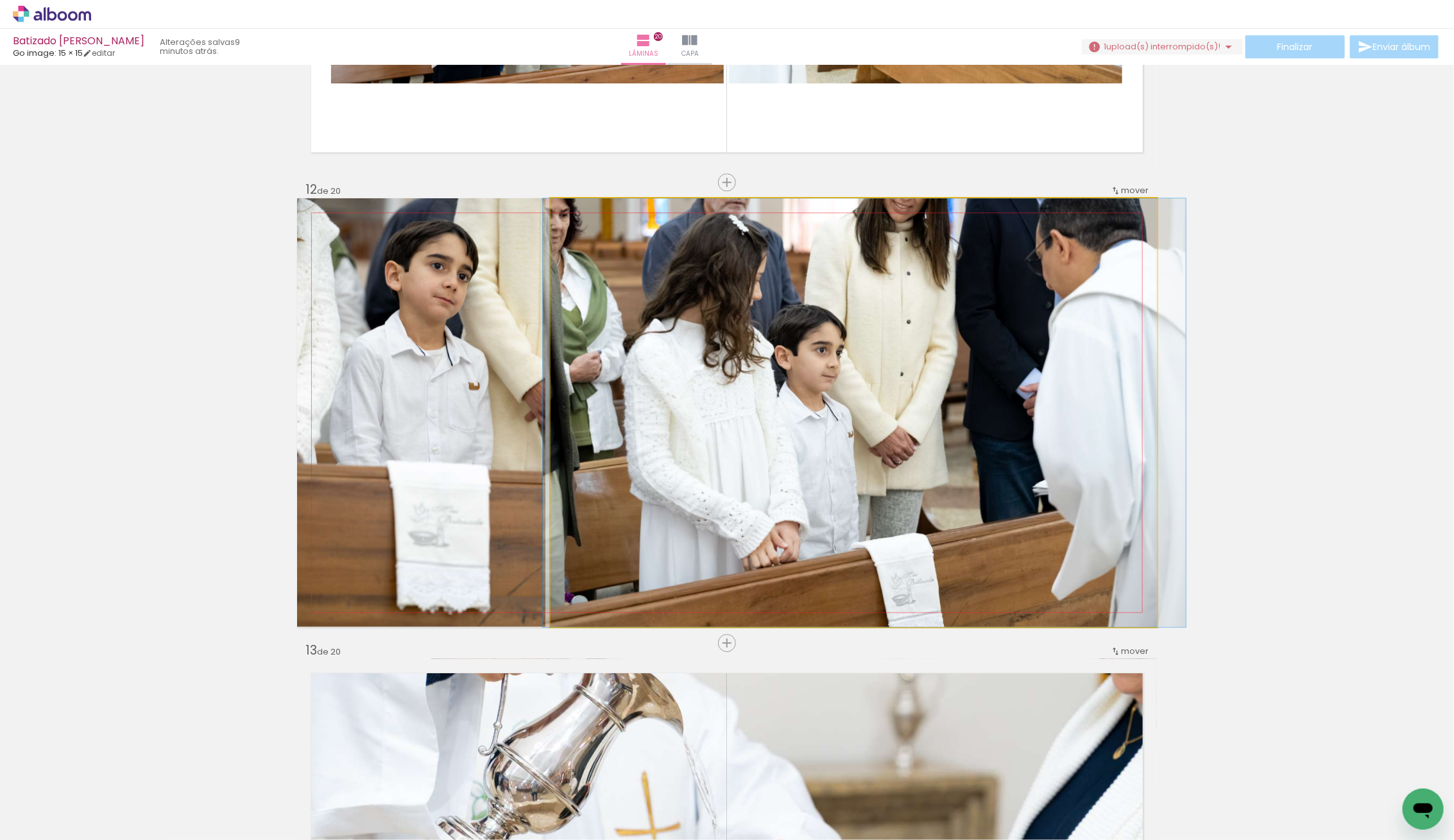
drag, startPoint x: 799, startPoint y: 473, endPoint x: 810, endPoint y: 473, distance: 11.0
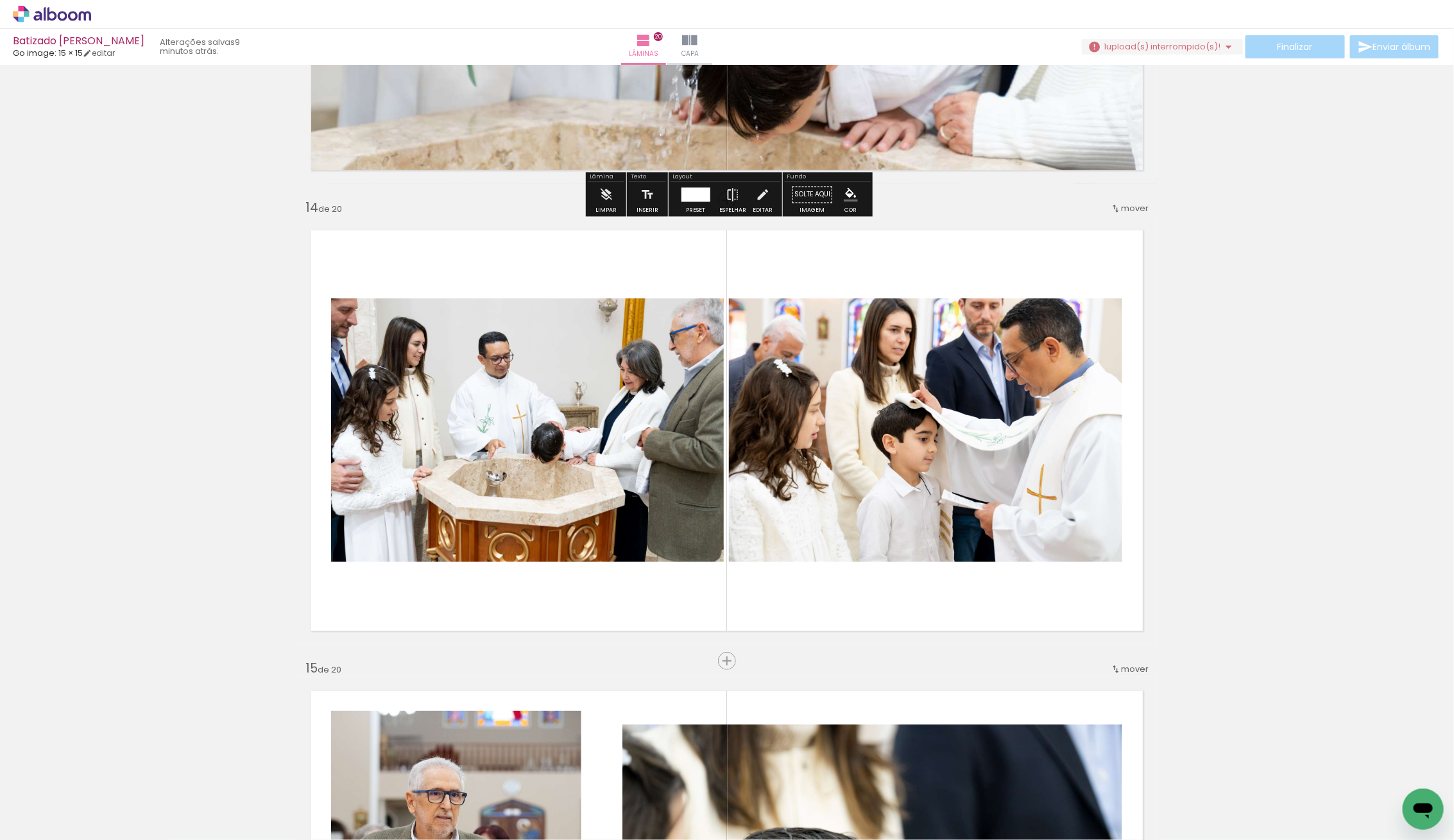
scroll to position [5879, 0]
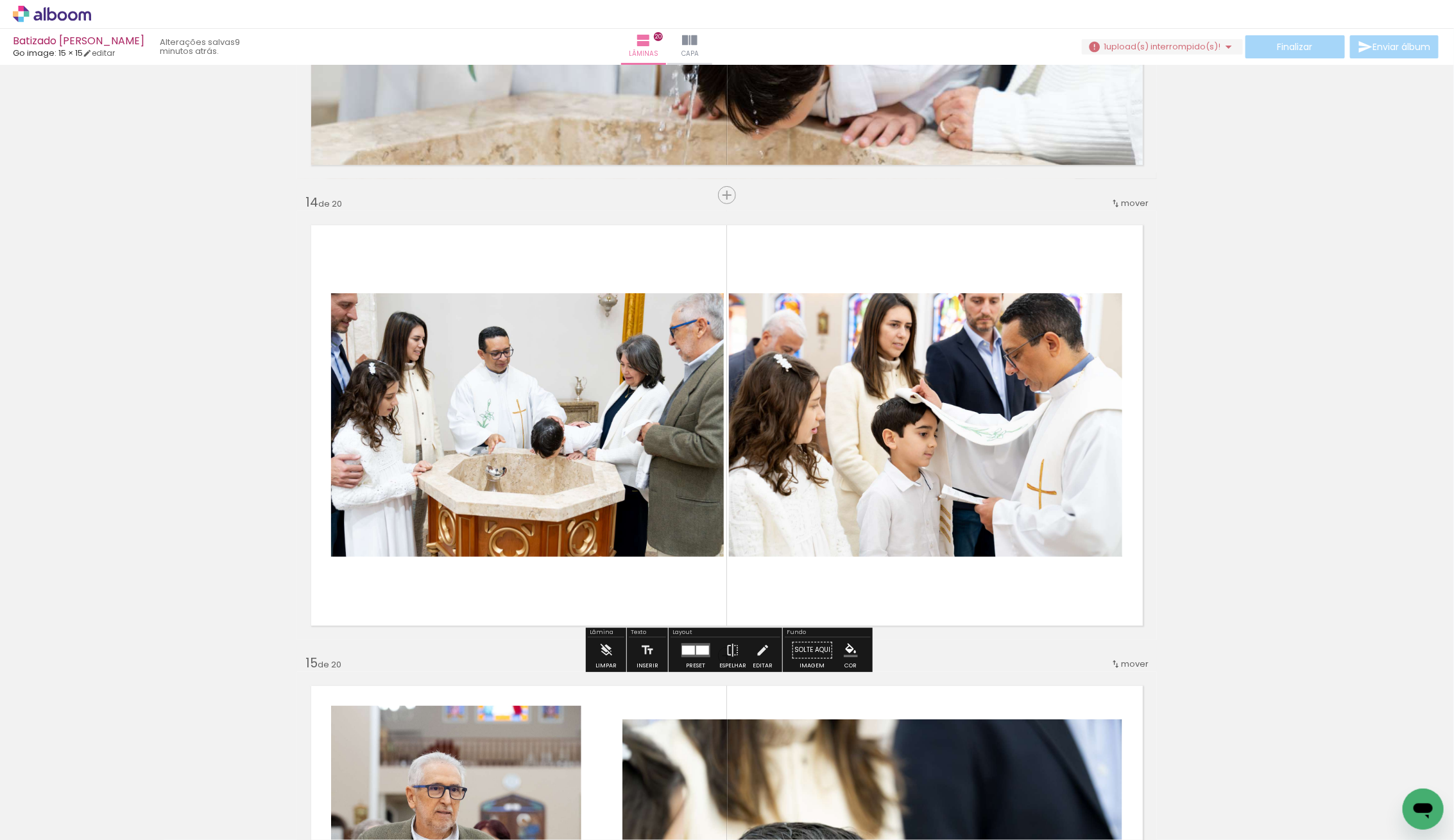
click at [476, 471] on quentale-photo at bounding box center [527, 425] width 393 height 264
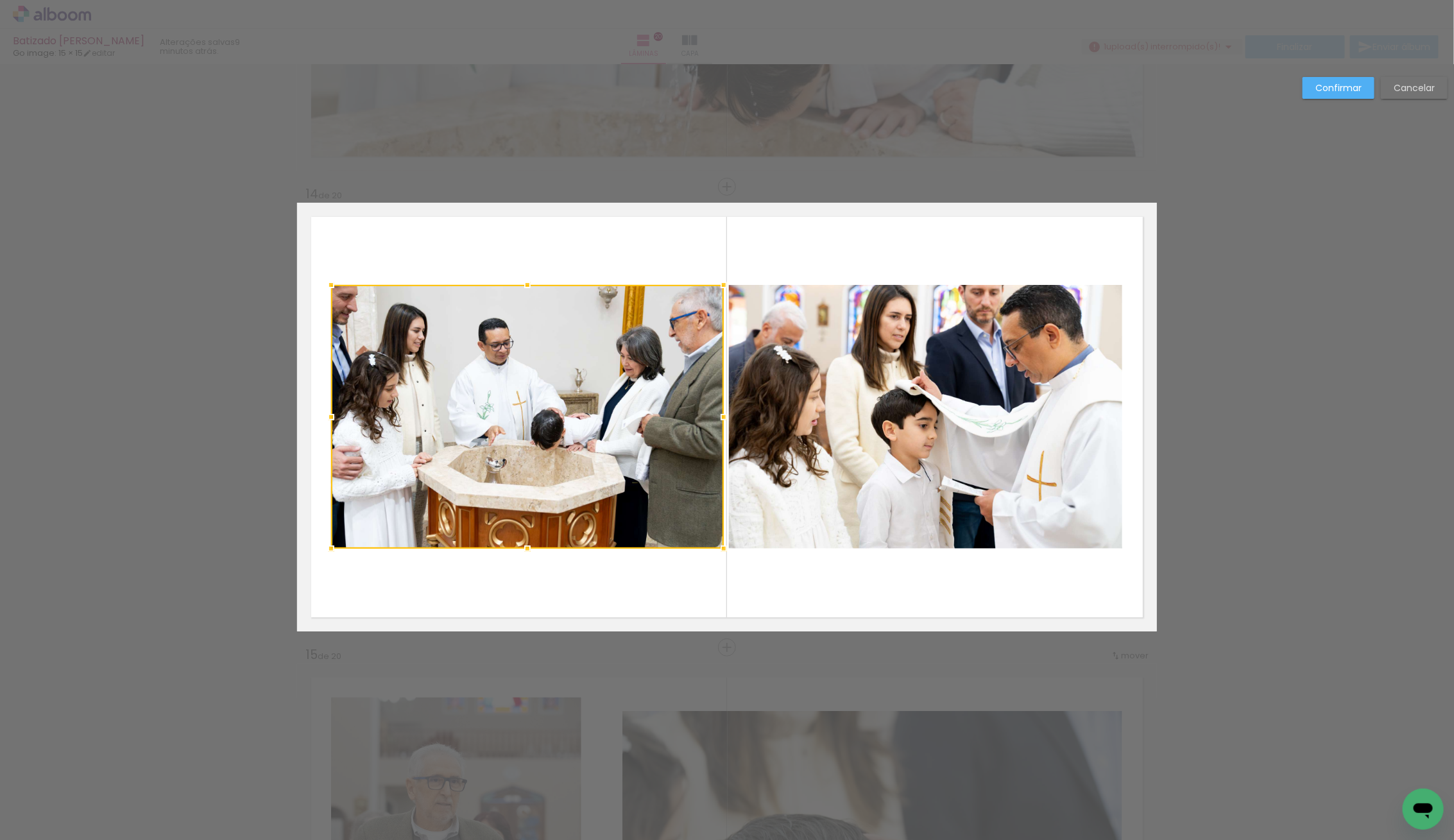
scroll to position [5891, 0]
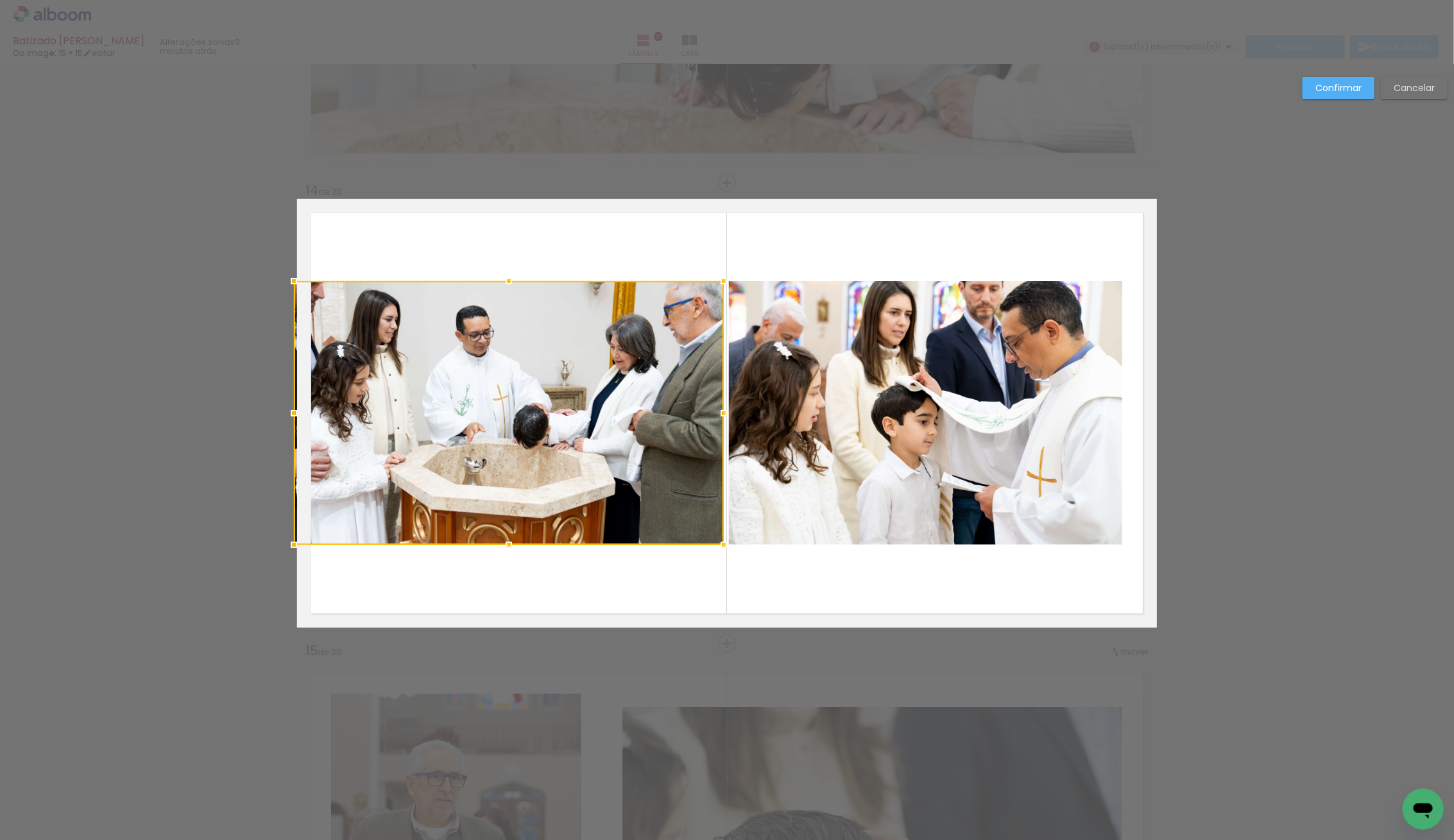
drag, startPoint x: 333, startPoint y: 412, endPoint x: 279, endPoint y: 409, distance: 54.1
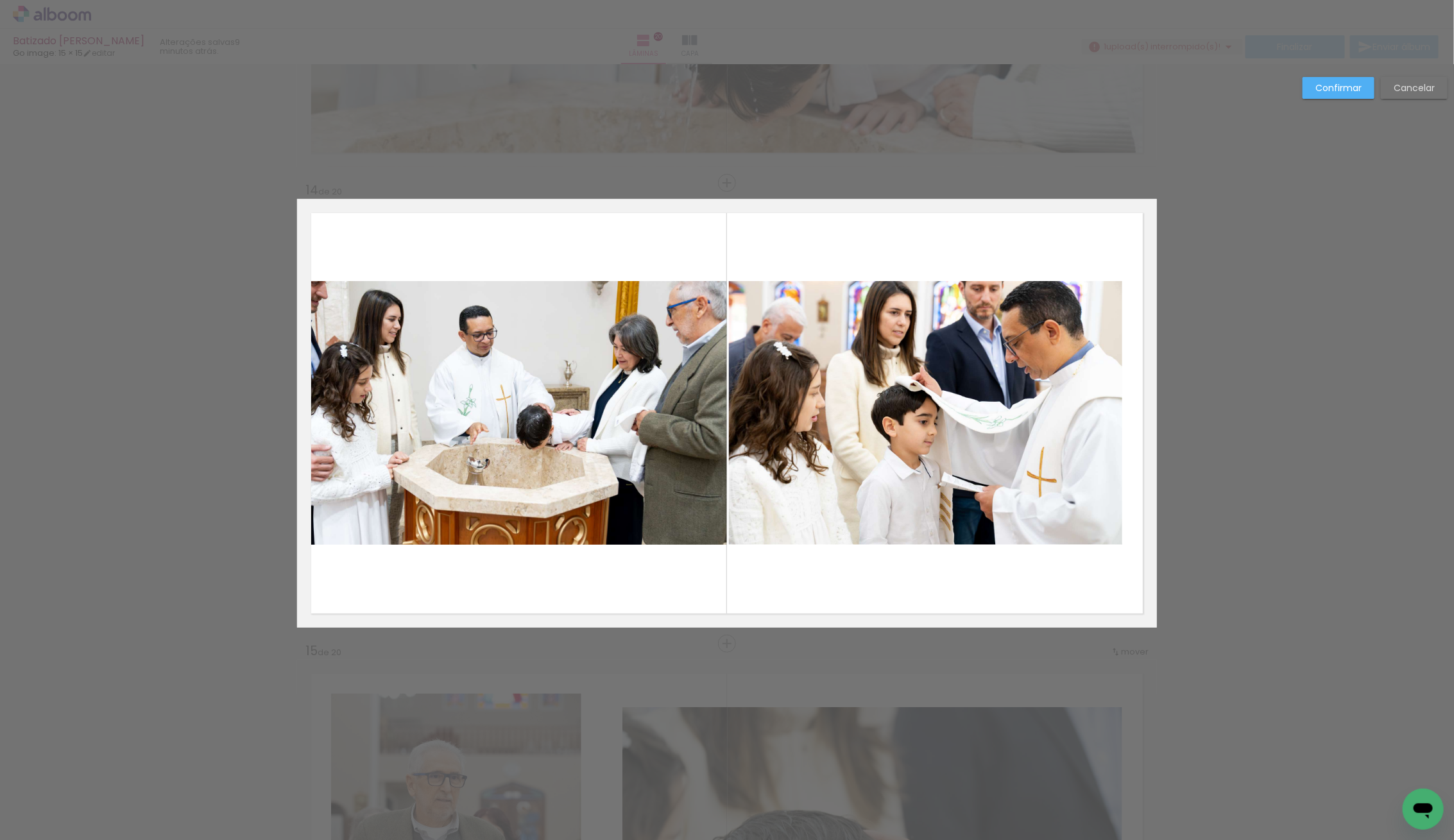
click at [452, 434] on quentale-photo at bounding box center [512, 413] width 430 height 264
click at [900, 416] on quentale-photo at bounding box center [925, 413] width 393 height 264
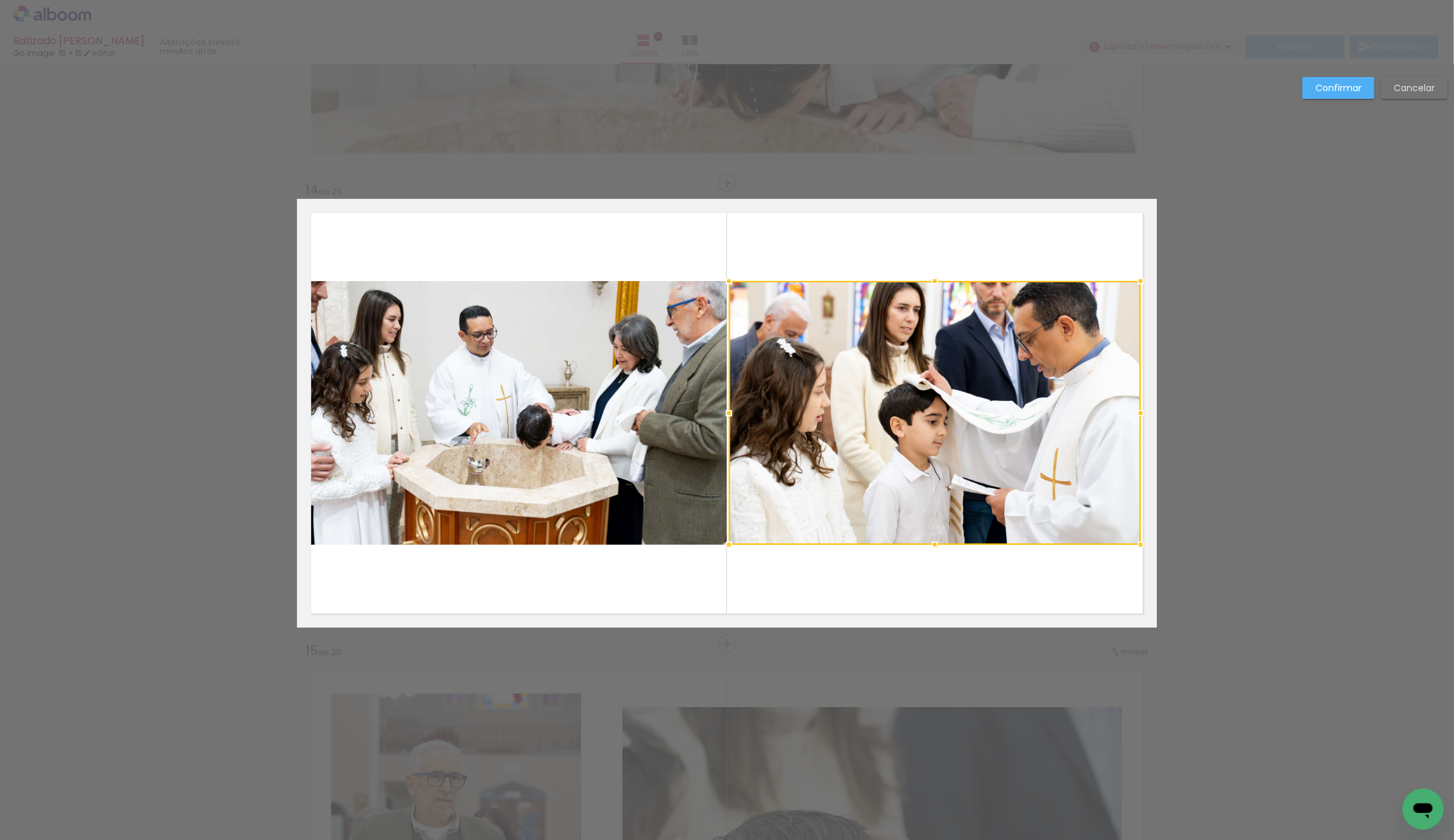
drag, startPoint x: 1120, startPoint y: 406, endPoint x: 1164, endPoint y: 406, distance: 44.0
click at [1085, 409] on quentale-photo at bounding box center [935, 413] width 412 height 264
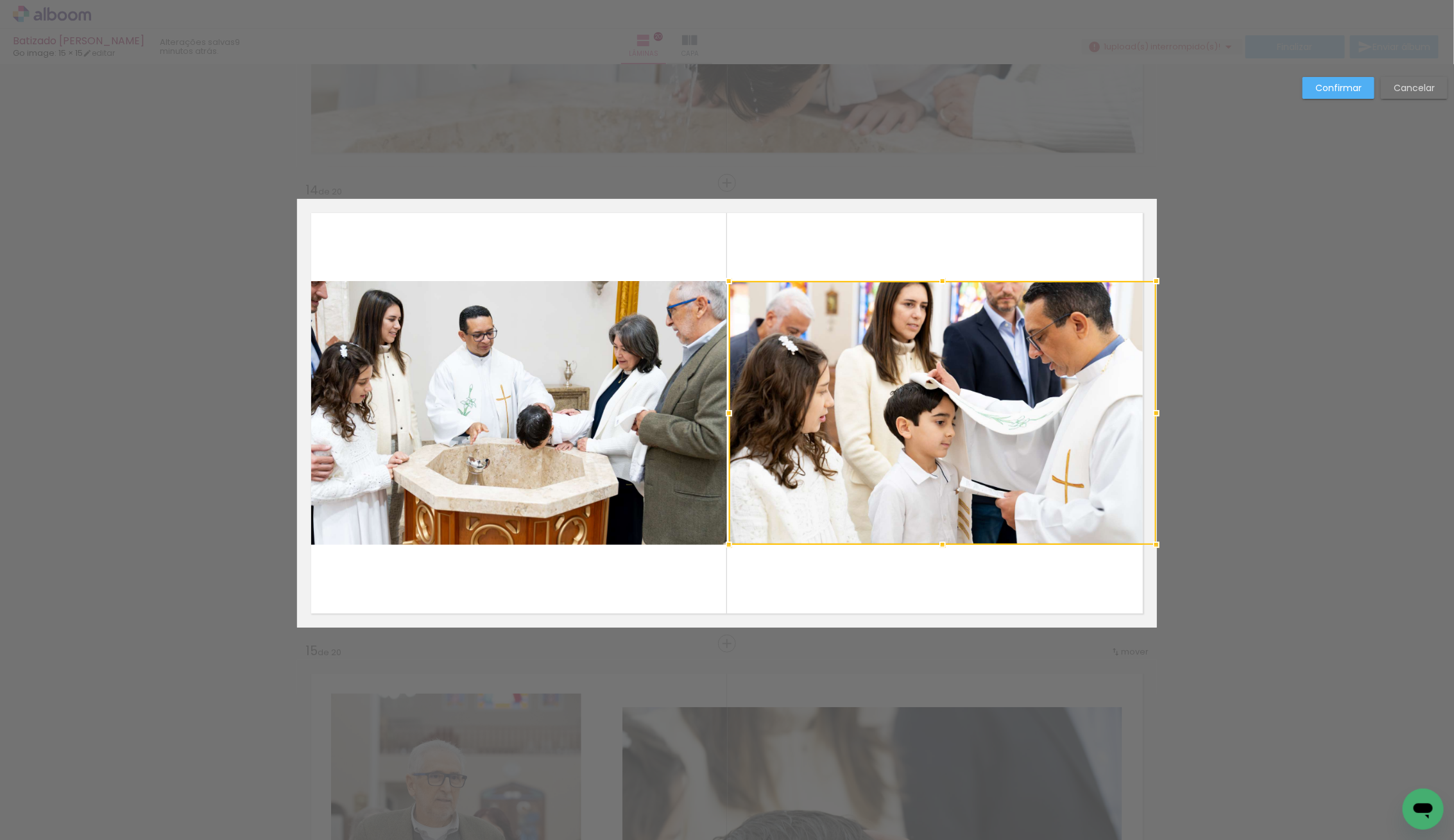
drag, startPoint x: 1131, startPoint y: 412, endPoint x: 1139, endPoint y: 412, distance: 8.0
click at [1139, 412] on div at bounding box center [942, 413] width 427 height 264
click at [533, 399] on quentale-photo at bounding box center [512, 413] width 430 height 264
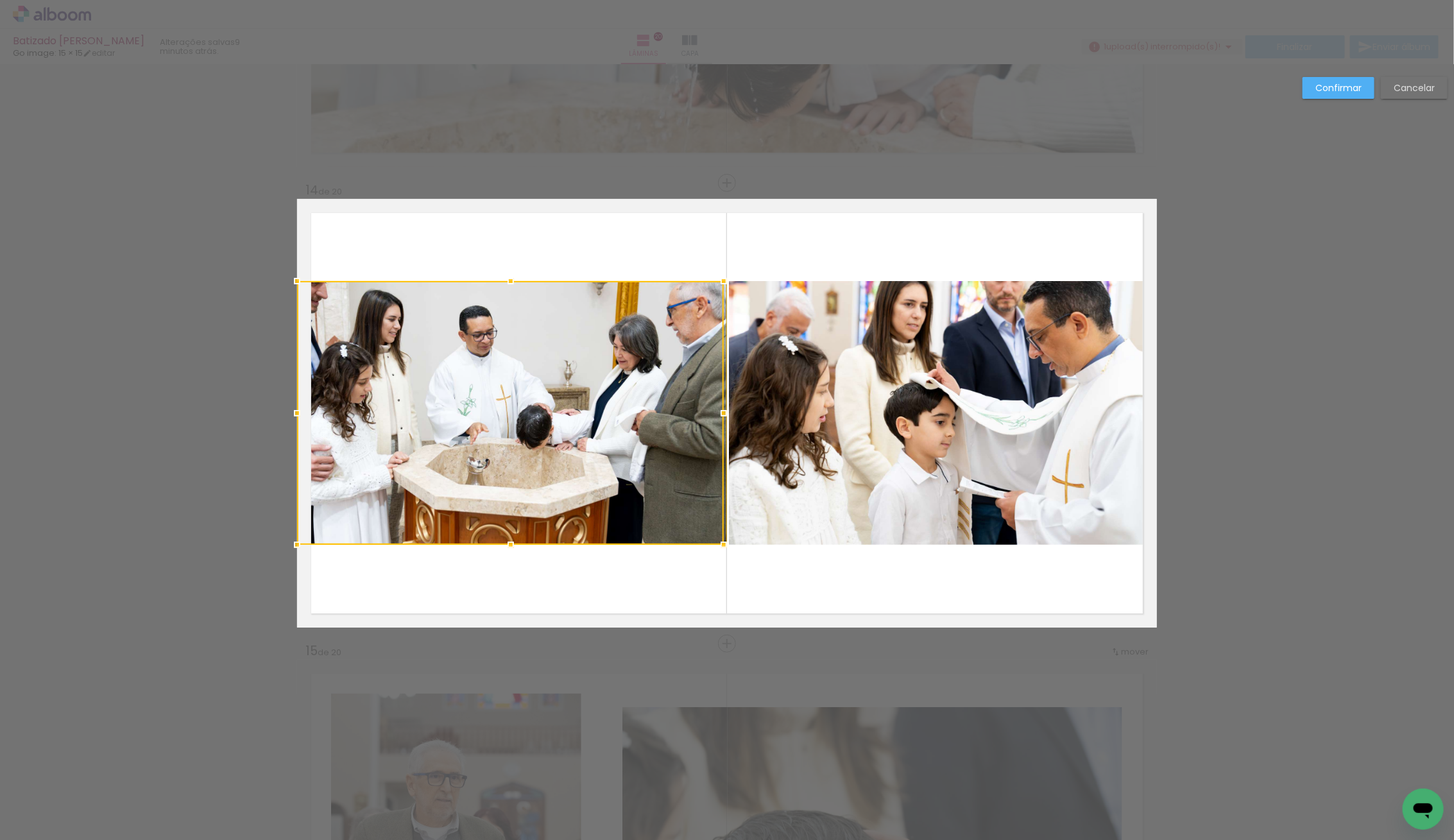
click at [585, 362] on div at bounding box center [511, 413] width 426 height 264
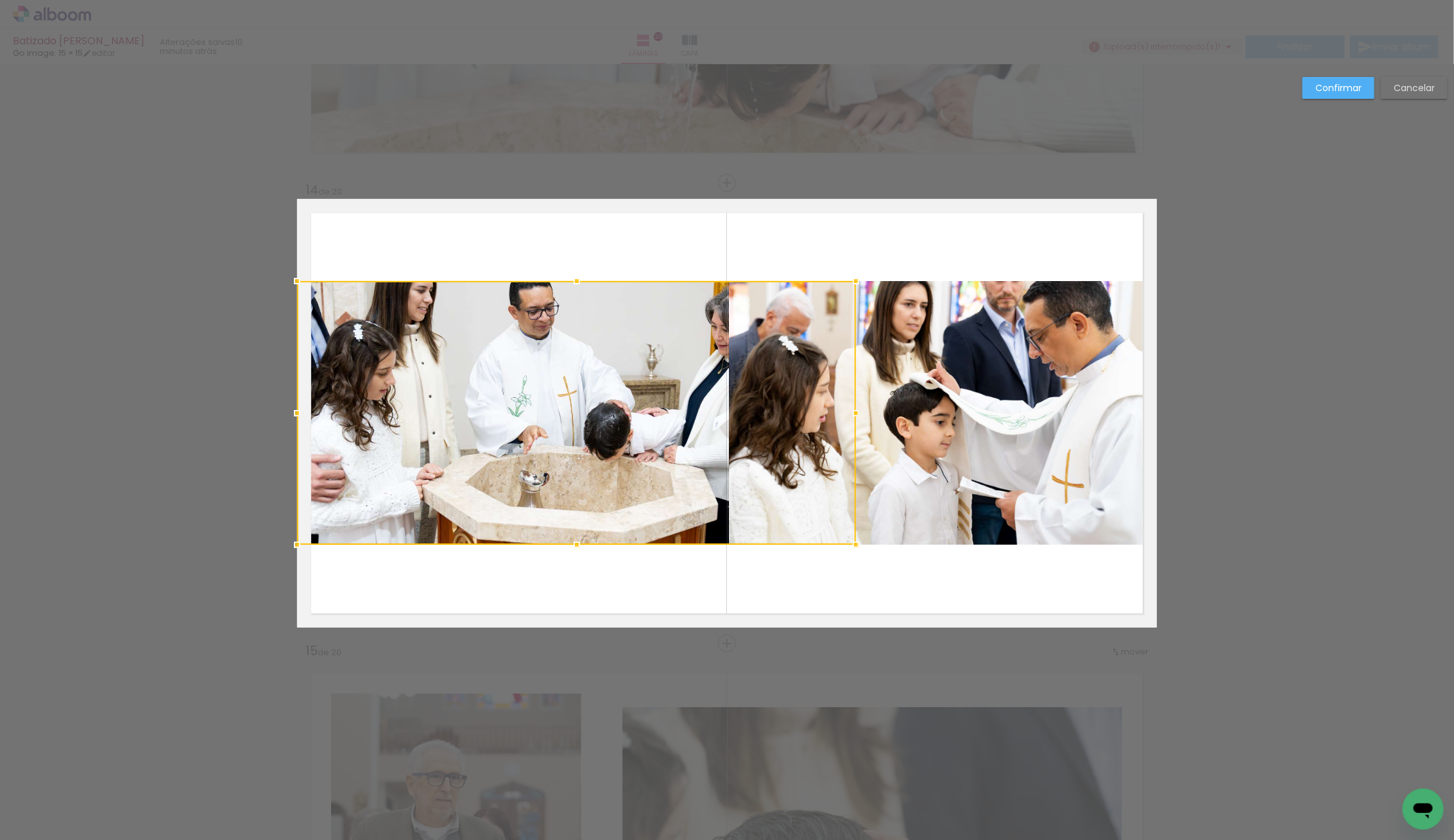
drag, startPoint x: 720, startPoint y: 407, endPoint x: 758, endPoint y: 406, distance: 38.0
click at [758, 406] on div at bounding box center [577, 413] width 559 height 264
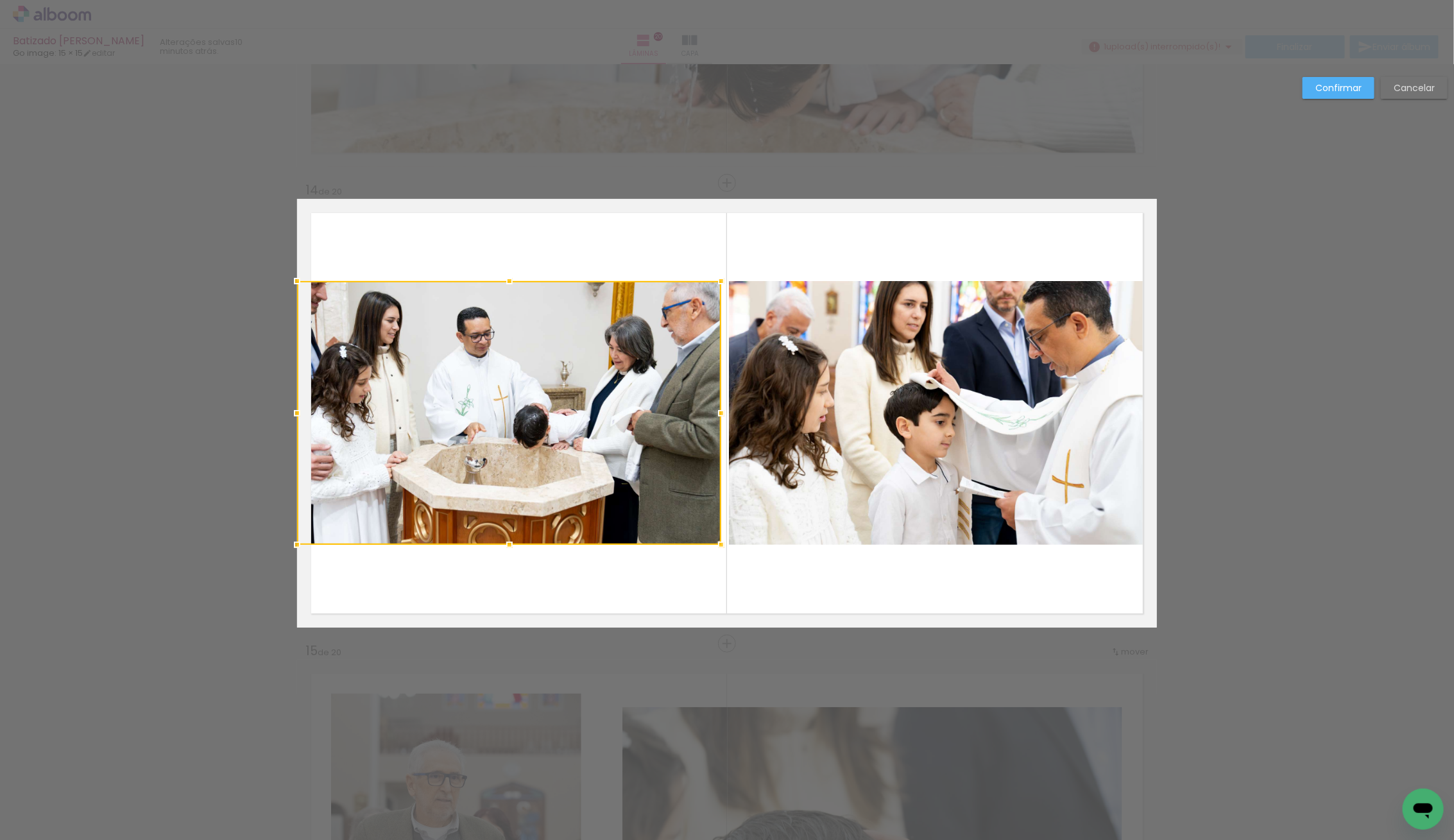
drag, startPoint x: 871, startPoint y: 407, endPoint x: 717, endPoint y: 396, distance: 154.4
click at [717, 396] on div at bounding box center [509, 413] width 424 height 264
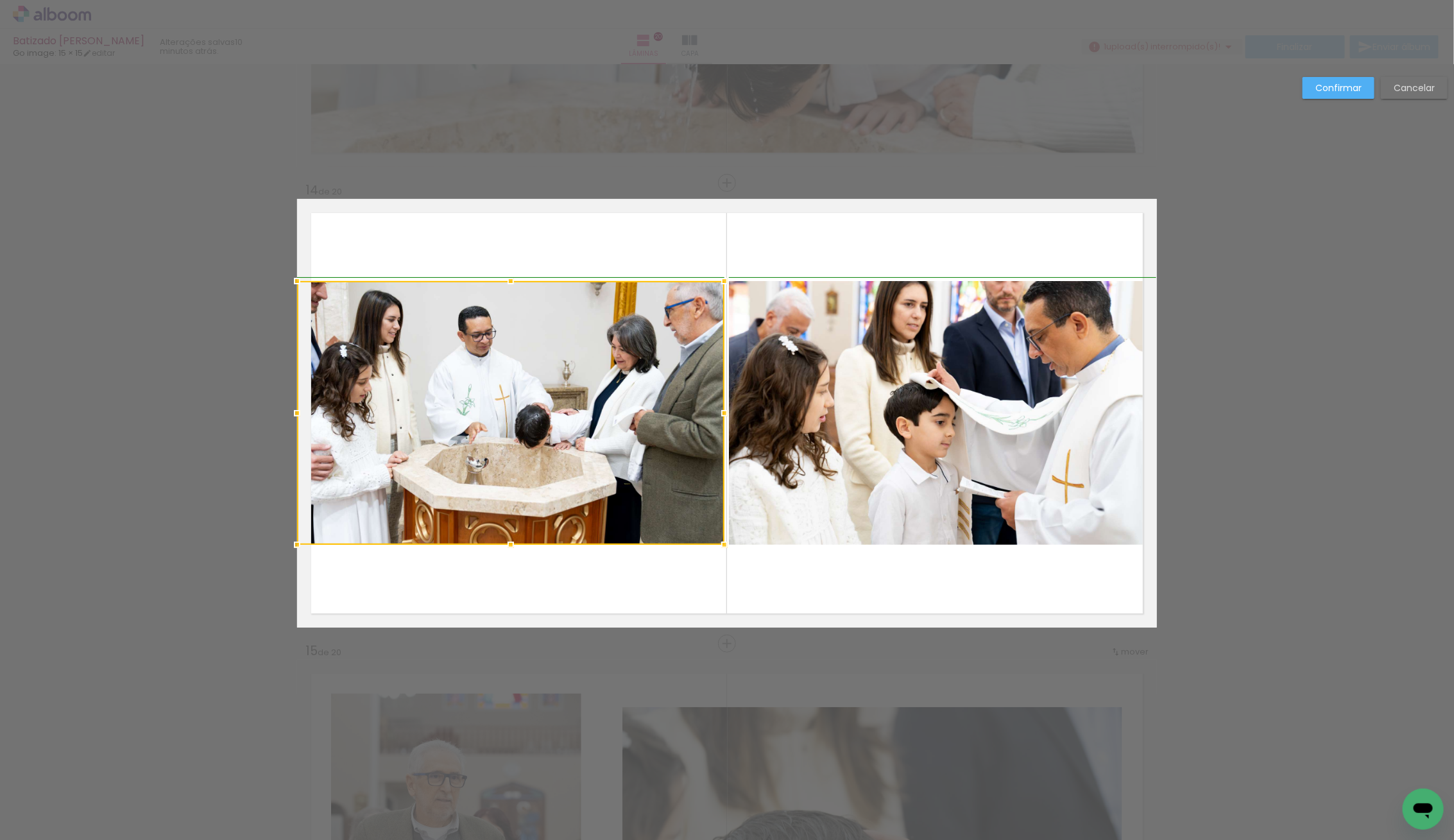
click at [719, 413] on div at bounding box center [725, 413] width 26 height 26
click at [0, 0] on slot "Confirmar" at bounding box center [0, 0] width 0 height 0
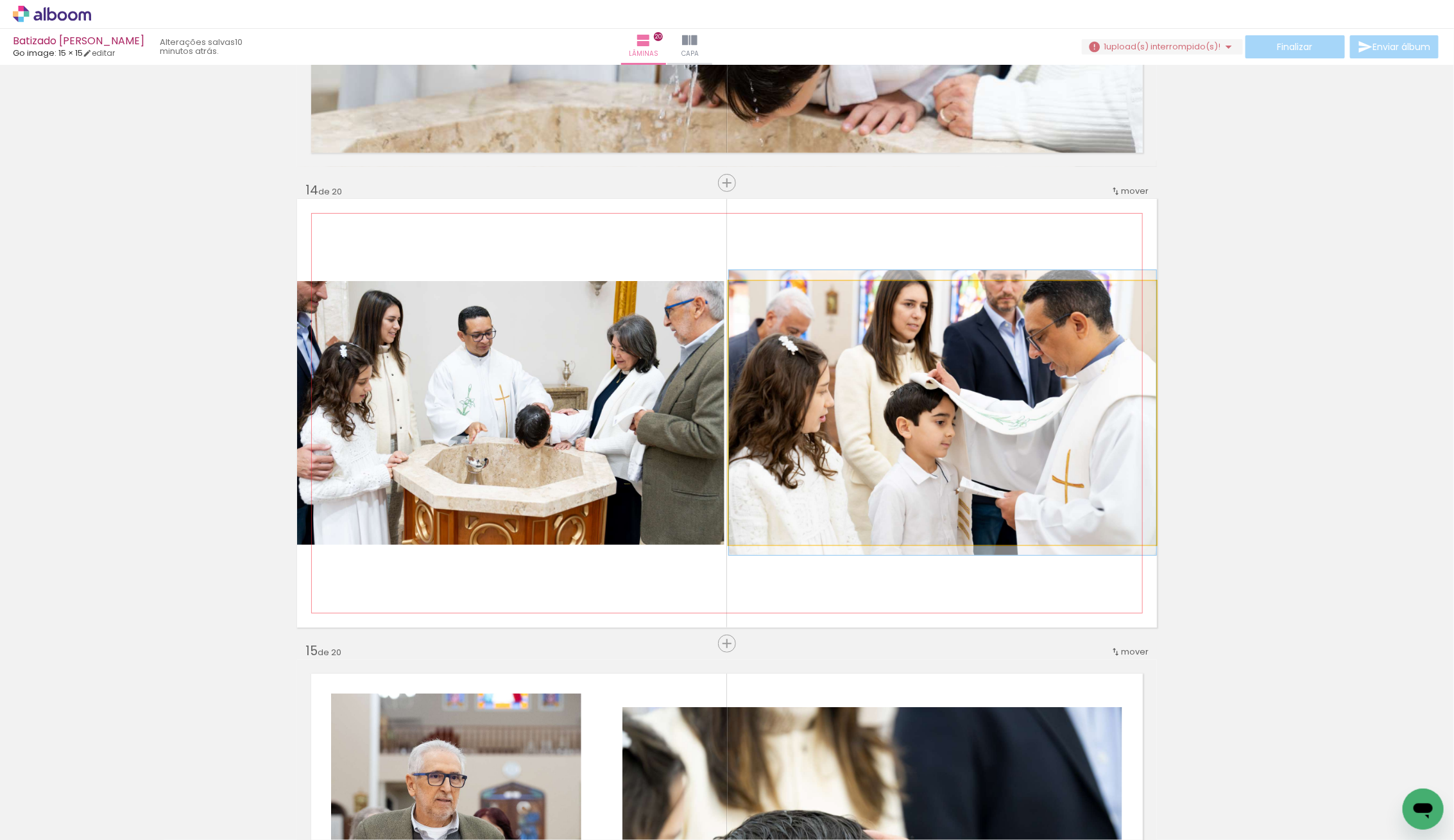
click at [913, 425] on quentale-photo at bounding box center [942, 413] width 427 height 264
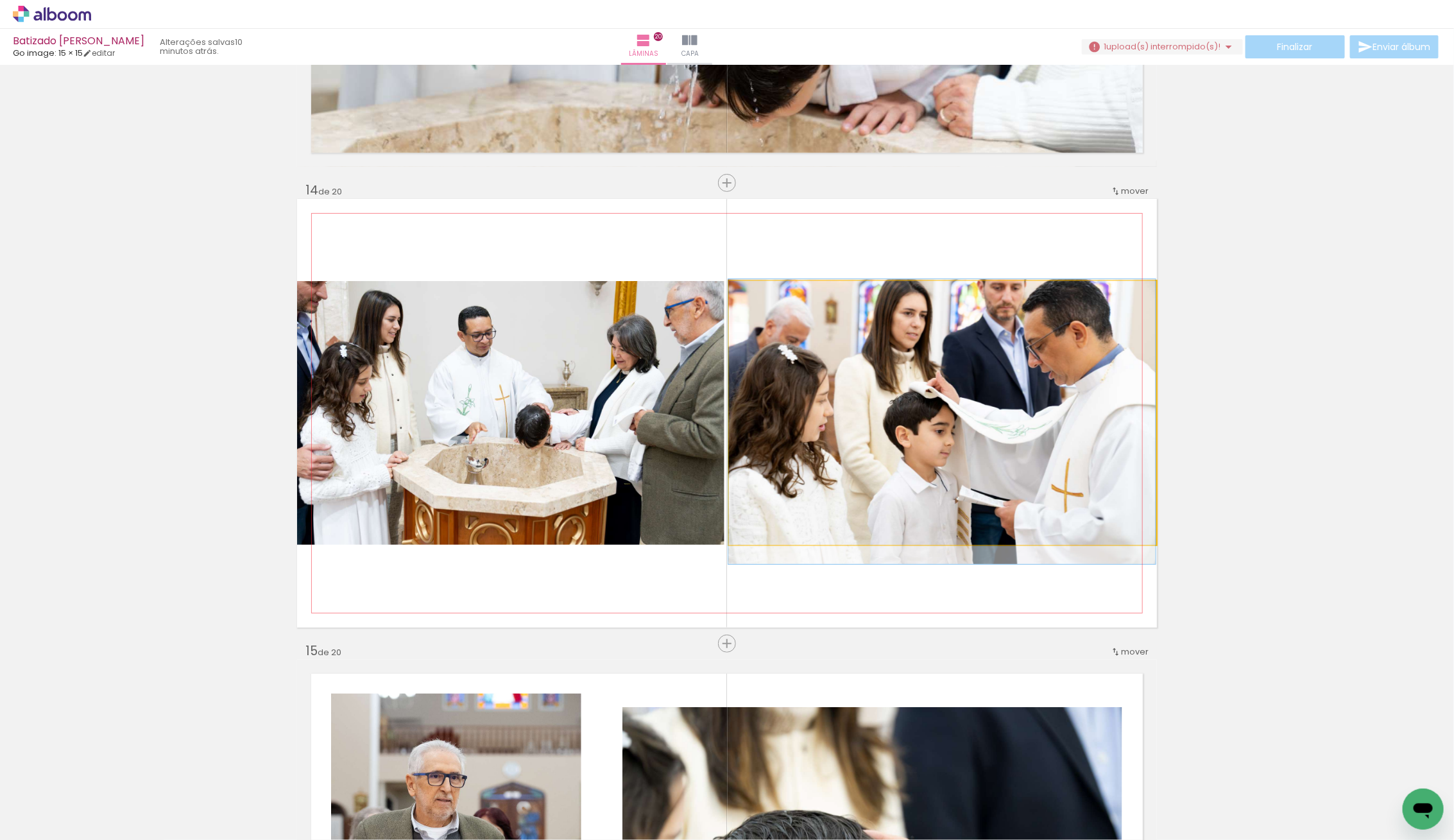
drag, startPoint x: 942, startPoint y: 411, endPoint x: 939, endPoint y: 419, distance: 8.5
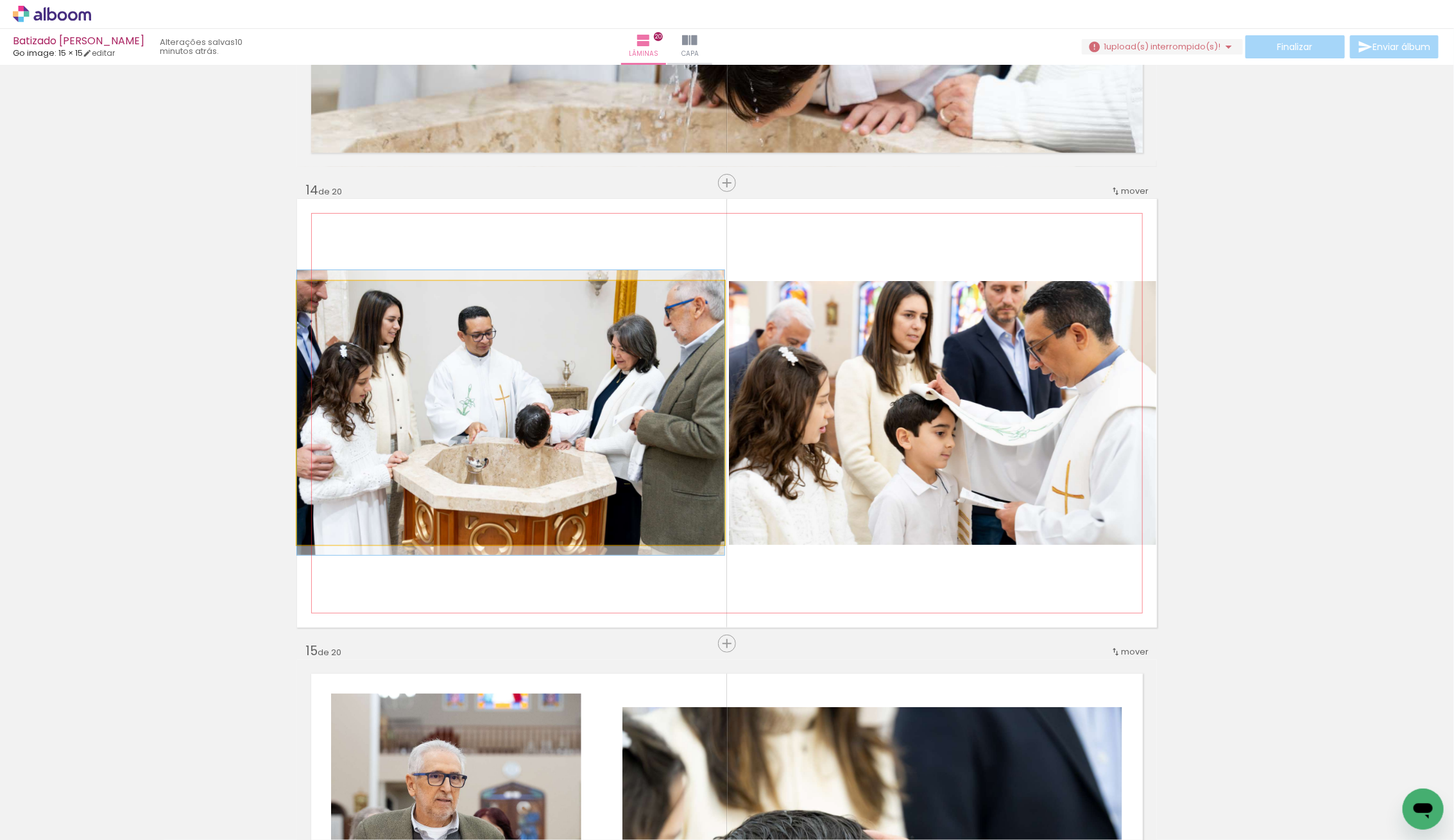
click at [501, 461] on div at bounding box center [511, 412] width 427 height 285
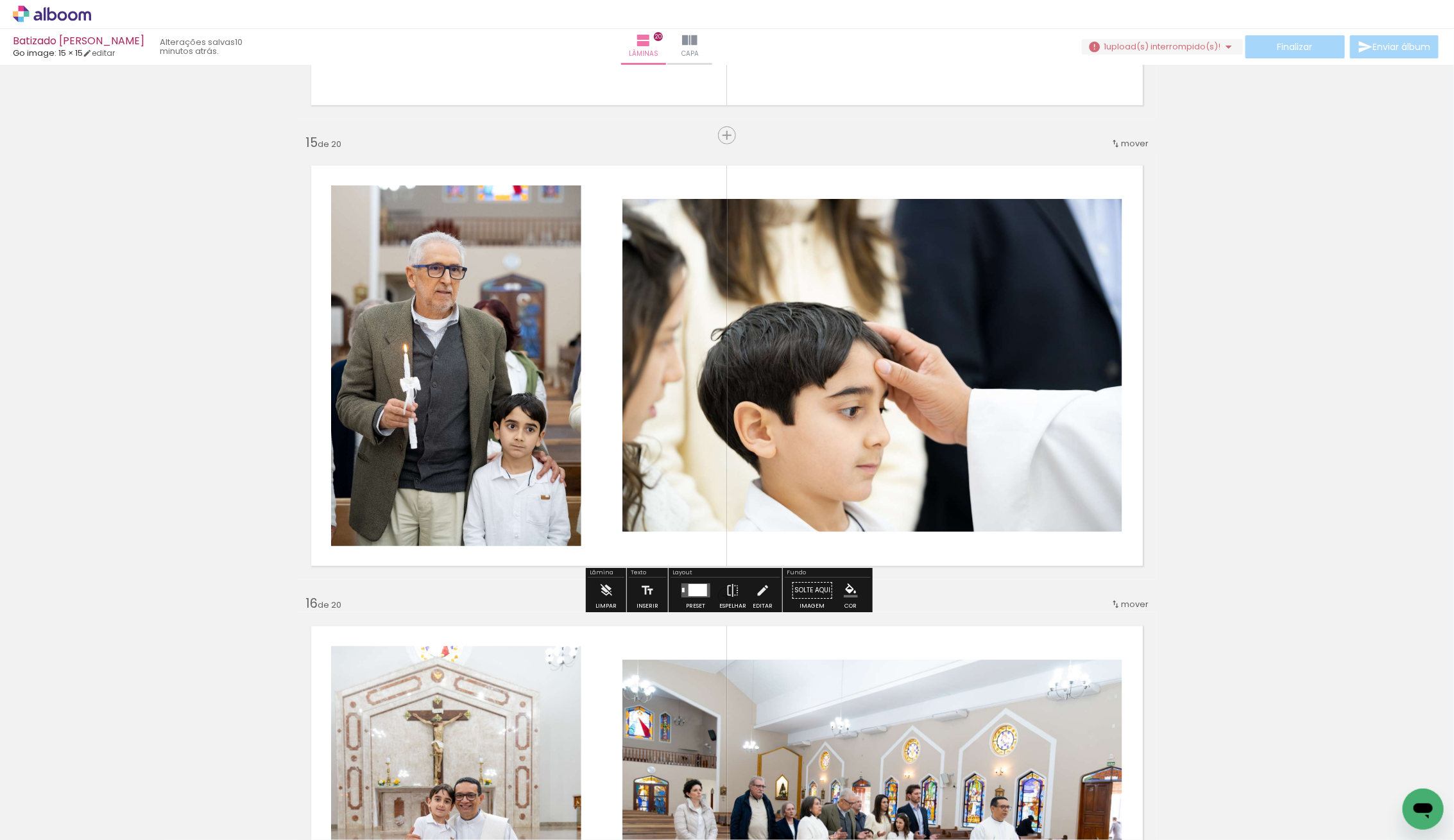
scroll to position [6401, 0]
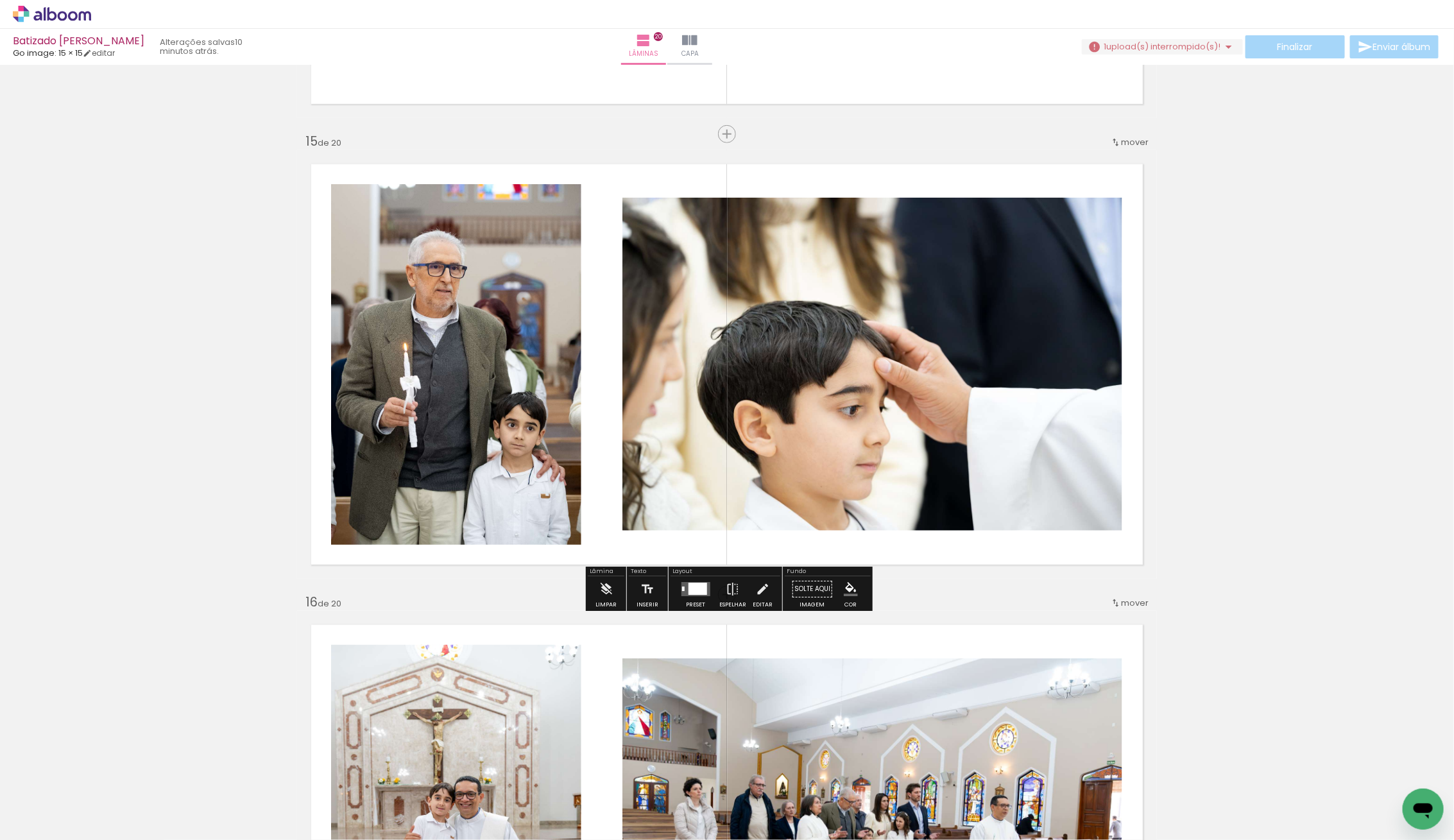
click at [694, 592] on div at bounding box center [697, 588] width 19 height 12
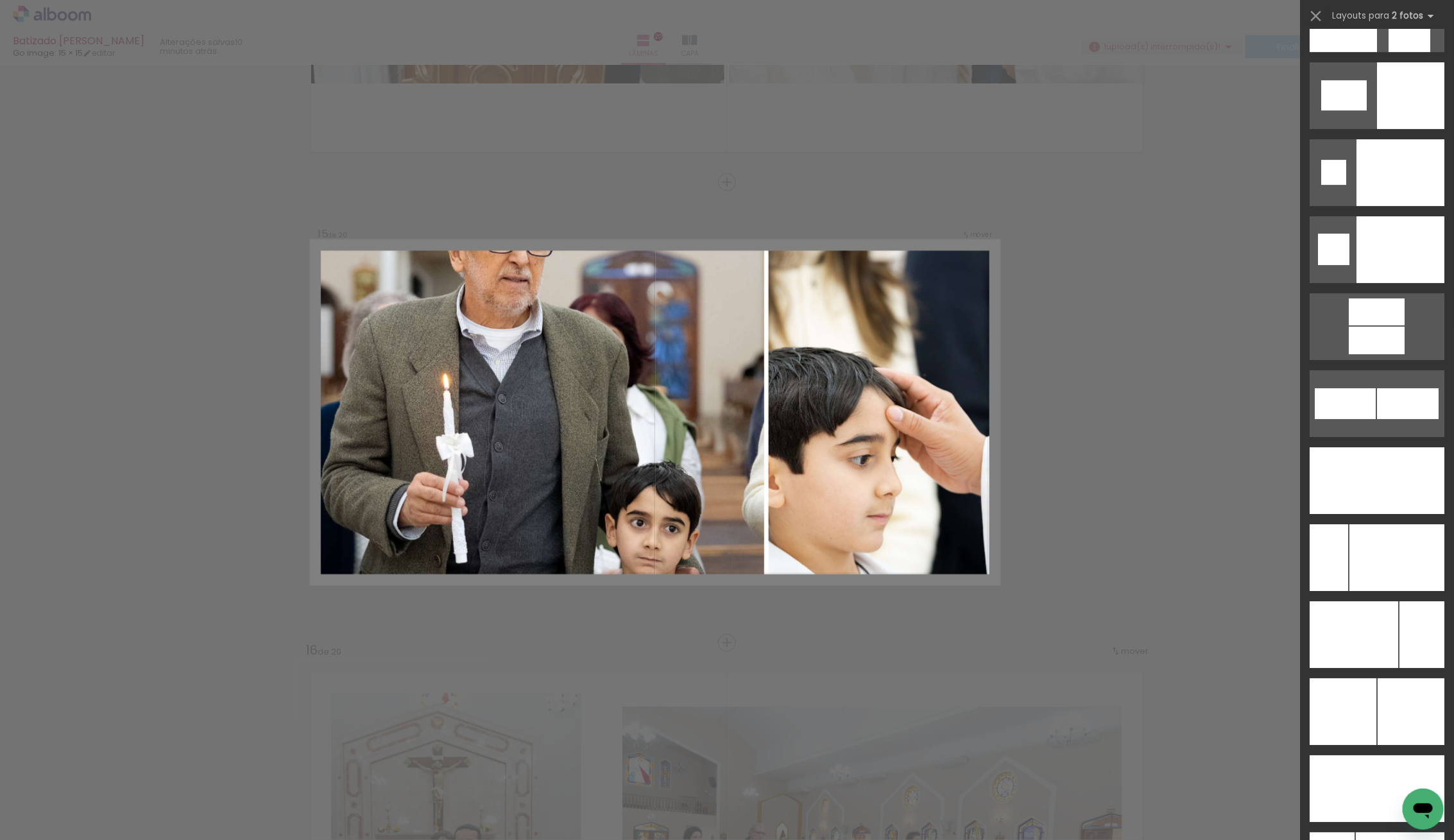
scroll to position [5367, 0]
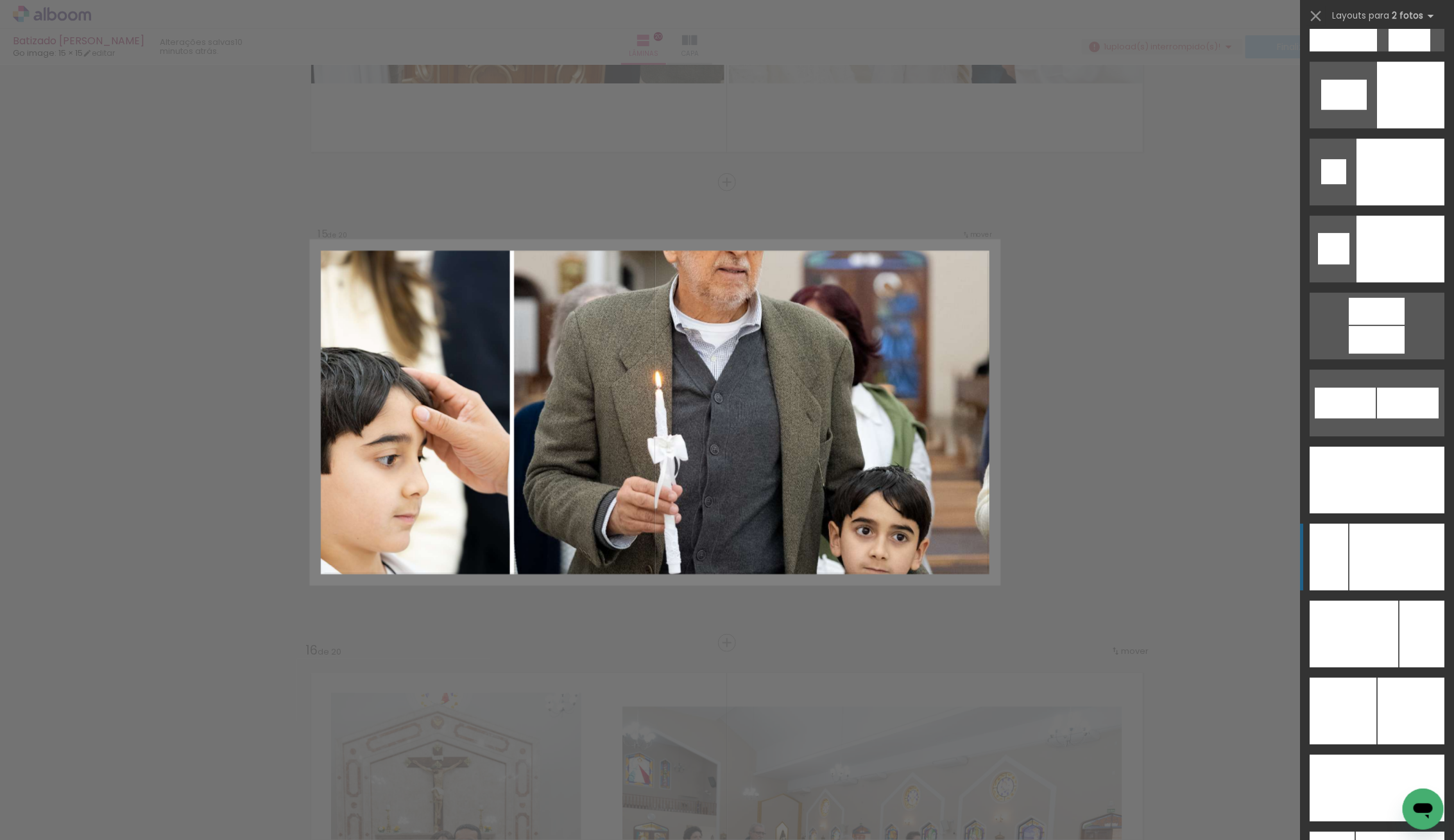
click at [1399, 555] on div at bounding box center [1396, 557] width 95 height 67
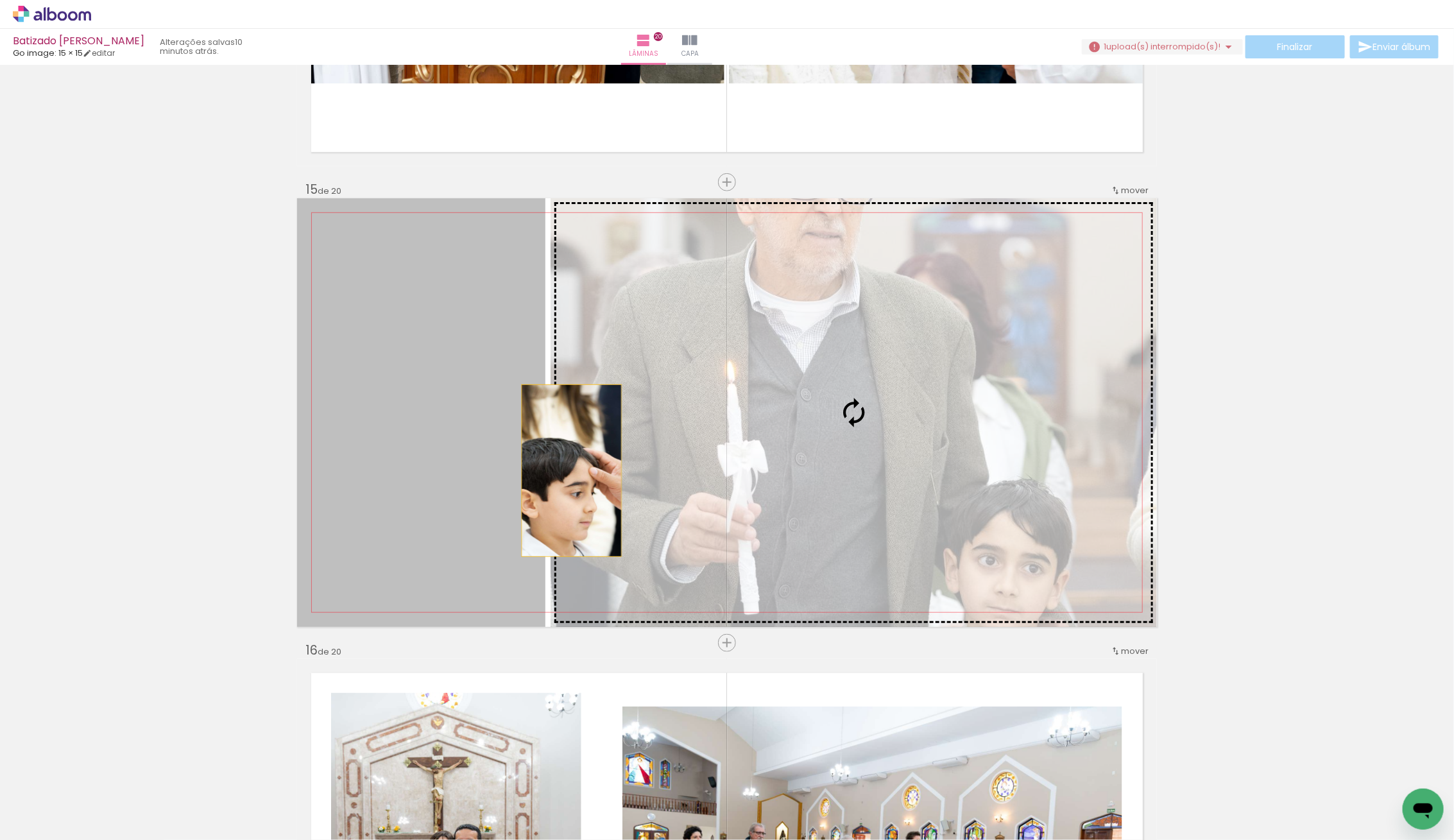
drag, startPoint x: 500, startPoint y: 484, endPoint x: 752, endPoint y: 459, distance: 253.2
click at [0, 0] on slot at bounding box center [0, 0] width 0 height 0
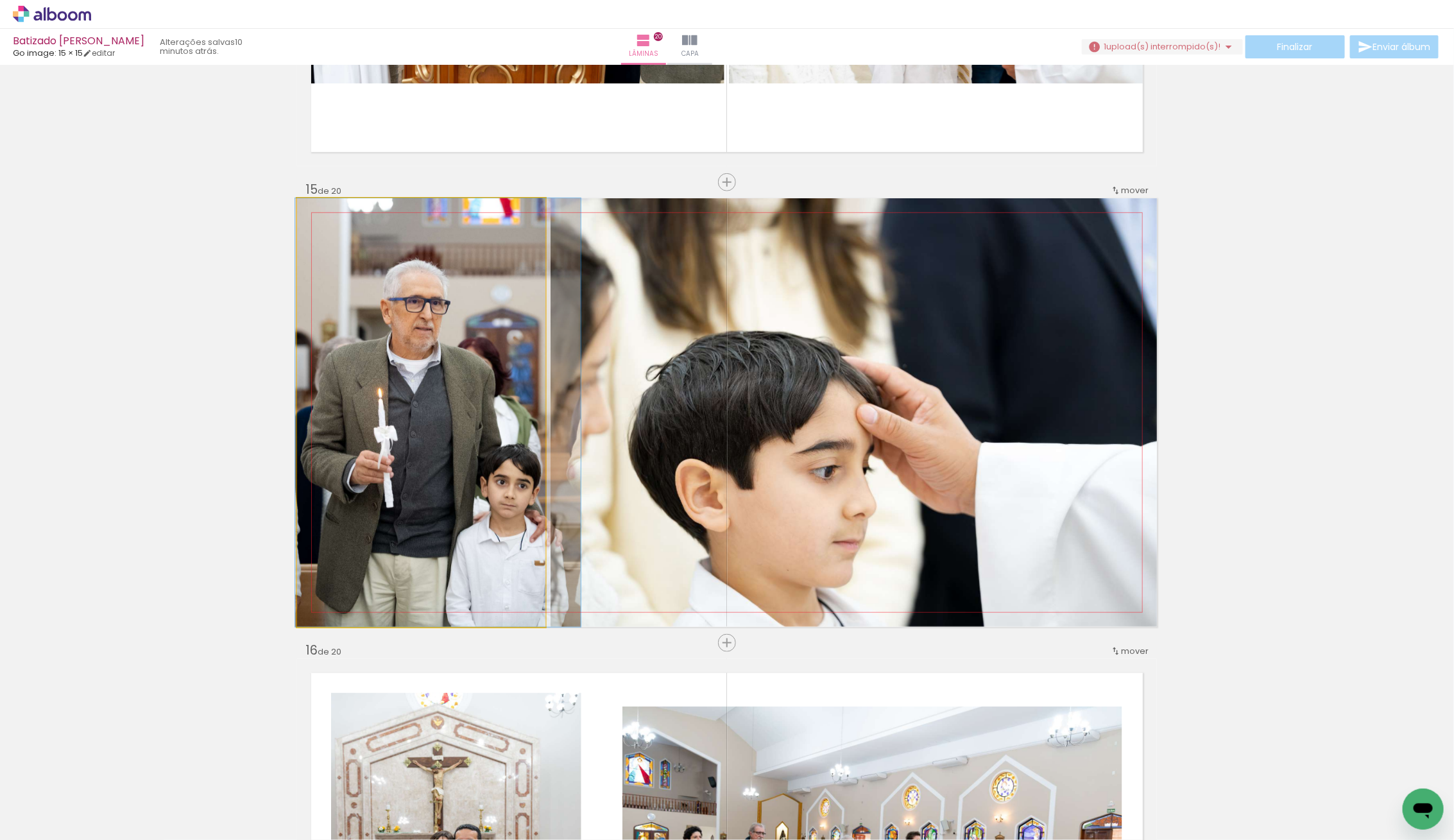
drag, startPoint x: 464, startPoint y: 461, endPoint x: 480, endPoint y: 463, distance: 16.1
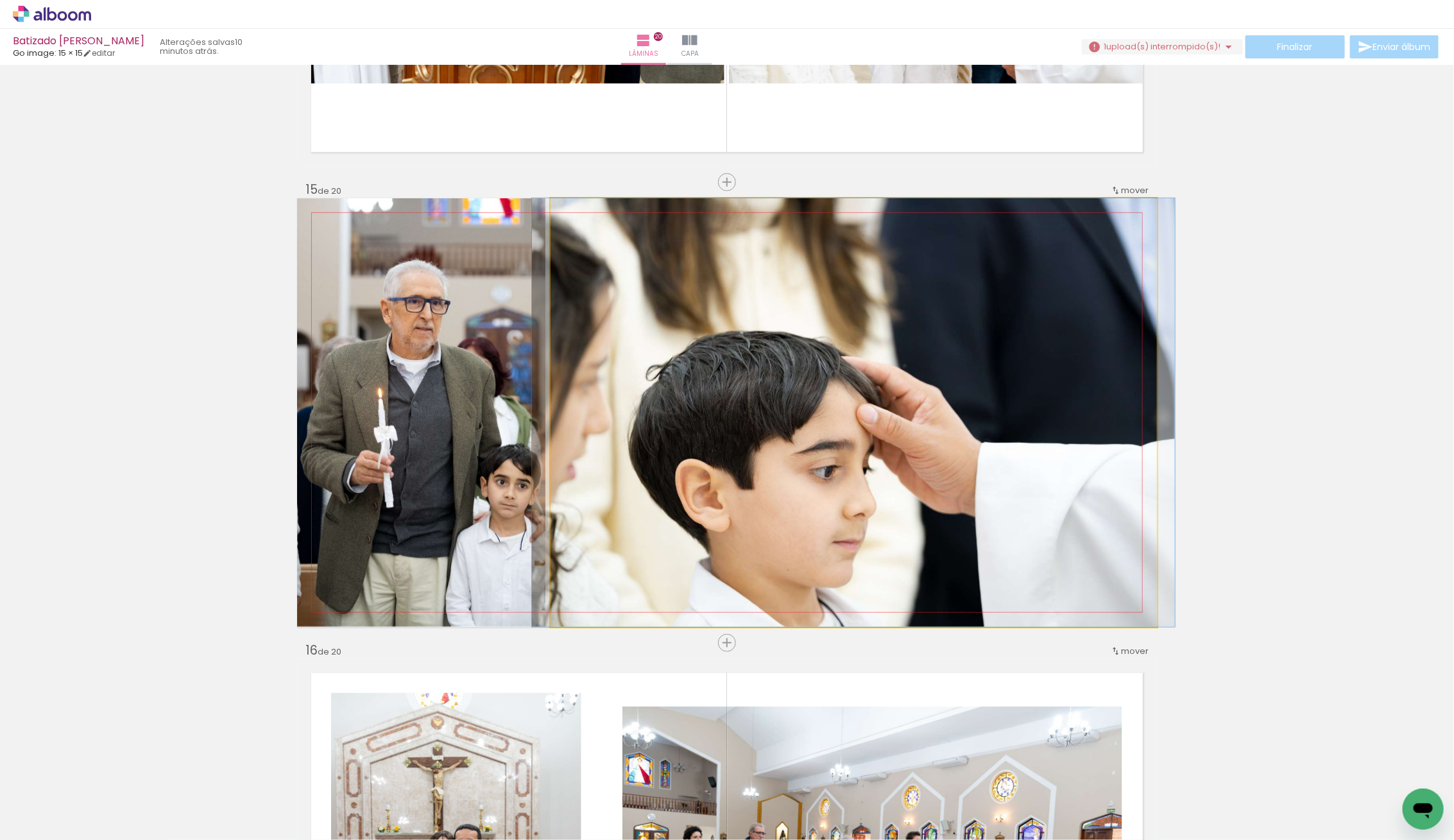
click at [792, 446] on quentale-photo at bounding box center [854, 412] width 606 height 429
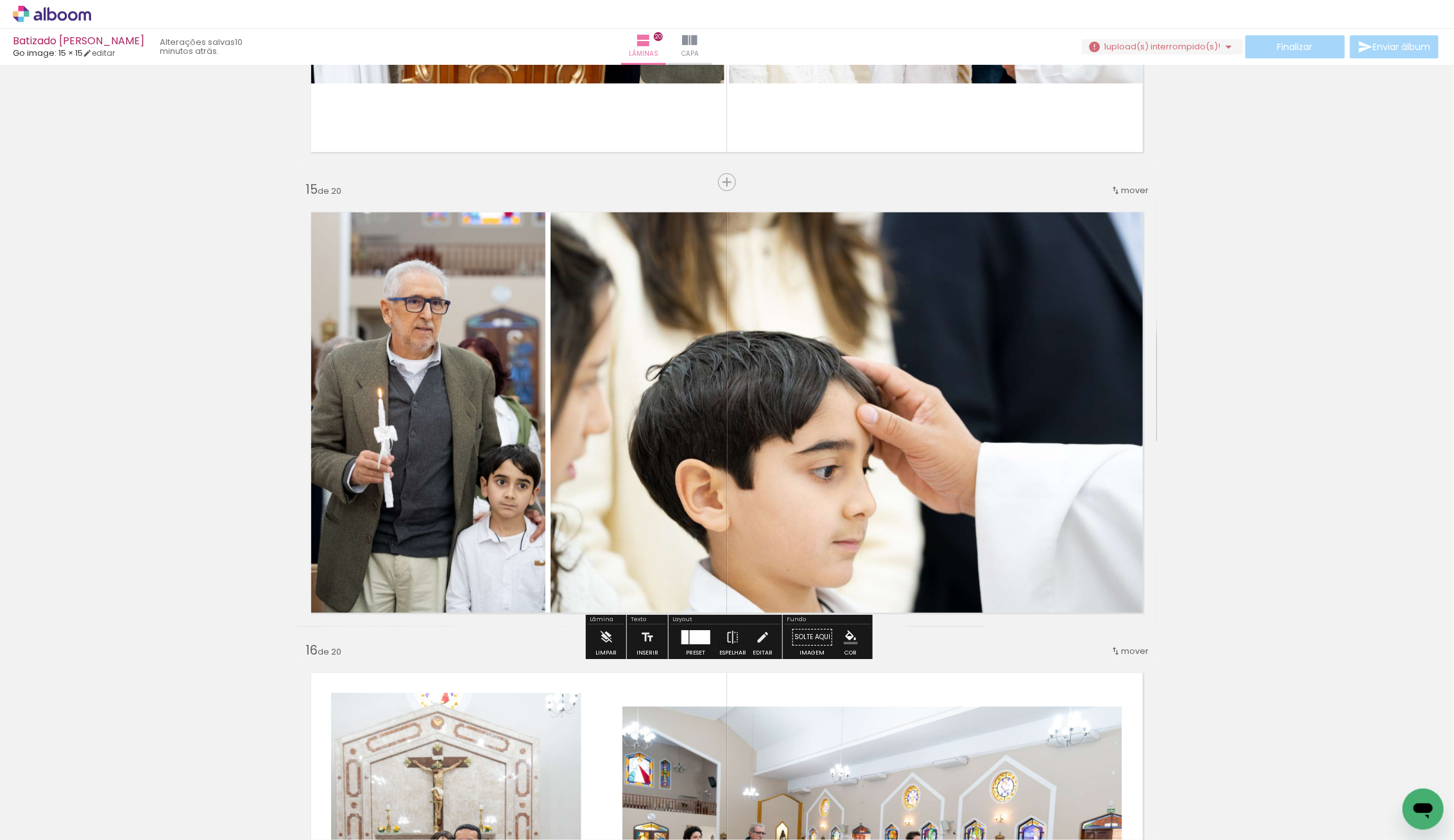
click at [690, 444] on div at bounding box center [853, 412] width 642 height 429
click at [690, 444] on quentale-photo at bounding box center [854, 412] width 606 height 429
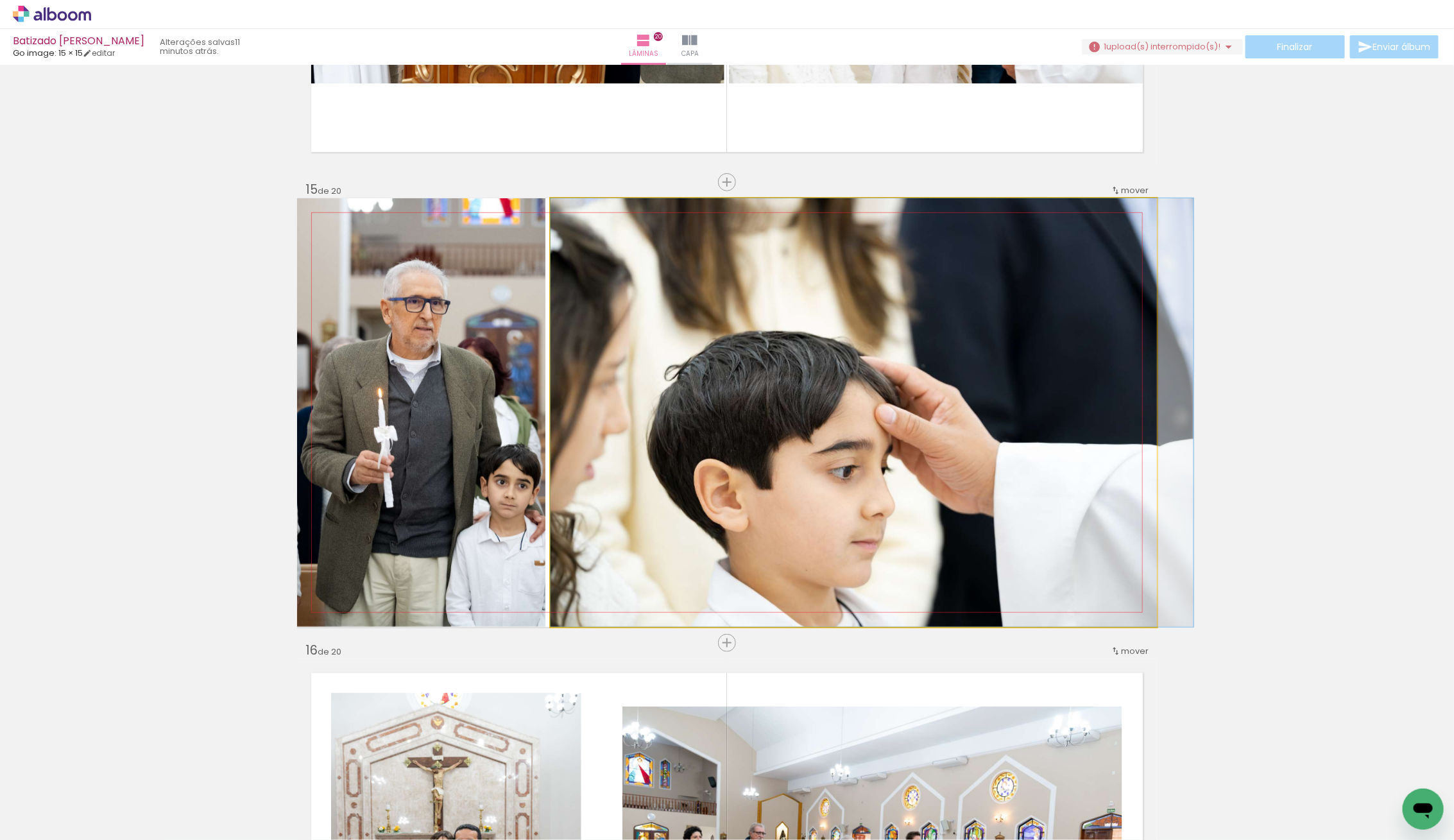
drag, startPoint x: 642, startPoint y: 439, endPoint x: 667, endPoint y: 439, distance: 25.0
click at [670, 405] on div at bounding box center [871, 412] width 642 height 429
click at [670, 405] on quentale-photo at bounding box center [854, 412] width 606 height 429
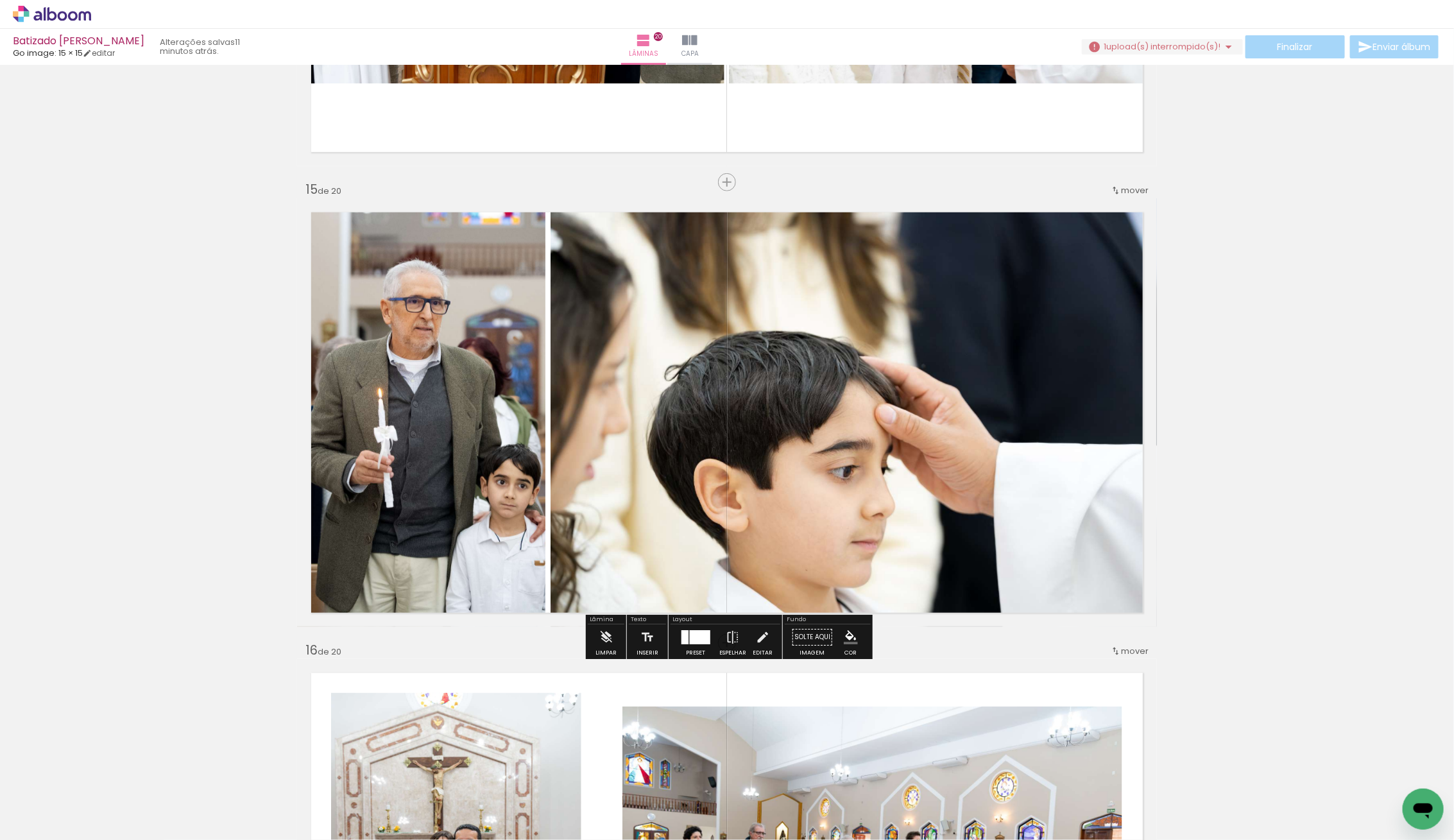
click at [623, 411] on div at bounding box center [871, 412] width 642 height 429
click at [622, 411] on quentale-photo at bounding box center [854, 412] width 606 height 429
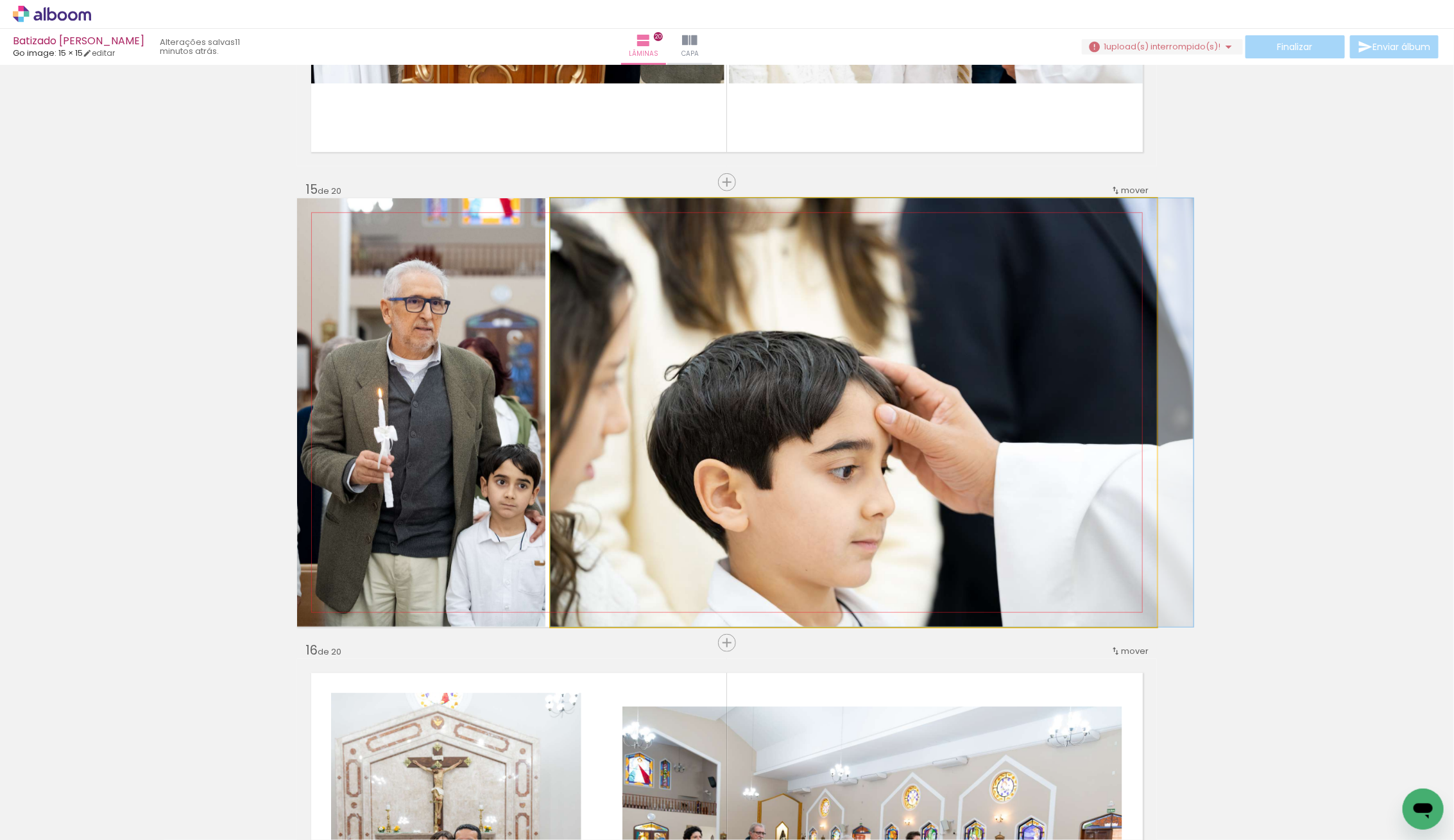
click at [622, 411] on quentale-photo at bounding box center [854, 412] width 606 height 429
click at [622, 410] on album-spread "15 de 20" at bounding box center [727, 412] width 860 height 429
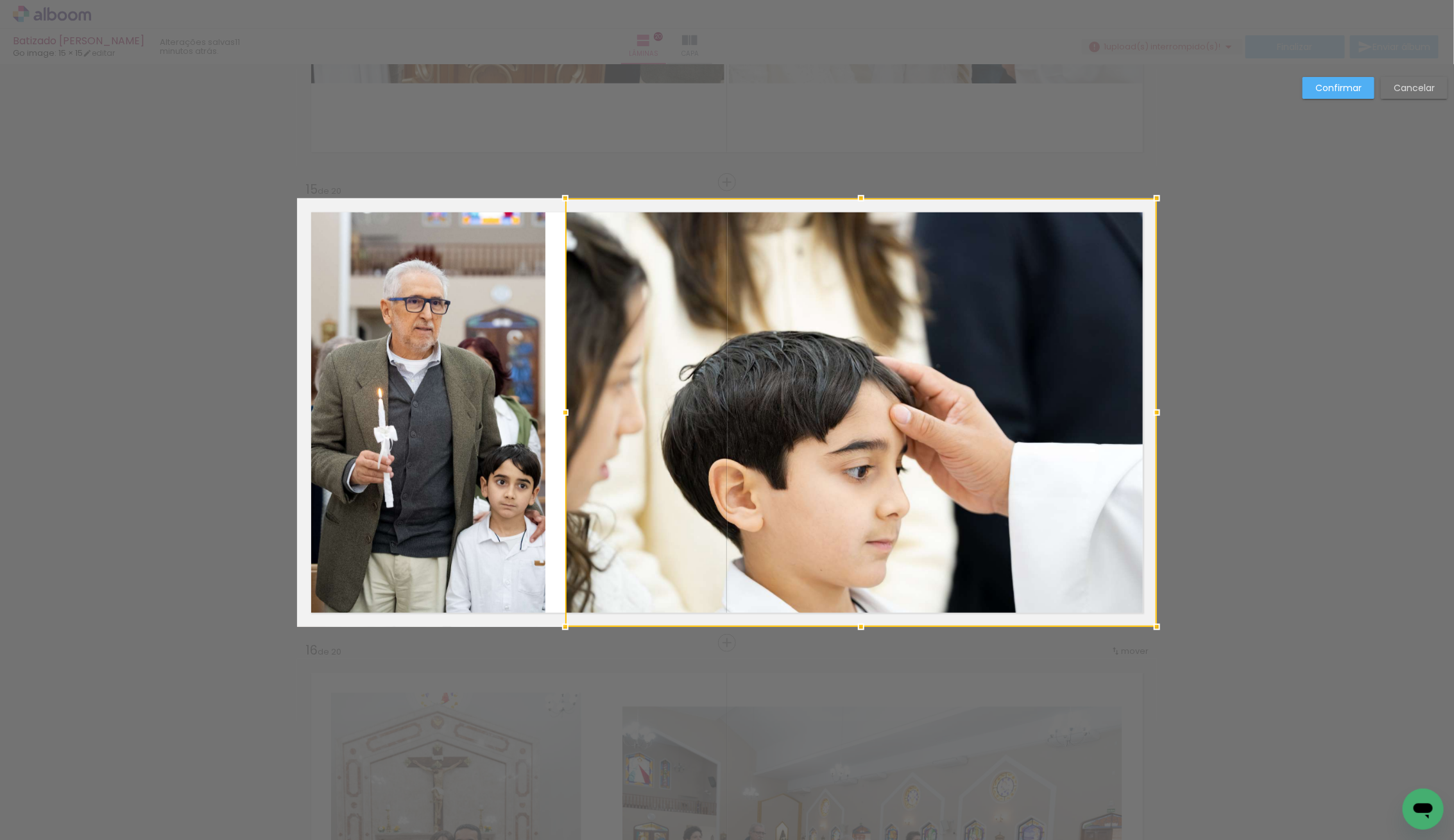
drag, startPoint x: 549, startPoint y: 409, endPoint x: 565, endPoint y: 411, distance: 16.1
click at [565, 411] on div at bounding box center [565, 412] width 26 height 26
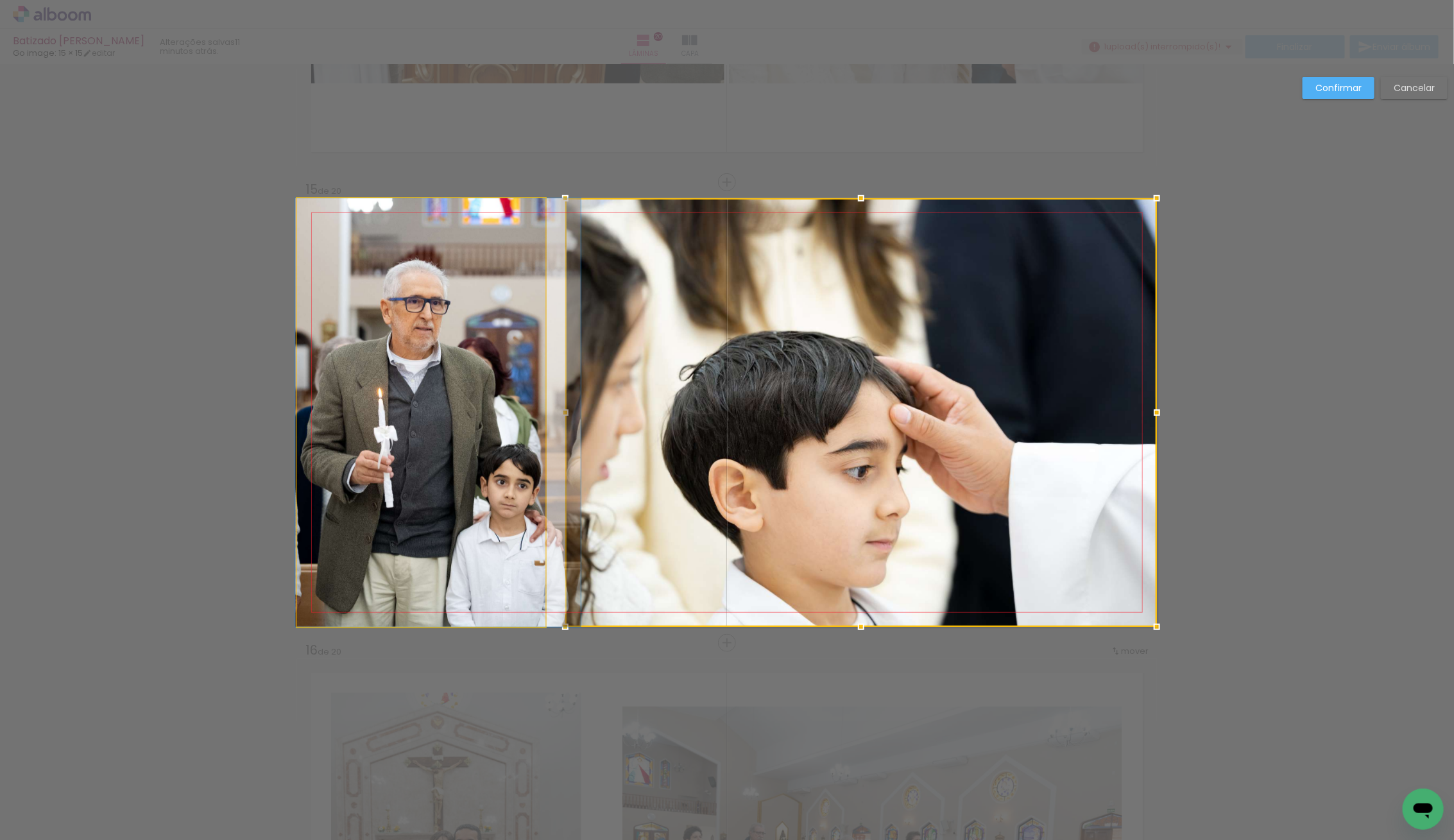
click at [516, 414] on quentale-photo at bounding box center [421, 412] width 248 height 429
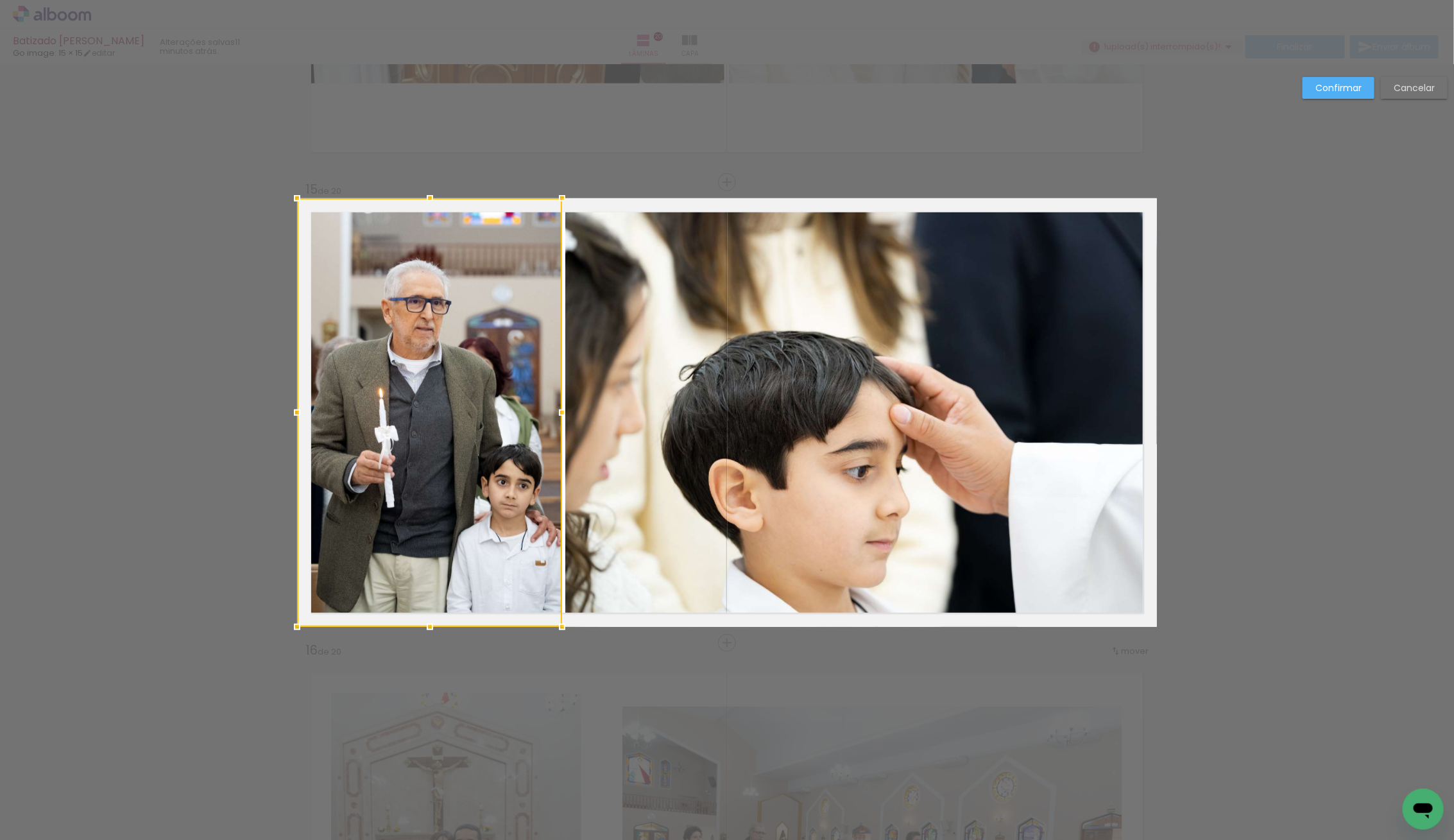
drag, startPoint x: 543, startPoint y: 416, endPoint x: 552, endPoint y: 416, distance: 9.0
click at [552, 416] on div at bounding box center [562, 412] width 26 height 26
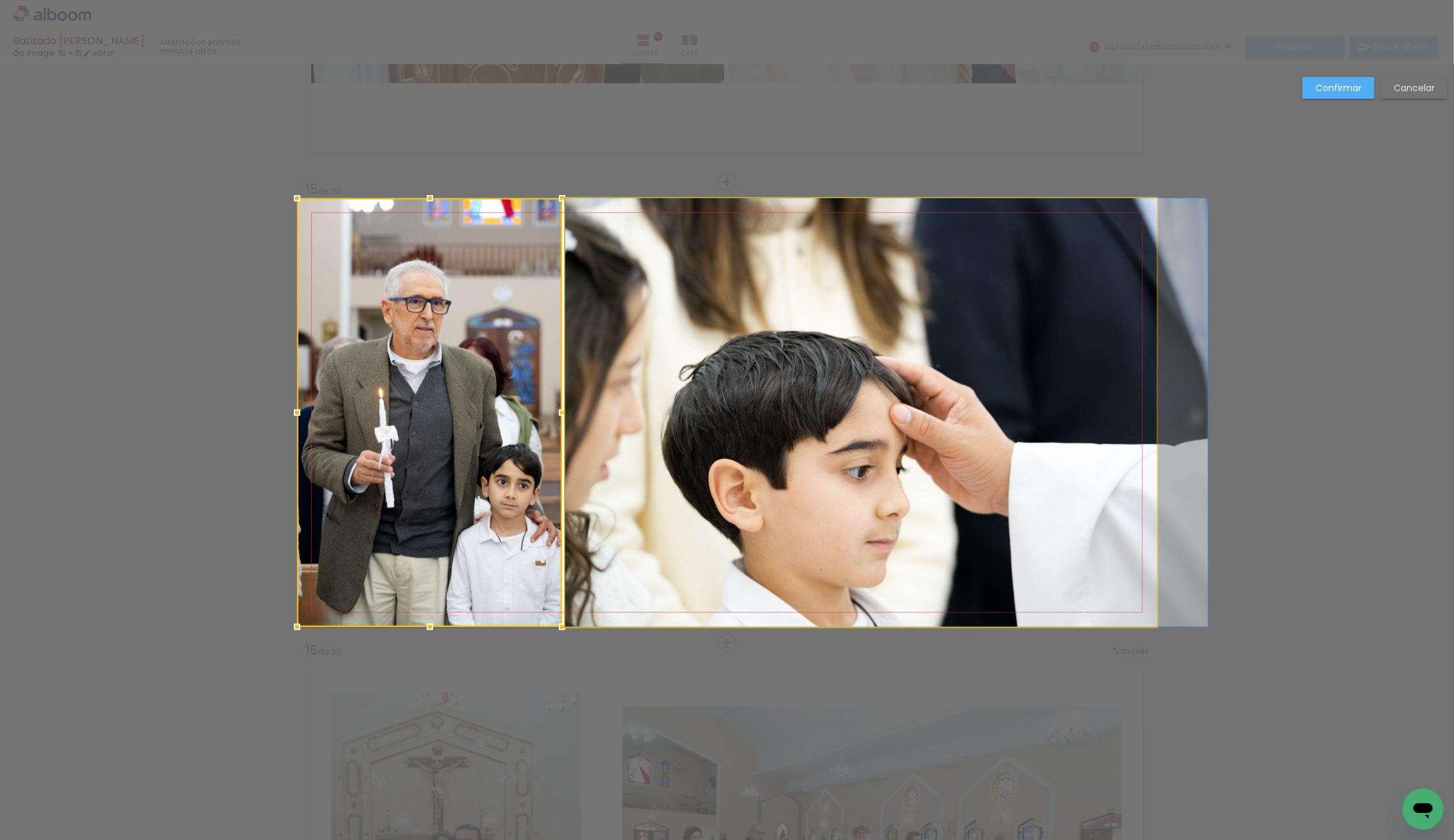
click at [643, 420] on quentale-photo at bounding box center [861, 412] width 591 height 429
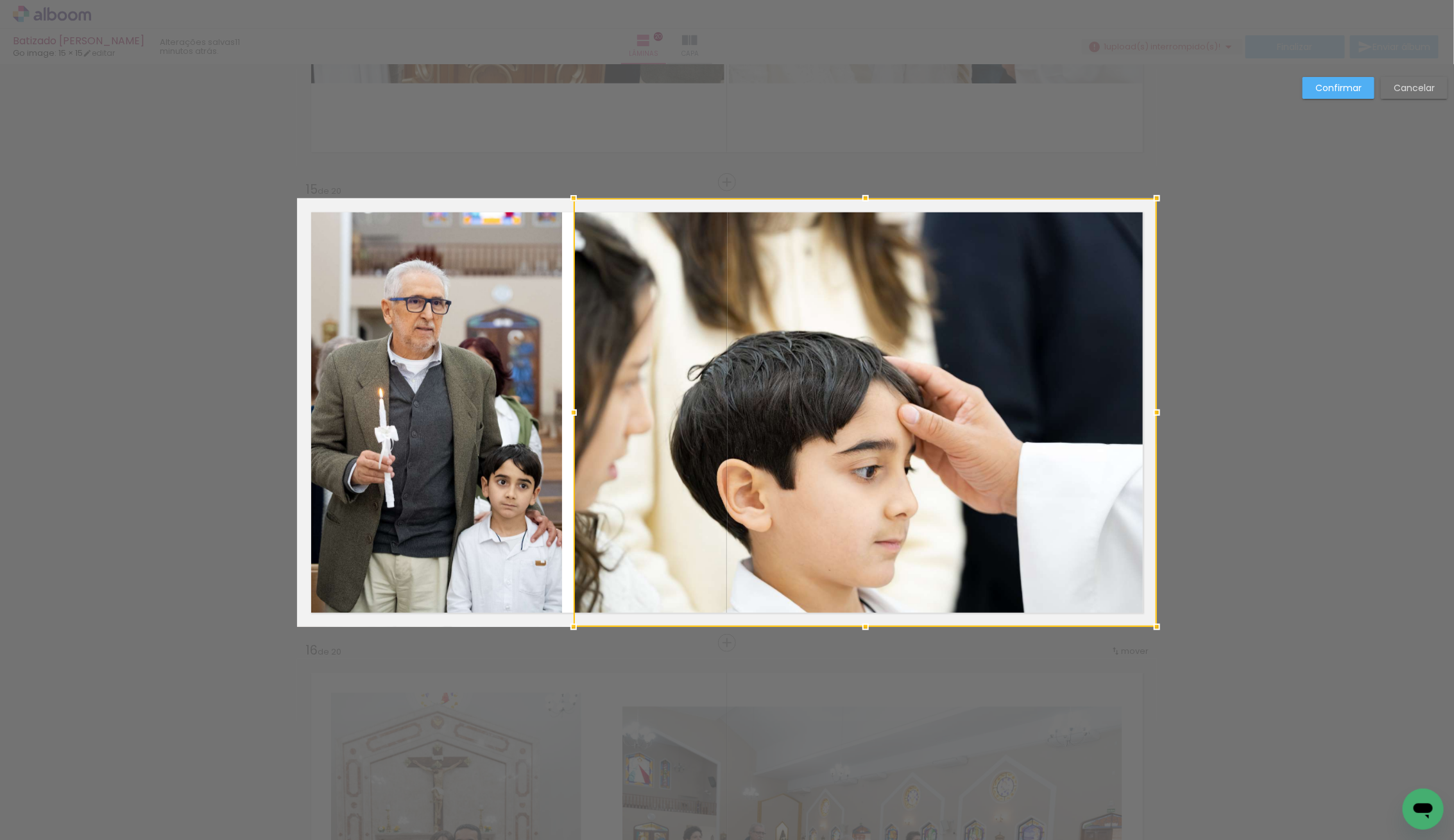
drag, startPoint x: 572, startPoint y: 409, endPoint x: 582, endPoint y: 411, distance: 10.2
click at [582, 411] on div at bounding box center [573, 412] width 26 height 26
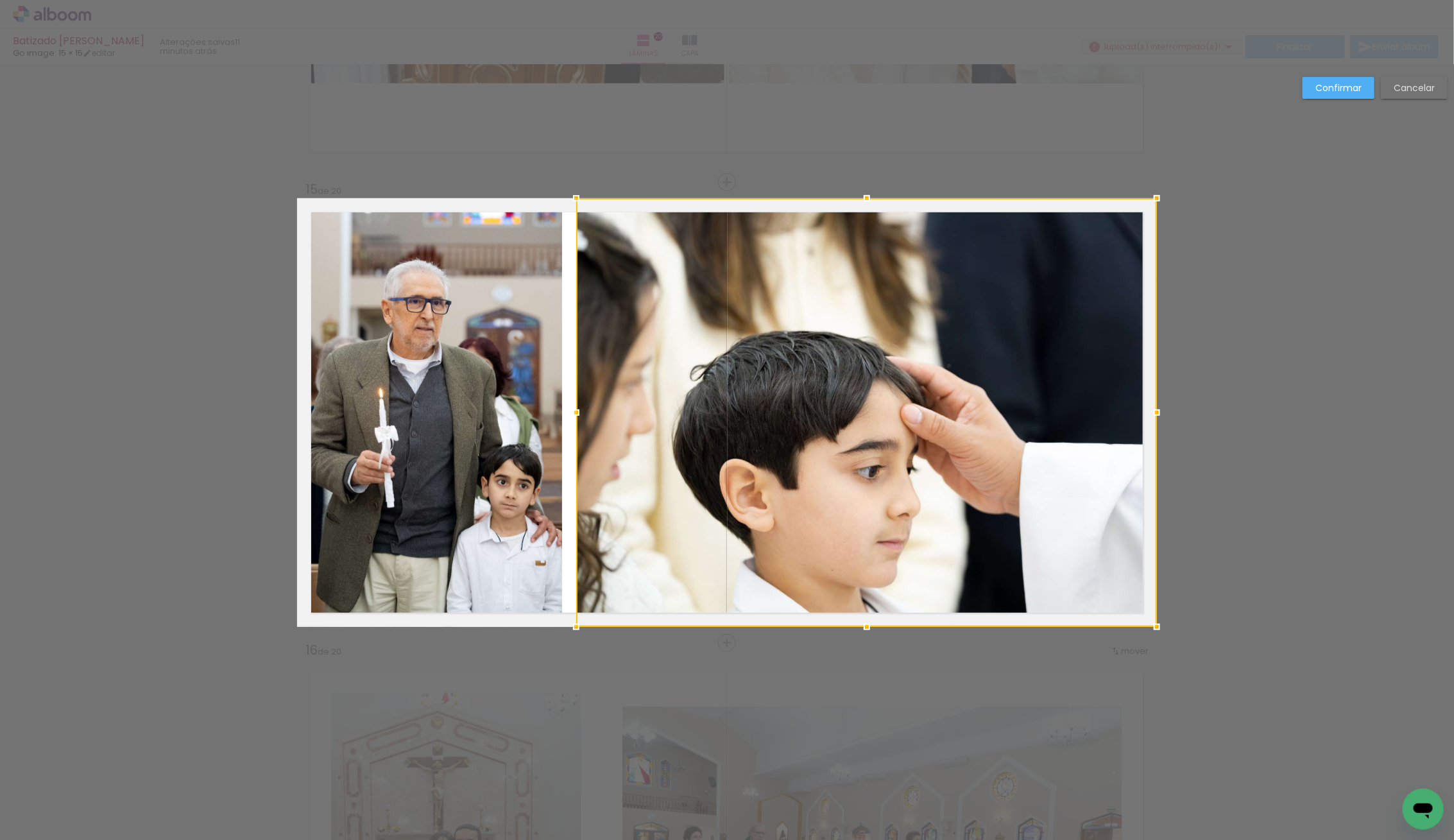
click at [517, 419] on quentale-photo at bounding box center [430, 412] width 265 height 429
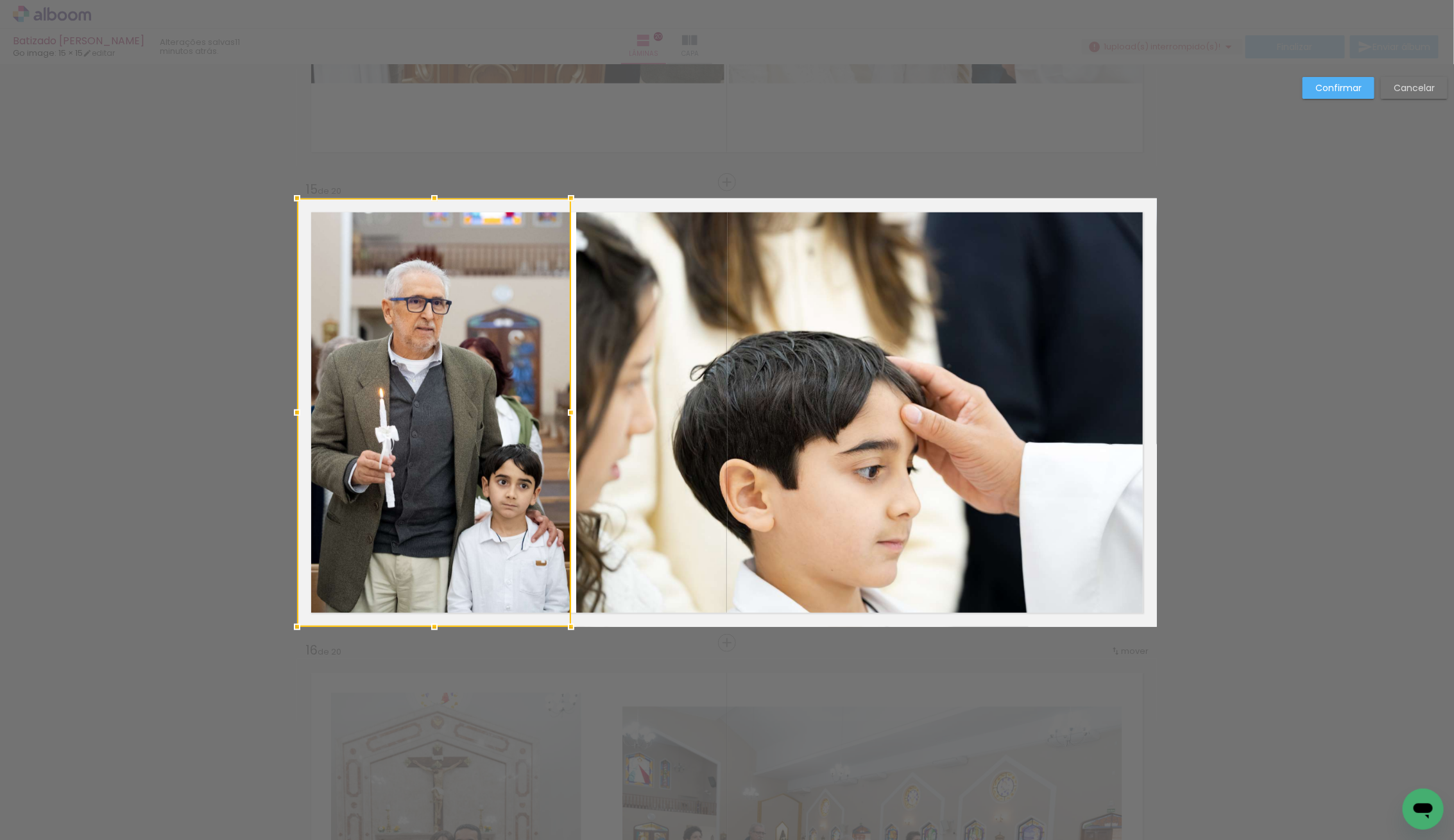
drag, startPoint x: 557, startPoint y: 417, endPoint x: 565, endPoint y: 417, distance: 8.0
click at [565, 417] on div at bounding box center [571, 412] width 26 height 26
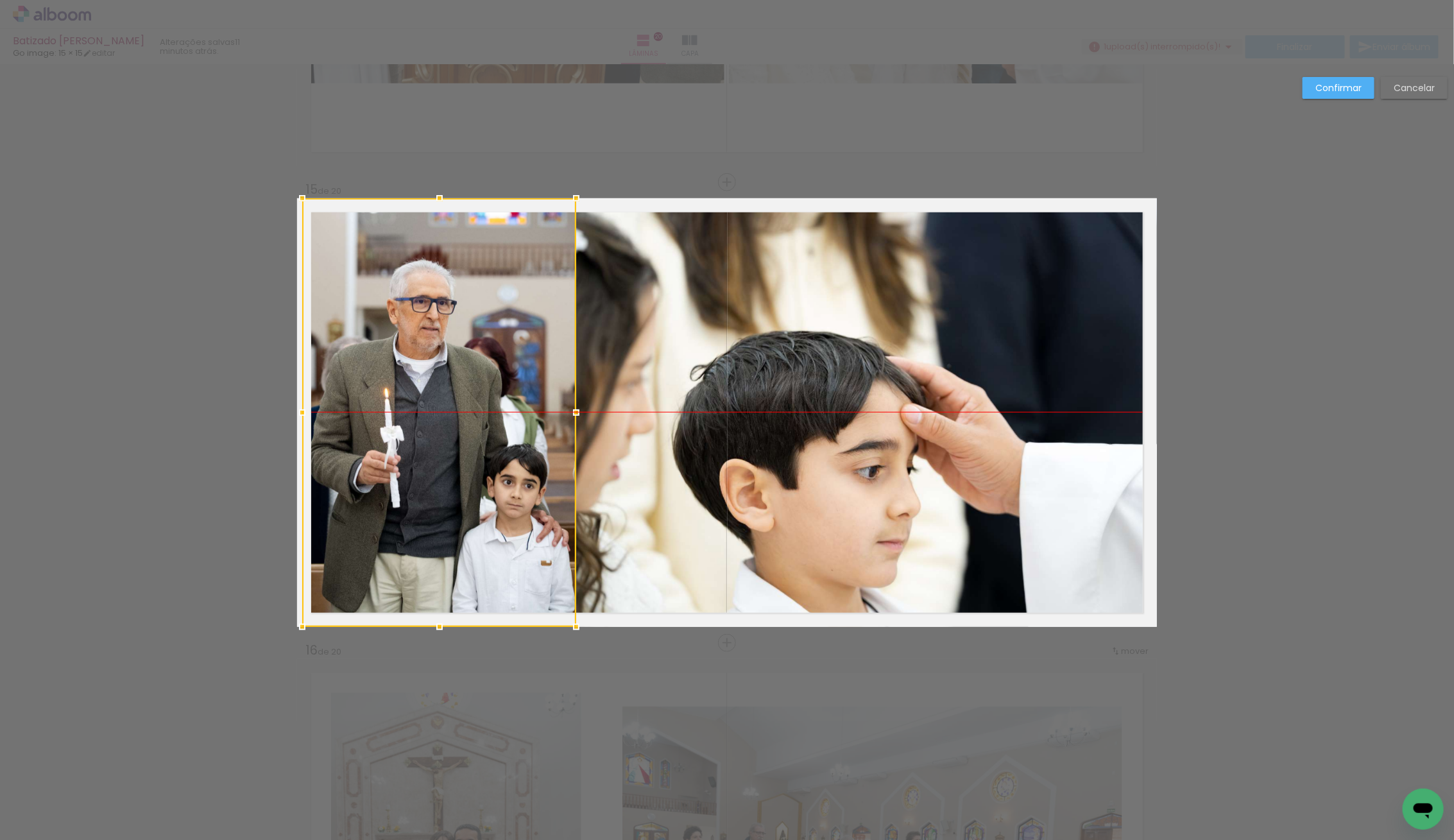
click at [482, 444] on div at bounding box center [439, 412] width 274 height 429
click at [633, 418] on quentale-photo at bounding box center [866, 412] width 580 height 429
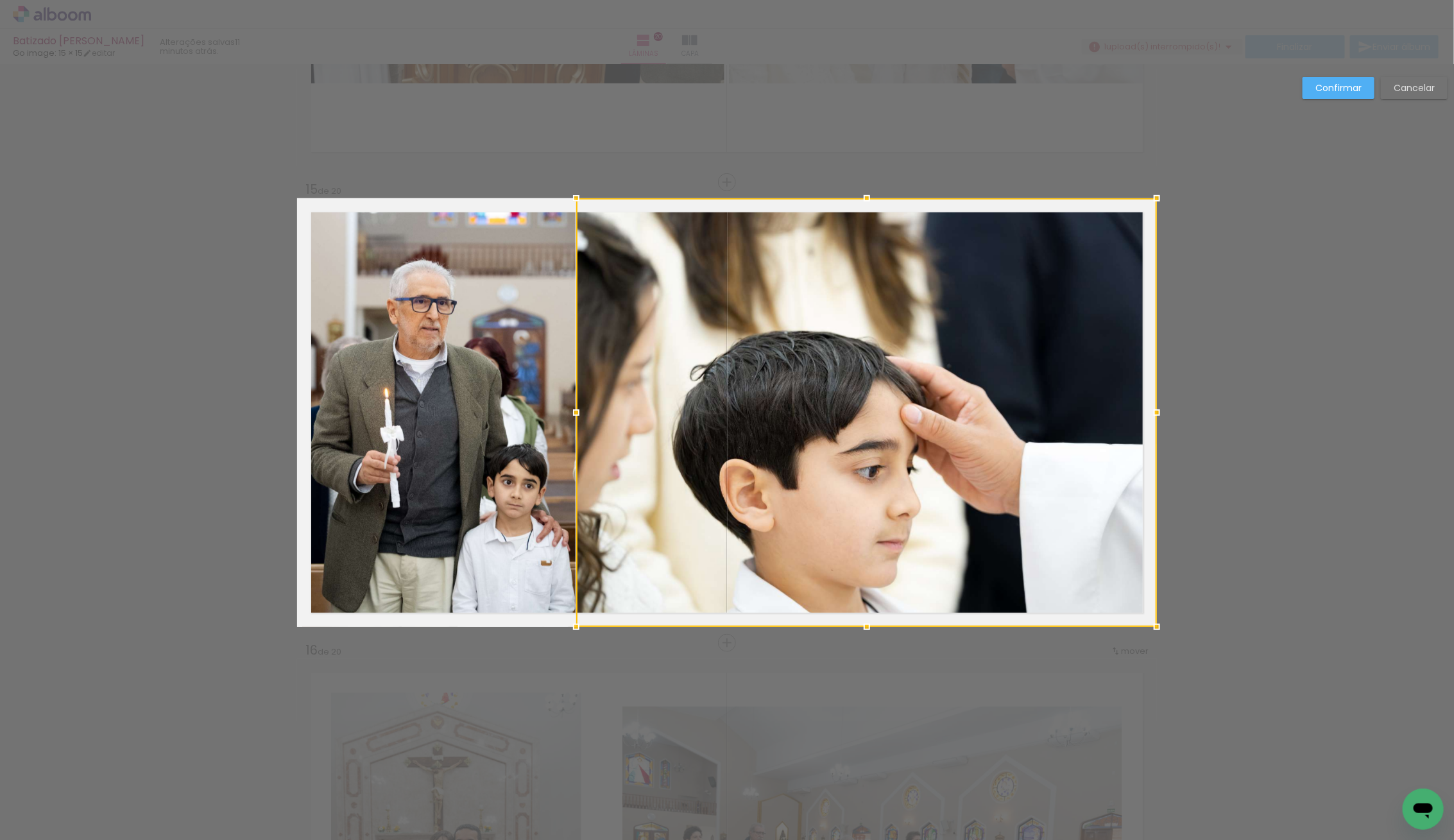
click at [624, 410] on div at bounding box center [866, 412] width 580 height 429
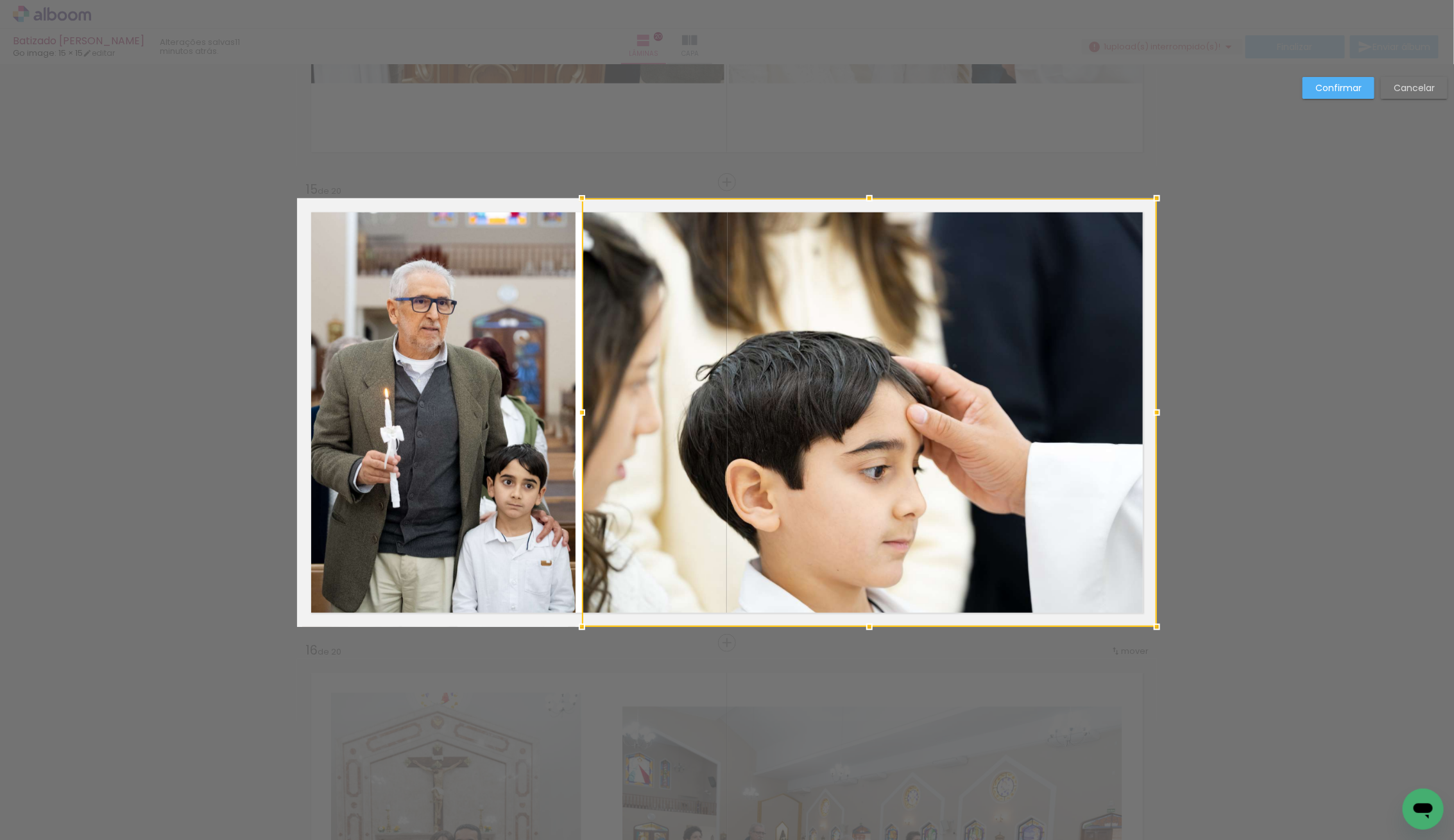
drag, startPoint x: 577, startPoint y: 419, endPoint x: 583, endPoint y: 417, distance: 6.3
click at [583, 417] on div at bounding box center [582, 412] width 26 height 26
click at [0, 0] on slot "Confirmar" at bounding box center [0, 0] width 0 height 0
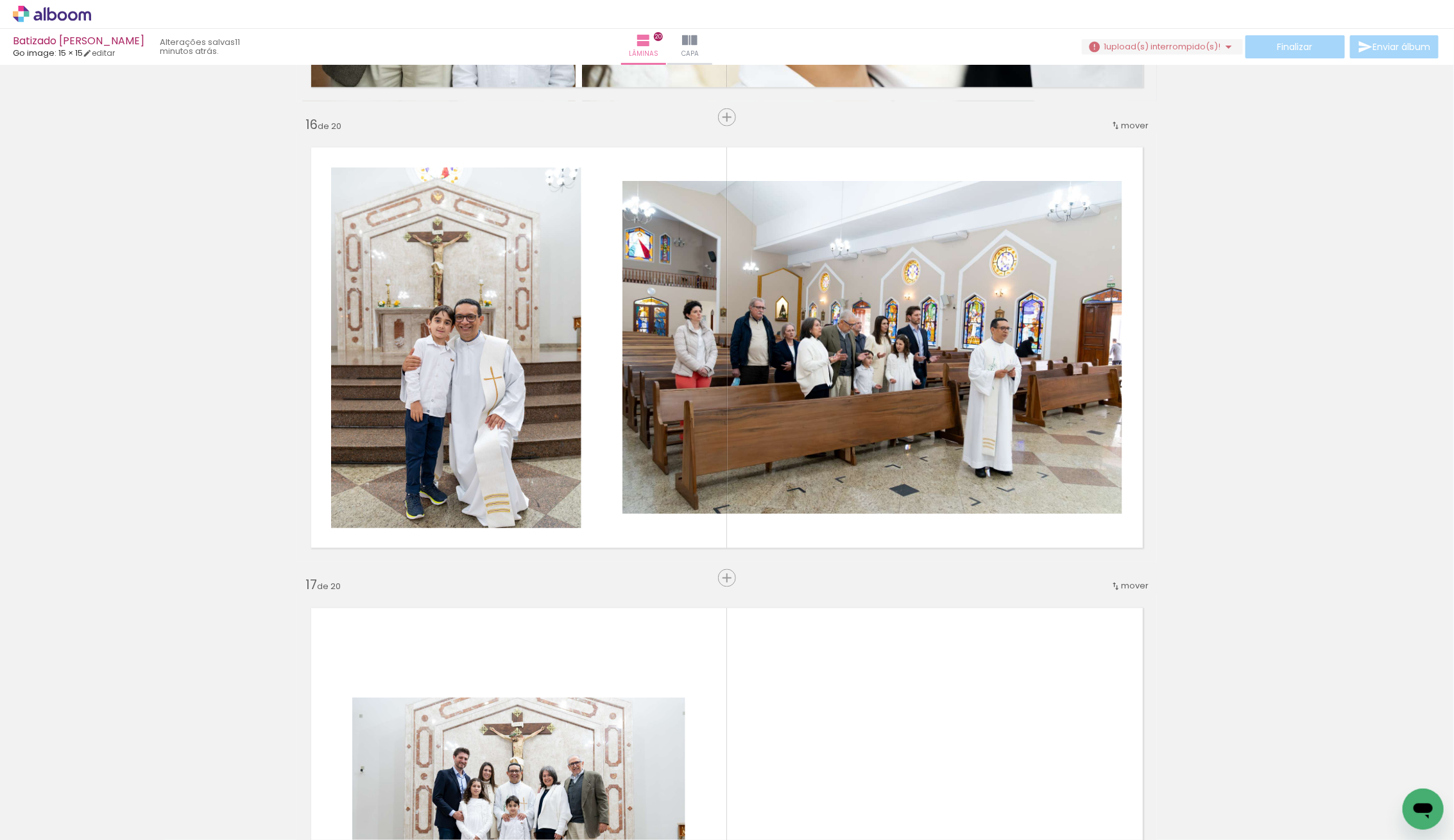
scroll to position [6855, 0]
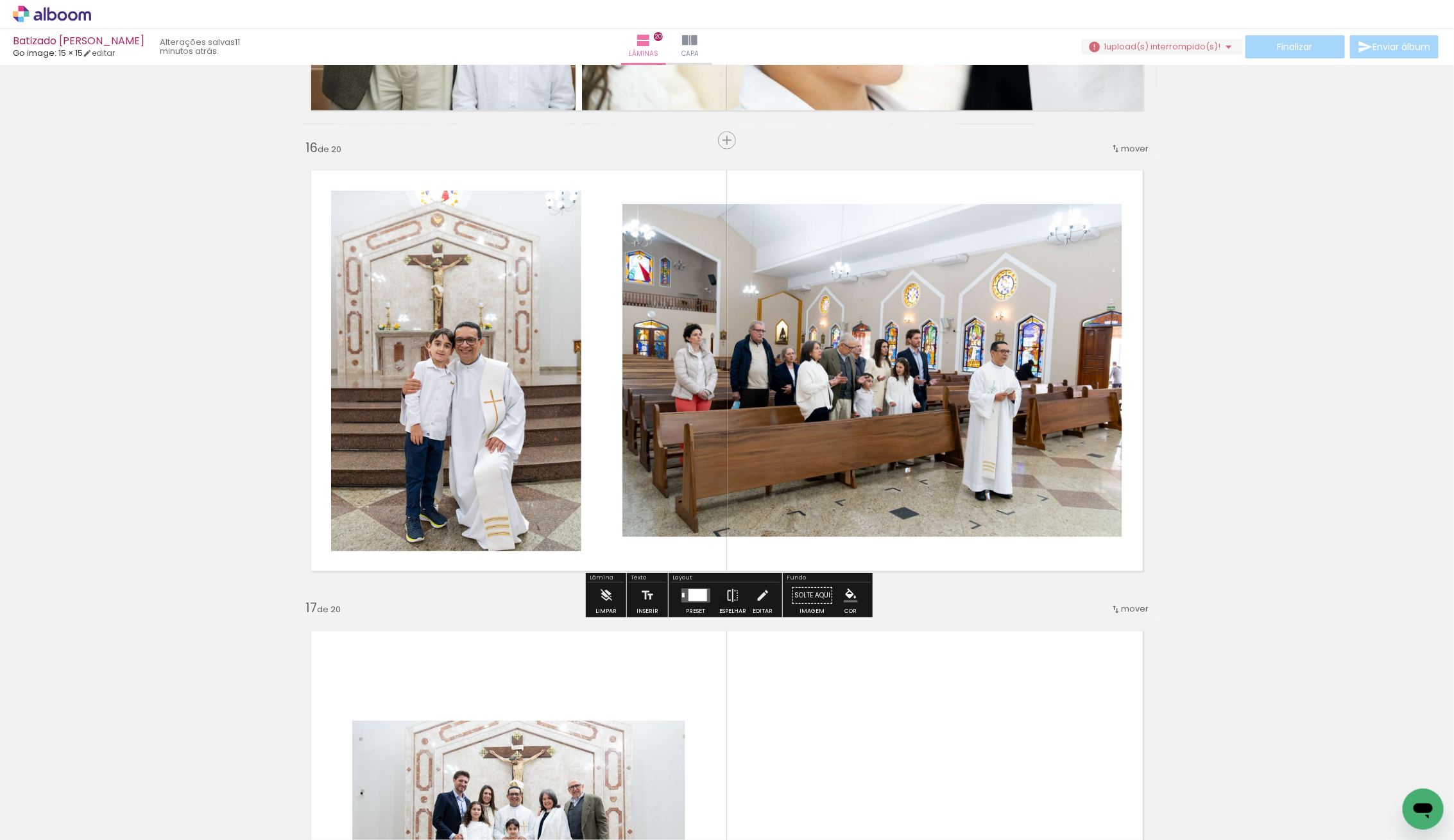
click at [700, 587] on div at bounding box center [695, 595] width 35 height 26
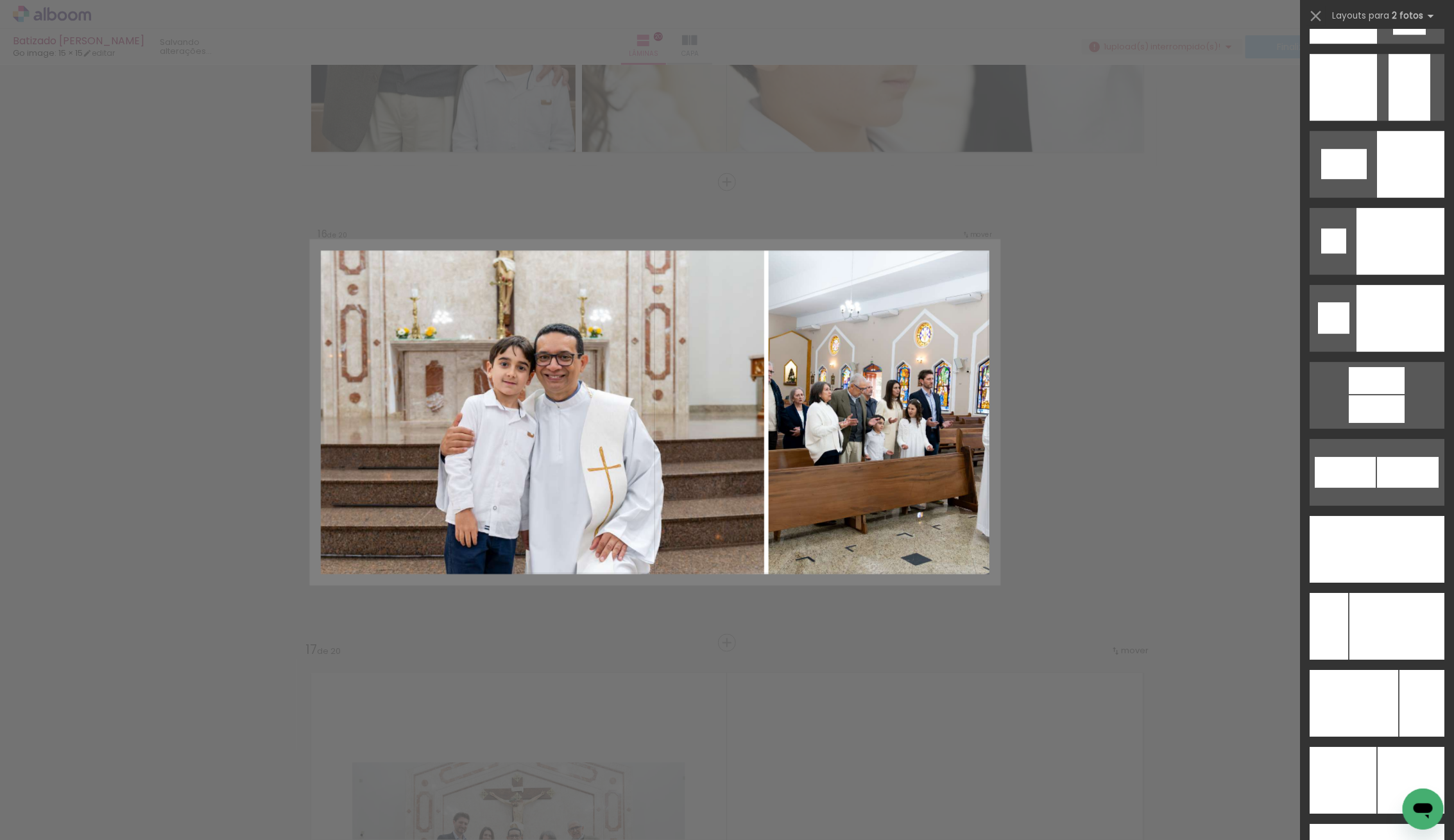
scroll to position [5295, 0]
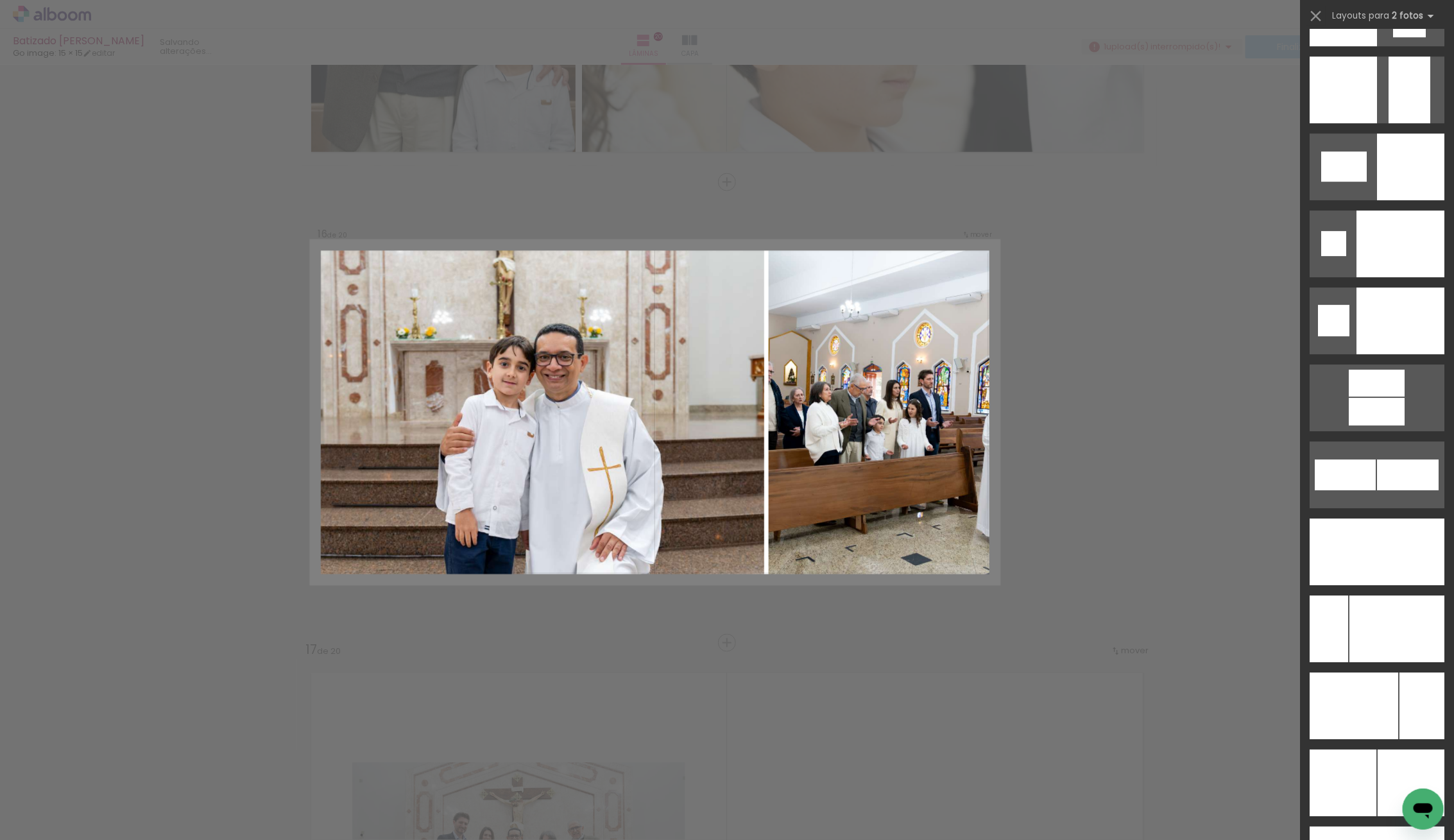
click at [1381, 708] on div at bounding box center [1353, 706] width 88 height 67
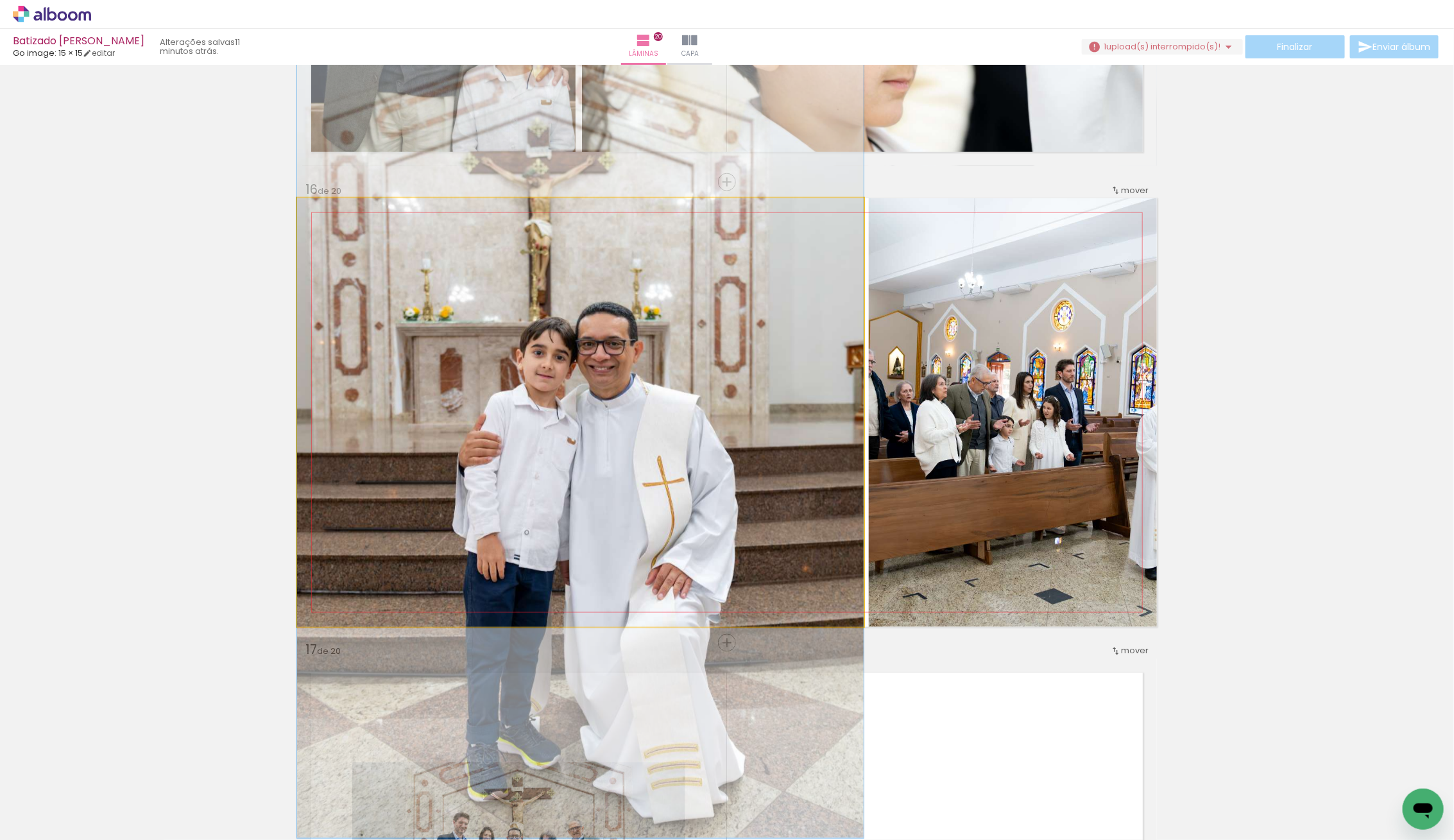
drag, startPoint x: 638, startPoint y: 555, endPoint x: 880, endPoint y: 571, distance: 242.5
click at [853, 570] on div at bounding box center [580, 413] width 566 height 850
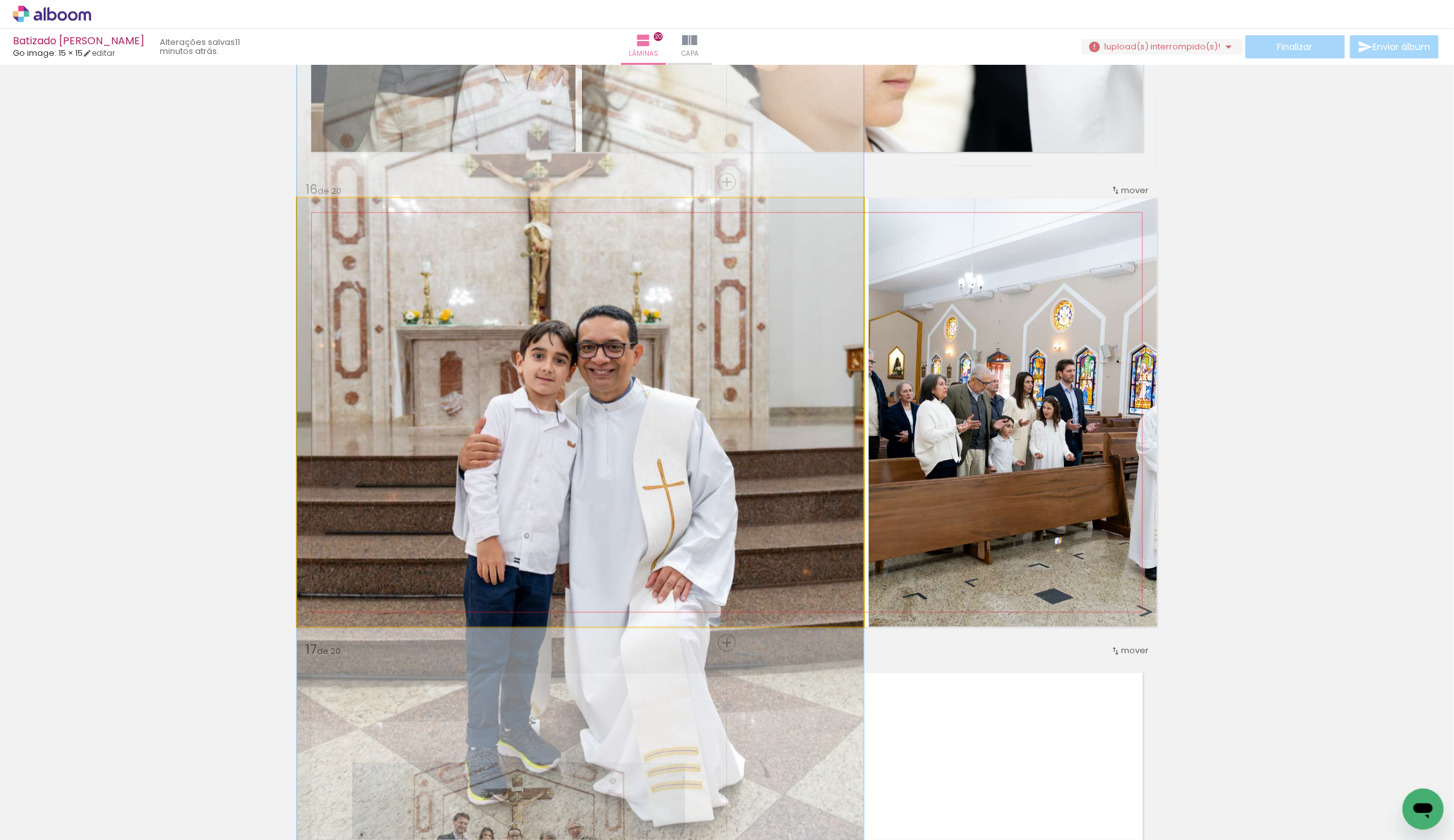
drag, startPoint x: 668, startPoint y: 546, endPoint x: 918, endPoint y: 523, distance: 251.1
click at [0, 0] on slot at bounding box center [0, 0] width 0 height 0
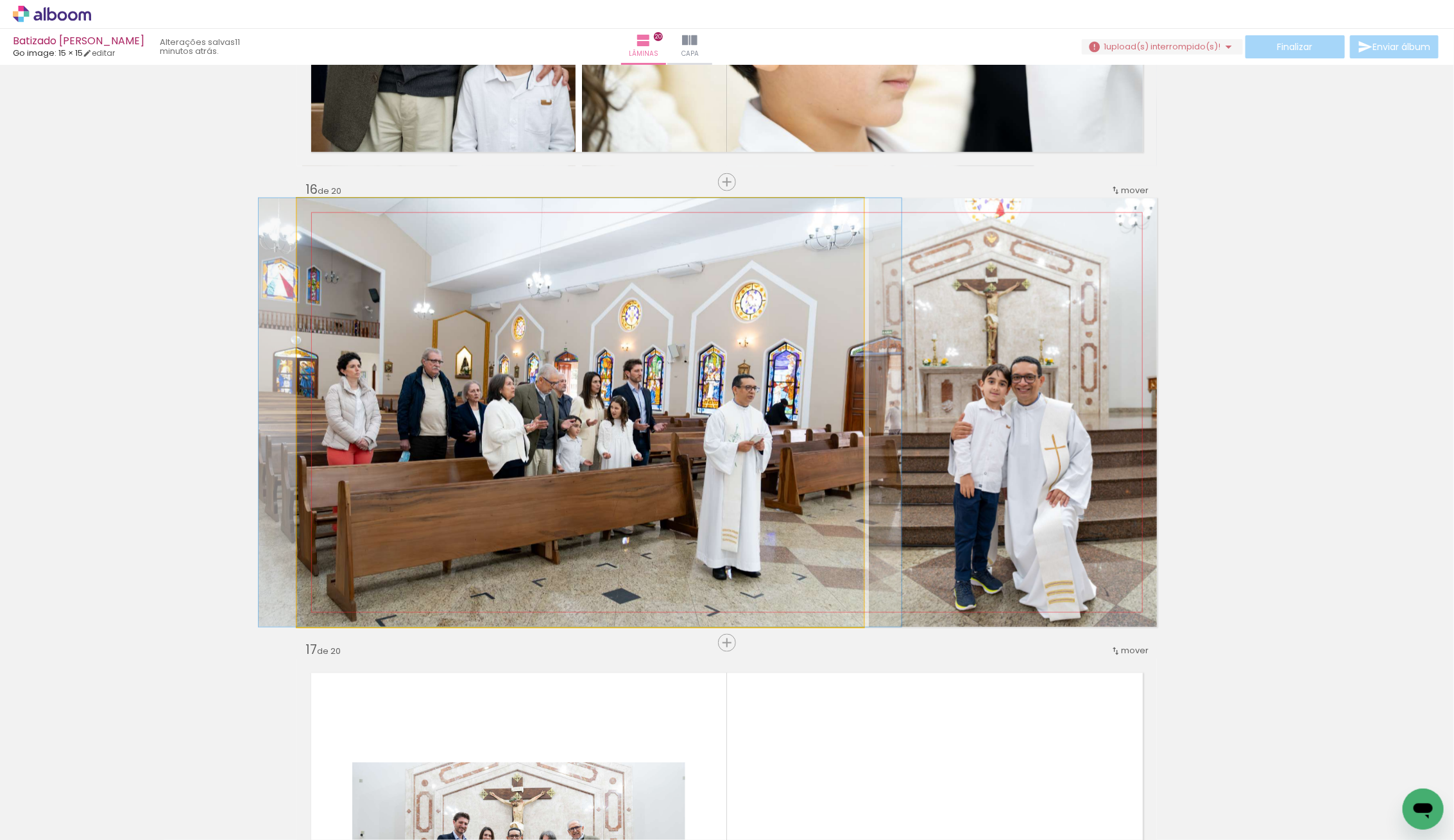
click at [513, 416] on quentale-photo at bounding box center [580, 412] width 566 height 429
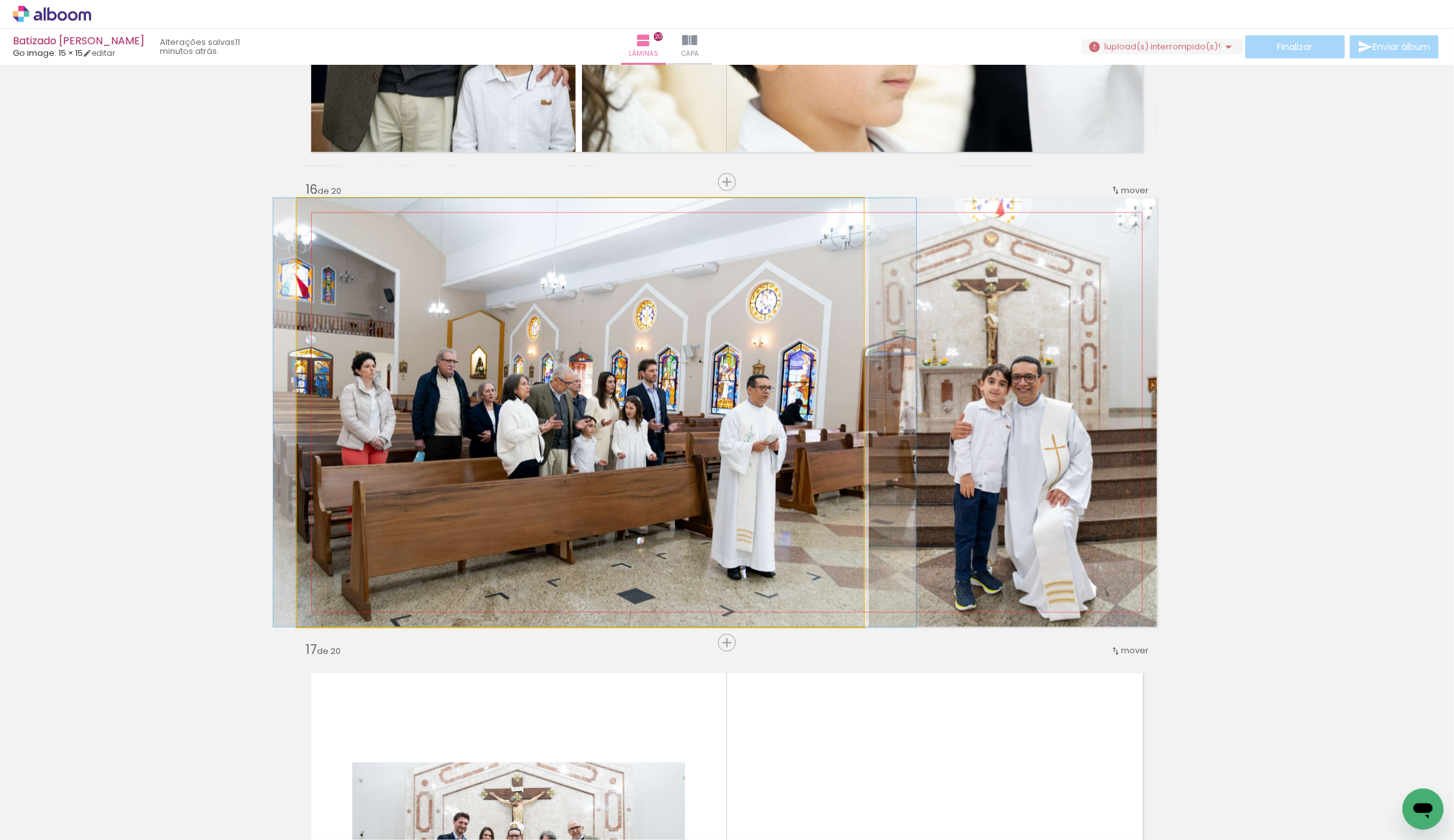
drag, startPoint x: 516, startPoint y: 417, endPoint x: 533, endPoint y: 412, distance: 17.7
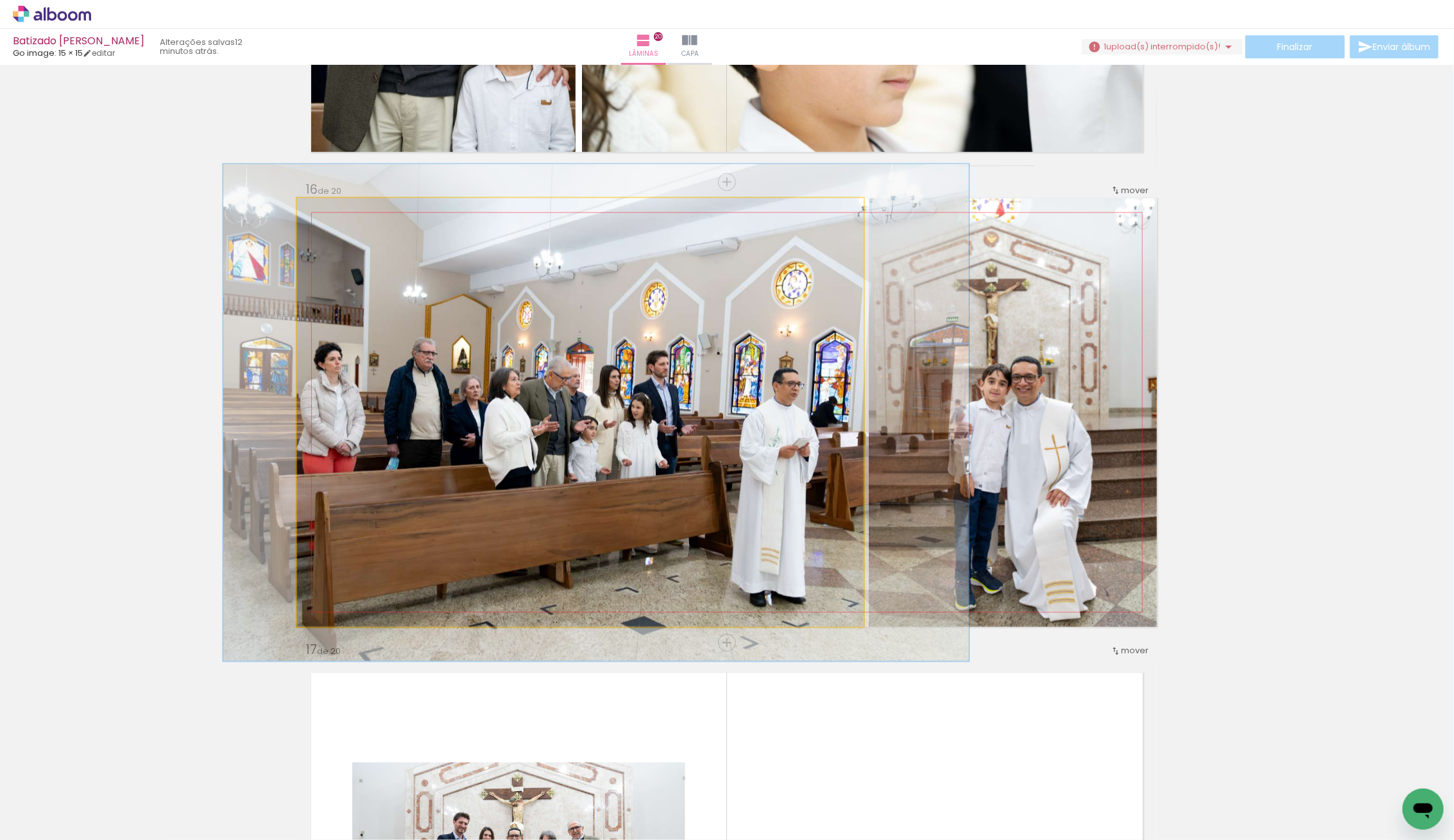
drag, startPoint x: 337, startPoint y: 210, endPoint x: 344, endPoint y: 215, distance: 8.6
type paper-slider "116"
click at [344, 215] on div at bounding box center [334, 211] width 21 height 21
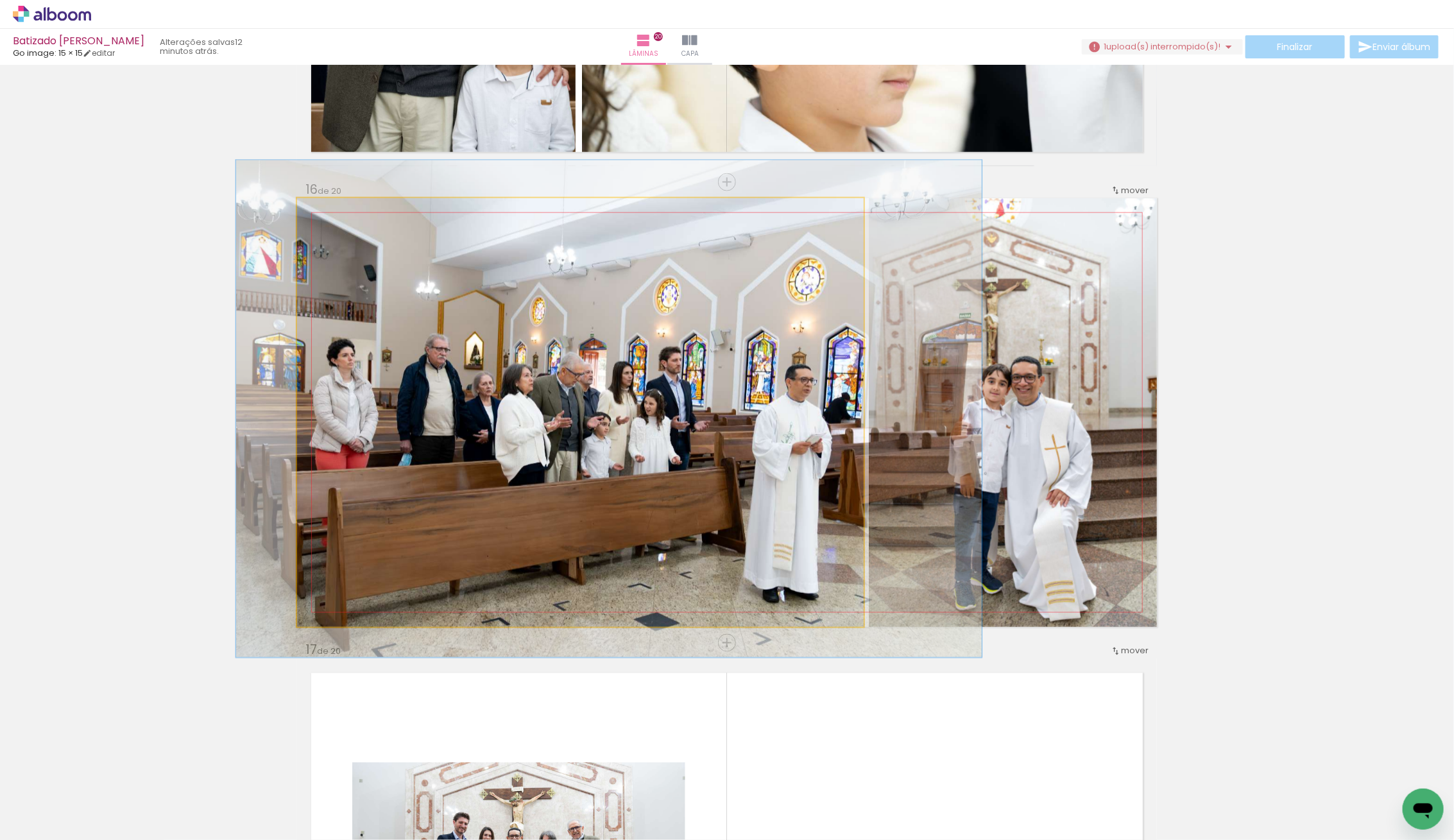
drag, startPoint x: 450, startPoint y: 388, endPoint x: 462, endPoint y: 384, distance: 12.6
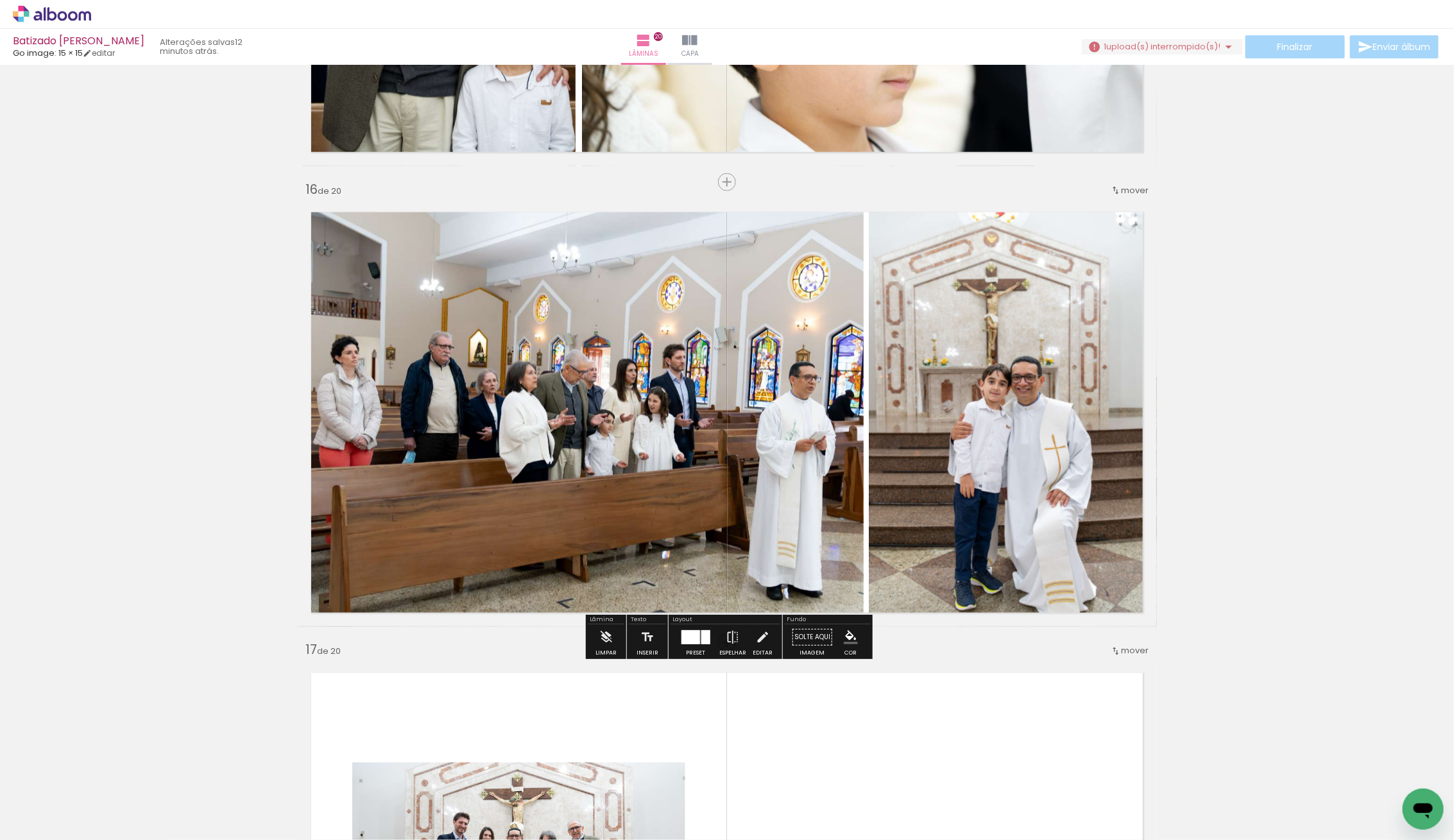
click at [968, 395] on div at bounding box center [1013, 412] width 288 height 432
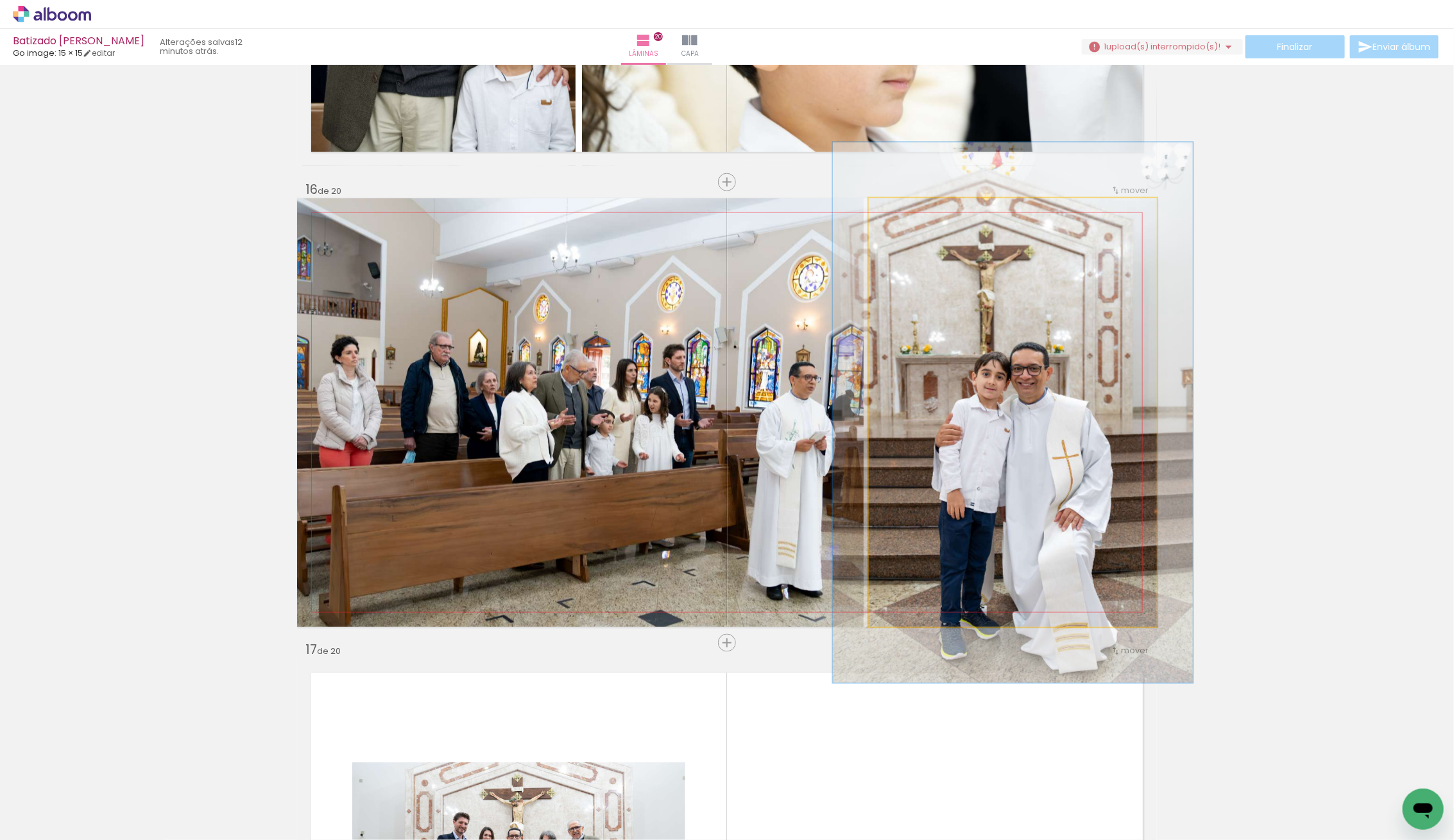
drag, startPoint x: 911, startPoint y: 223, endPoint x: 923, endPoint y: 244, distance: 24.2
click at [915, 226] on quentale-photo at bounding box center [1013, 412] width 288 height 429
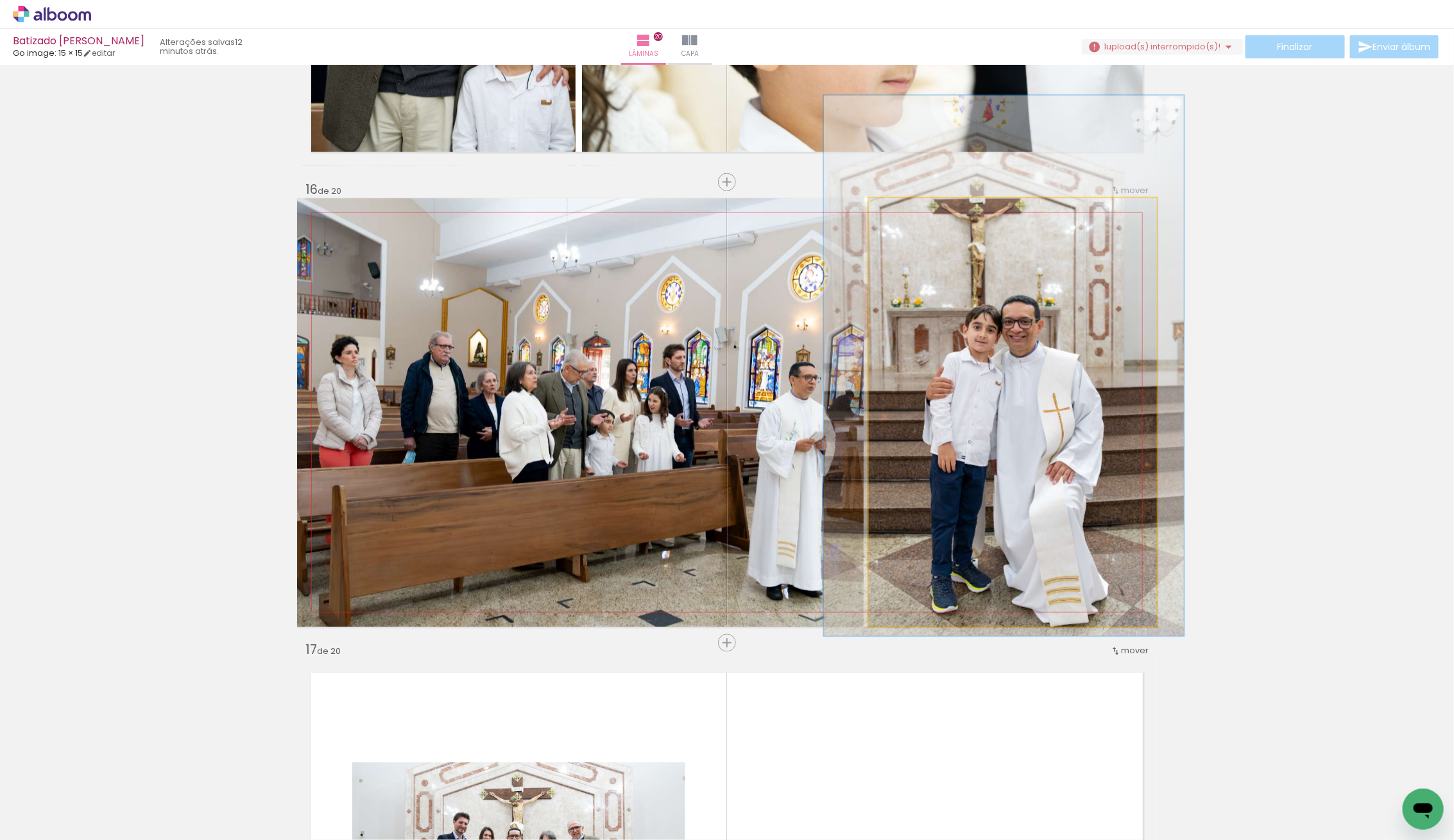
drag, startPoint x: 1077, startPoint y: 449, endPoint x: 1068, endPoint y: 402, distance: 47.9
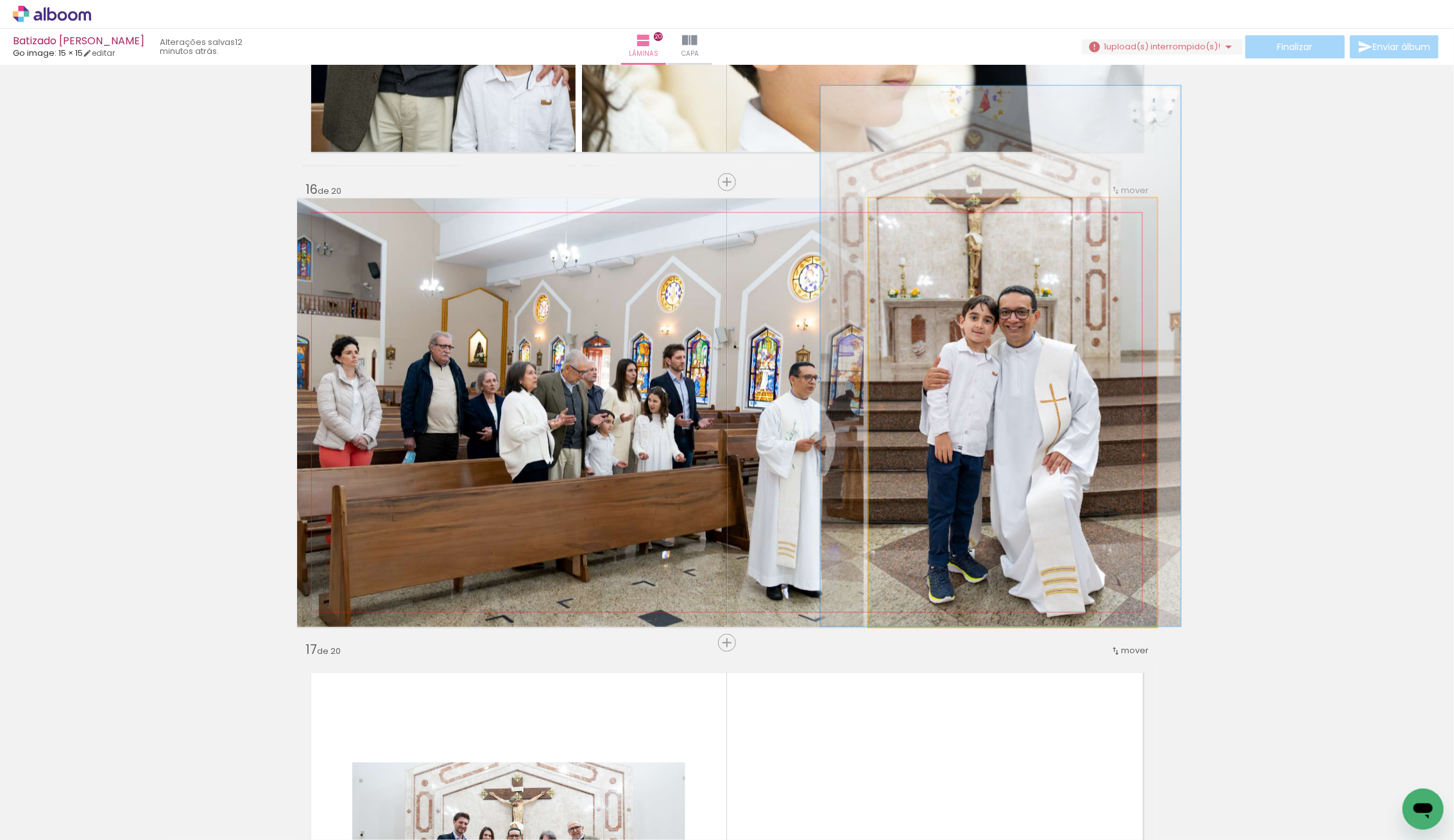
drag, startPoint x: 1045, startPoint y: 424, endPoint x: 1043, endPoint y: 407, distance: 17.1
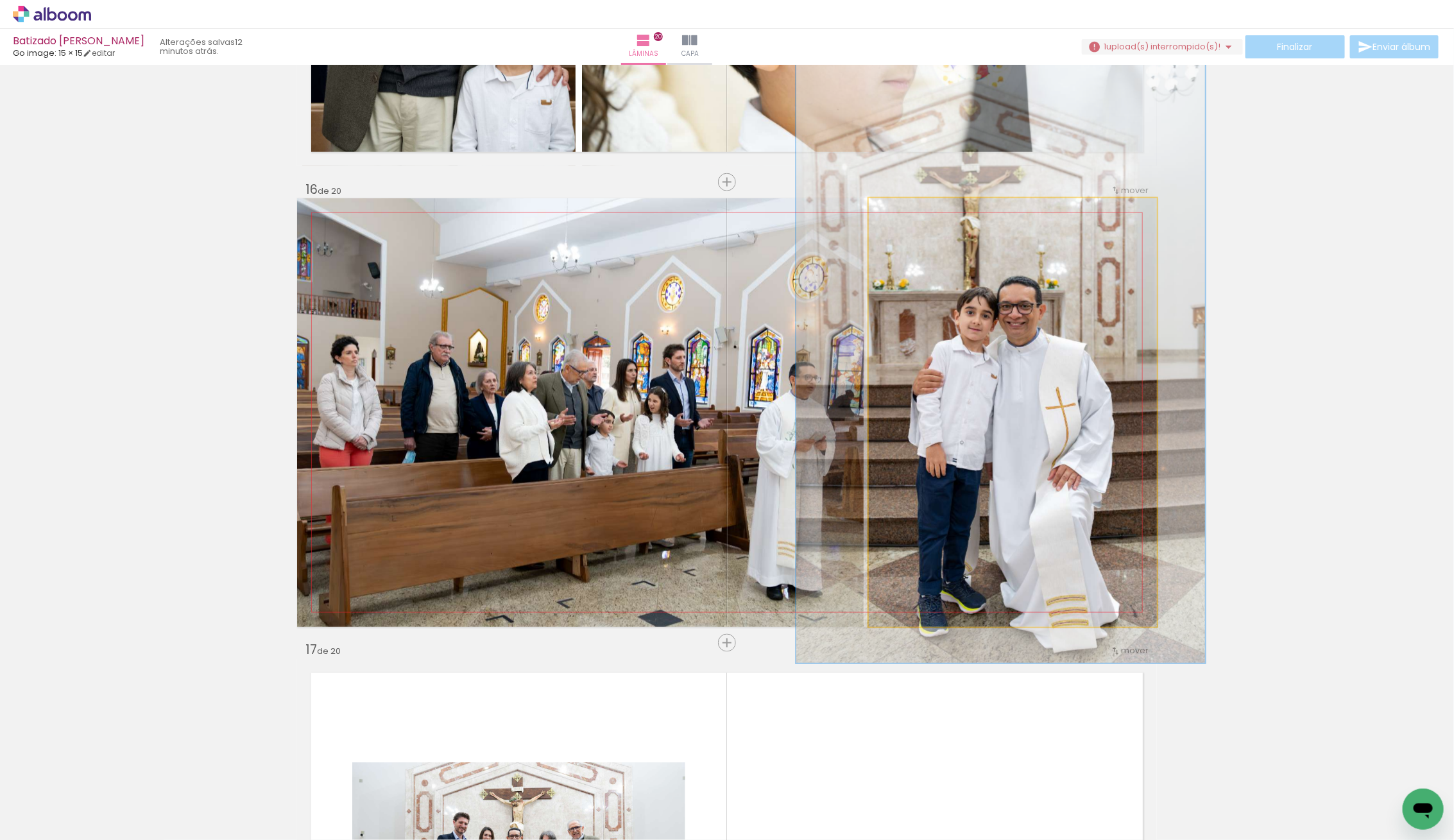
drag, startPoint x: 916, startPoint y: 218, endPoint x: 924, endPoint y: 220, distance: 8.2
type paper-slider "142"
click at [924, 220] on div at bounding box center [920, 211] width 21 height 21
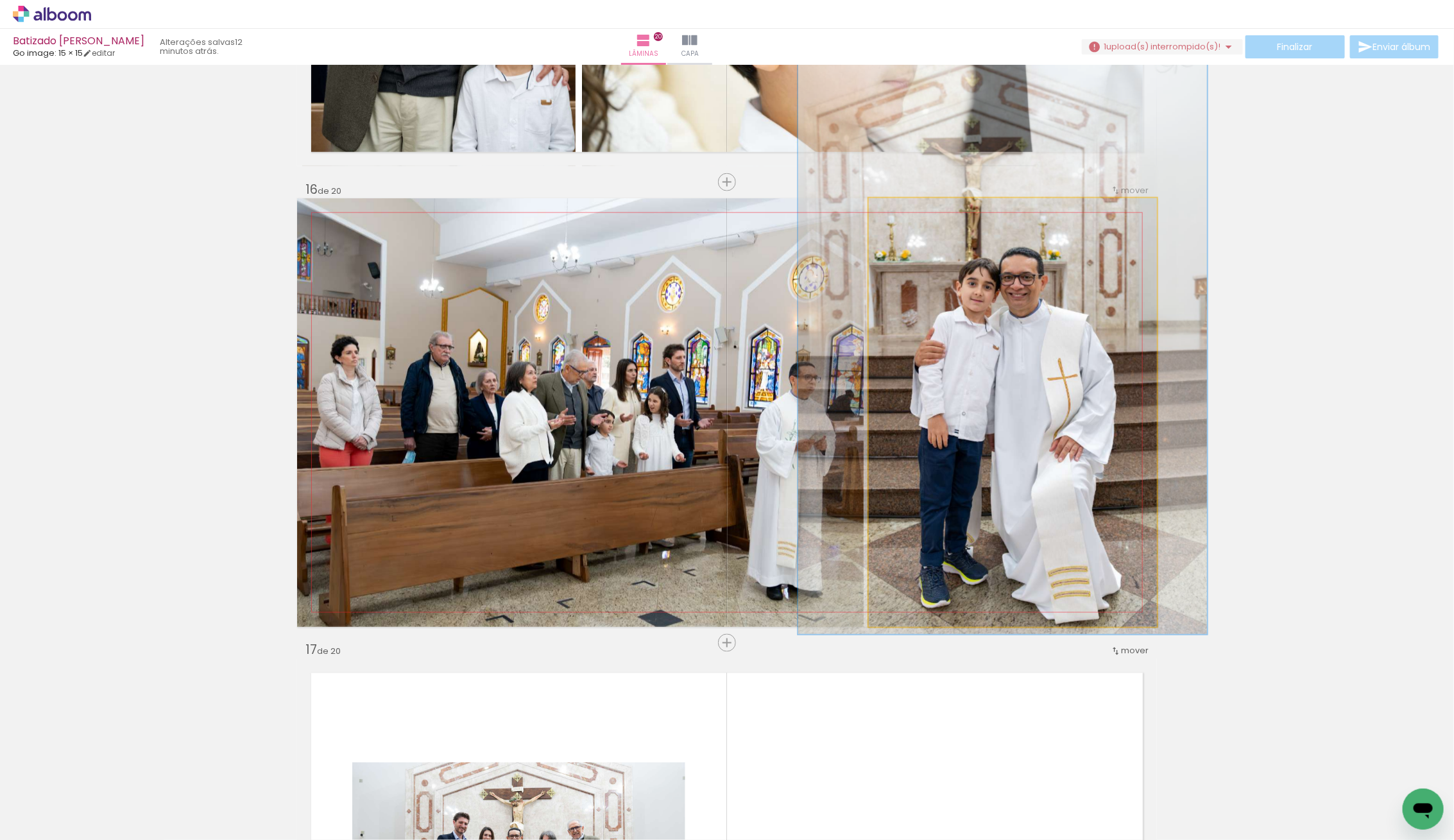
drag, startPoint x: 1003, startPoint y: 431, endPoint x: 1005, endPoint y: 399, distance: 32.1
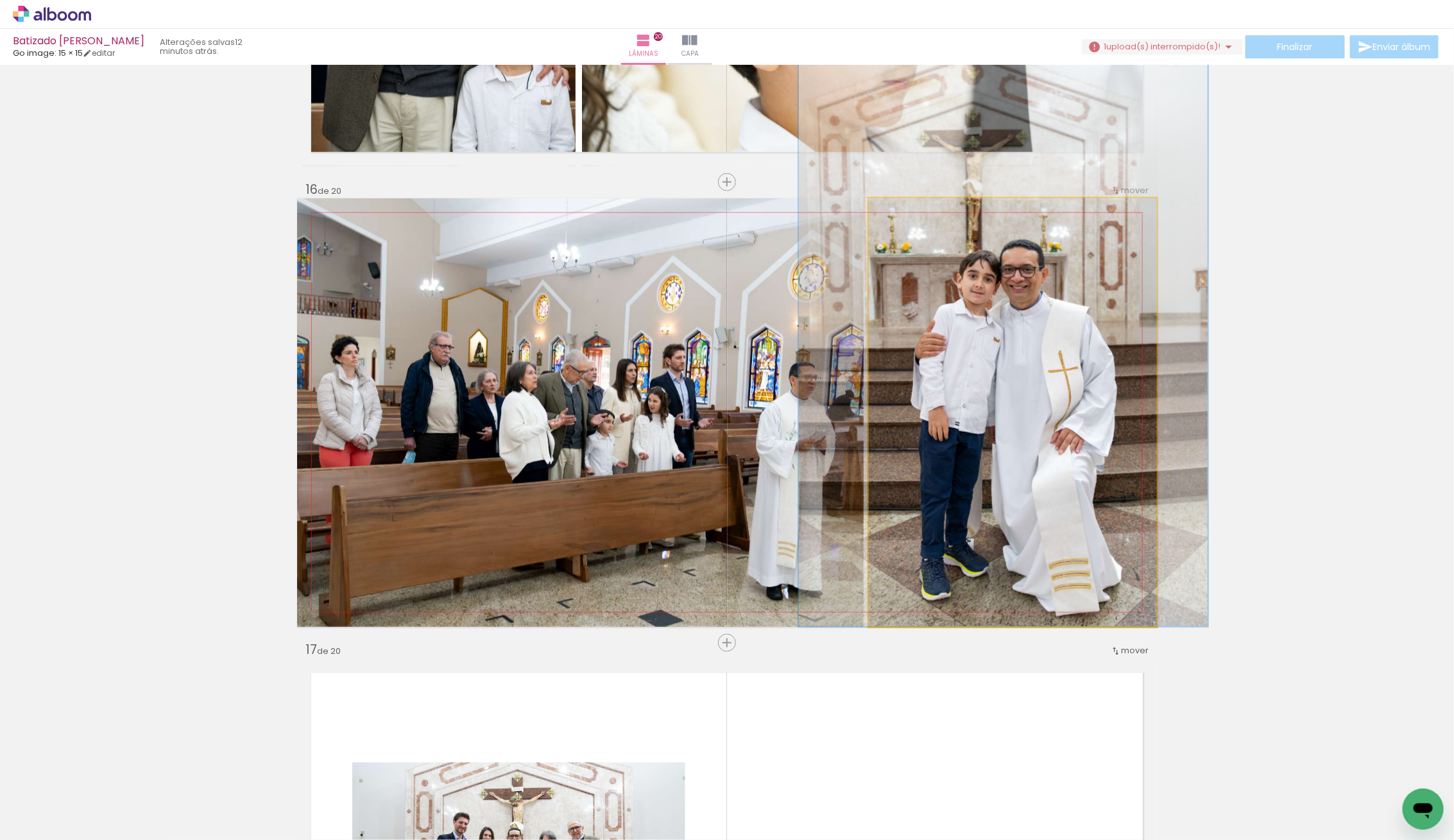
drag, startPoint x: 991, startPoint y: 442, endPoint x: 994, endPoint y: 429, distance: 13.3
click at [993, 429] on div at bounding box center [1003, 319] width 409 height 614
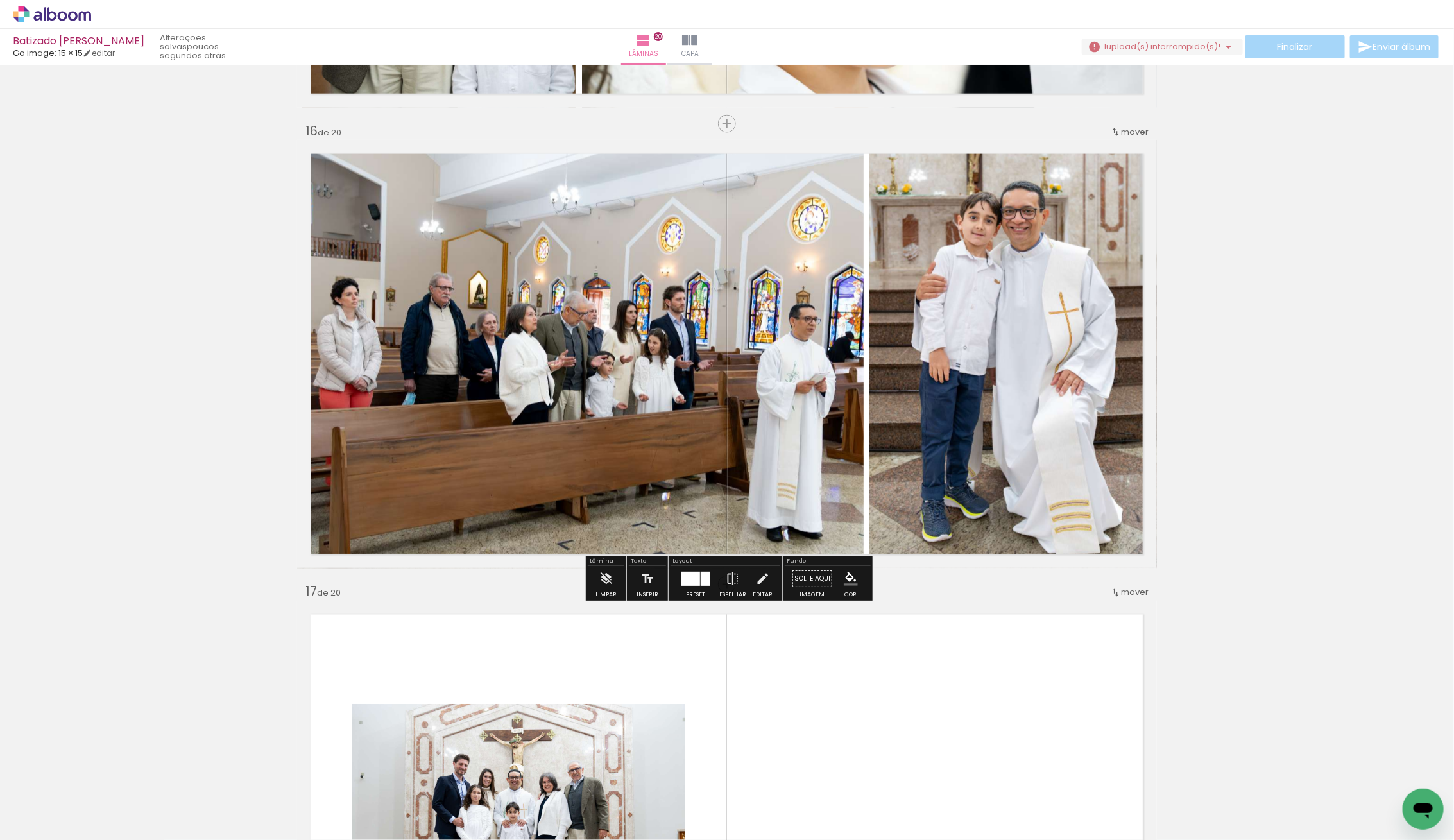
scroll to position [6873, 0]
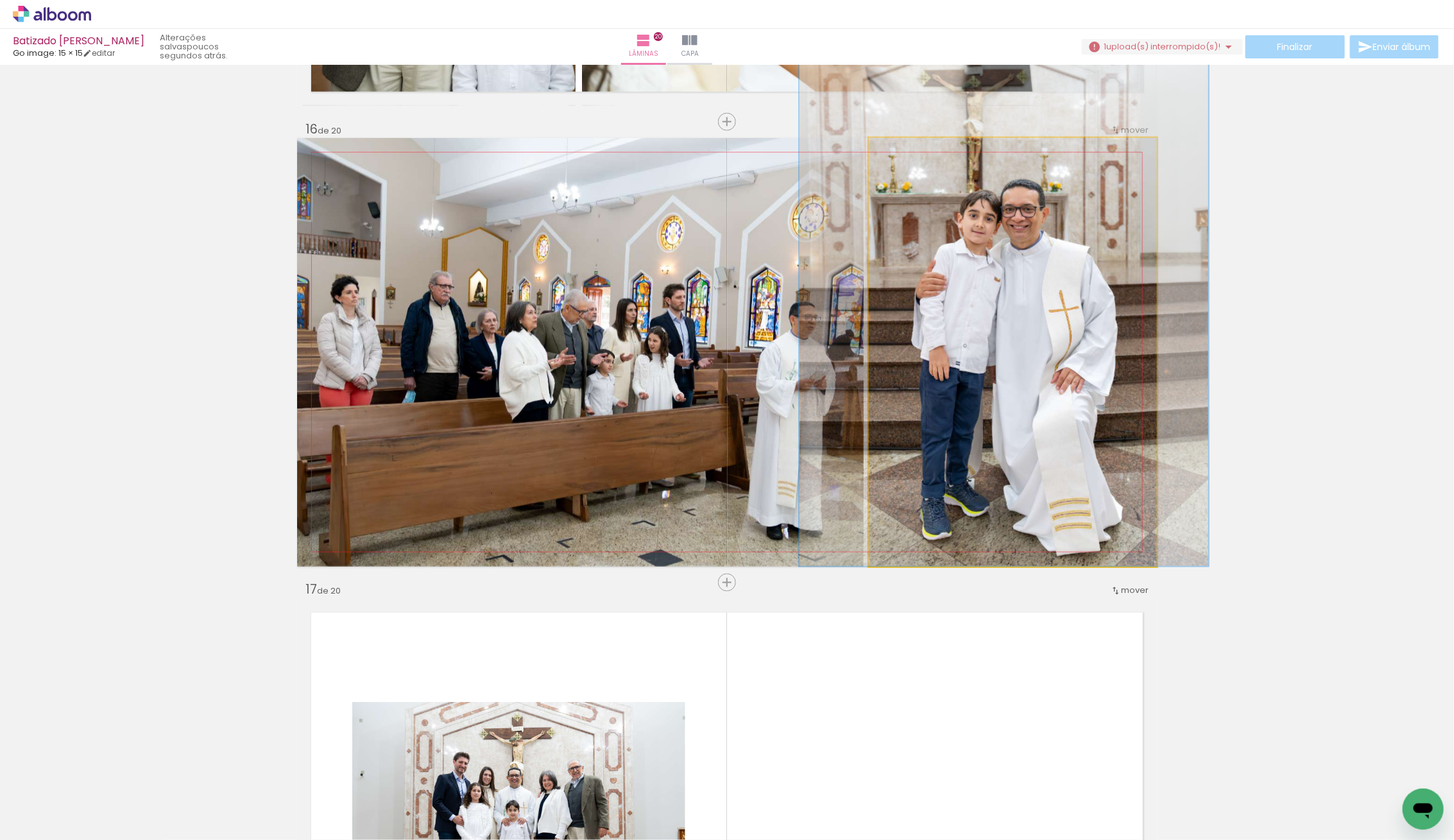
drag, startPoint x: 1085, startPoint y: 399, endPoint x: 1087, endPoint y: 377, distance: 22.1
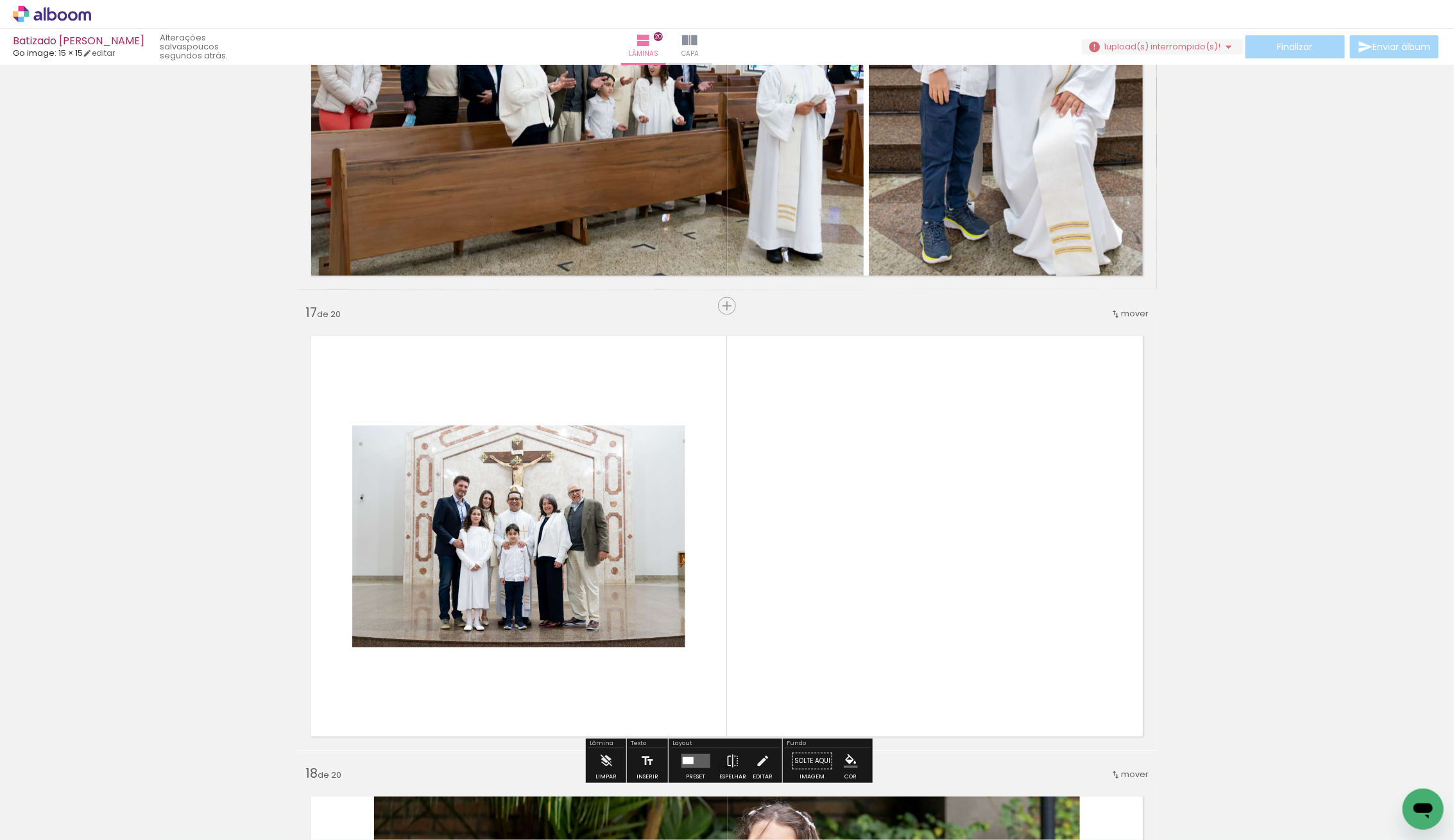
scroll to position [7171, 0]
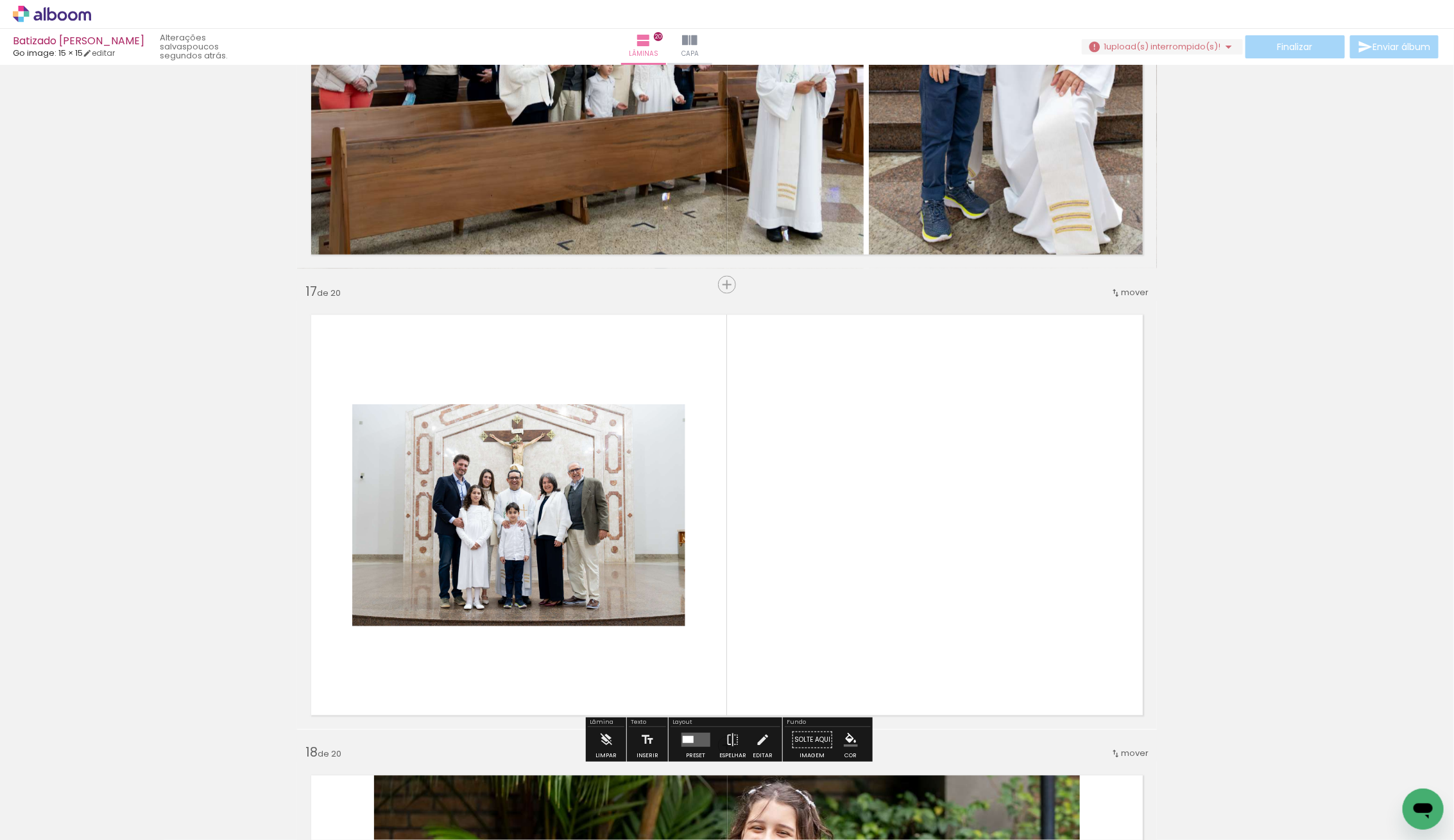
click at [687, 734] on quentale-layouter at bounding box center [695, 739] width 29 height 14
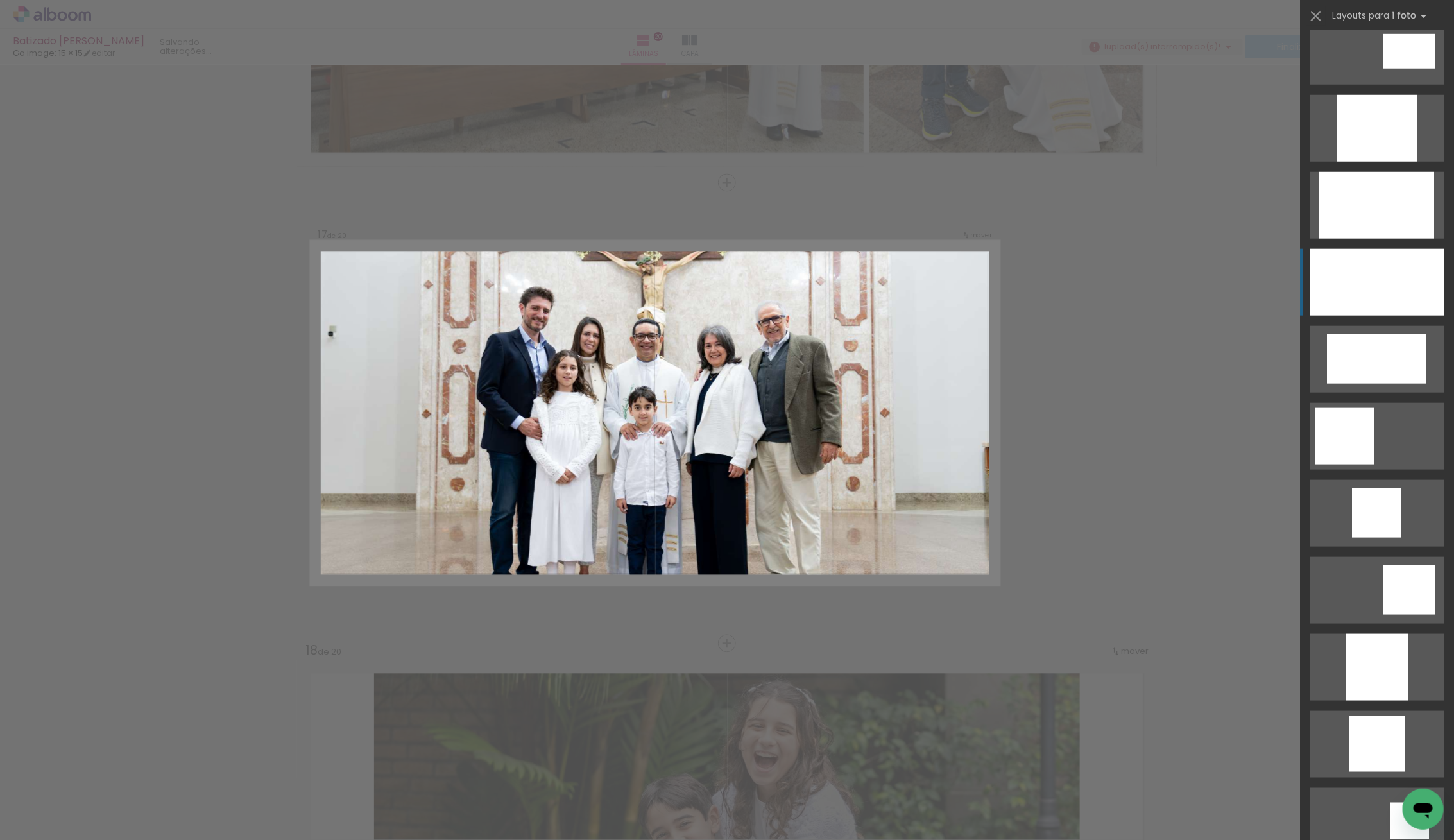
scroll to position [717, 0]
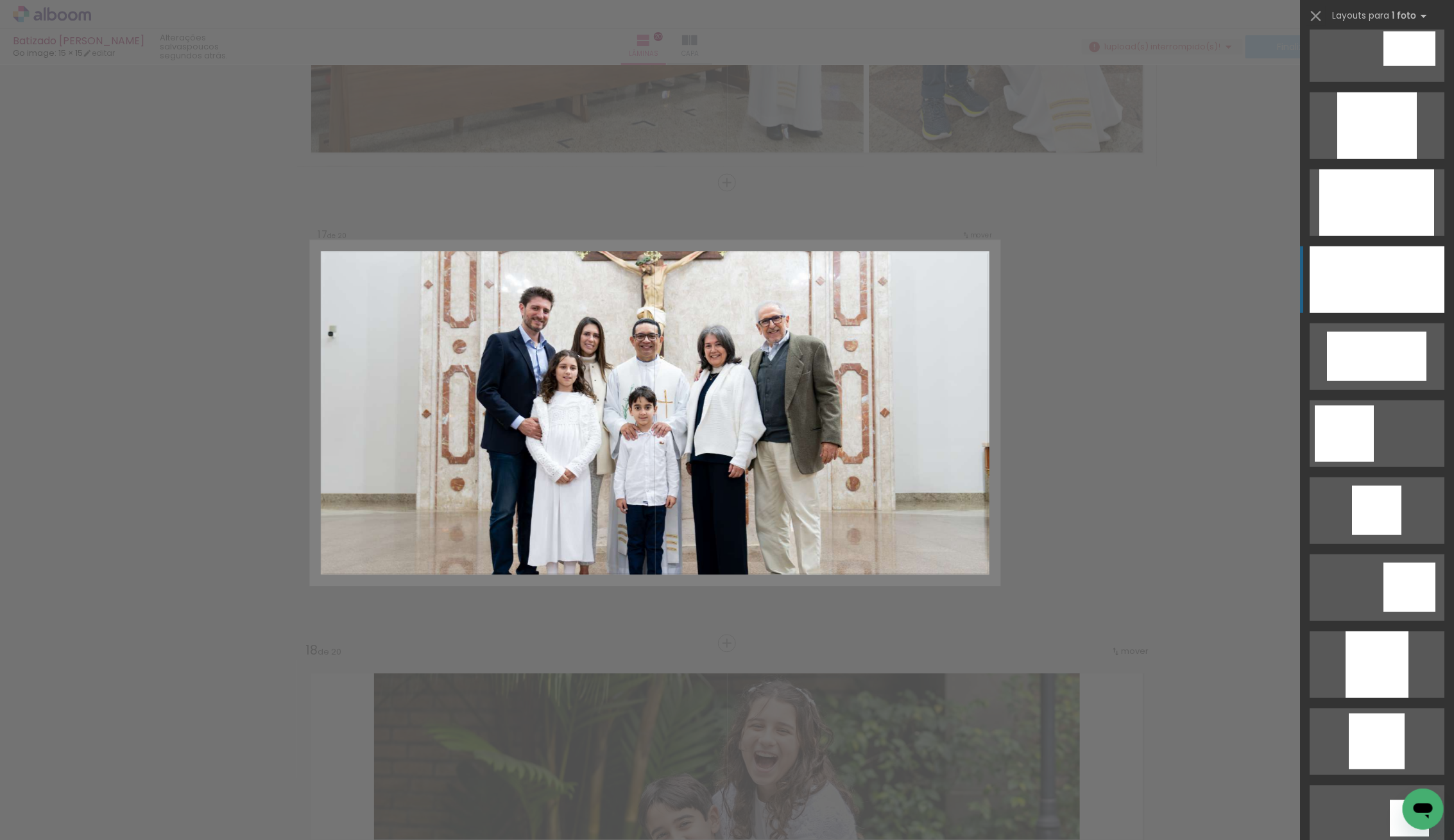
click at [1379, 287] on div at bounding box center [1376, 280] width 135 height 67
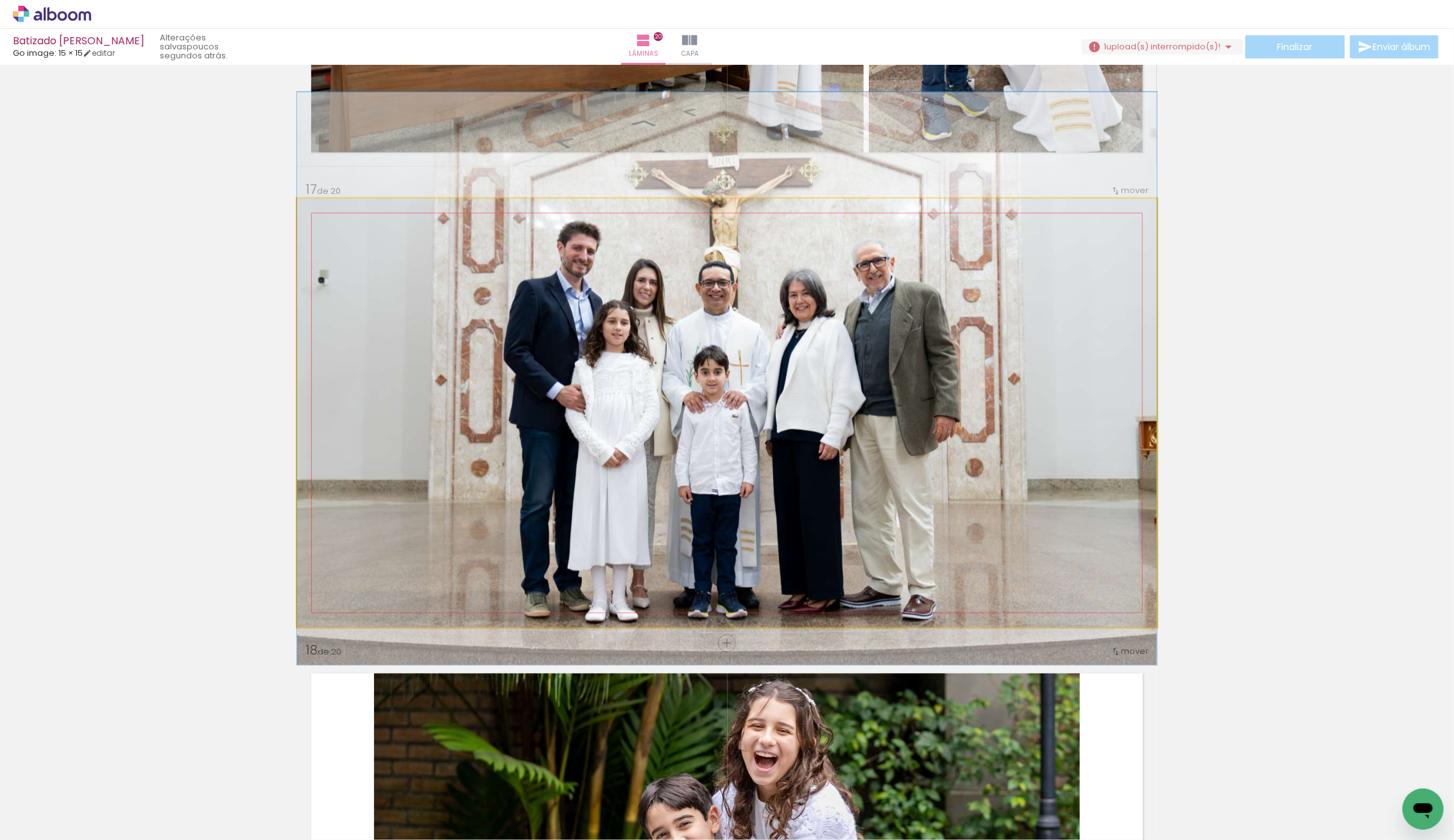
drag, startPoint x: 906, startPoint y: 434, endPoint x: 934, endPoint y: 401, distance: 43.3
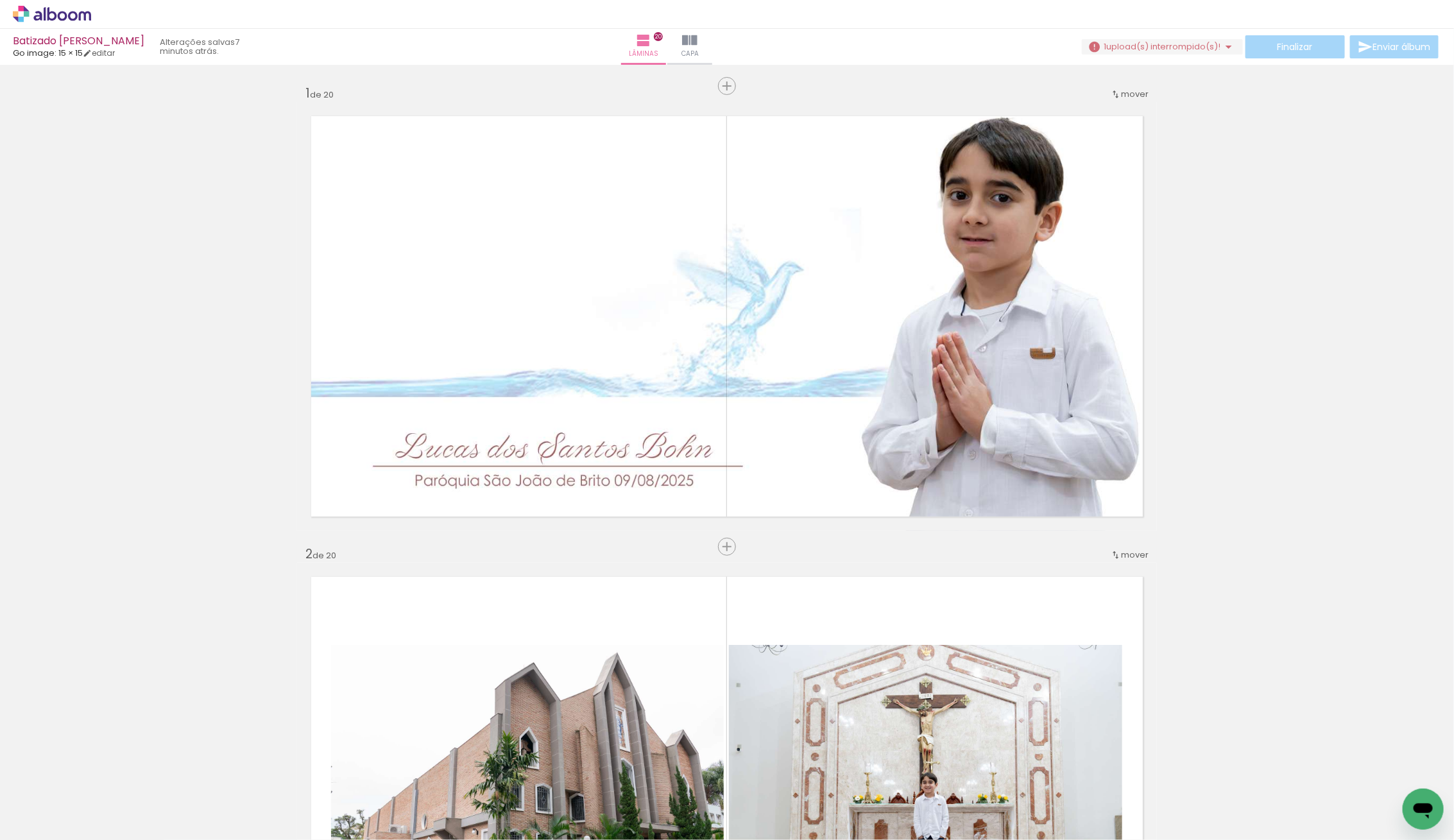
scroll to position [717, 0]
click at [67, 801] on iron-icon at bounding box center [66, 801] width 10 height 10
click at [0, 0] on slot "Não utilizadas" at bounding box center [0, 0] width 0 height 0
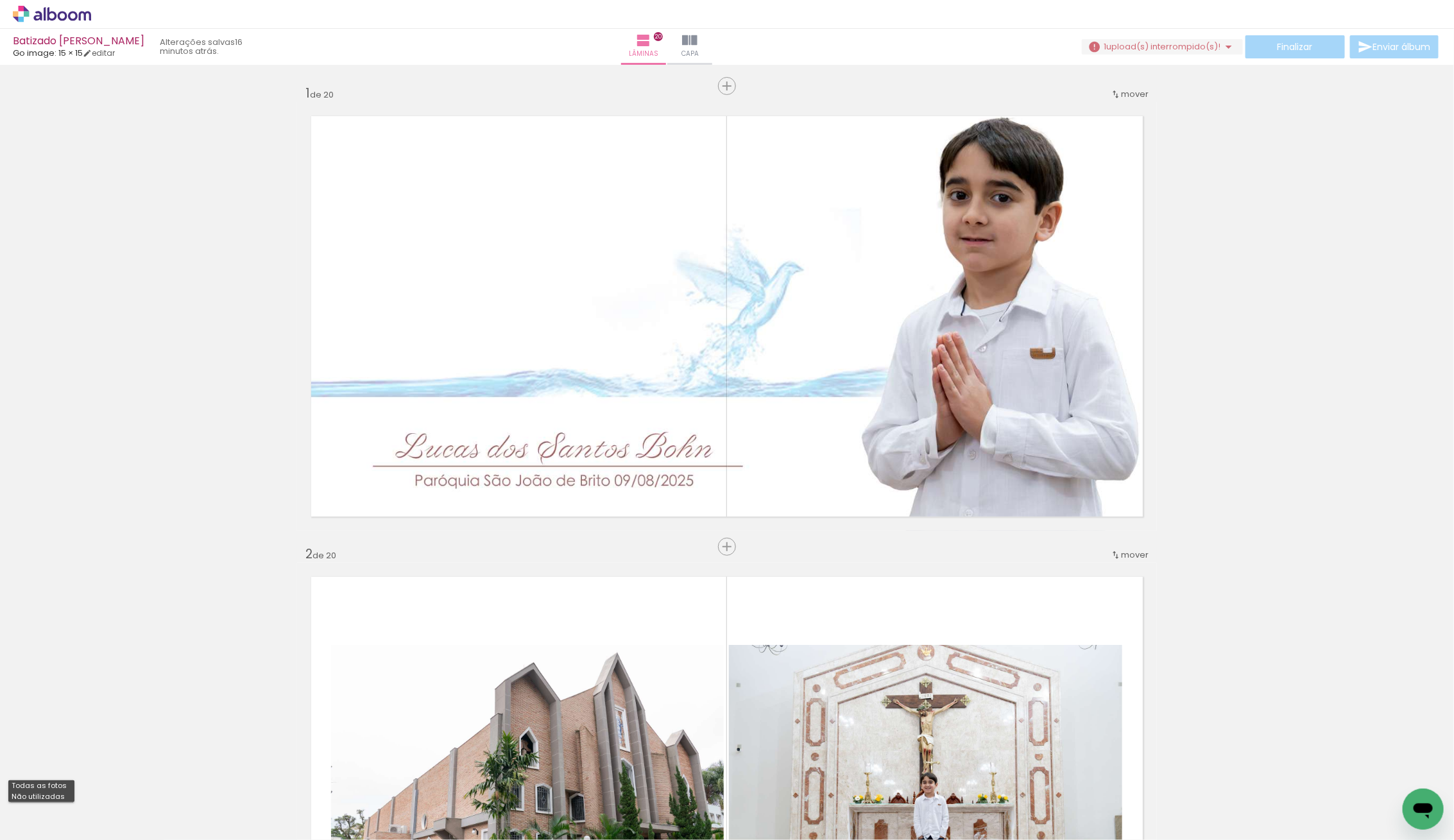
type input "Não utilizadas"
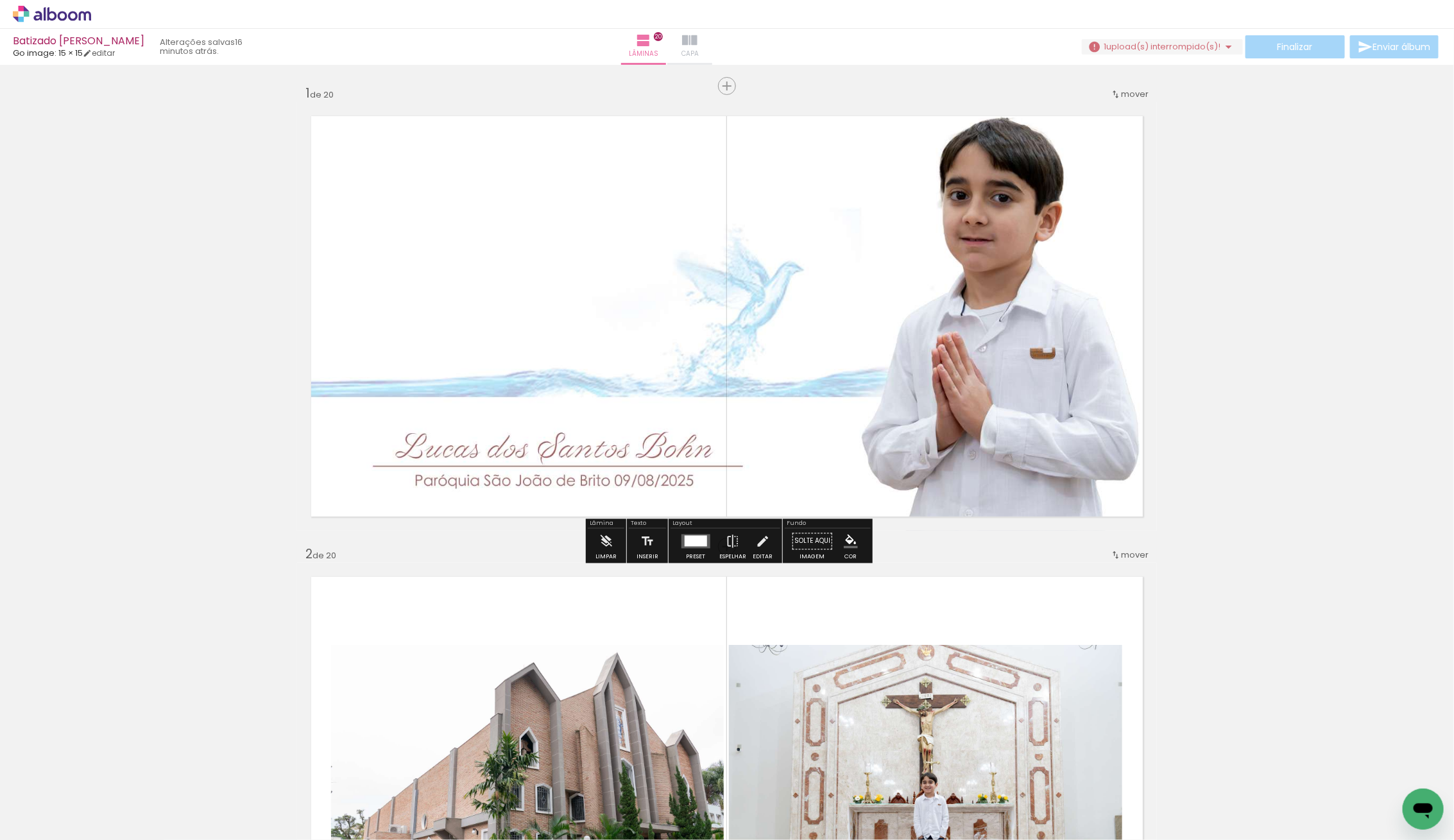
drag, startPoint x: 757, startPoint y: 41, endPoint x: 757, endPoint y: 48, distance: 7.0
click at [712, 41] on paper-button "Capa" at bounding box center [690, 46] width 45 height 36
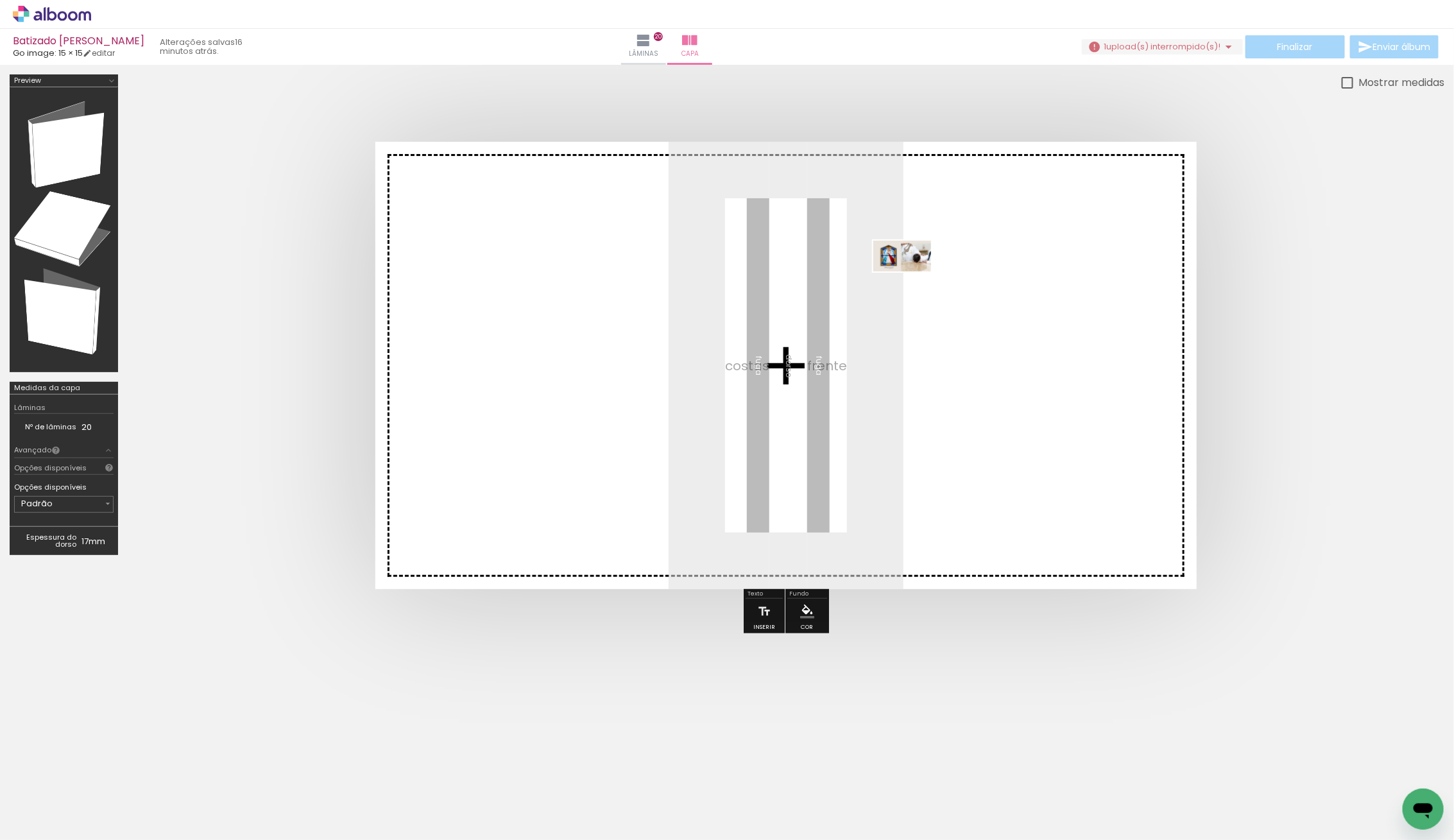
drag, startPoint x: 142, startPoint y: 801, endPoint x: 903, endPoint y: 299, distance: 911.7
click at [907, 294] on quentale-workspace at bounding box center [727, 420] width 1454 height 840
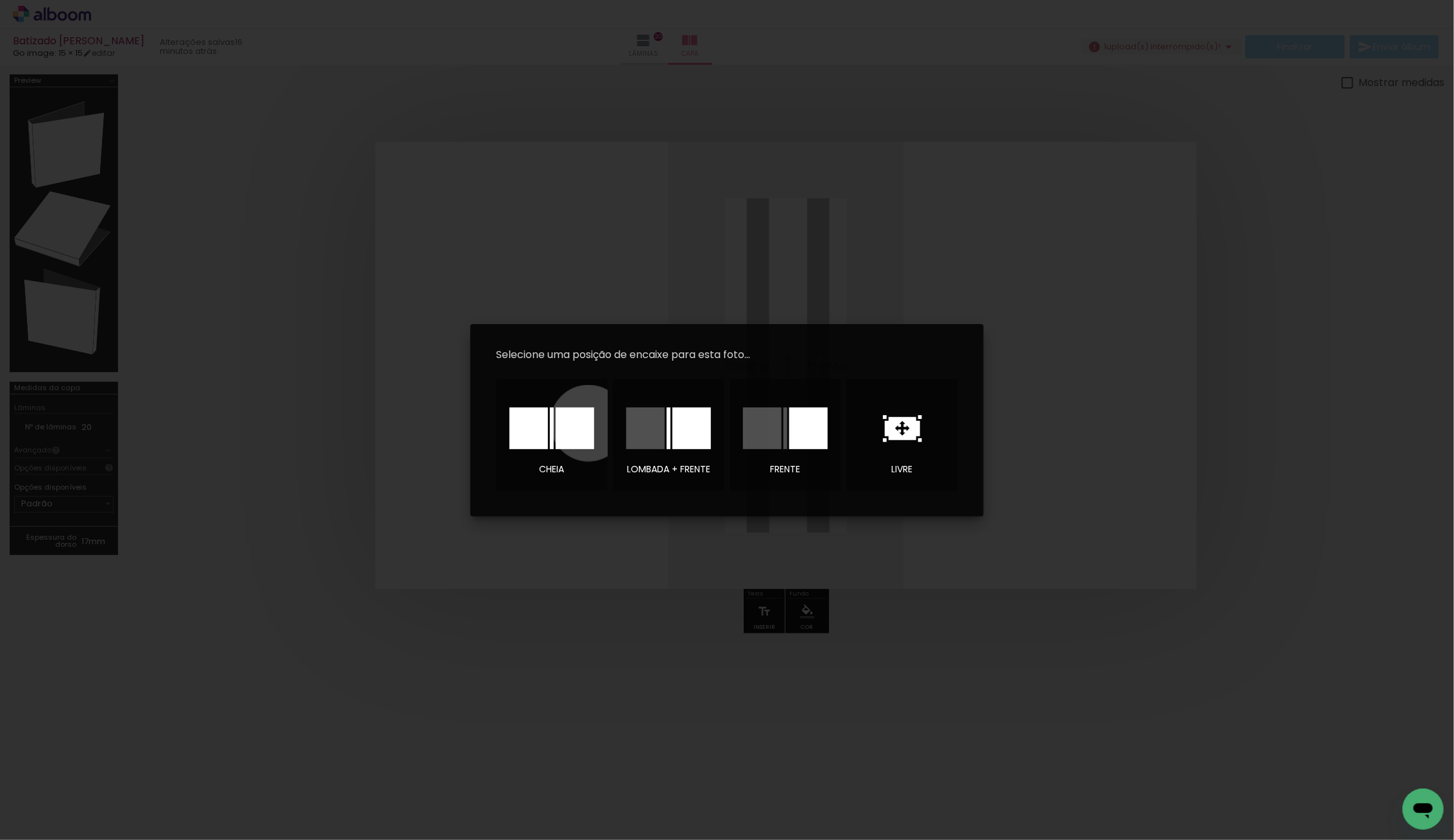
click at [588, 422] on div at bounding box center [575, 428] width 39 height 41
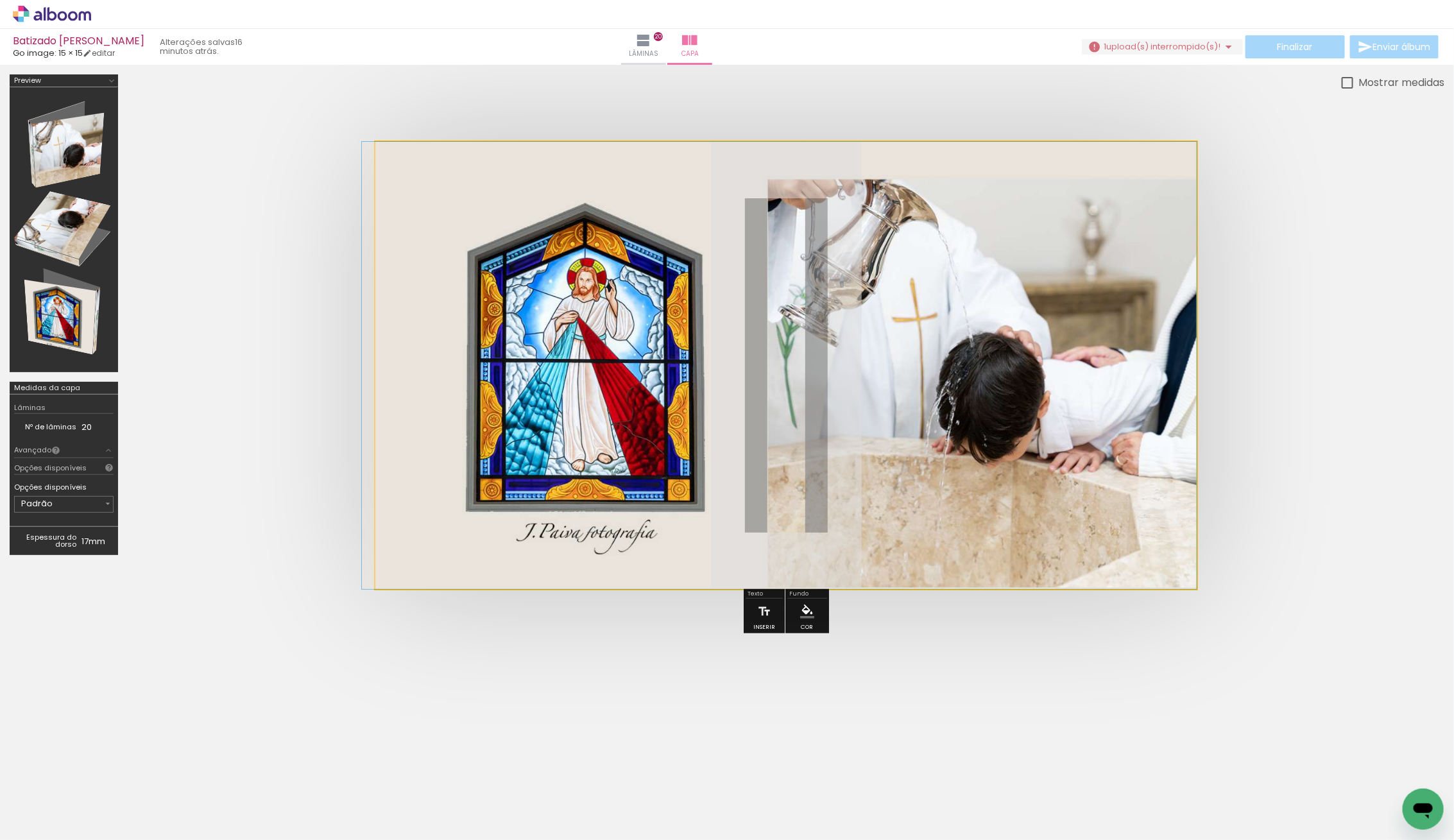
drag, startPoint x: 1002, startPoint y: 404, endPoint x: 982, endPoint y: 403, distance: 20.0
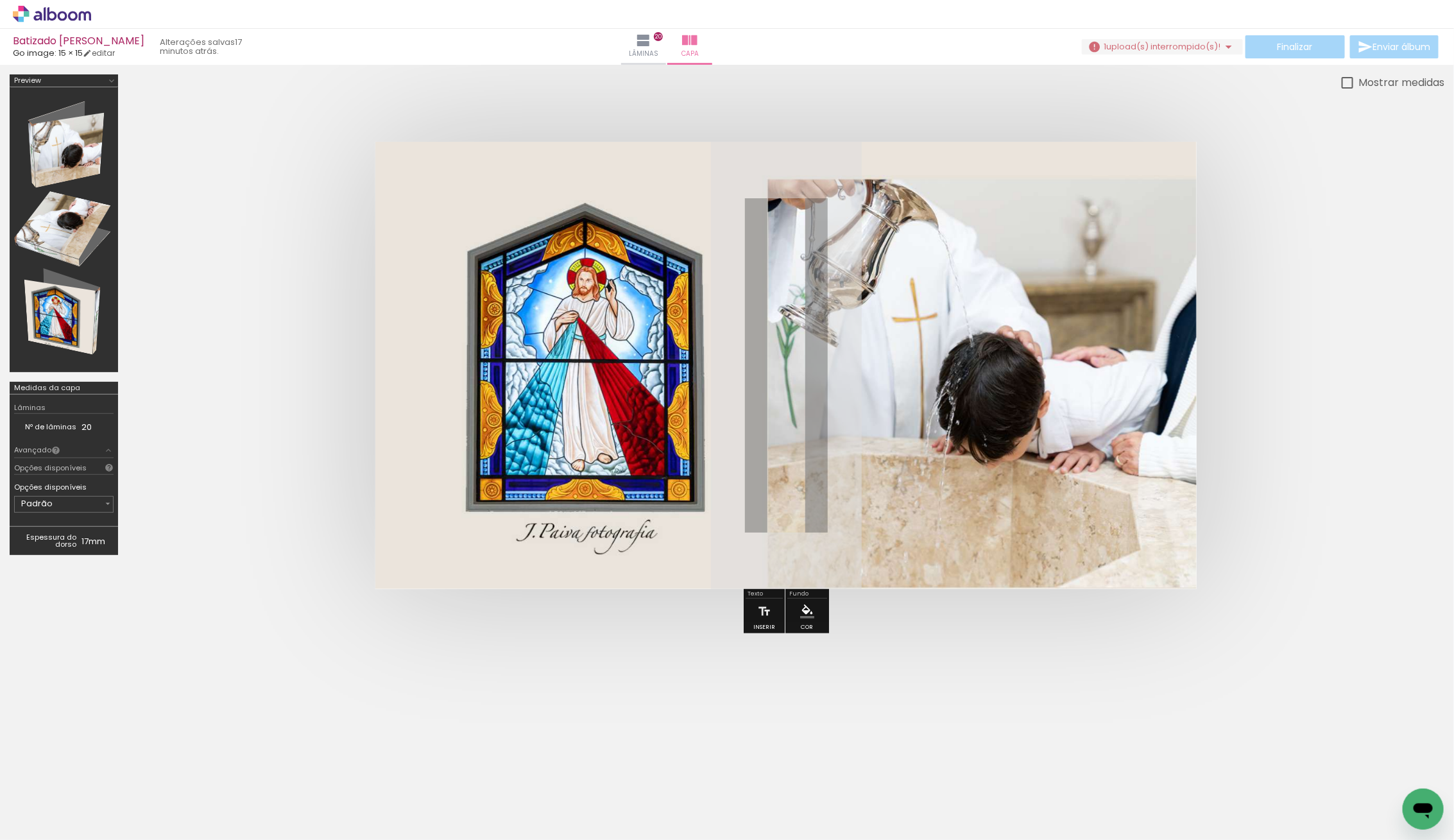
click at [1168, 39] on paper-button "1 upload(s) interrompido(s)! 93,94%" at bounding box center [1162, 47] width 161 height 16
click at [0, 0] on slot "Buscar arquivos interrompidos" at bounding box center [0, 0] width 0 height 0
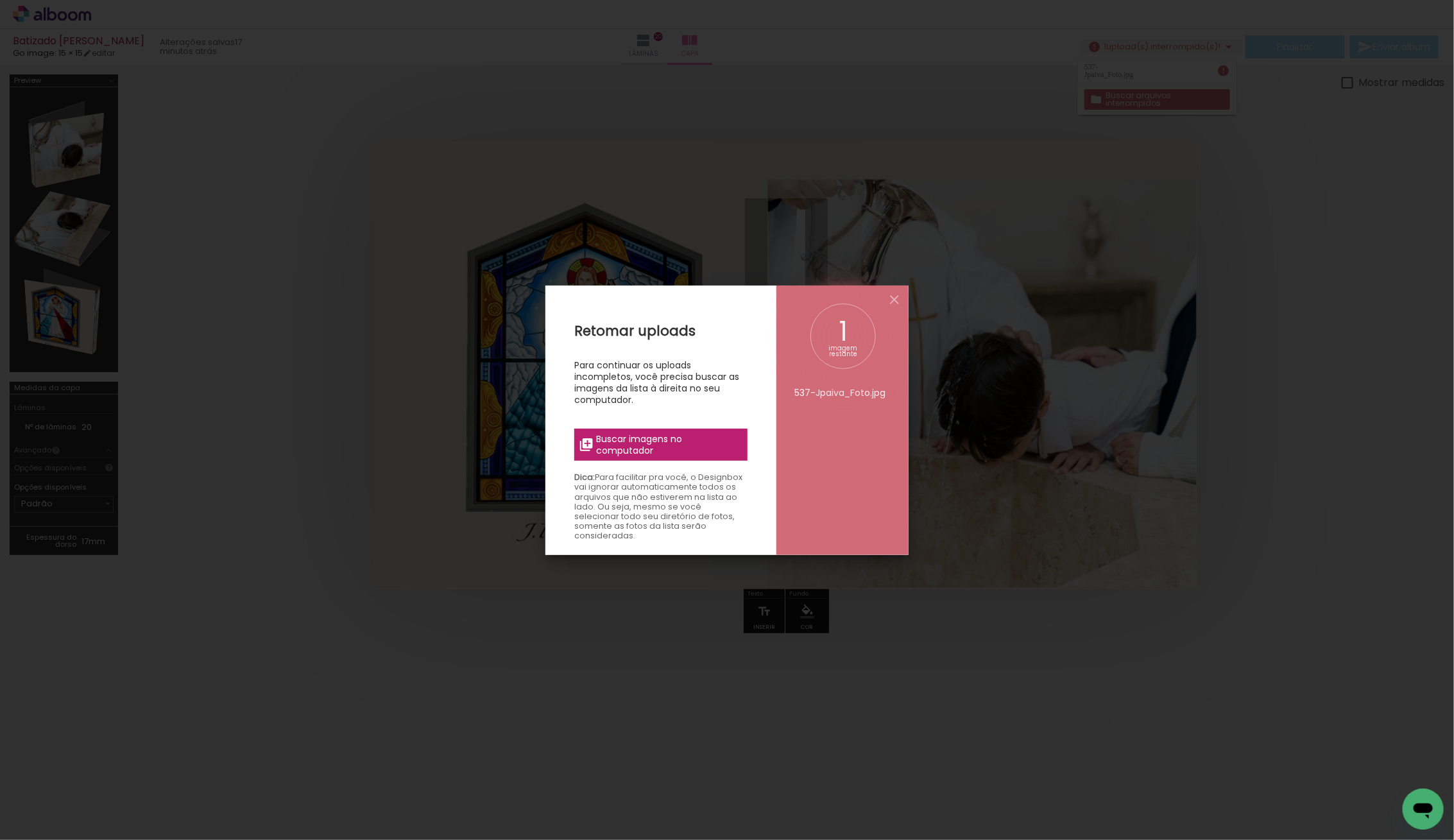
click at [668, 454] on span "Buscar imagens no computador" at bounding box center [668, 444] width 143 height 23
click at [0, 0] on input "file" at bounding box center [0, 0] width 0 height 0
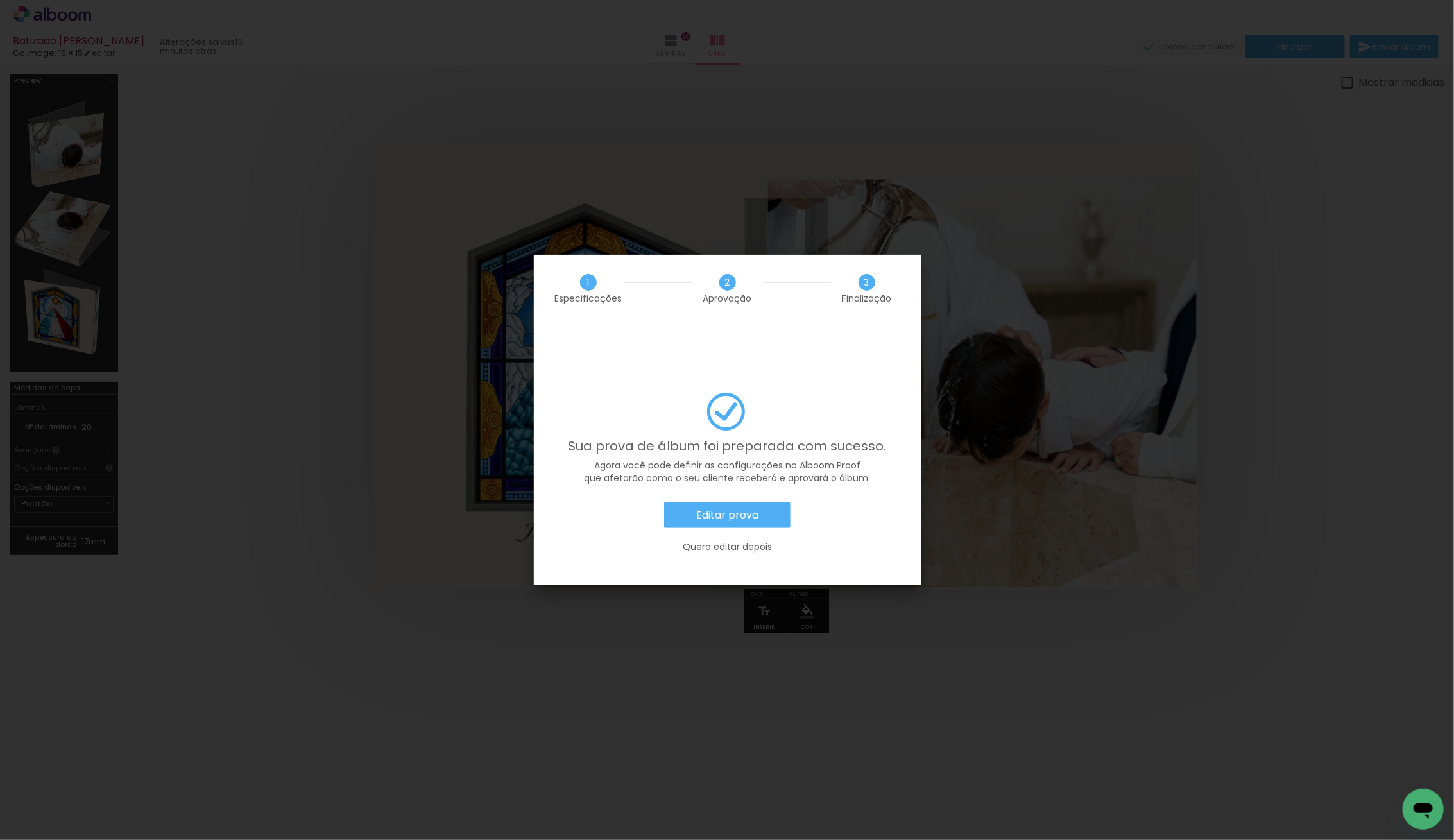
scroll to position [717, 0]
click at [0, 0] on slot "Editar prova" at bounding box center [0, 0] width 0 height 0
